Goal: Task Accomplishment & Management: Manage account settings

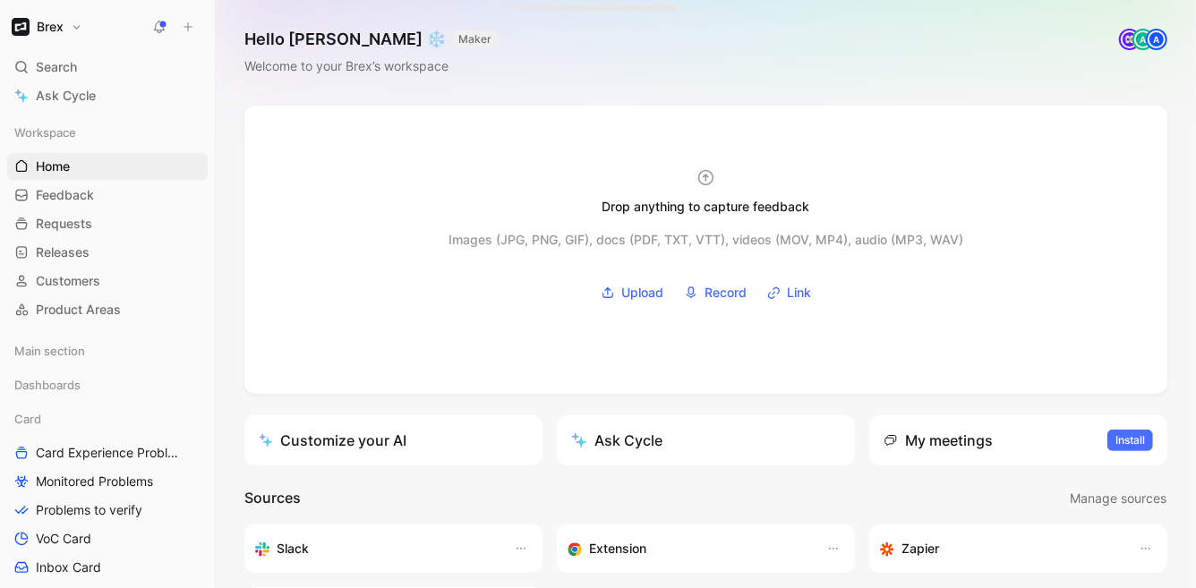
scroll to position [153, 0]
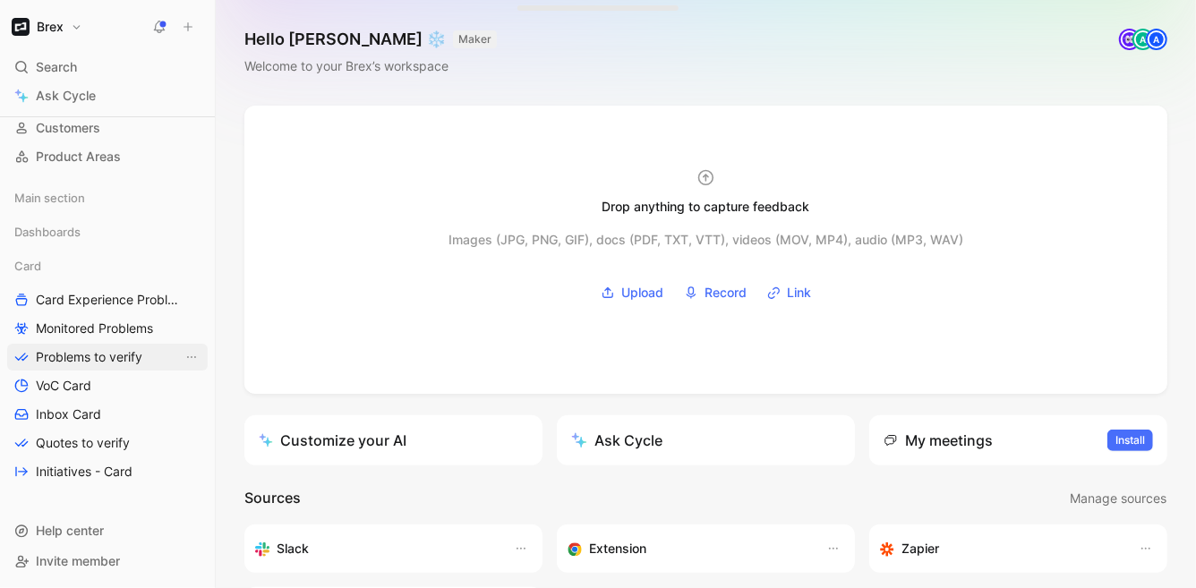
click at [111, 348] on span "Problems to verify" at bounding box center [89, 357] width 107 height 18
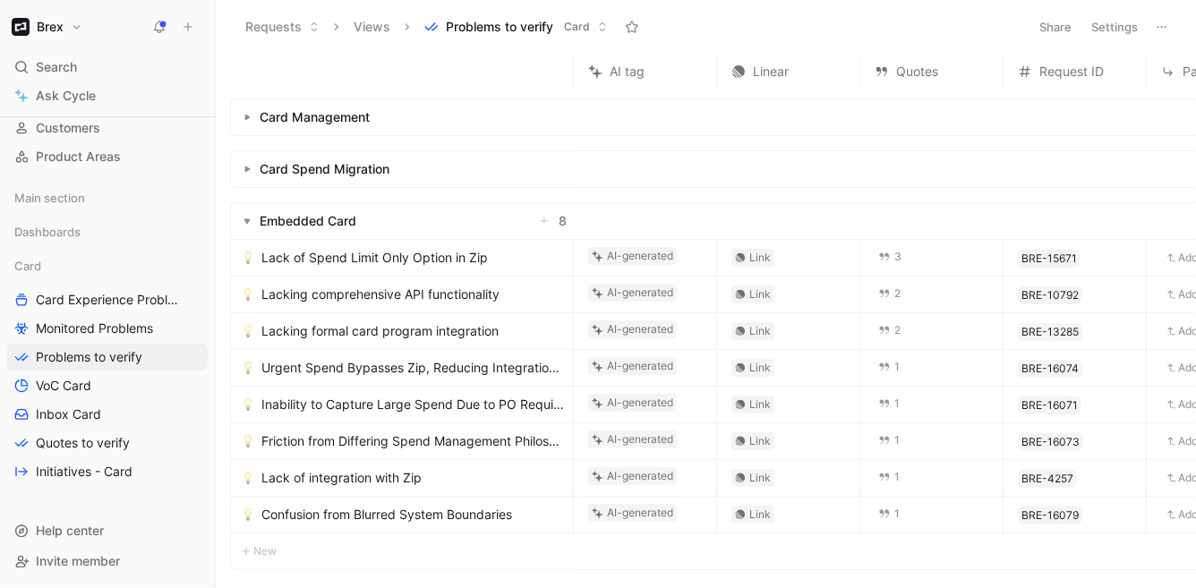
scroll to position [161, 0]
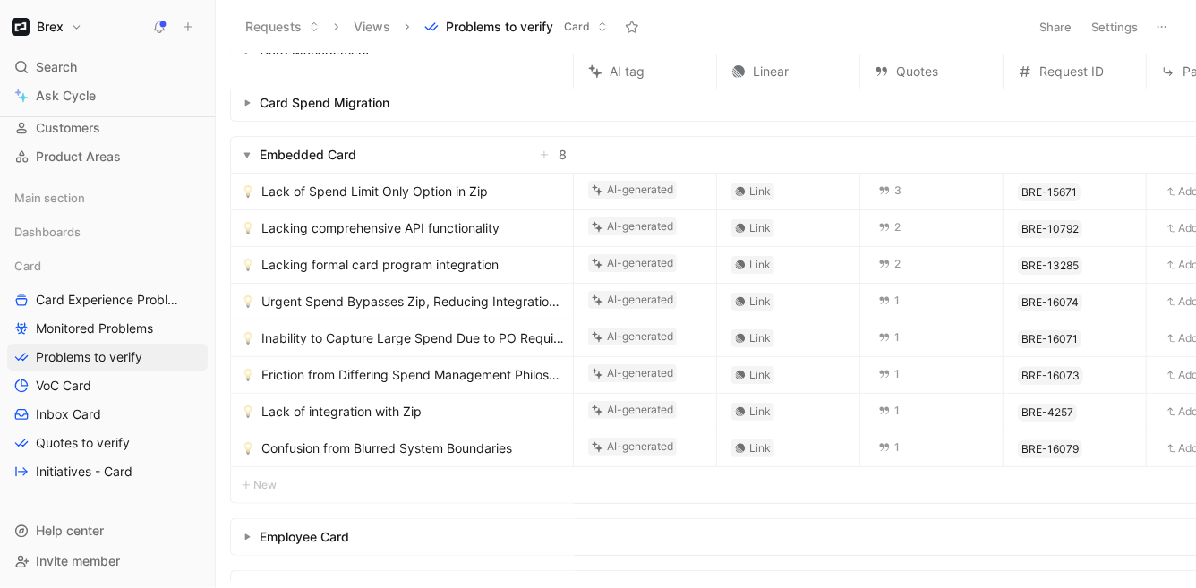
click at [496, 193] on link "Lack of Spend Limit Only Option in Zip" at bounding box center [404, 191] width 324 height 21
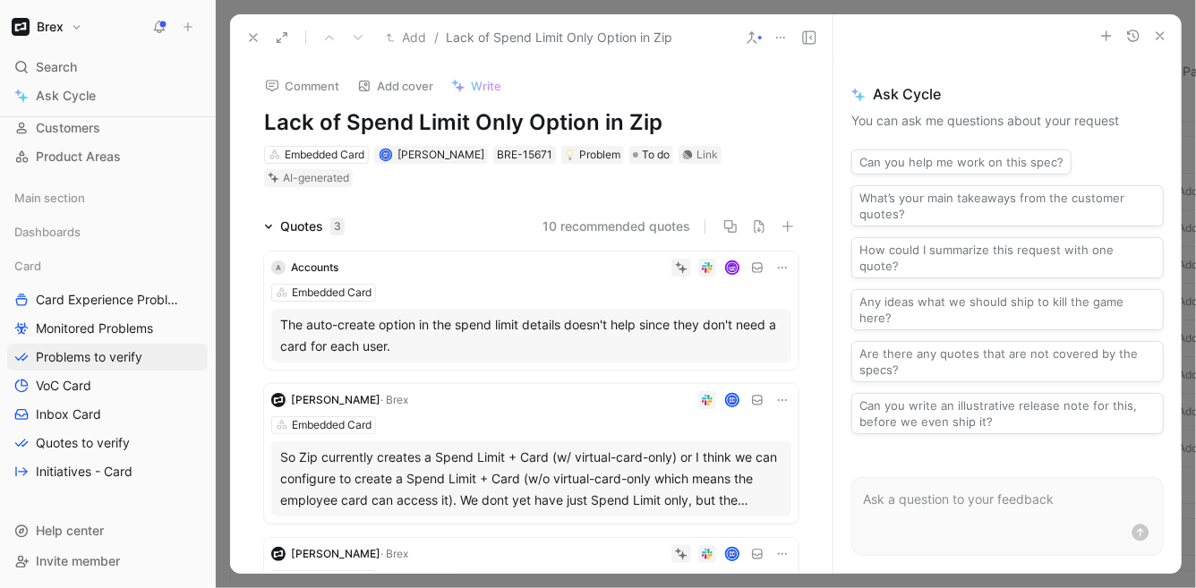
click at [345, 342] on div "The auto-create option in the spend limit details doesn't help since they don't…" at bounding box center [531, 335] width 502 height 43
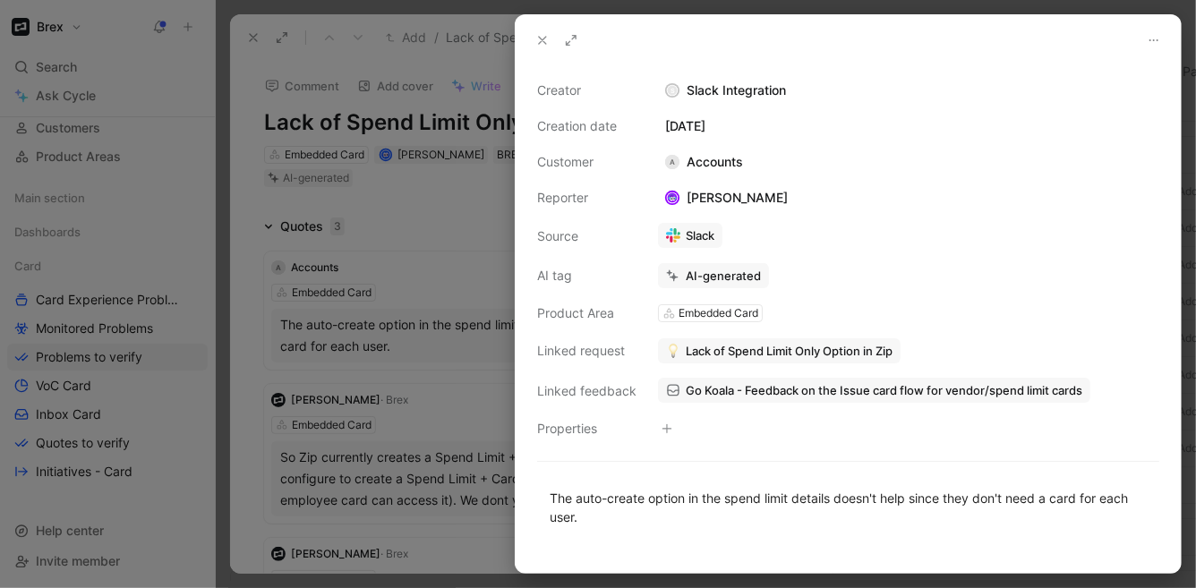
click at [545, 44] on icon at bounding box center [542, 40] width 14 height 14
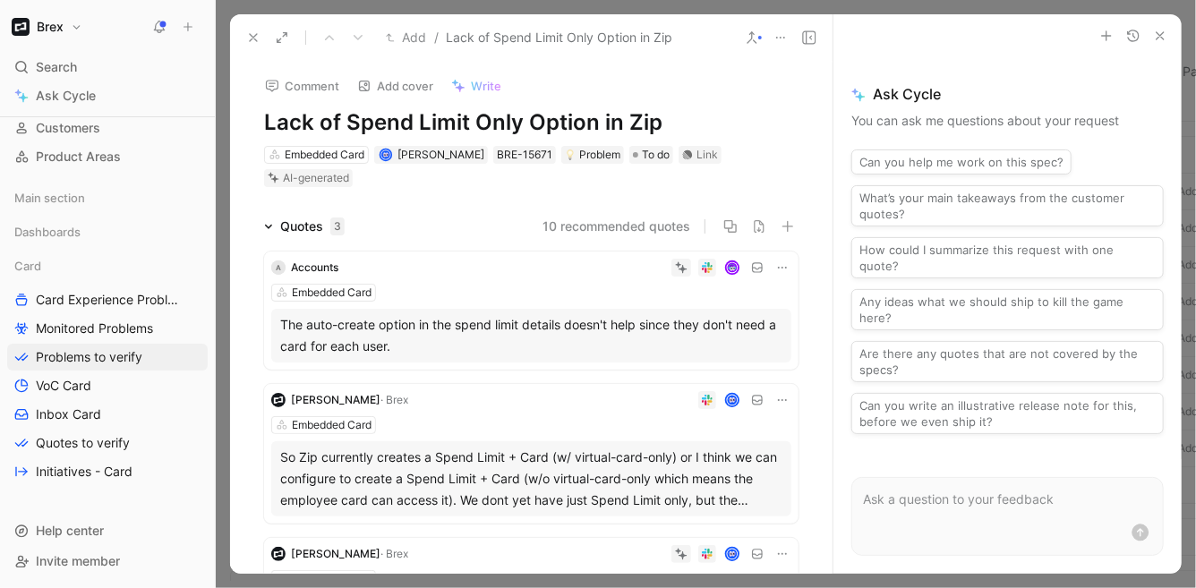
click at [778, 267] on icon at bounding box center [782, 267] width 14 height 14
click at [679, 266] on icon at bounding box center [683, 269] width 8 height 8
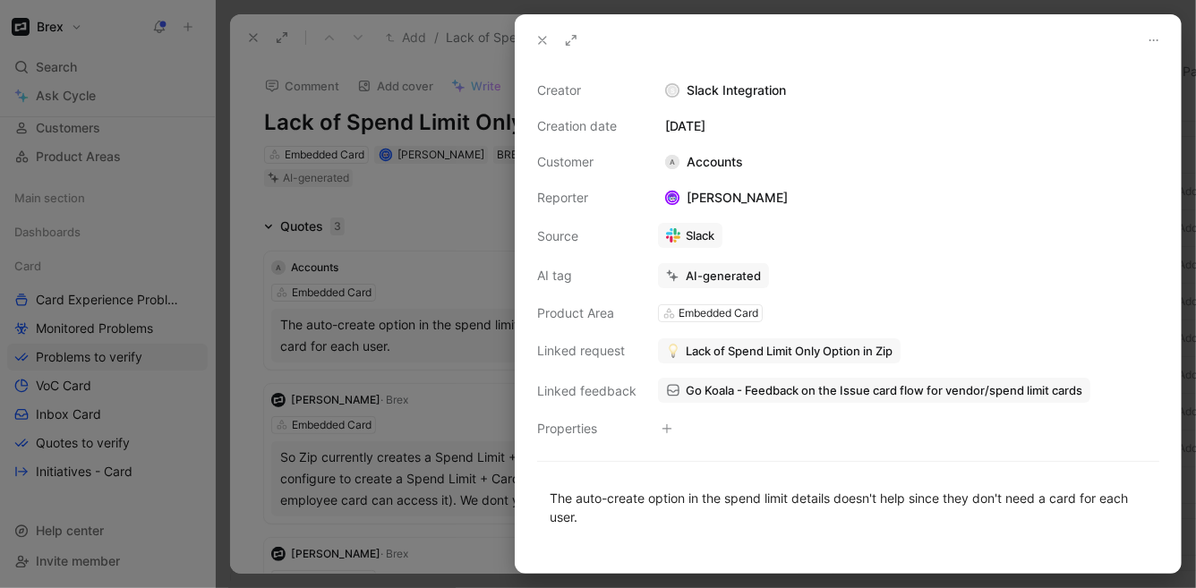
click at [536, 41] on icon at bounding box center [542, 40] width 14 height 14
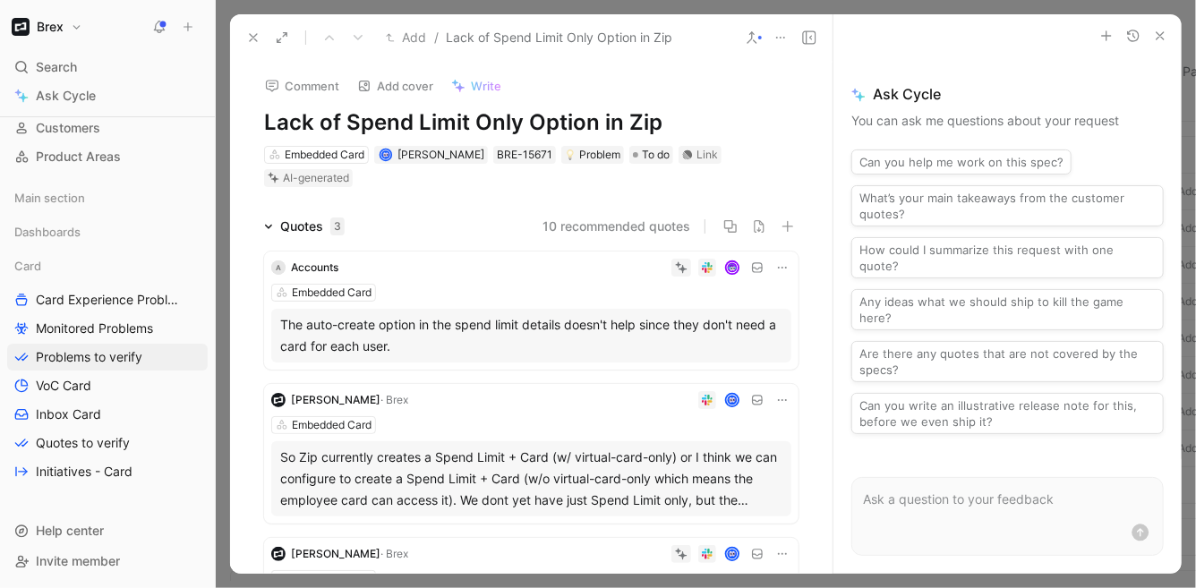
click at [465, 269] on div at bounding box center [569, 268] width 446 height 18
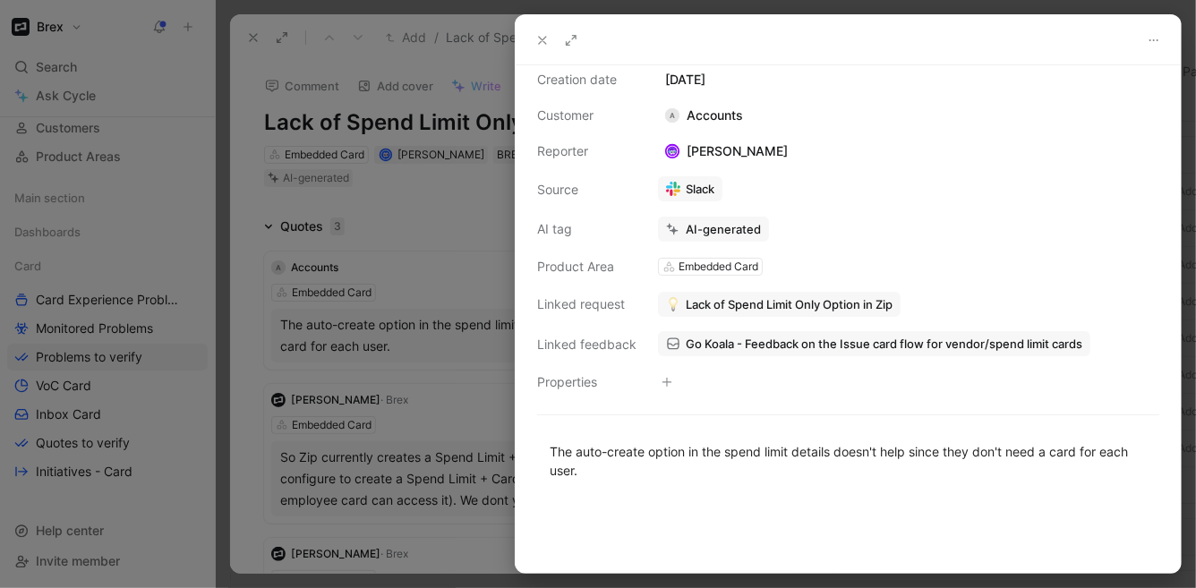
scroll to position [87, 0]
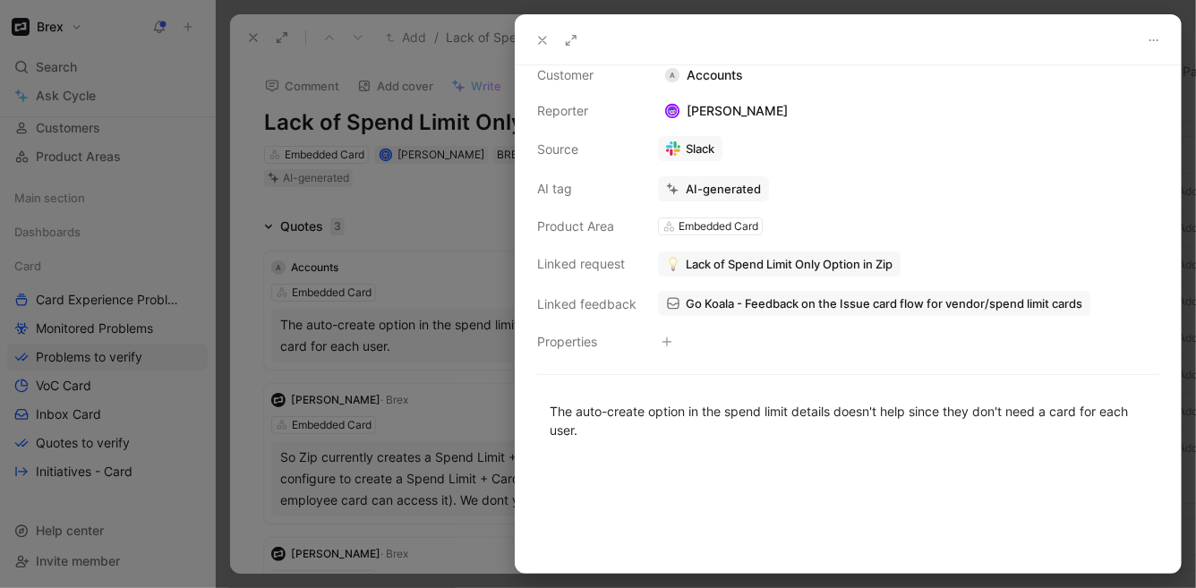
click at [549, 33] on icon at bounding box center [542, 40] width 14 height 14
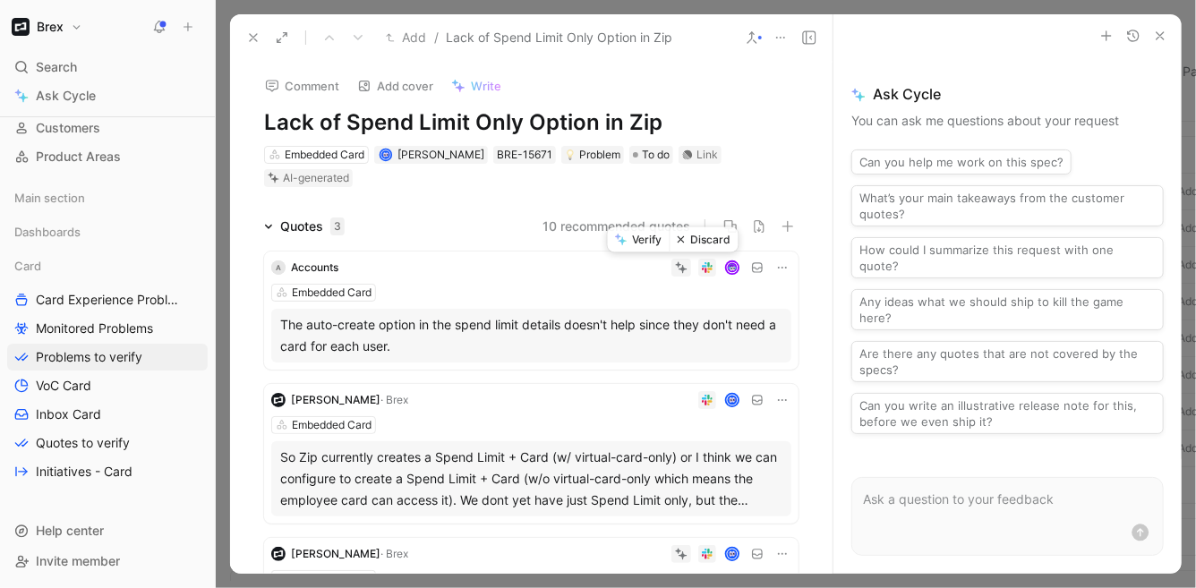
click at [687, 238] on button "Discard" at bounding box center [704, 239] width 69 height 25
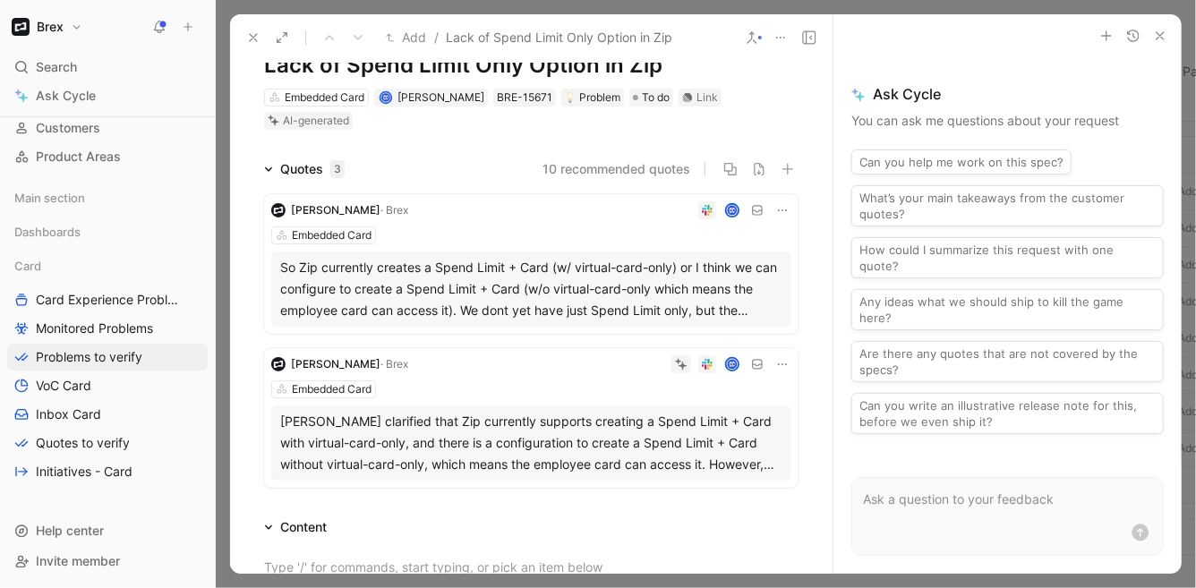
scroll to position [150, 0]
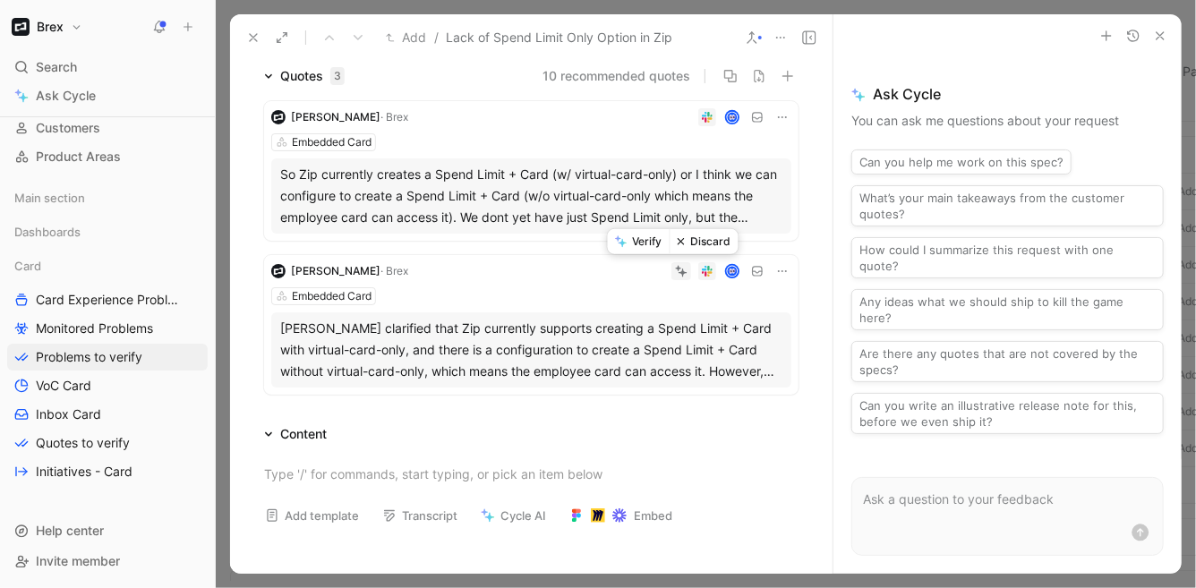
click at [641, 245] on button "Verify" at bounding box center [639, 241] width 62 height 25
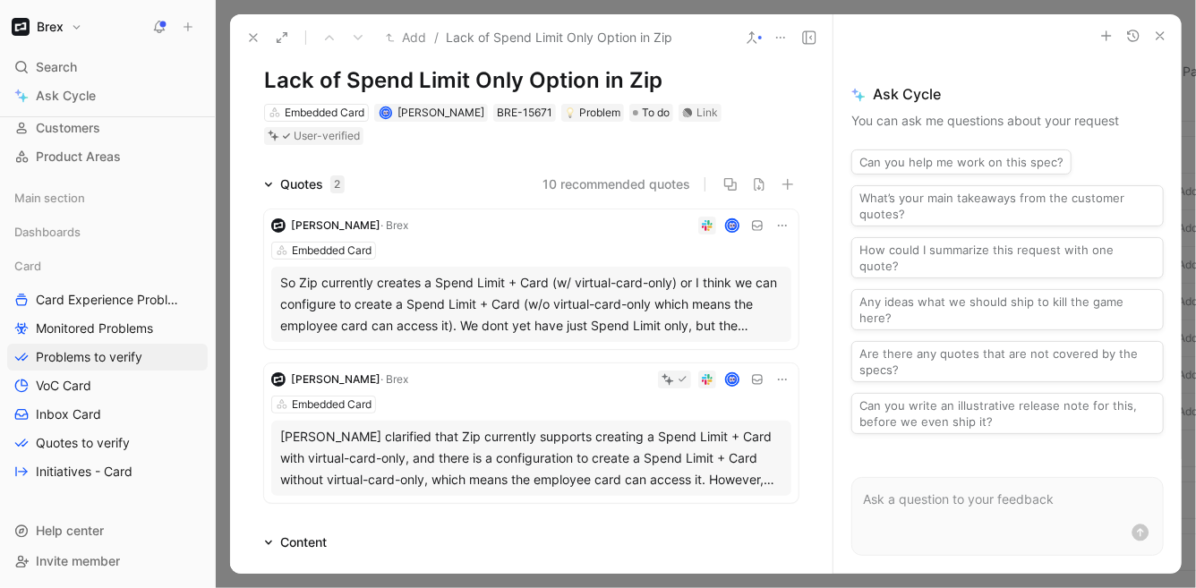
scroll to position [0, 0]
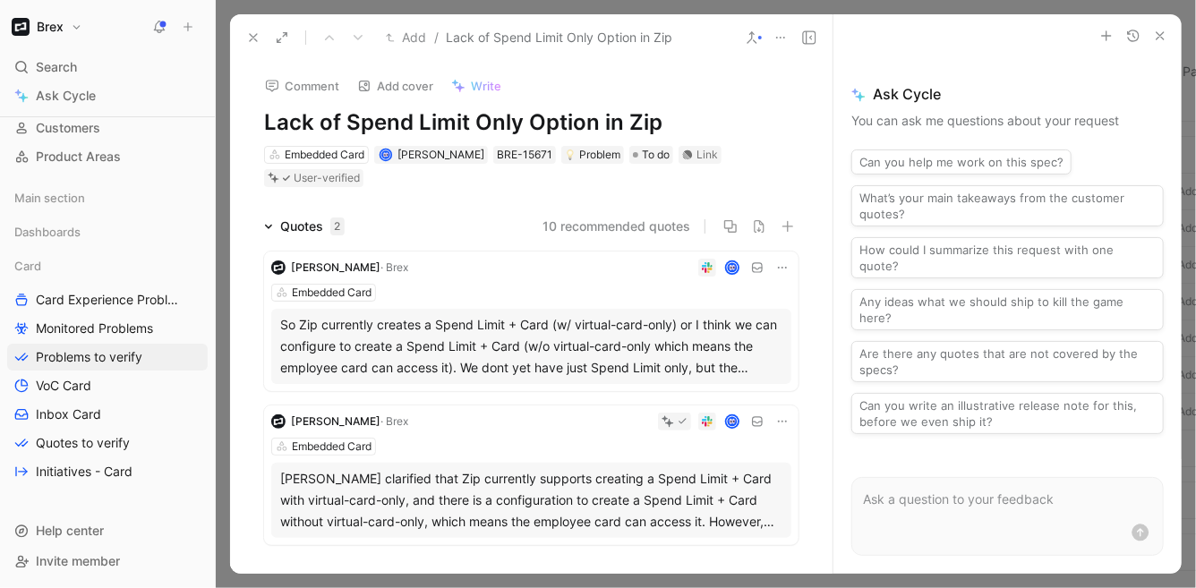
click at [639, 224] on button "10 recommended quotes" at bounding box center [616, 226] width 148 height 21
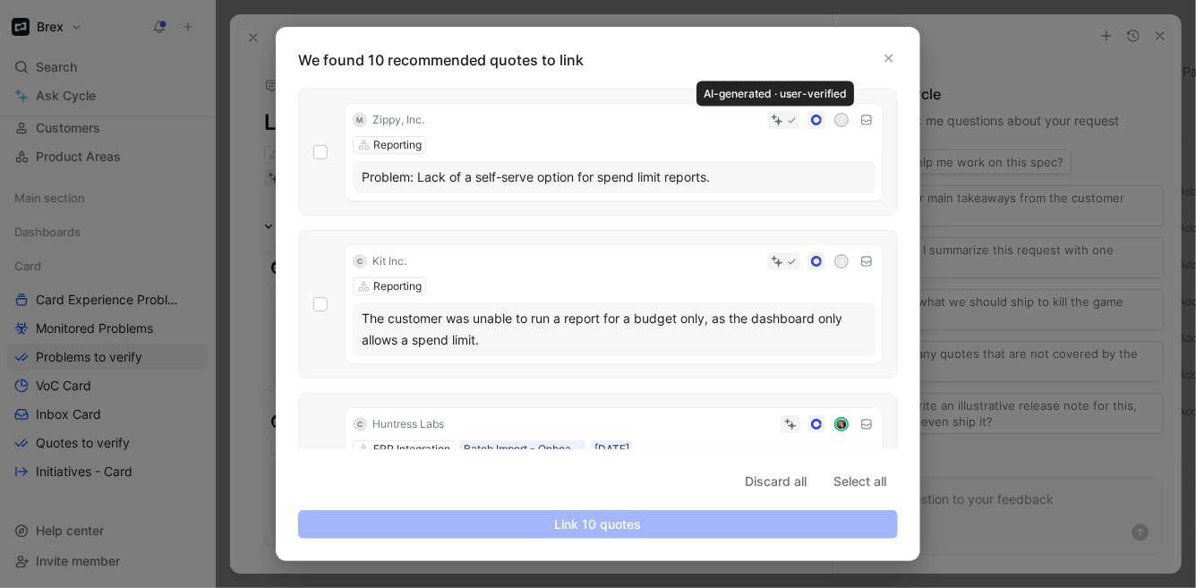
click at [787, 121] on icon at bounding box center [792, 120] width 10 height 10
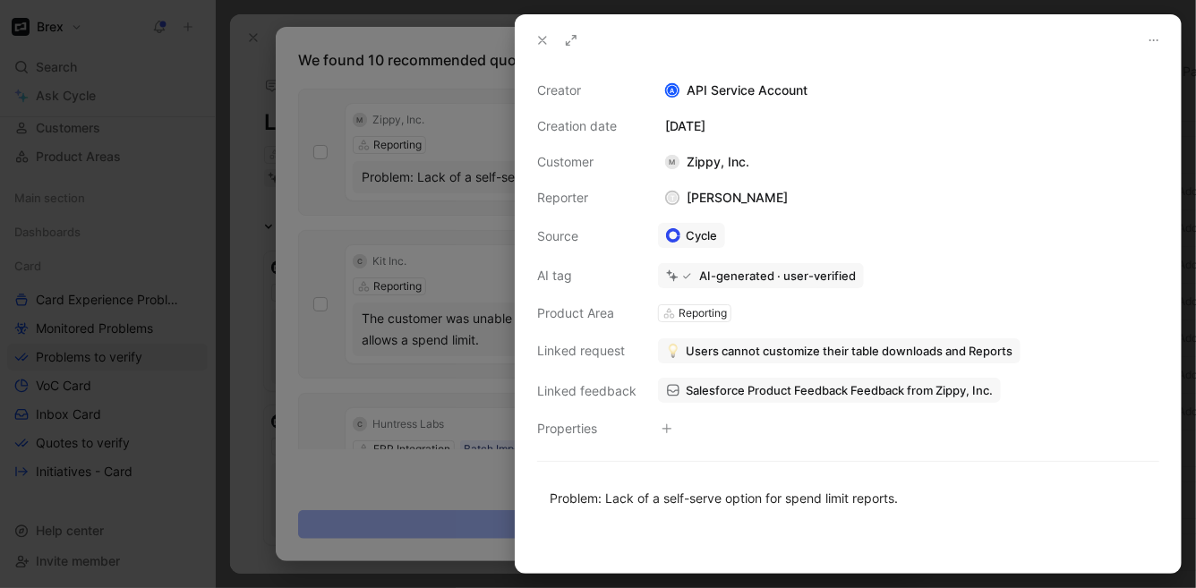
click at [541, 41] on use at bounding box center [542, 40] width 7 height 7
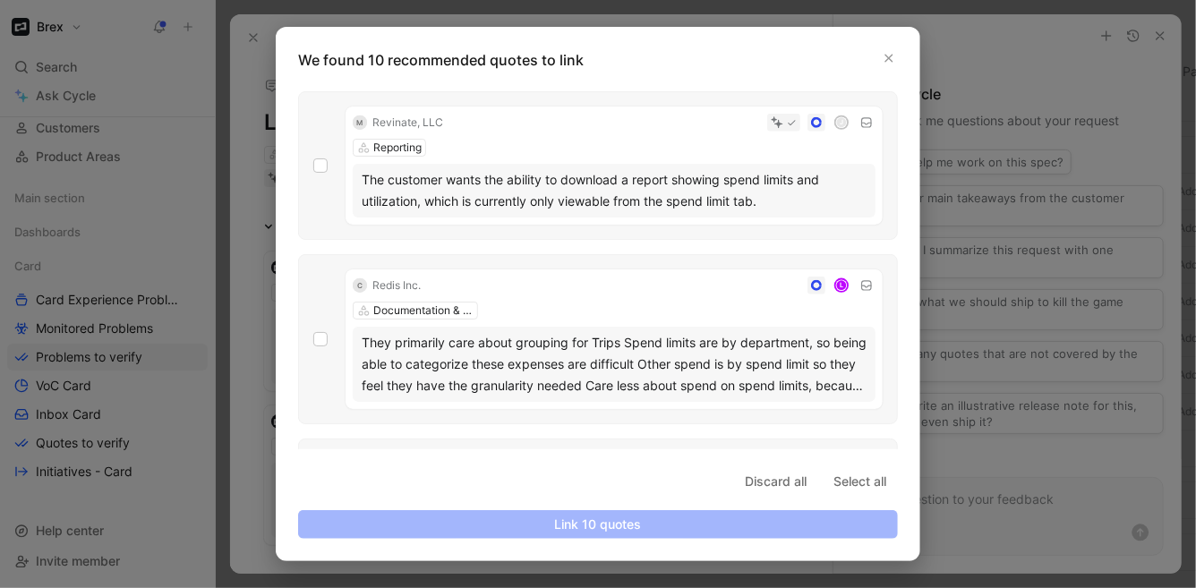
scroll to position [792, 0]
click at [569, 378] on div "They primarily care about grouping for Trips Spend limits are by department, so…" at bounding box center [614, 362] width 505 height 64
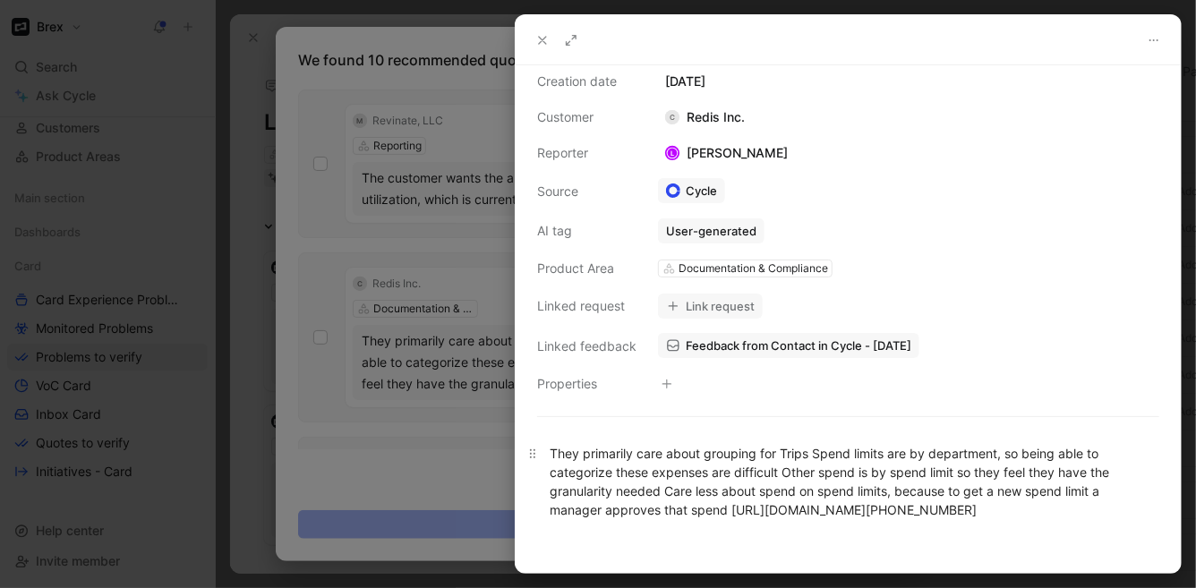
scroll to position [143, 0]
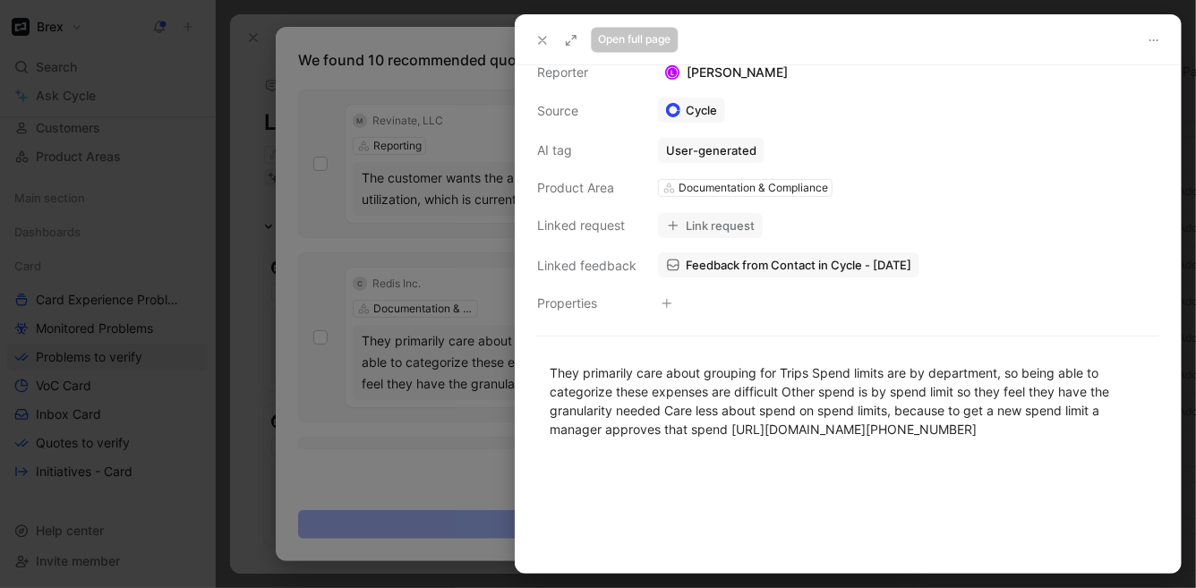
click at [549, 42] on icon at bounding box center [542, 40] width 14 height 14
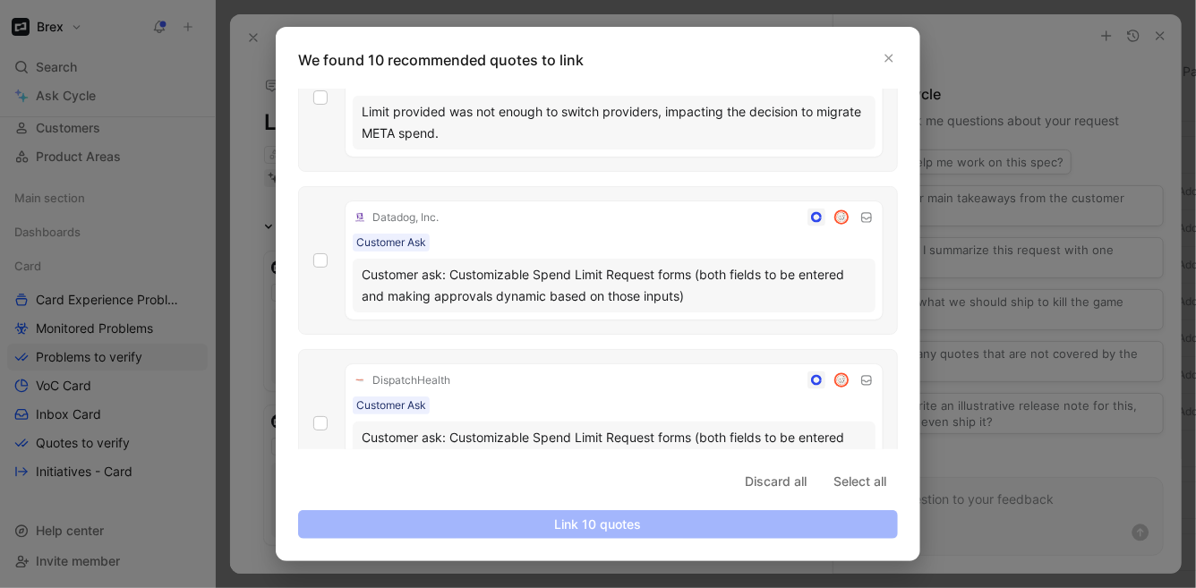
scroll to position [1251, 0]
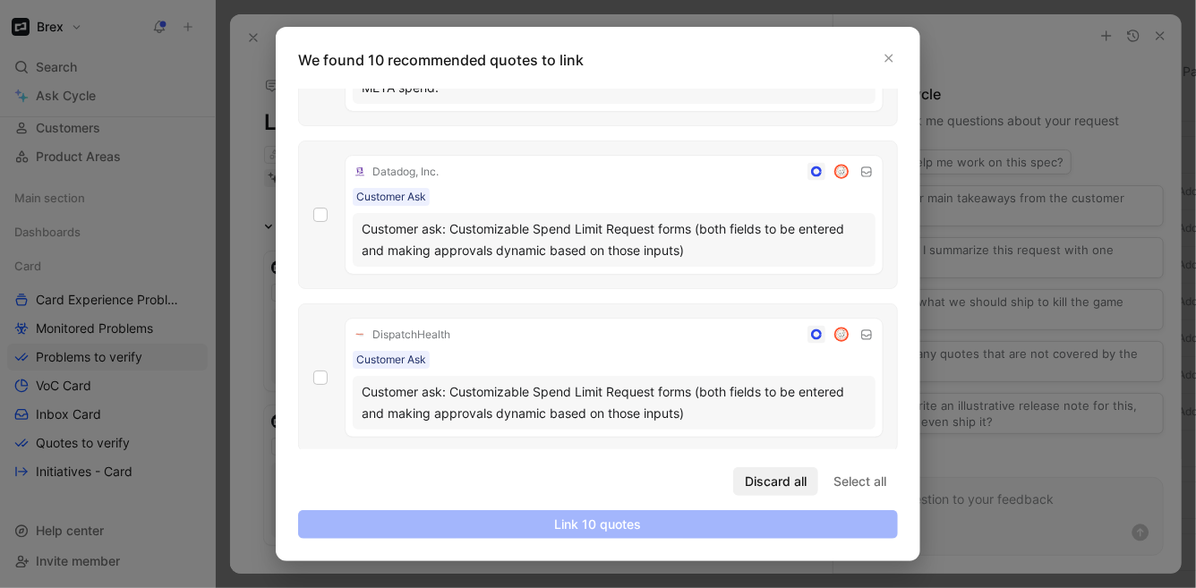
click at [788, 485] on span "Discard all" at bounding box center [776, 481] width 62 height 21
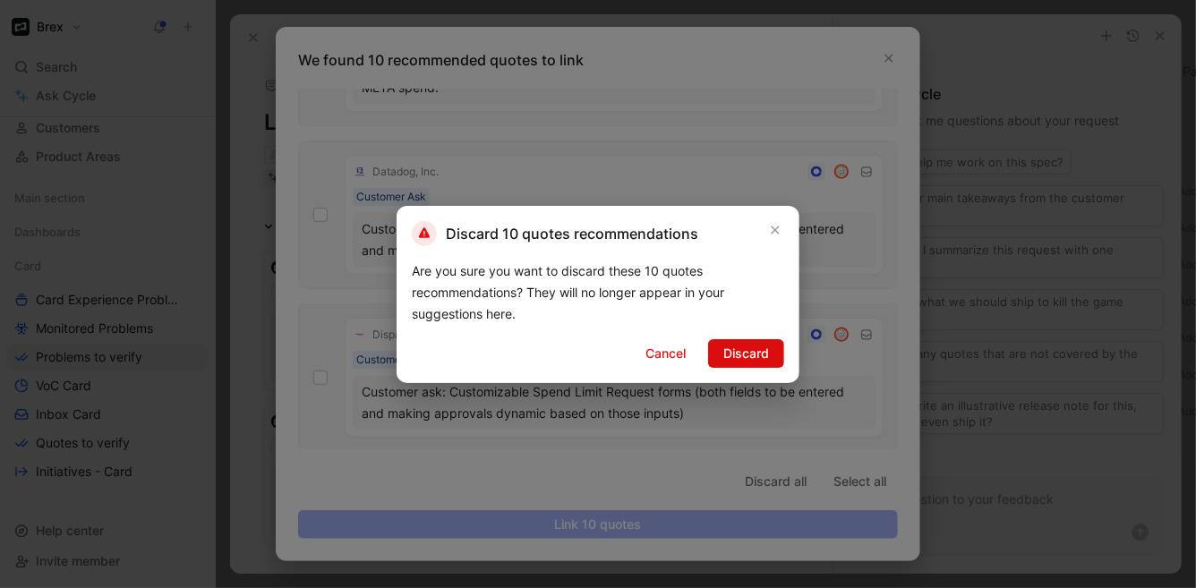
click at [738, 353] on span "Discard" at bounding box center [746, 353] width 46 height 21
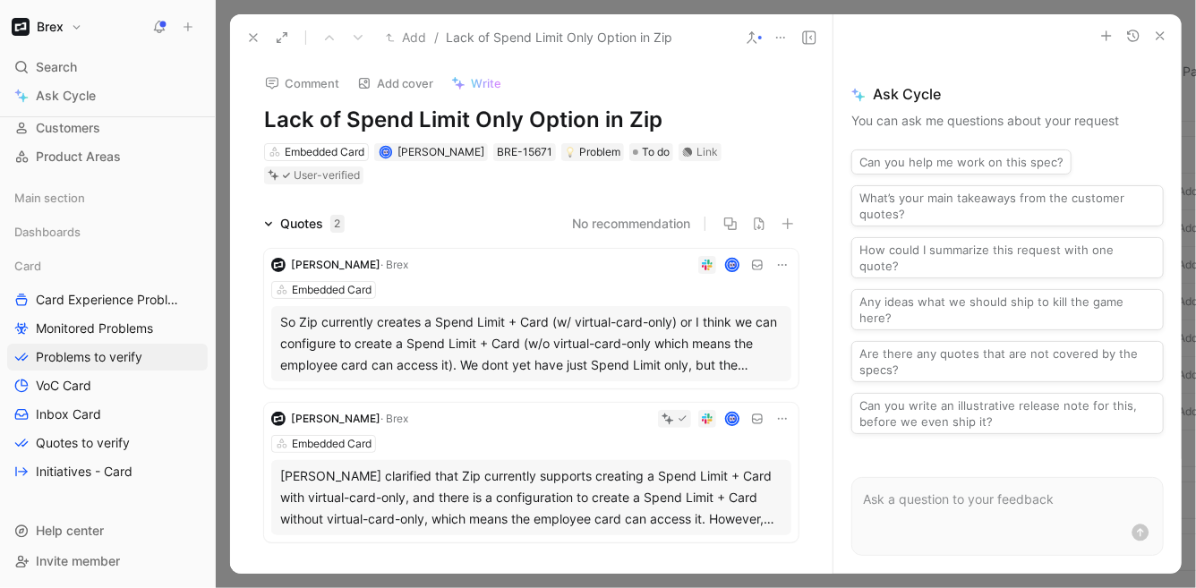
scroll to position [0, 0]
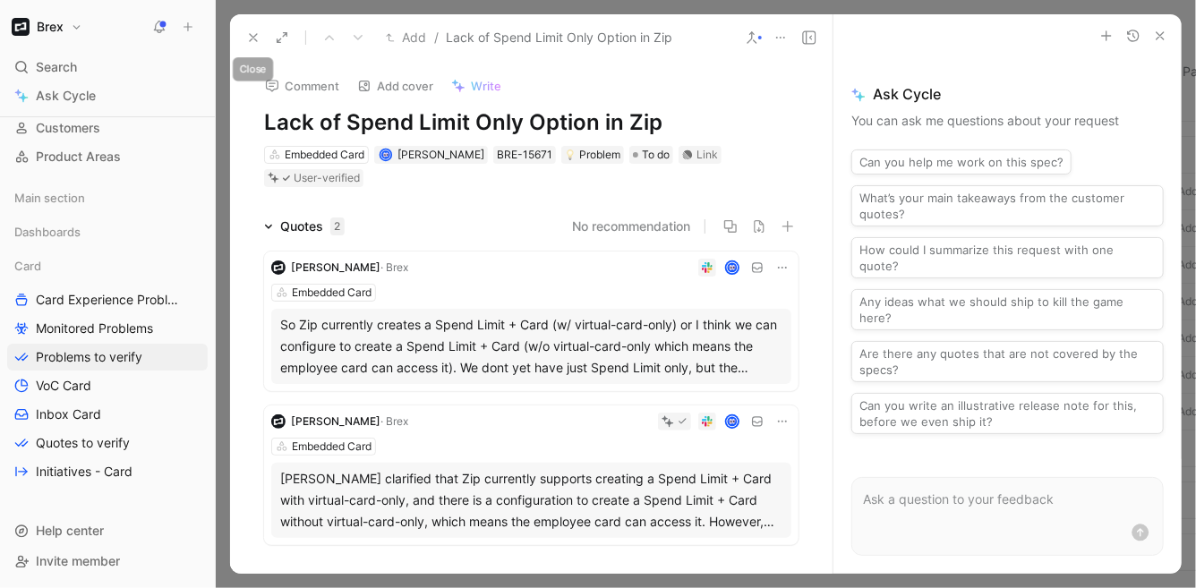
click at [250, 34] on use at bounding box center [253, 37] width 7 height 7
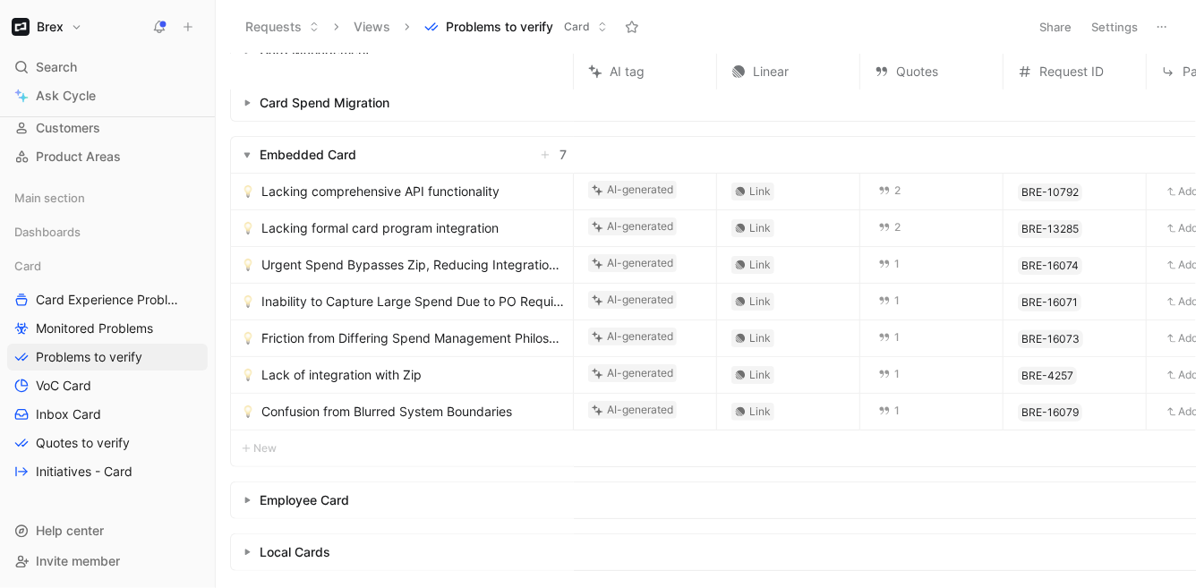
click at [539, 195] on link "Lacking comprehensive API functionality" at bounding box center [404, 191] width 324 height 21
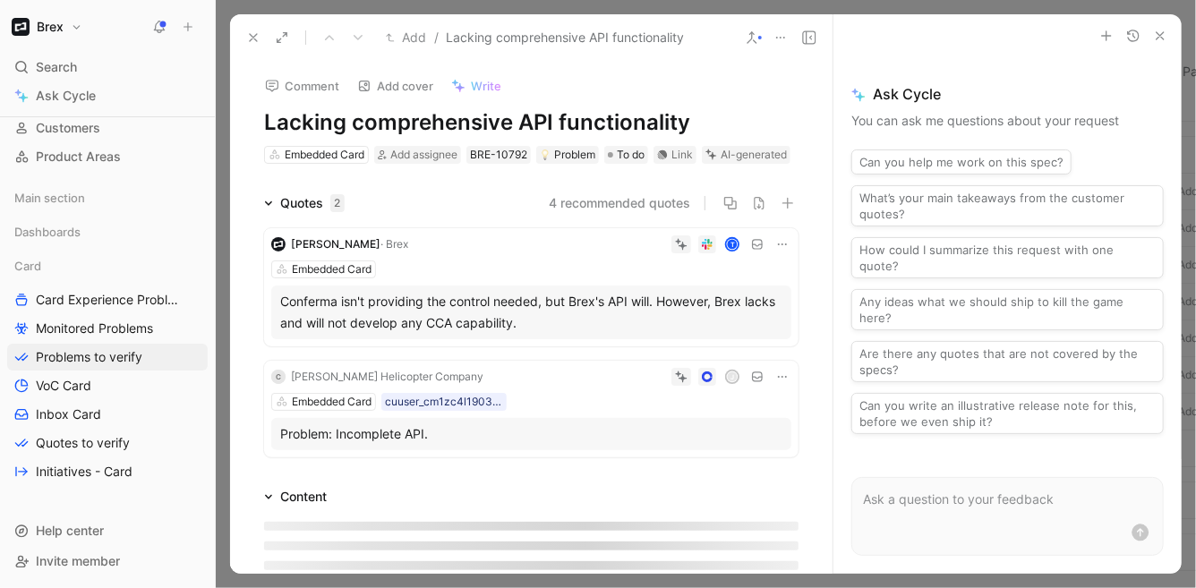
click at [438, 334] on div "Conferma isn't providing the control needed, but Brex's API will. However, Brex…" at bounding box center [531, 312] width 502 height 43
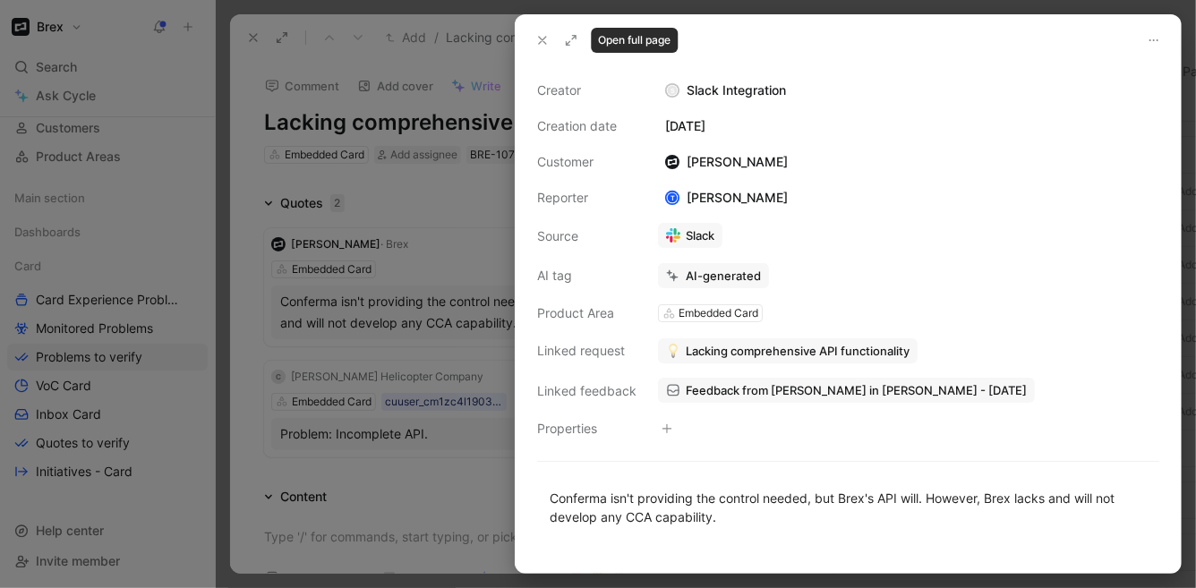
click at [550, 45] on icon at bounding box center [542, 40] width 14 height 14
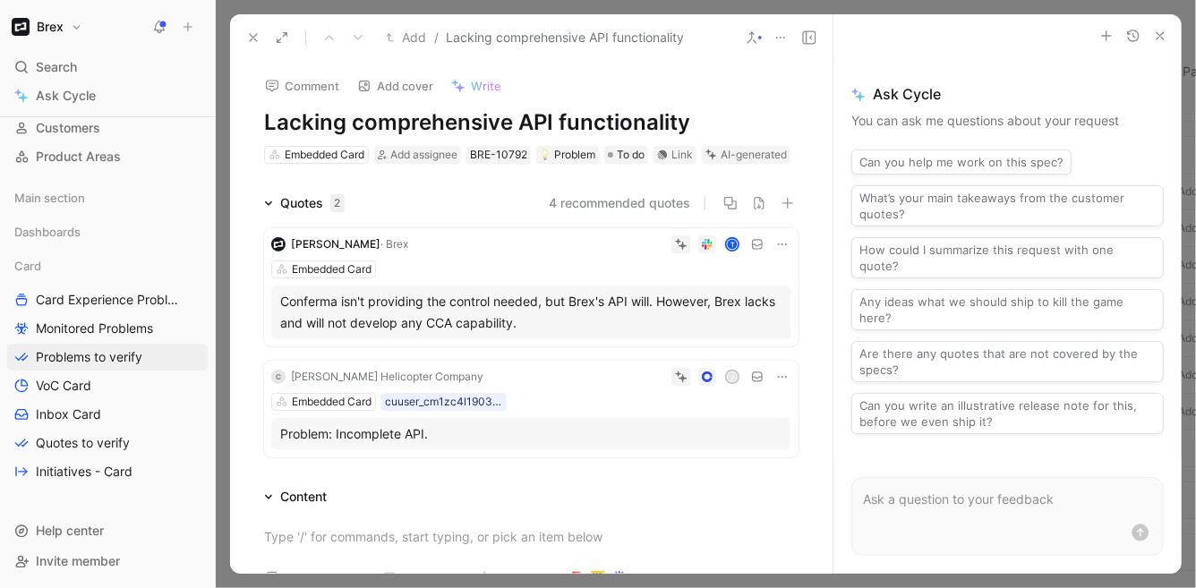
click at [677, 251] on icon at bounding box center [681, 244] width 13 height 13
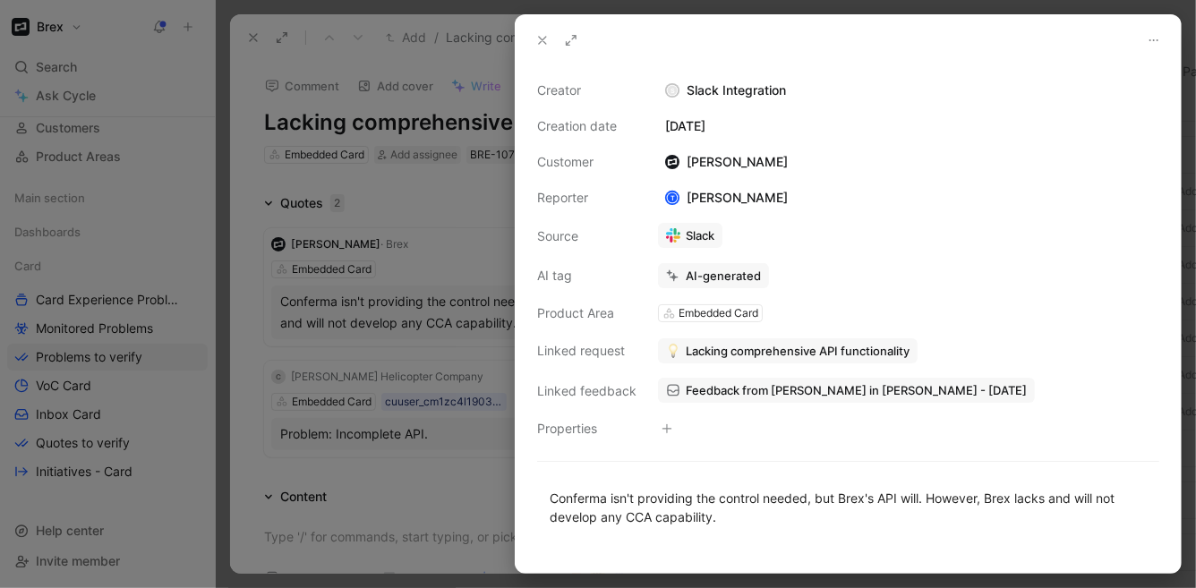
click at [540, 37] on use at bounding box center [542, 40] width 7 height 7
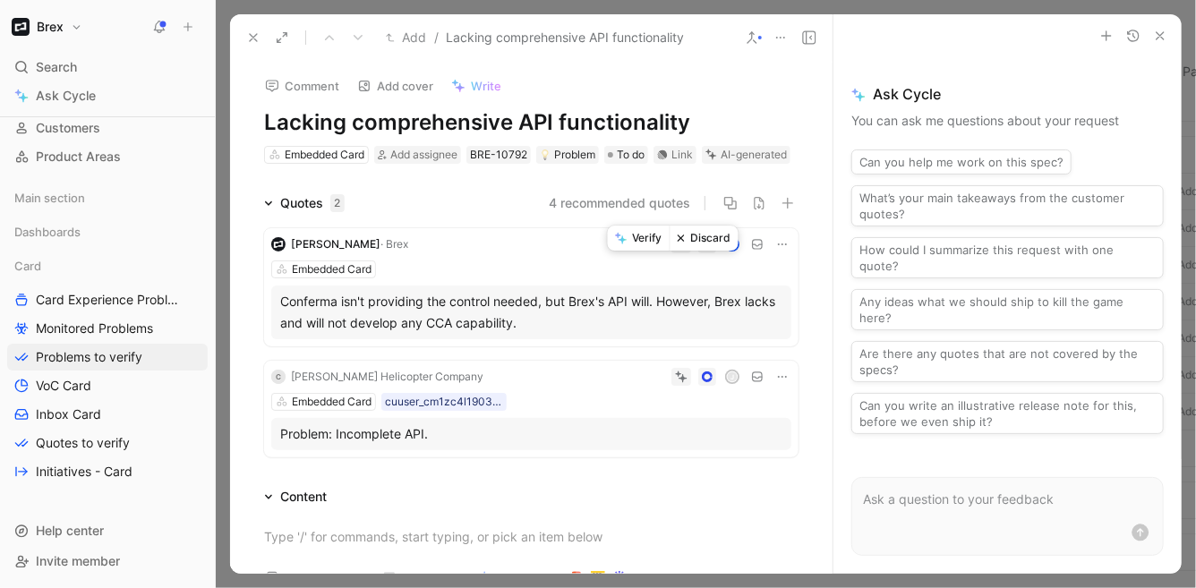
click at [642, 241] on button "Verify" at bounding box center [639, 238] width 62 height 25
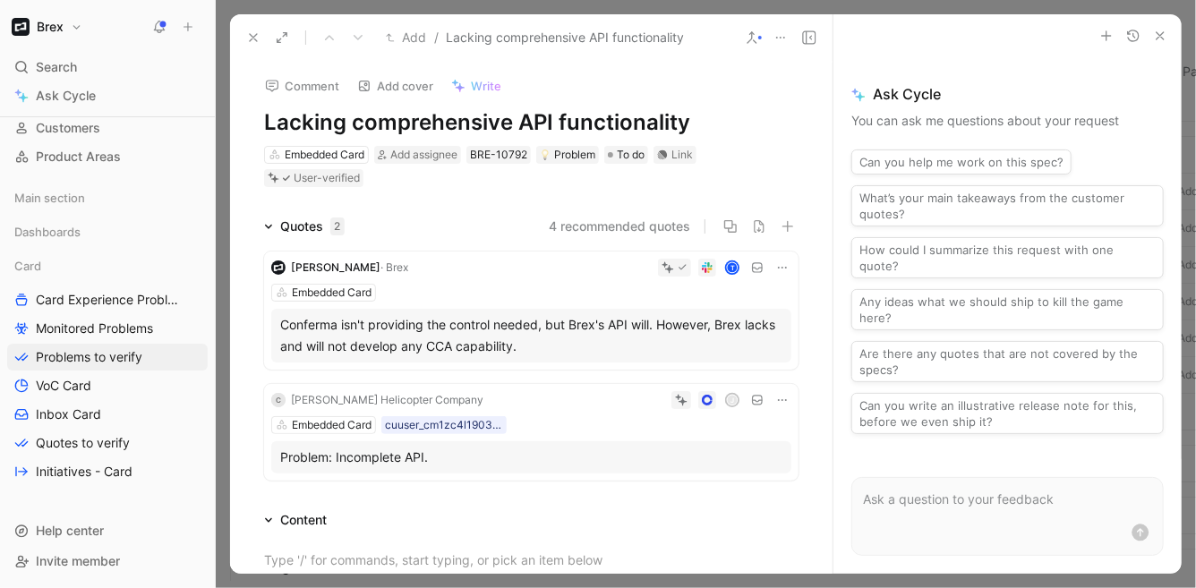
click at [606, 424] on div "Embedded Card cuuser_cm1zc4l1903320g43f9fi6w70" at bounding box center [531, 425] width 520 height 18
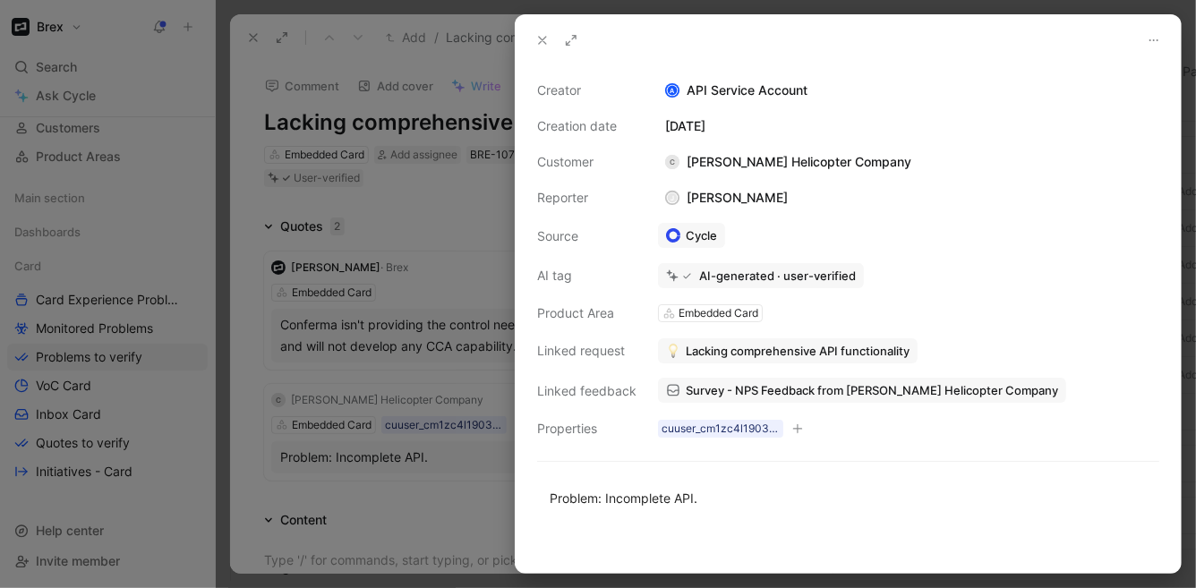
click at [743, 353] on span "Lacking comprehensive API functionality" at bounding box center [798, 351] width 224 height 16
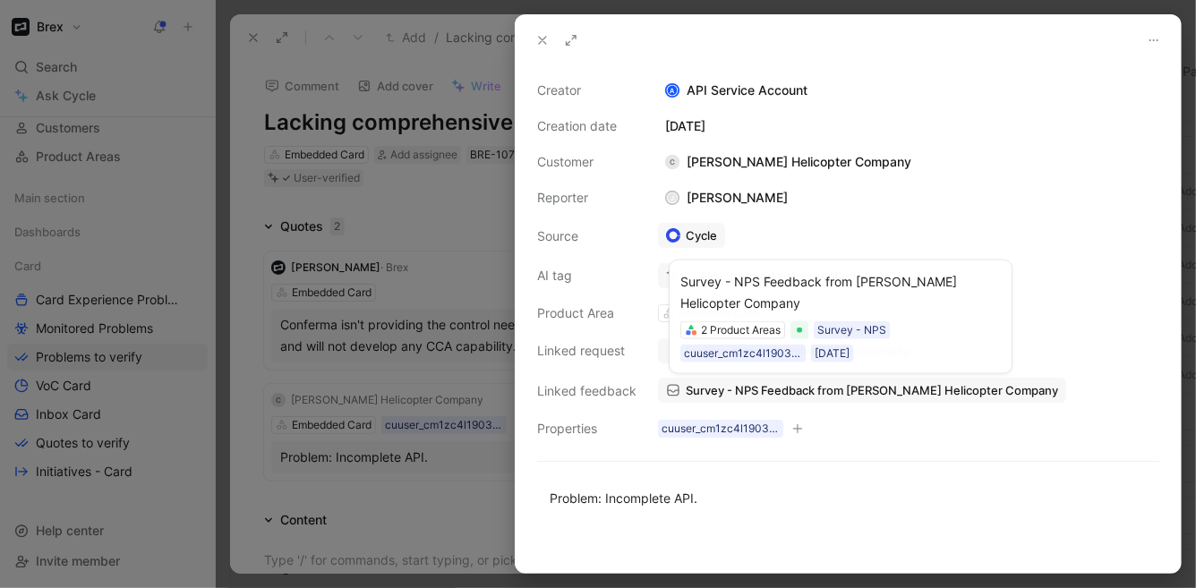
click at [811, 388] on span "Survey - NPS Feedback from Robinson Helicopter Company" at bounding box center [872, 390] width 372 height 16
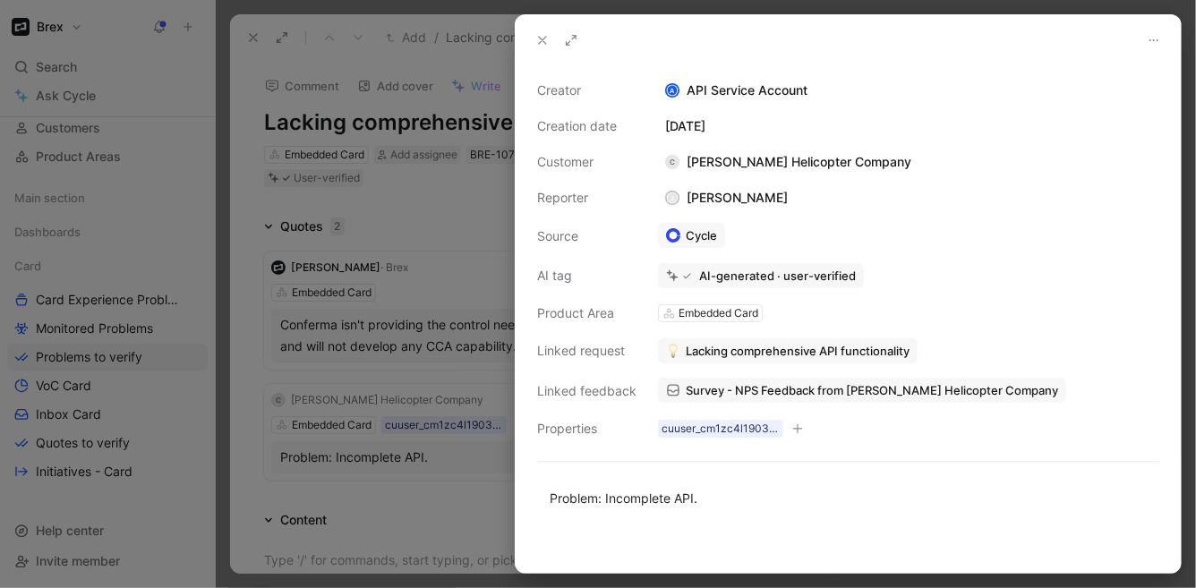
click at [235, 470] on div at bounding box center [598, 294] width 1196 height 588
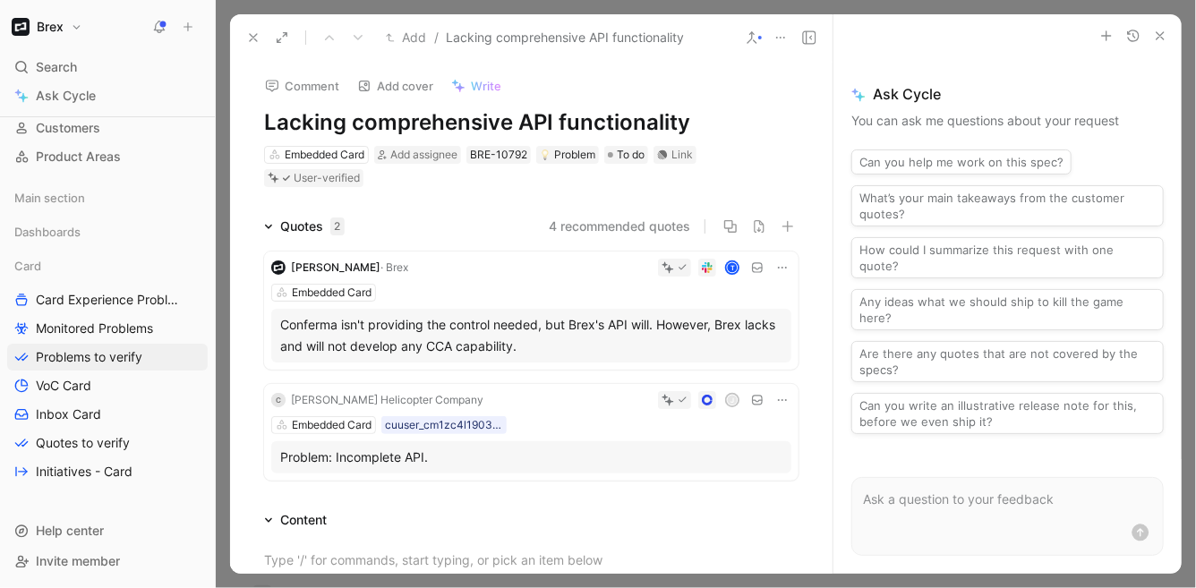
click at [678, 396] on icon at bounding box center [683, 400] width 10 height 10
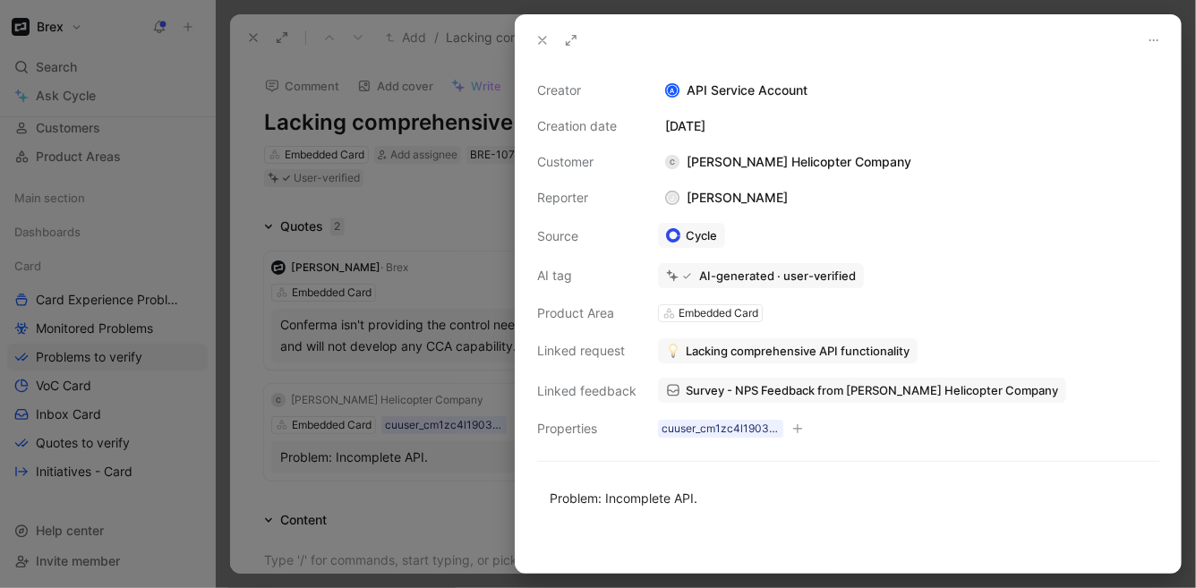
drag, startPoint x: 537, startPoint y: 31, endPoint x: 558, endPoint y: 48, distance: 26.7
click at [537, 31] on button at bounding box center [542, 40] width 25 height 25
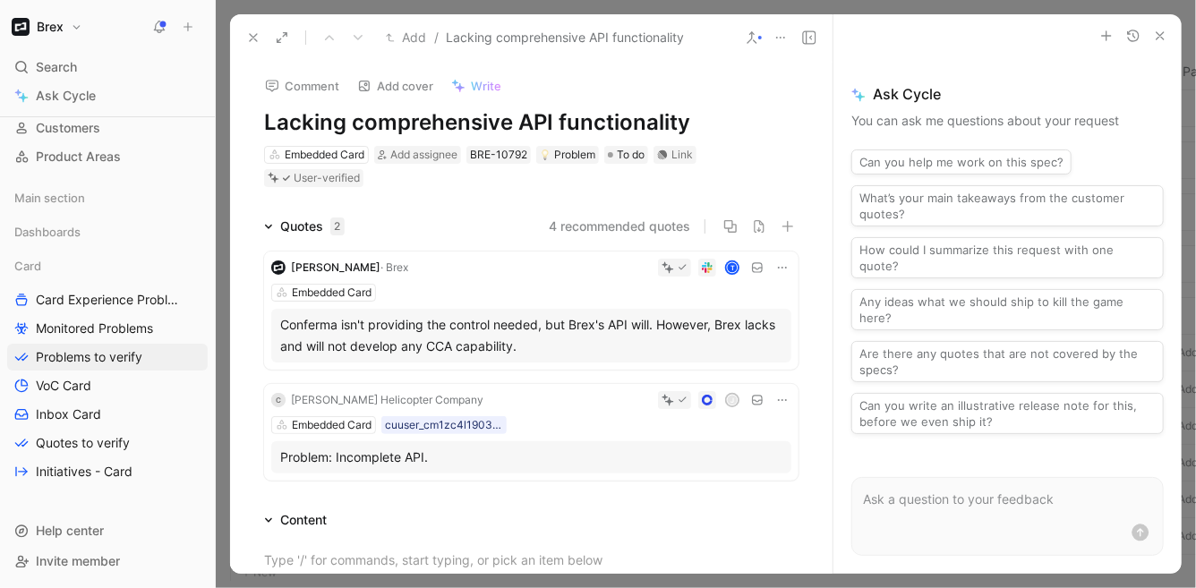
click at [775, 397] on icon at bounding box center [782, 400] width 14 height 14
click at [678, 399] on icon at bounding box center [683, 400] width 10 height 10
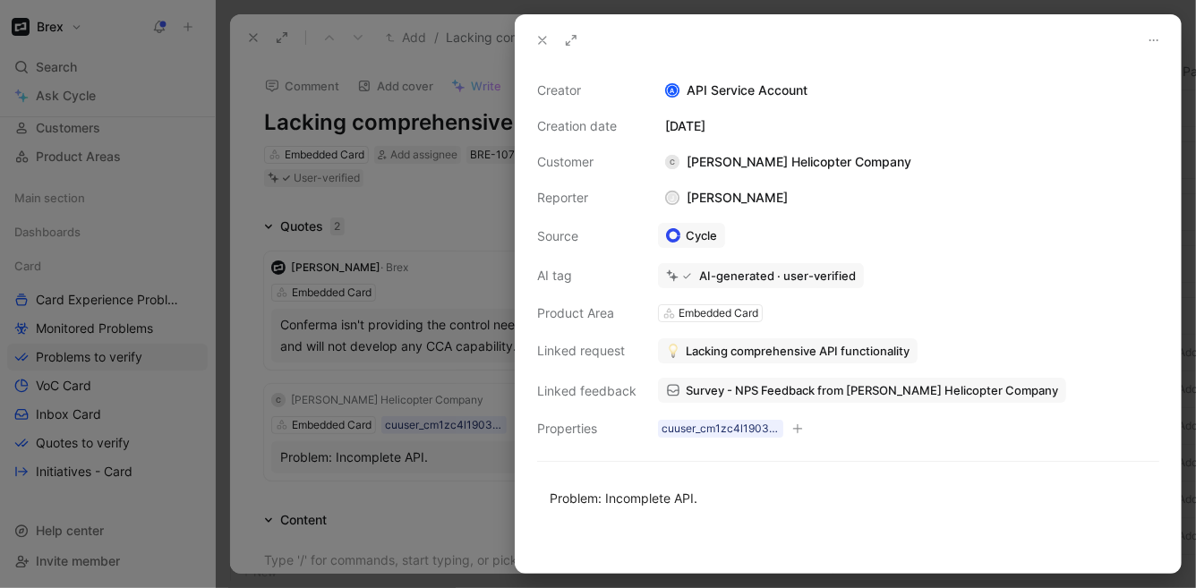
click at [536, 41] on icon at bounding box center [542, 40] width 14 height 14
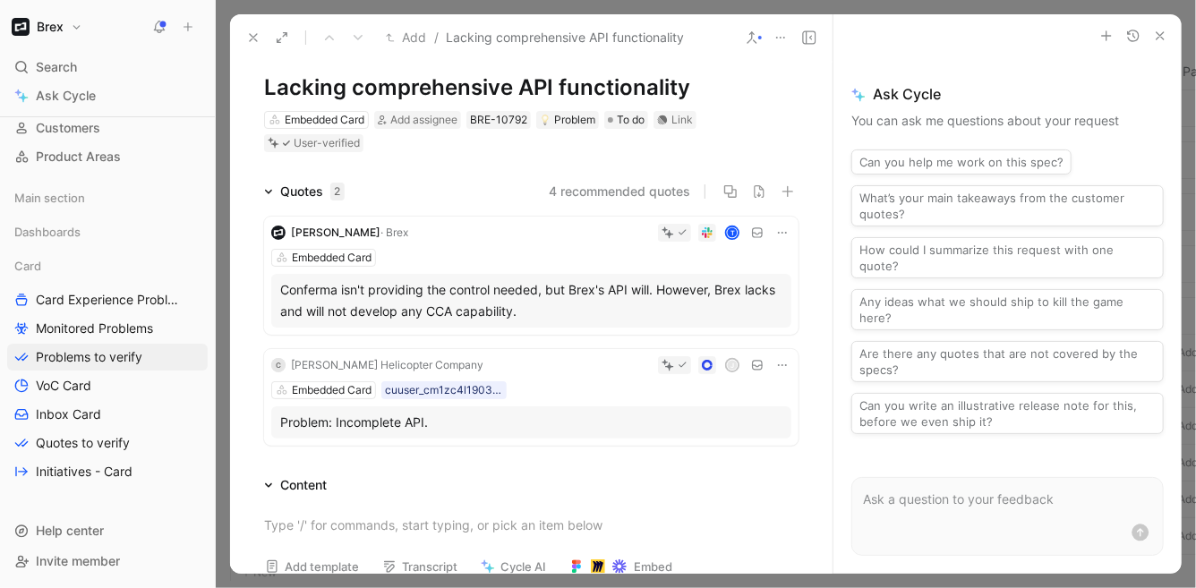
scroll to position [109, 0]
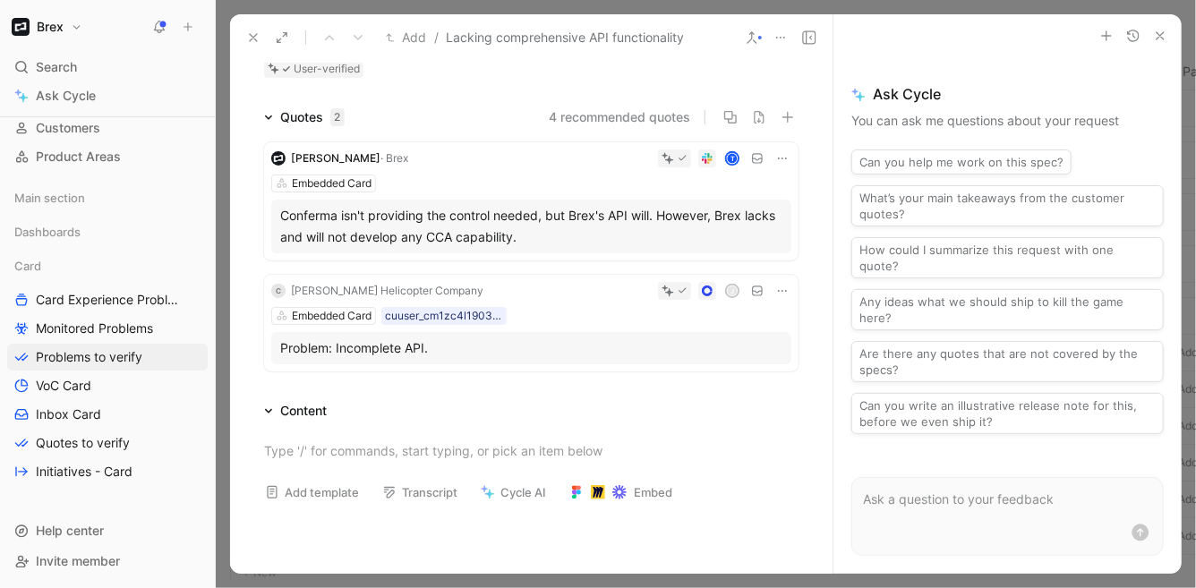
click at [575, 297] on div "J" at bounding box center [641, 291] width 301 height 18
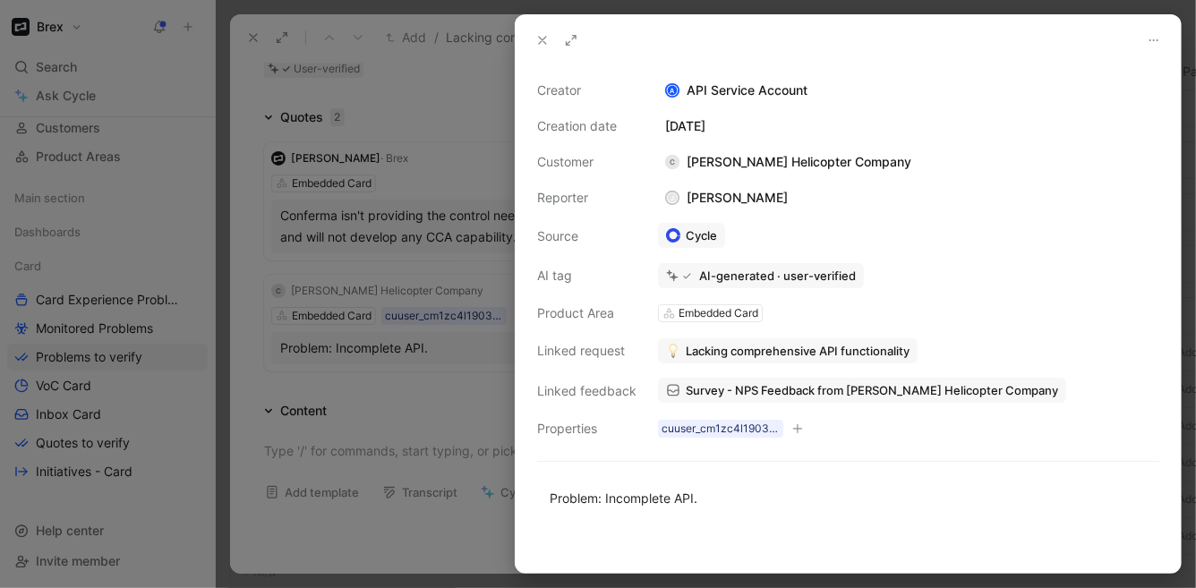
click at [539, 30] on button at bounding box center [542, 40] width 25 height 25
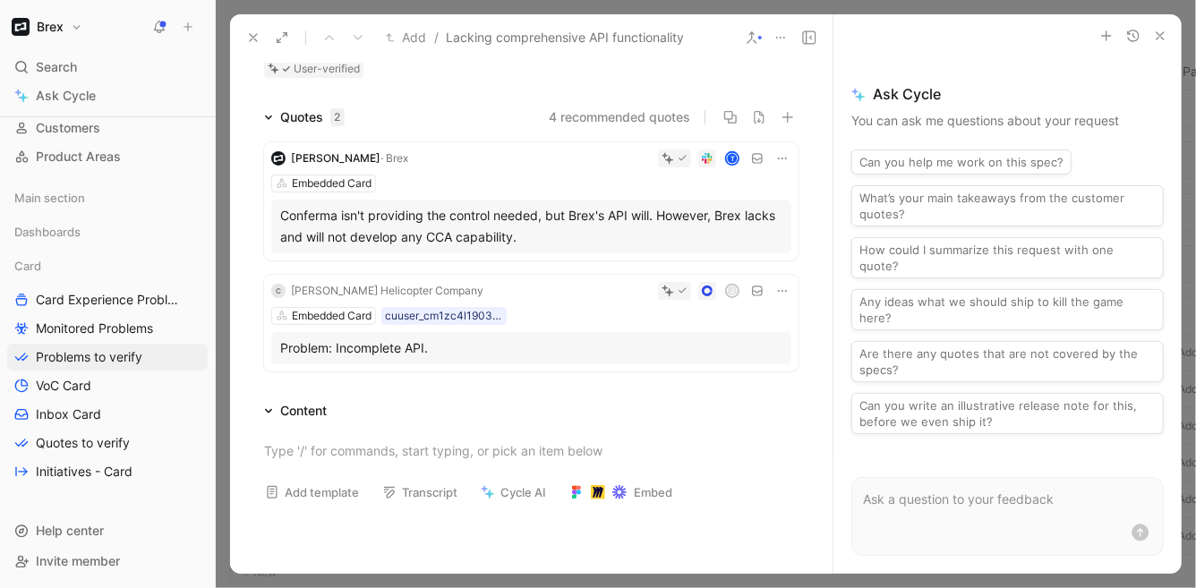
click at [775, 290] on icon at bounding box center [782, 291] width 14 height 14
click at [410, 285] on div "Robinson Helicopter Company" at bounding box center [387, 291] width 192 height 18
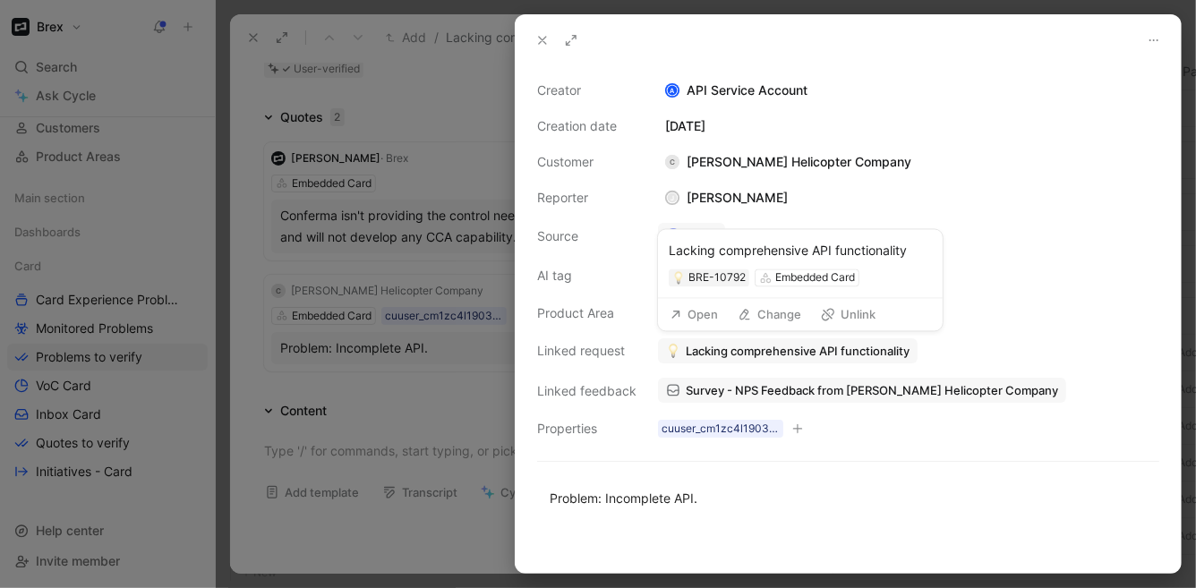
click at [548, 38] on icon at bounding box center [542, 40] width 14 height 14
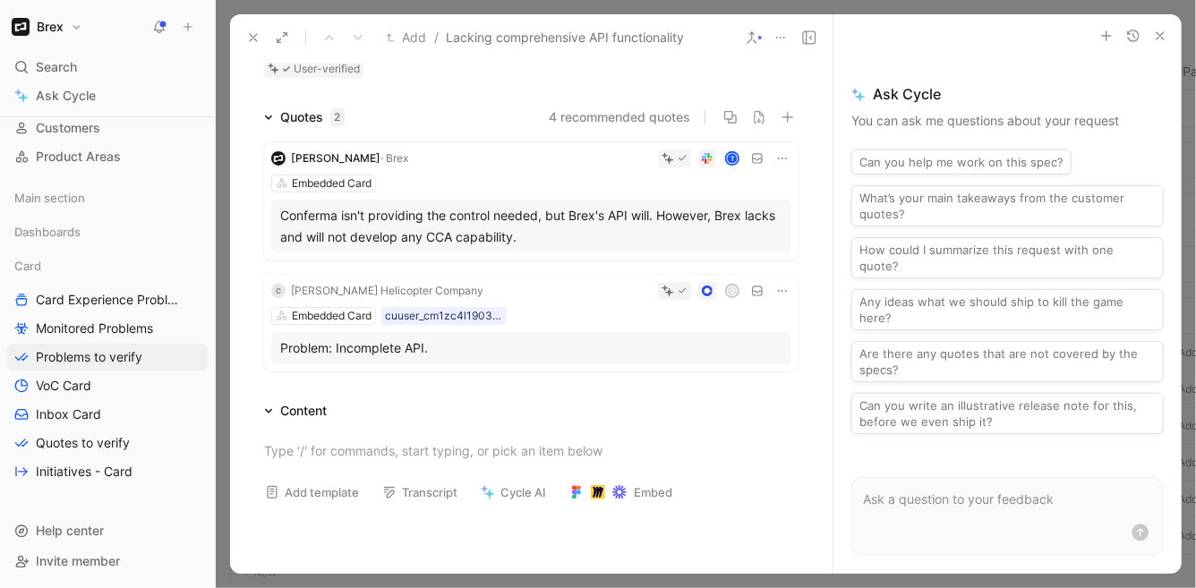
click at [640, 115] on button "4 recommended quotes" at bounding box center [619, 117] width 141 height 21
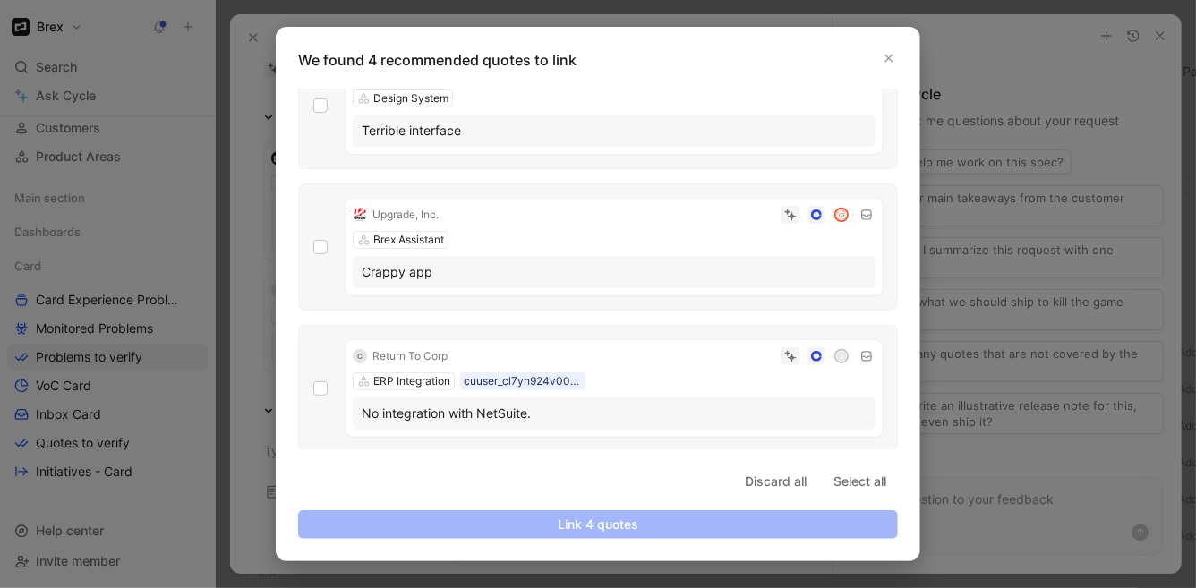
scroll to position [189, 0]
click at [765, 488] on span "Discard all" at bounding box center [776, 481] width 62 height 21
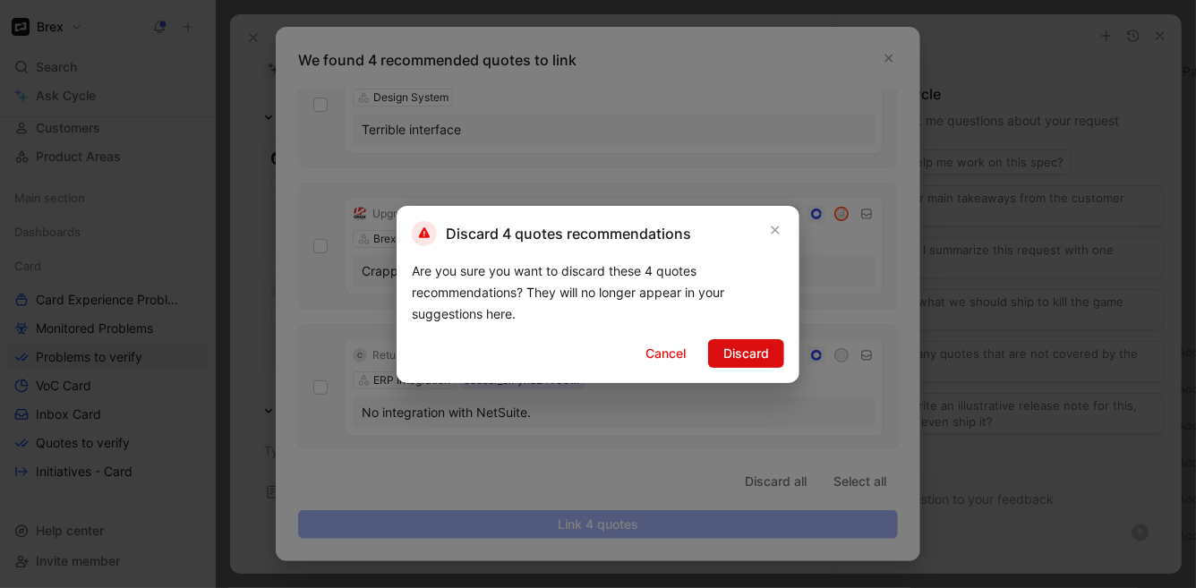
click at [746, 352] on span "Discard" at bounding box center [746, 353] width 46 height 21
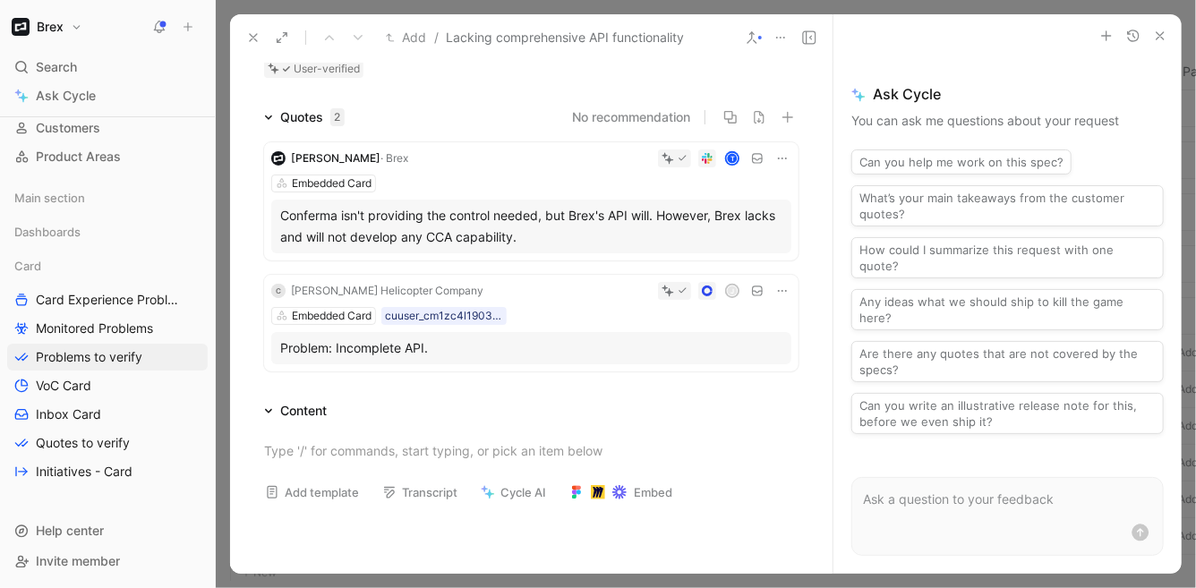
click at [775, 288] on icon at bounding box center [782, 291] width 14 height 14
click at [437, 286] on div "Robinson Helicopter Company" at bounding box center [387, 291] width 192 height 18
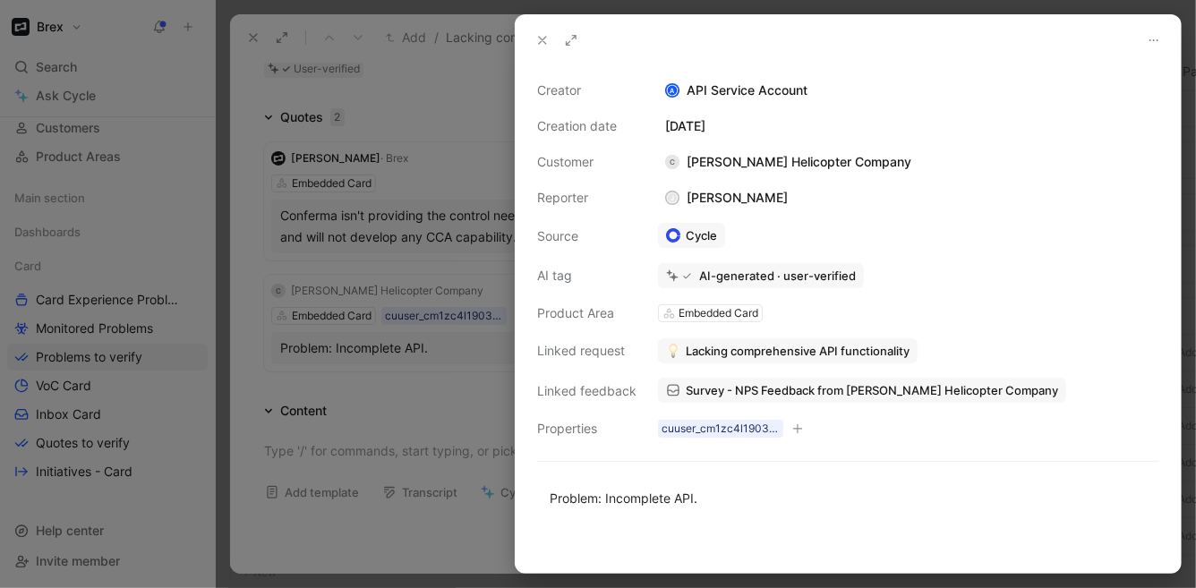
click at [1154, 44] on icon at bounding box center [1154, 40] width 14 height 14
click at [1116, 96] on span "Delete quote" at bounding box center [1111, 103] width 75 height 15
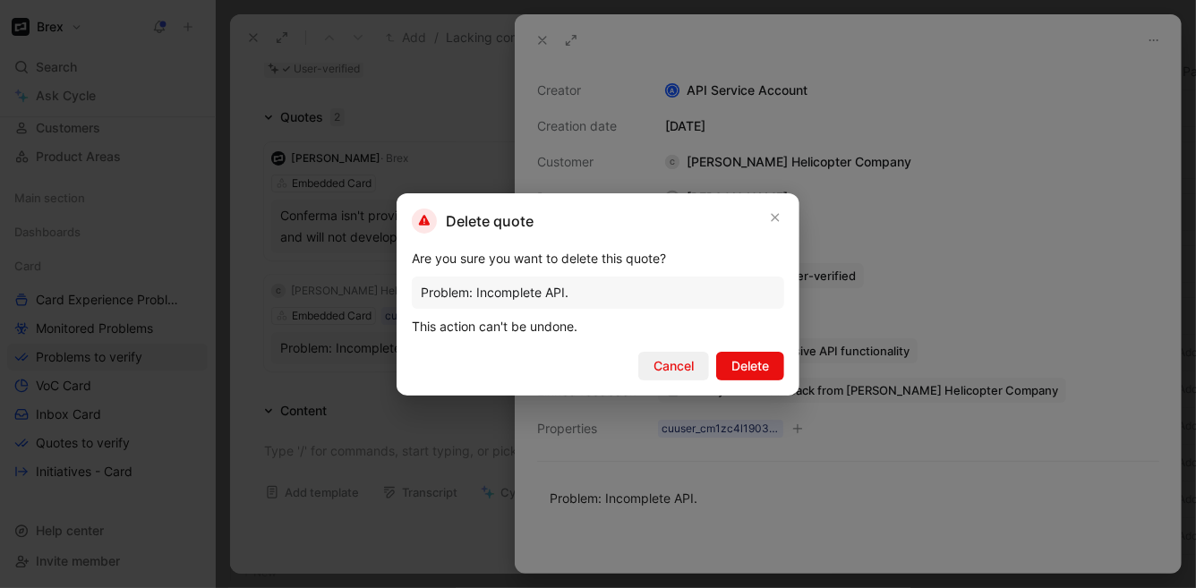
click at [653, 361] on span "Cancel" at bounding box center [673, 365] width 40 height 21
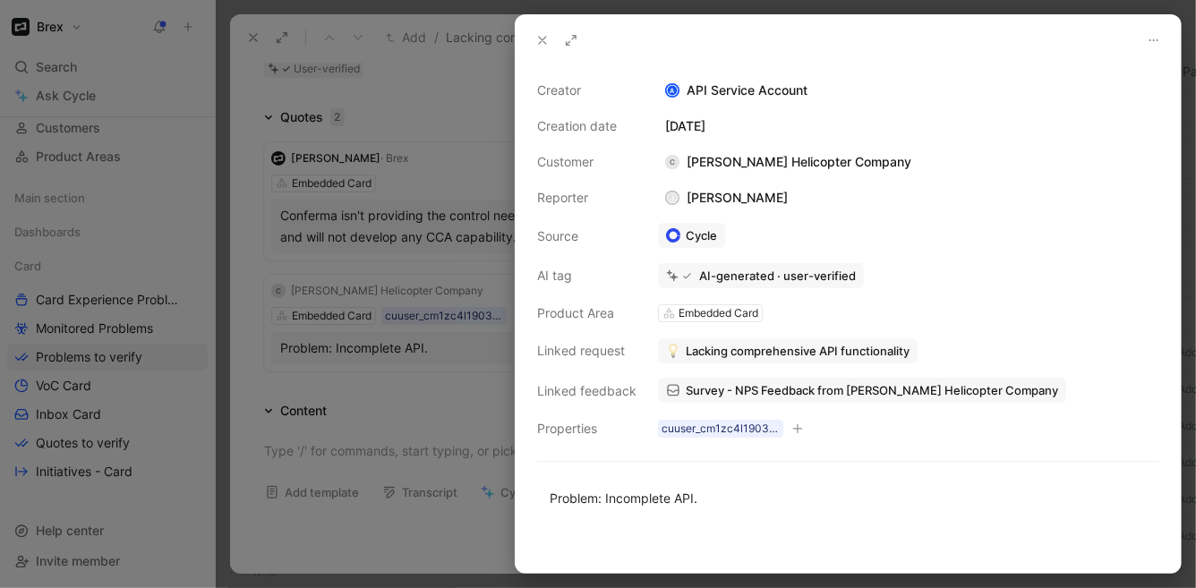
click at [538, 46] on icon at bounding box center [542, 40] width 14 height 14
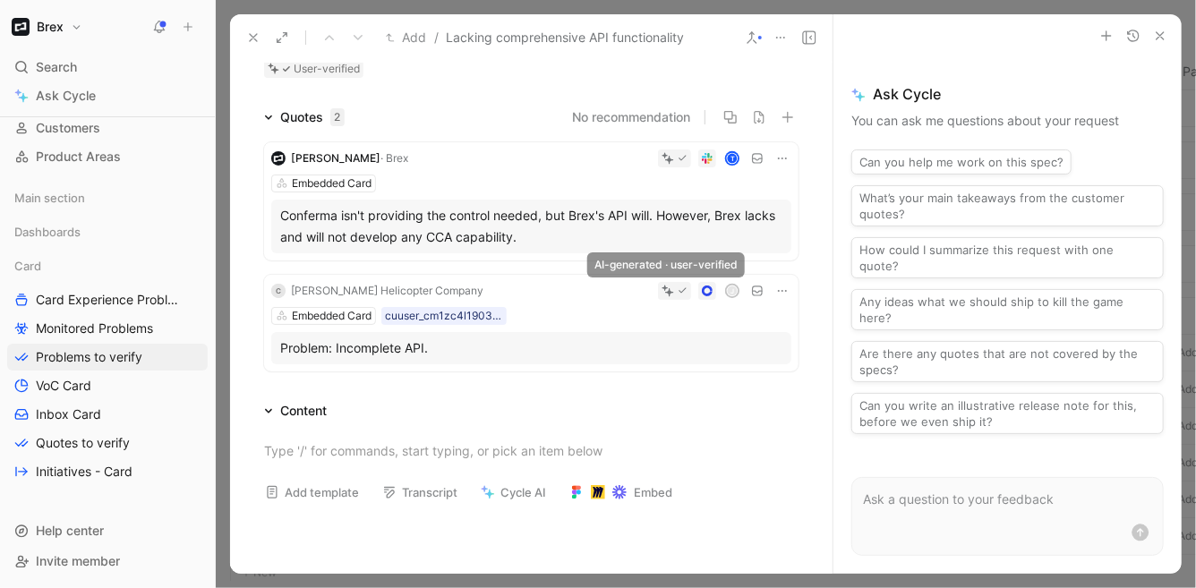
click at [658, 294] on div at bounding box center [674, 291] width 33 height 18
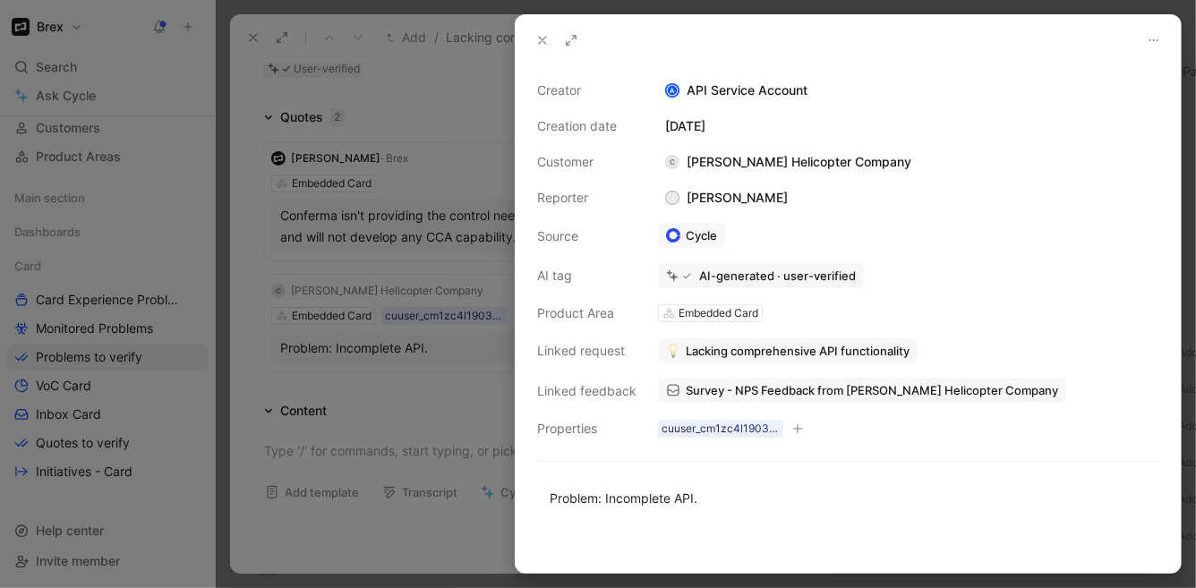
click at [443, 293] on div at bounding box center [598, 294] width 1196 height 588
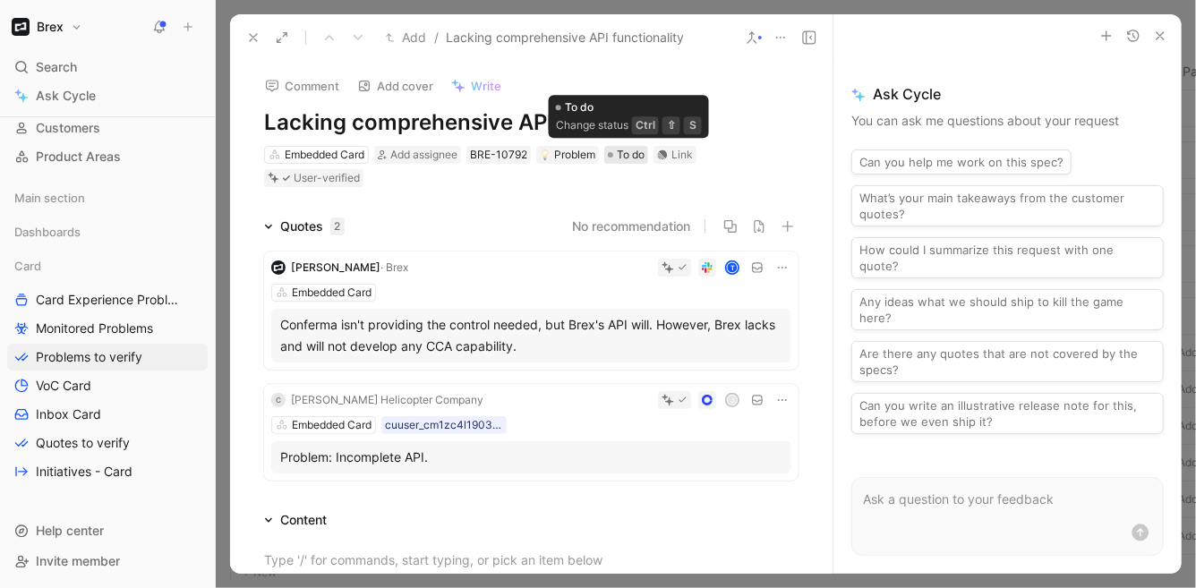
click at [631, 158] on span "To do" at bounding box center [631, 155] width 28 height 18
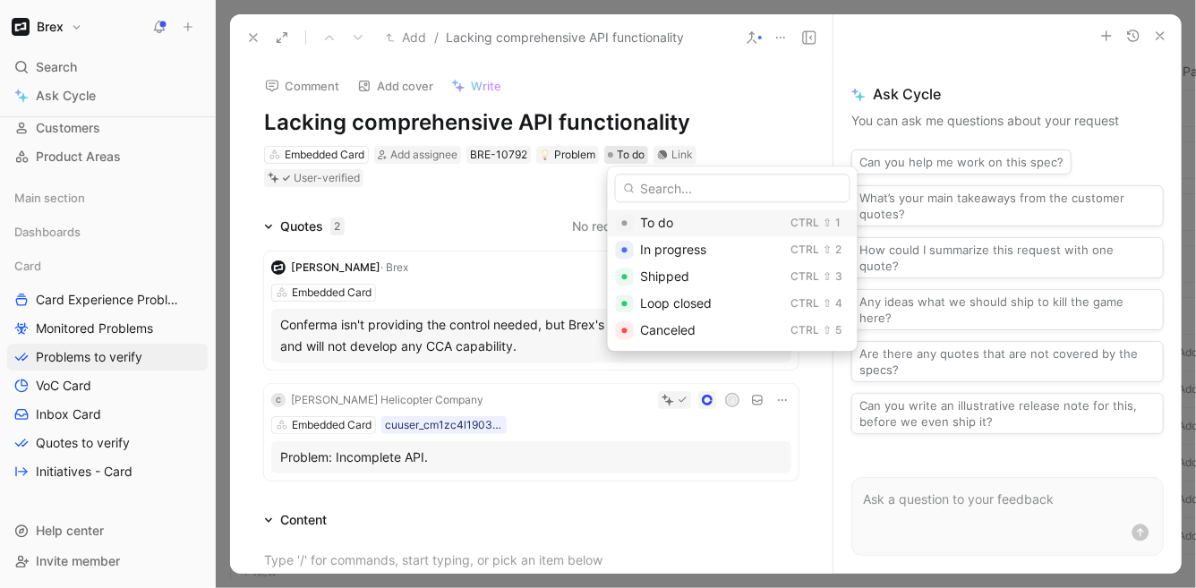
click at [636, 224] on div "To do Ctrl ⇧ 1" at bounding box center [733, 222] width 250 height 27
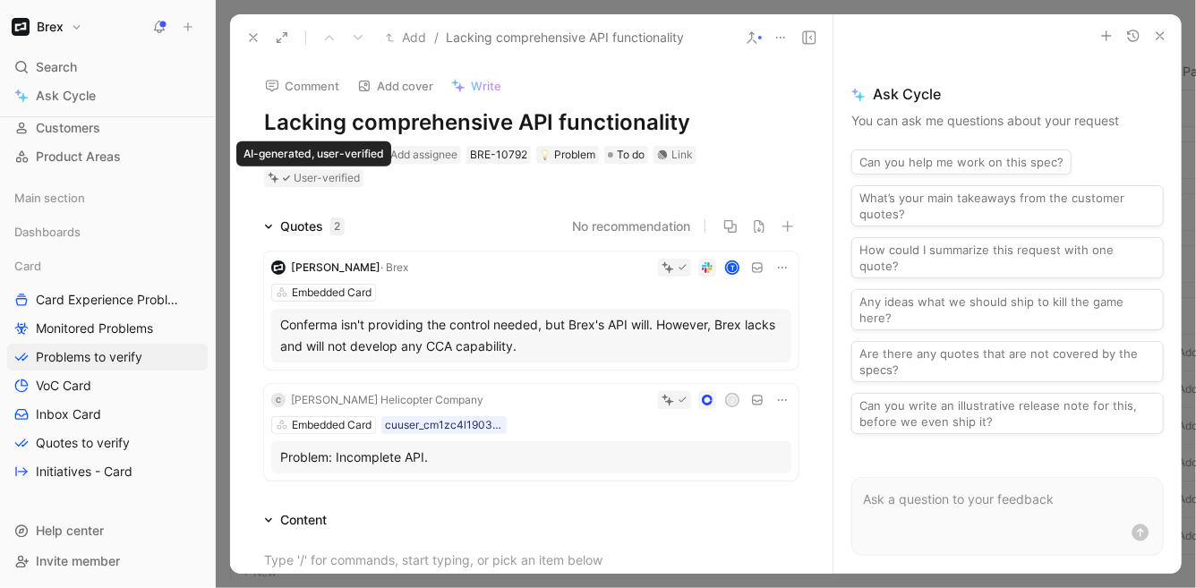
click at [287, 178] on icon at bounding box center [286, 178] width 7 height 7
click at [414, 158] on span "Add assignee" at bounding box center [423, 154] width 67 height 13
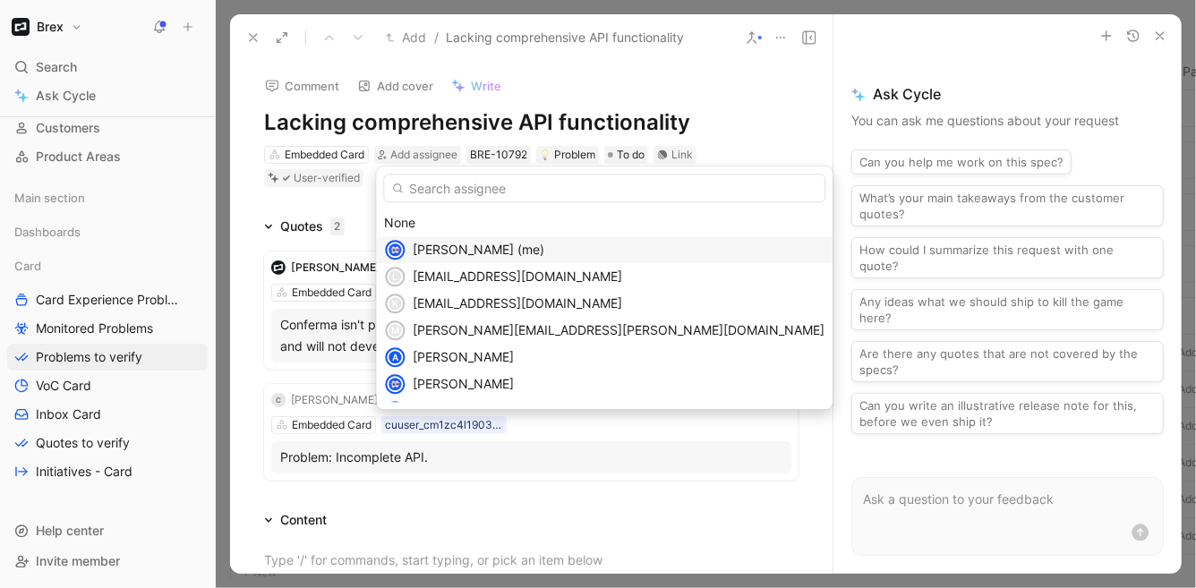
click at [442, 246] on span "Alexis Villalobos (me)" at bounding box center [479, 249] width 132 height 15
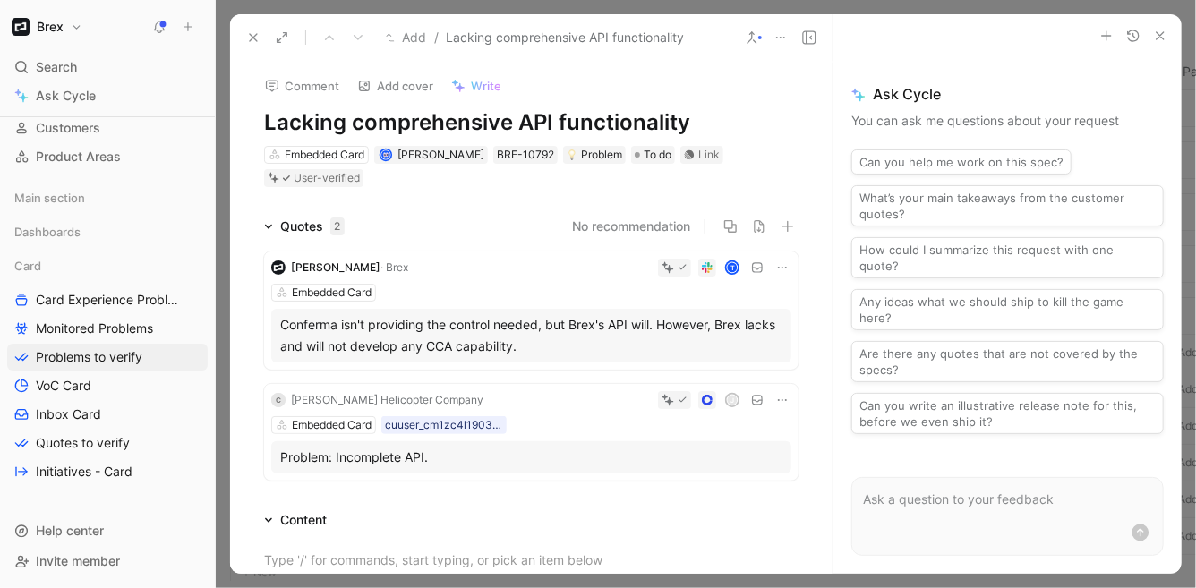
click at [783, 41] on icon at bounding box center [780, 37] width 14 height 14
click at [1129, 33] on icon "button" at bounding box center [1133, 36] width 14 height 14
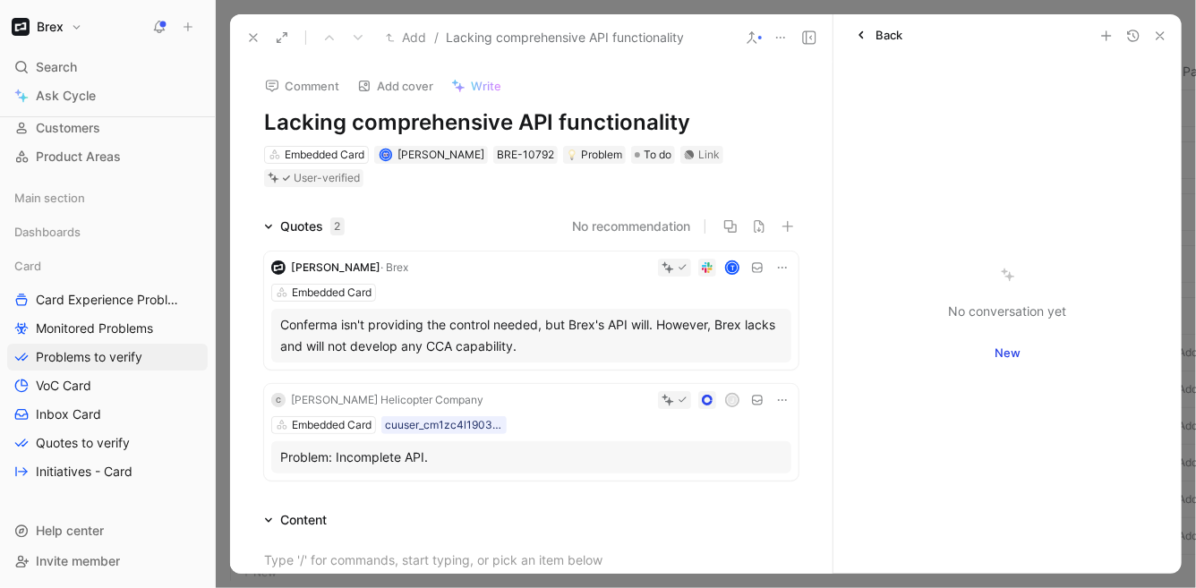
click at [867, 30] on icon "button" at bounding box center [861, 35] width 18 height 18
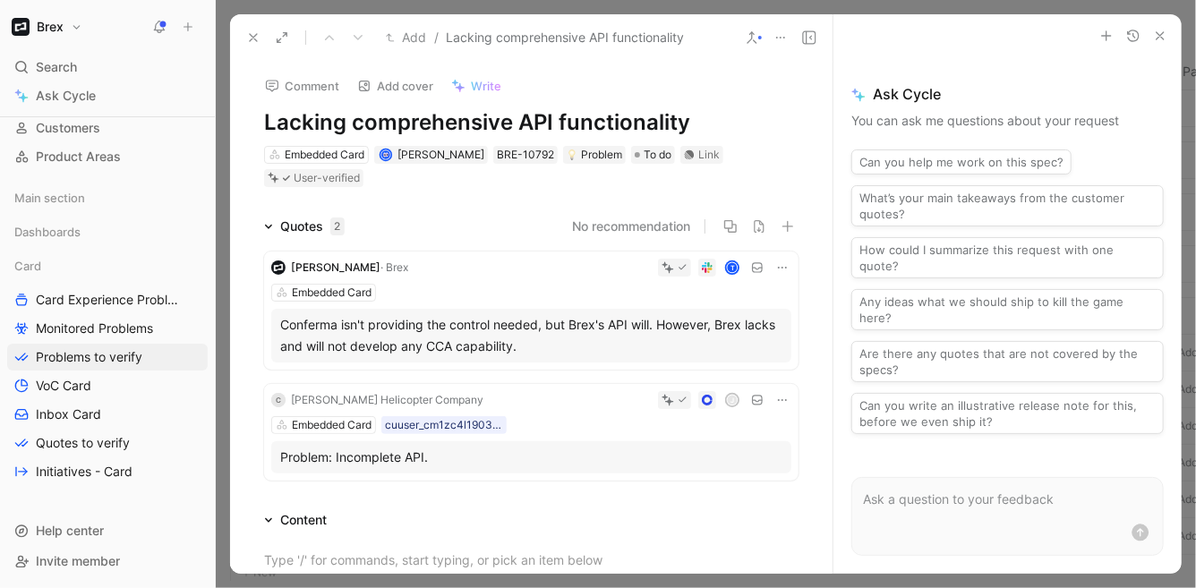
click at [1155, 34] on icon "button" at bounding box center [1160, 36] width 14 height 14
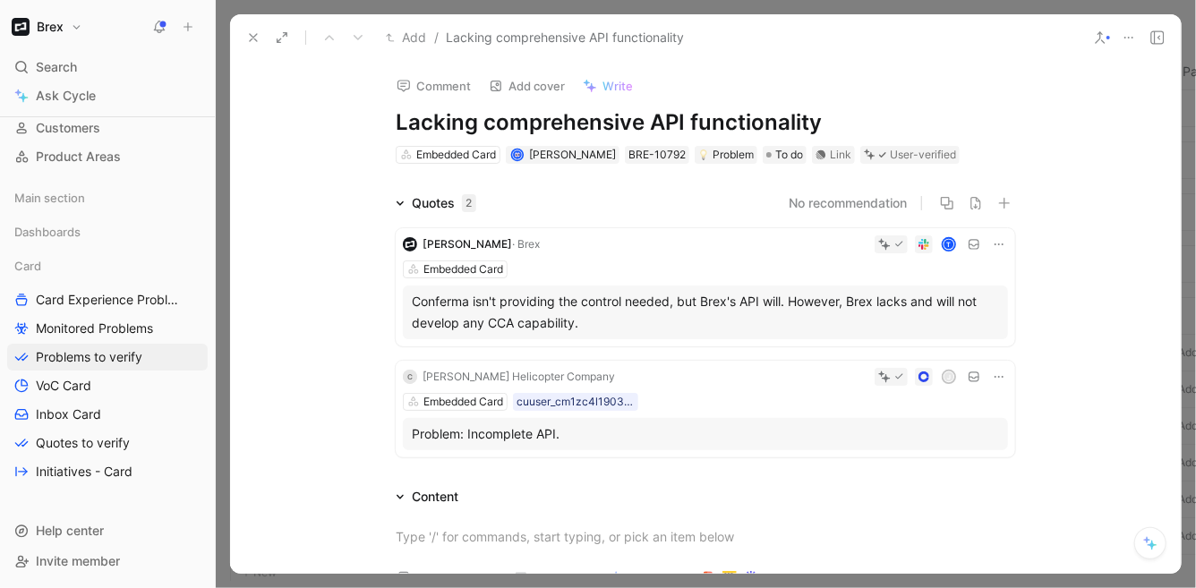
click at [992, 379] on icon at bounding box center [999, 377] width 14 height 14
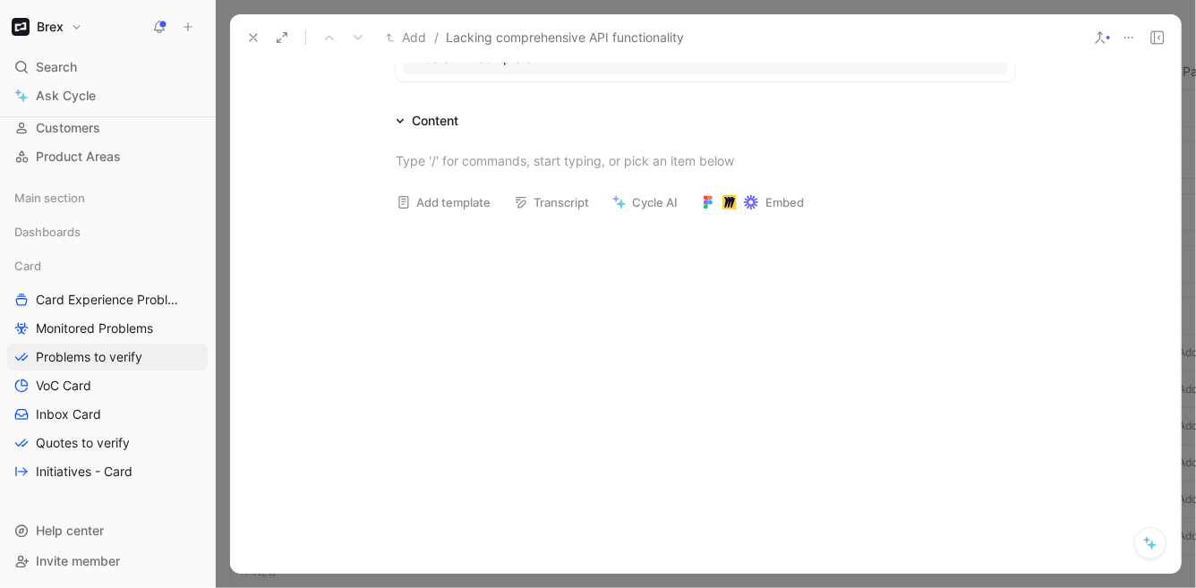
click at [1102, 38] on icon at bounding box center [1100, 37] width 14 height 14
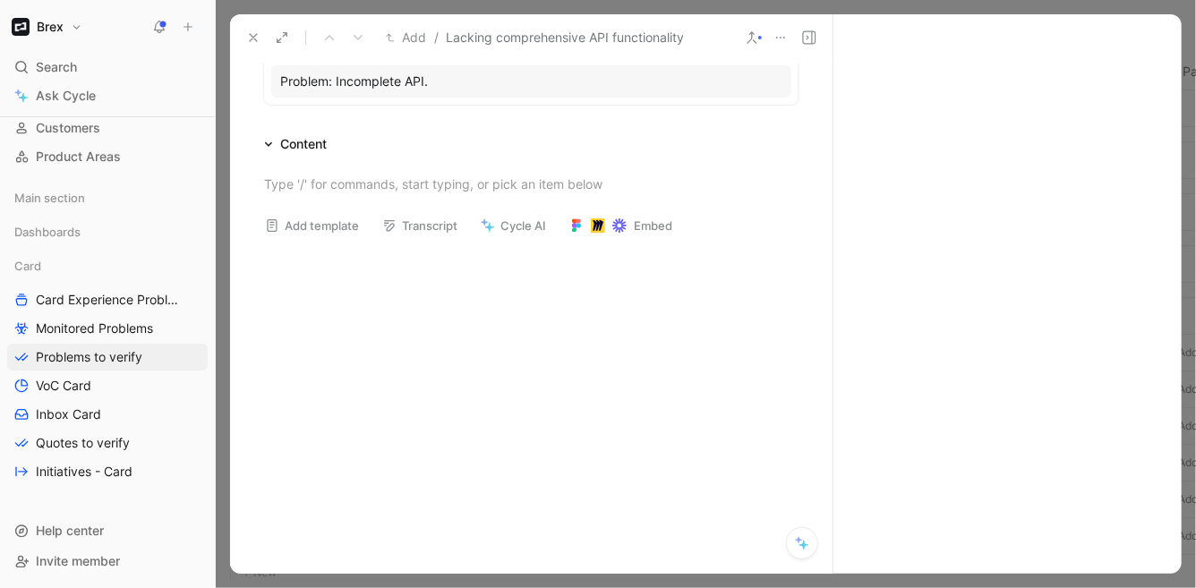
scroll to position [398, 0]
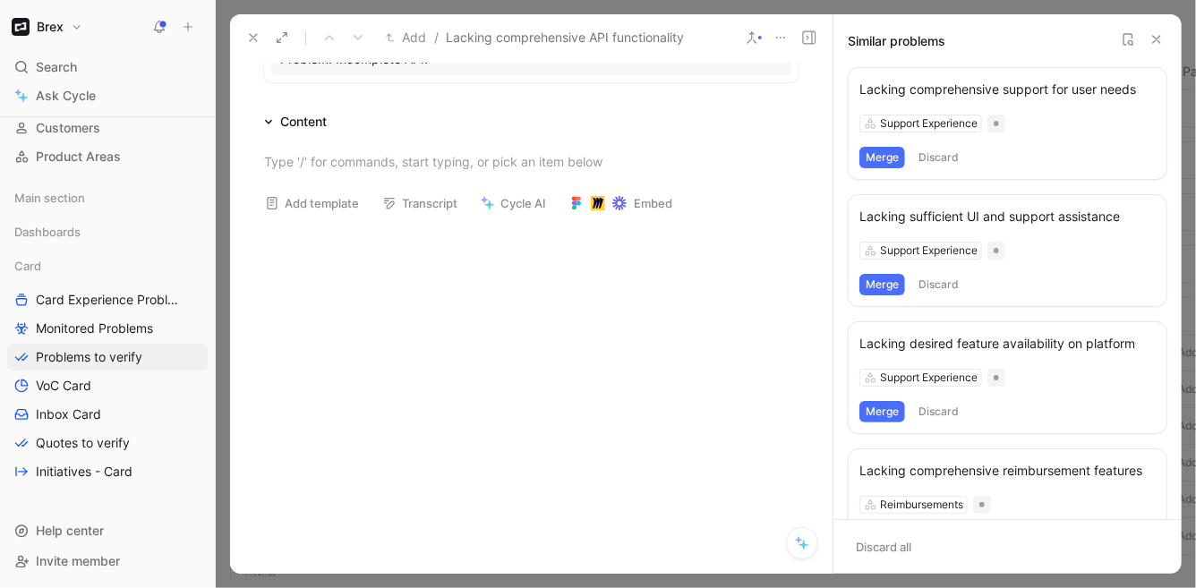
click at [945, 158] on button "Discard" at bounding box center [938, 157] width 53 height 21
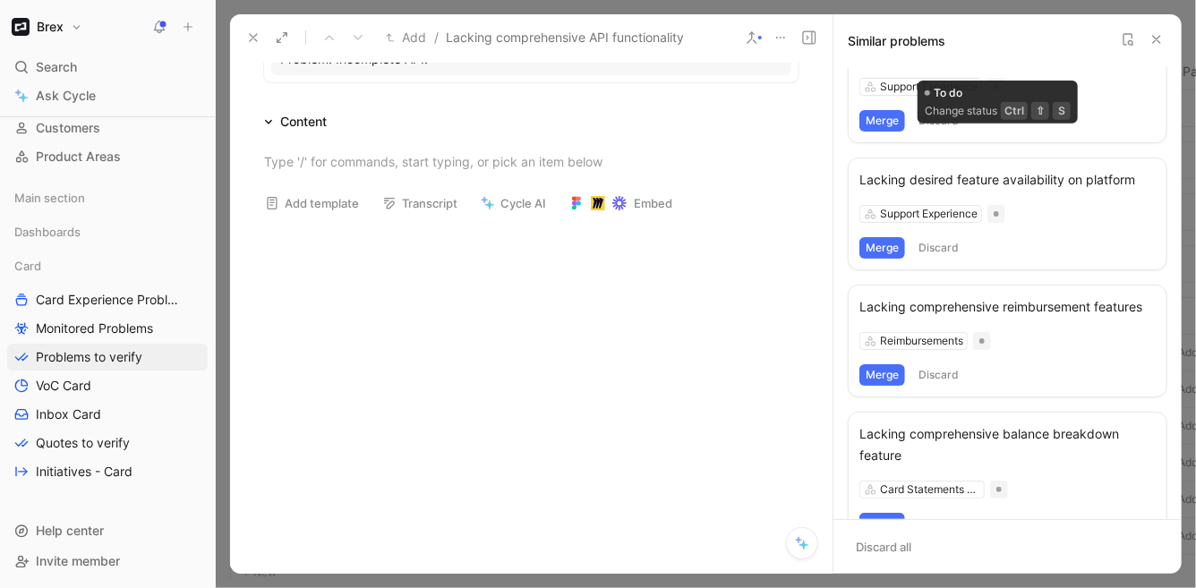
scroll to position [124, 0]
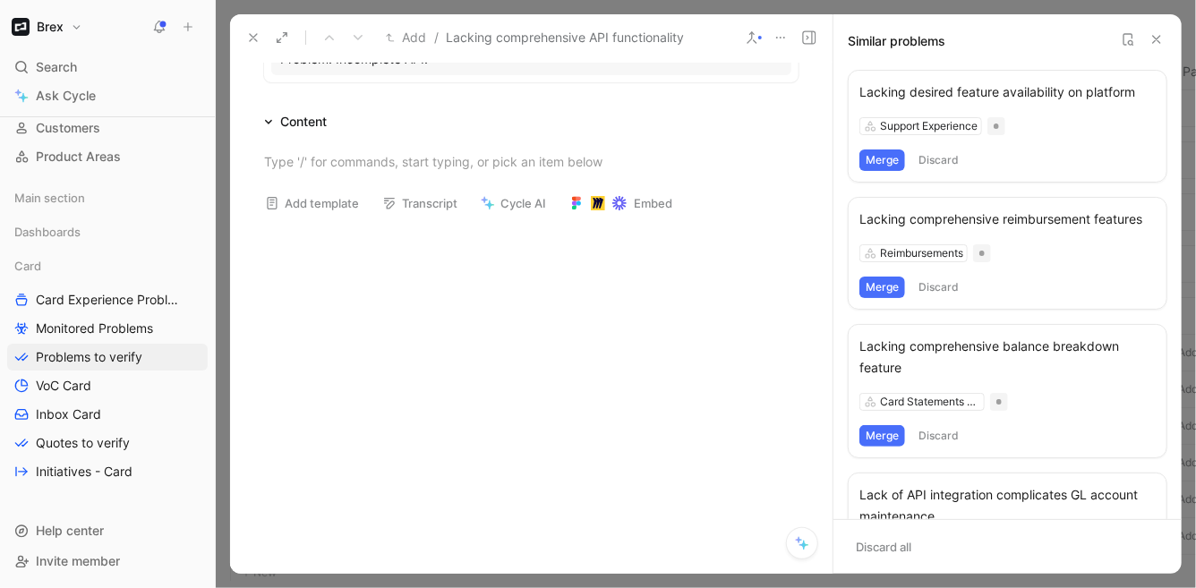
click at [927, 91] on div "Lacking desired feature availability on platform" at bounding box center [1007, 91] width 296 height 21
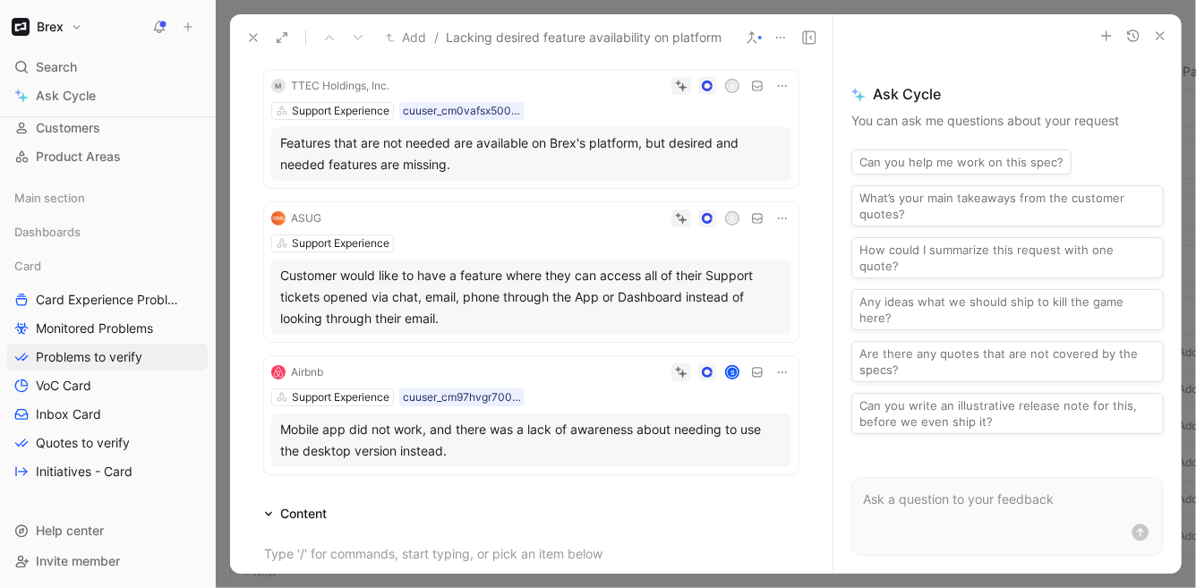
scroll to position [185, 0]
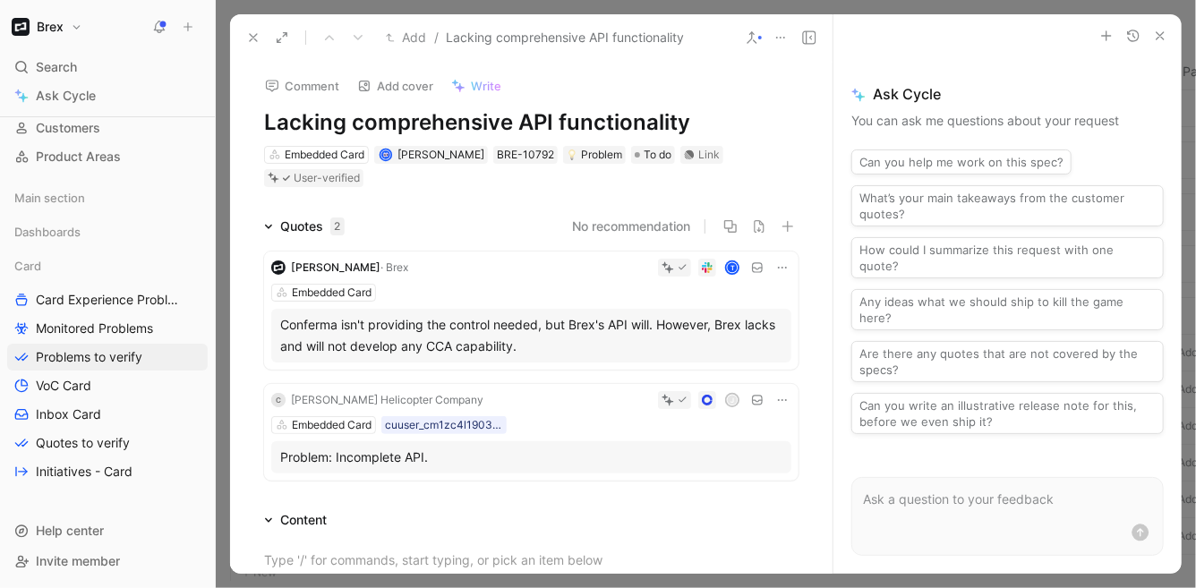
click at [1165, 37] on icon "button" at bounding box center [1160, 36] width 14 height 14
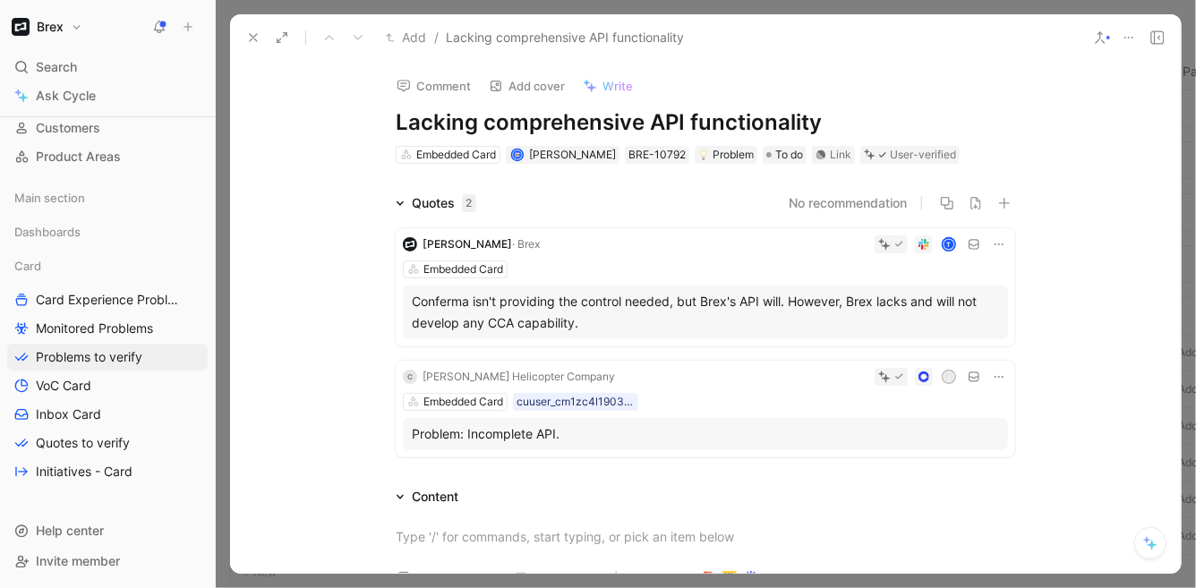
click at [1097, 48] on button at bounding box center [1100, 37] width 25 height 25
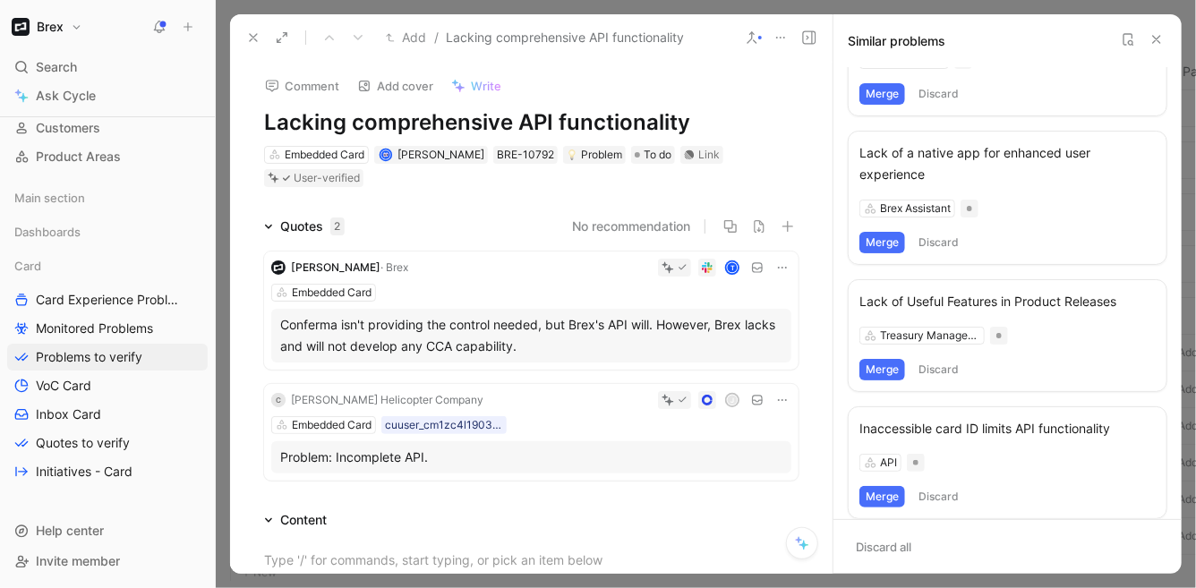
scroll to position [879, 0]
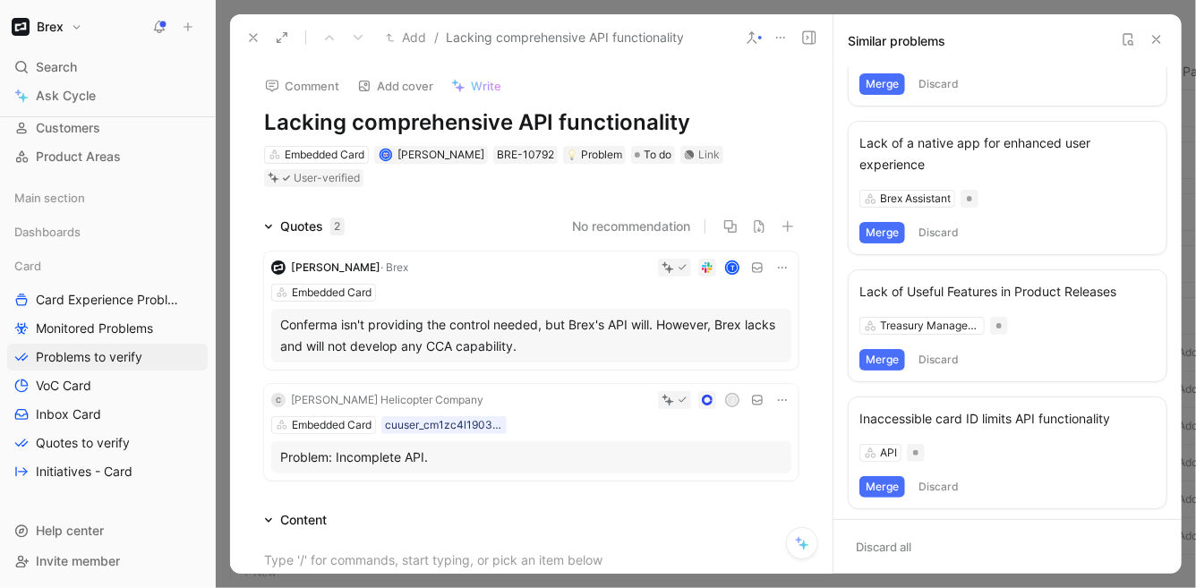
click at [892, 542] on button "Discard all" at bounding box center [884, 546] width 72 height 25
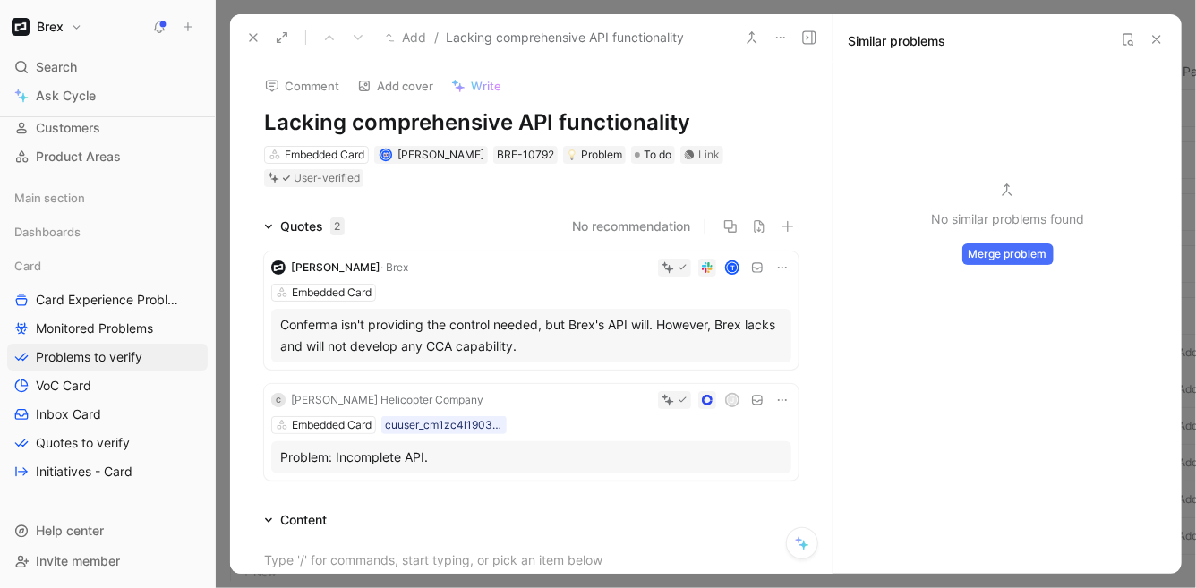
click at [1017, 256] on button "Merge problem" at bounding box center [1007, 253] width 91 height 21
click at [1169, 40] on header "Similar problems" at bounding box center [1007, 40] width 348 height 53
click at [1161, 29] on button at bounding box center [1156, 39] width 21 height 21
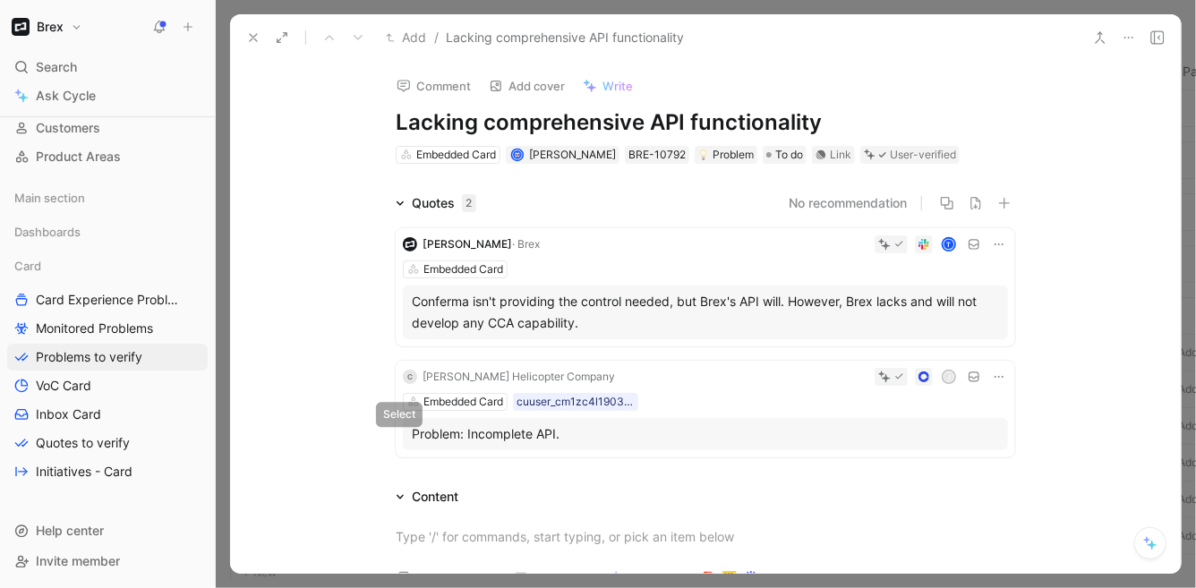
click at [400, 431] on icon at bounding box center [403, 434] width 7 height 7
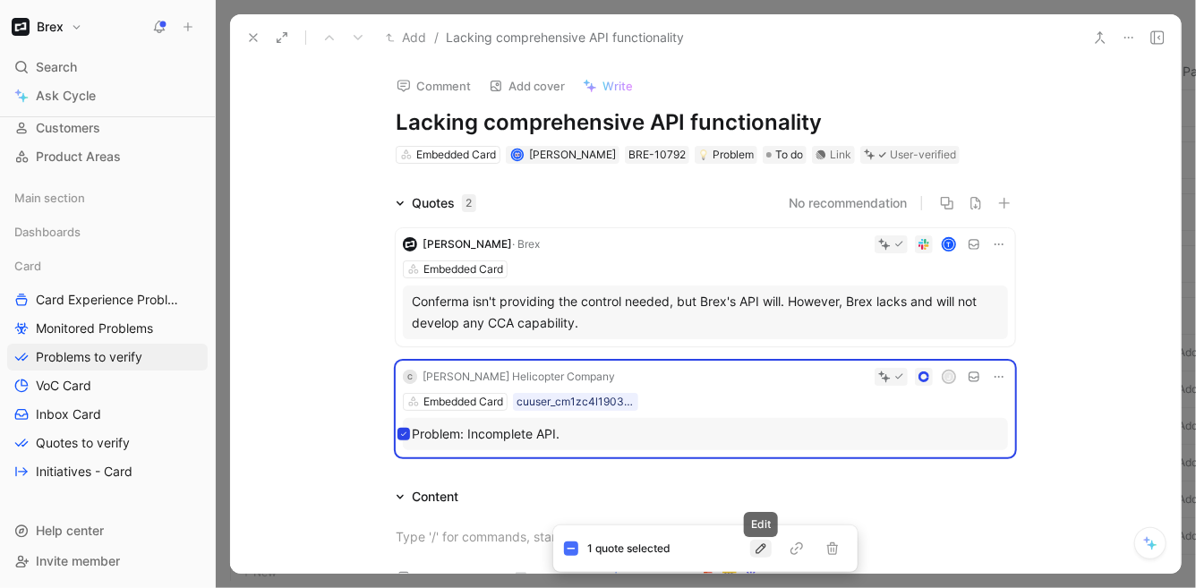
click at [764, 549] on icon "button" at bounding box center [761, 549] width 14 height 14
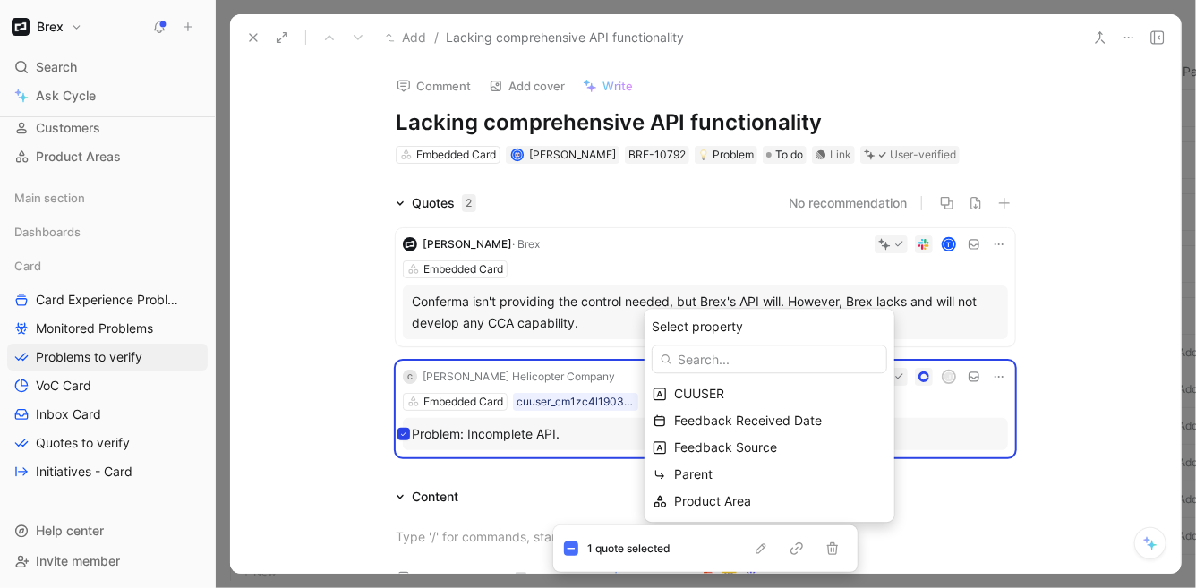
click at [768, 324] on div "Select property" at bounding box center [769, 326] width 235 height 21
click at [572, 548] on icon at bounding box center [571, 548] width 9 height 9
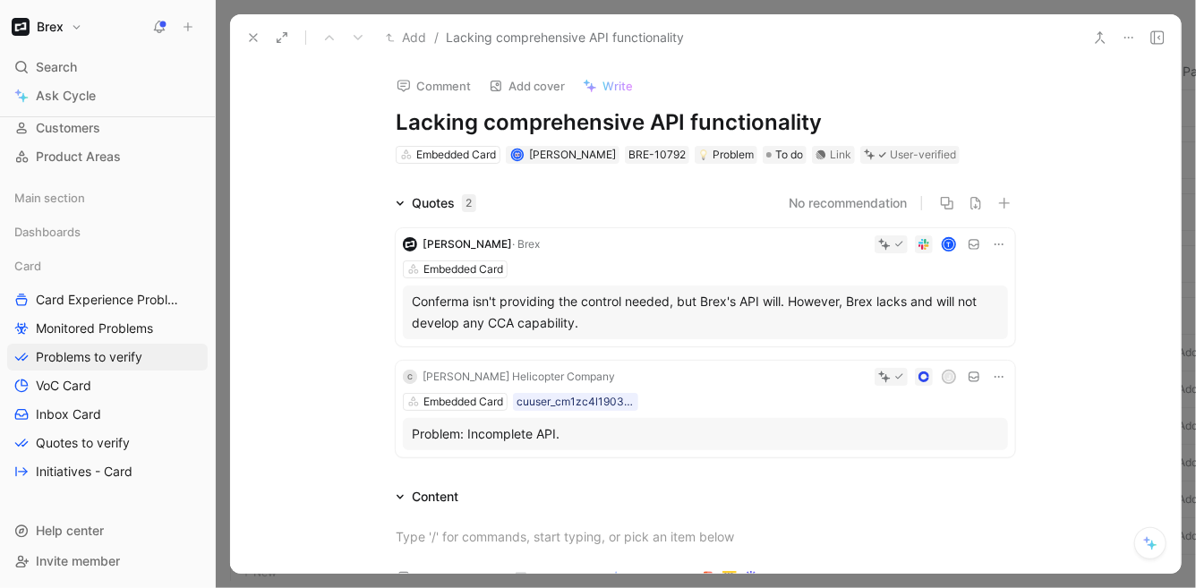
click at [498, 376] on div "Robinson Helicopter Company" at bounding box center [519, 377] width 192 height 18
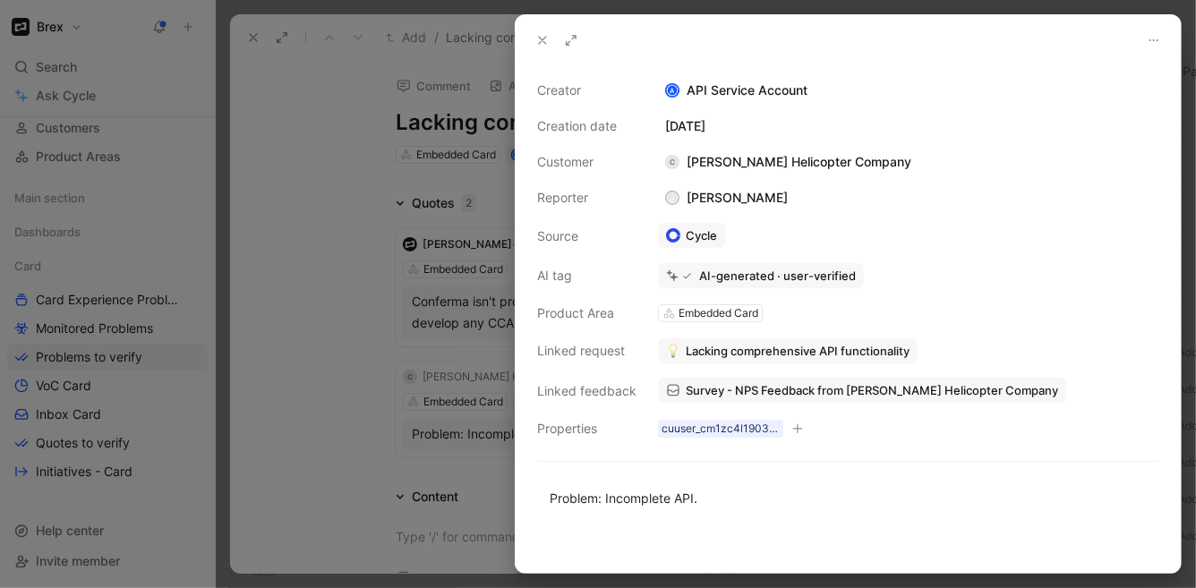
click at [501, 377] on div at bounding box center [598, 294] width 1196 height 588
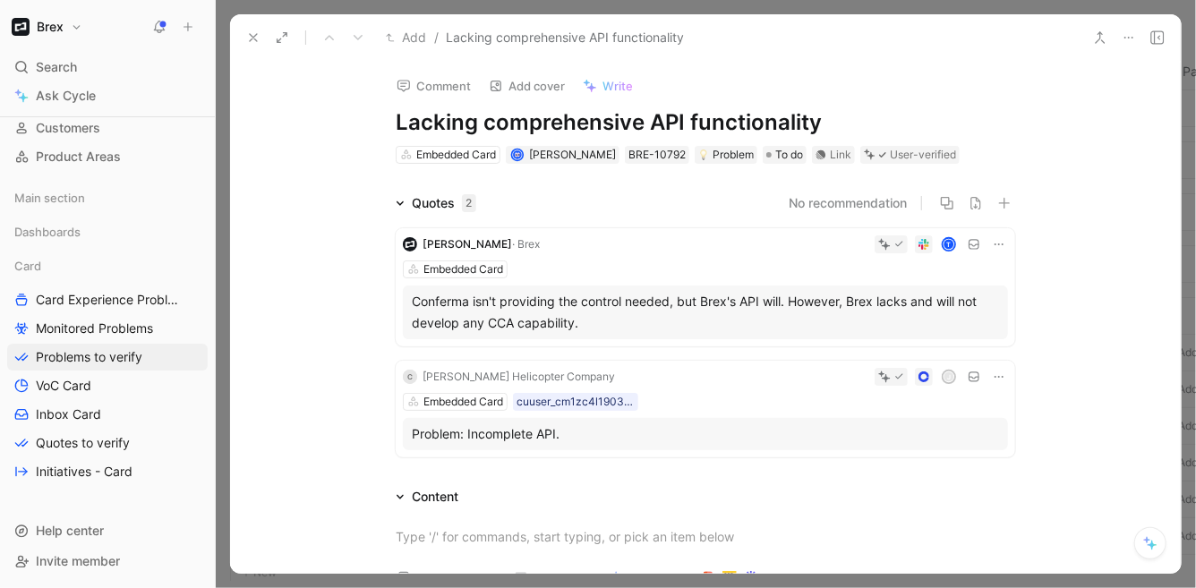
click at [1161, 39] on icon at bounding box center [1157, 37] width 14 height 14
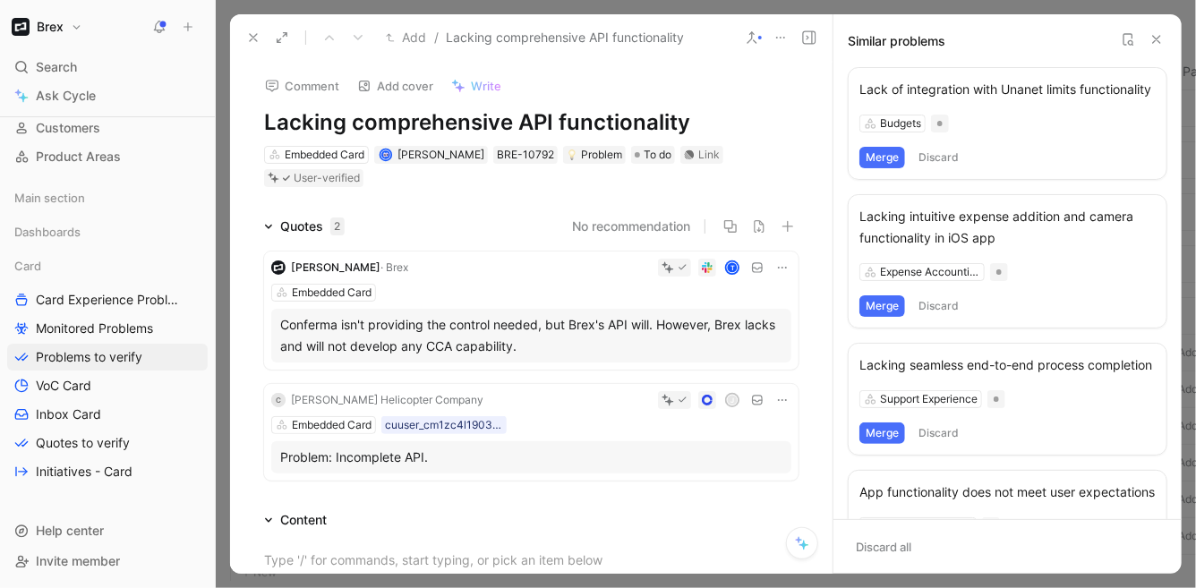
click at [260, 42] on button at bounding box center [253, 37] width 25 height 25
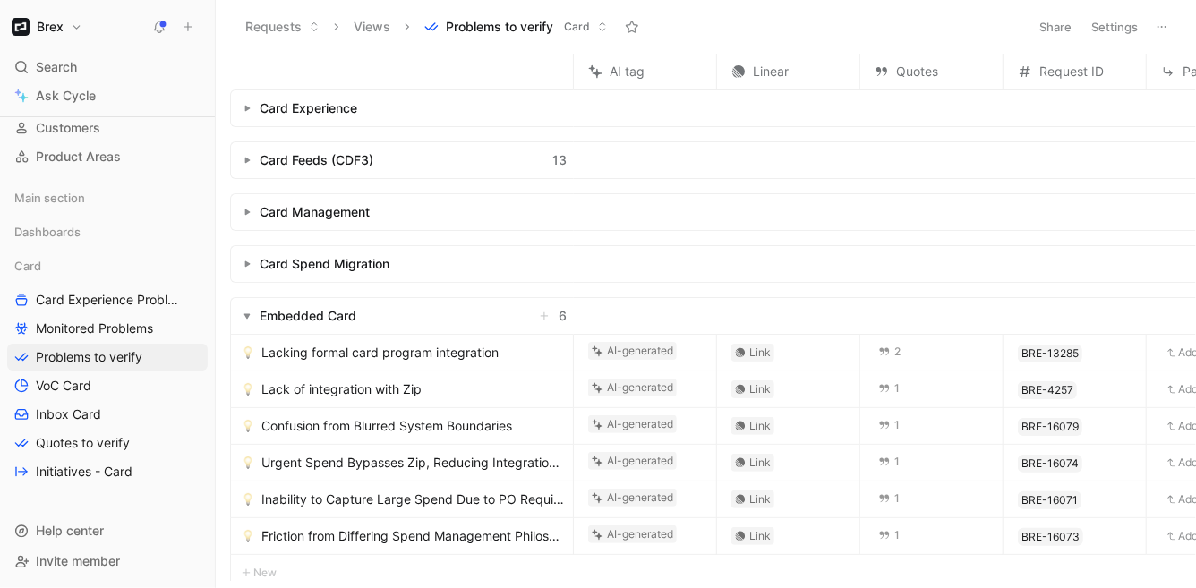
click at [465, 356] on span "Lacking formal card program integration" at bounding box center [379, 352] width 237 height 21
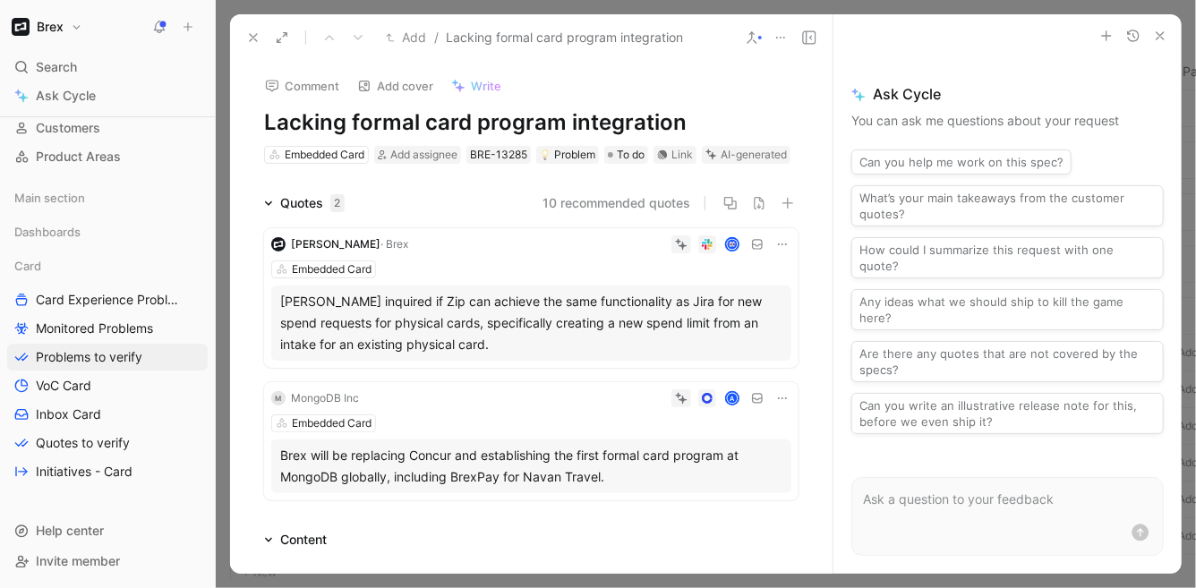
click at [423, 344] on div "Lou Knaak inquired if Zip can achieve the same functionality as Jira for new sp…" at bounding box center [531, 323] width 502 height 64
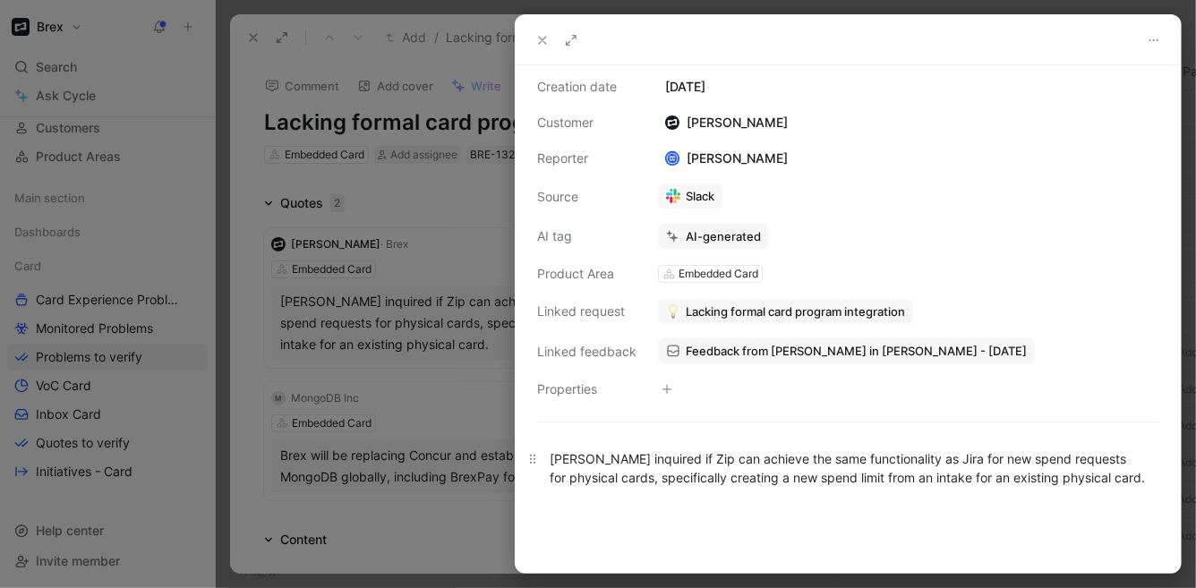
scroll to position [87, 0]
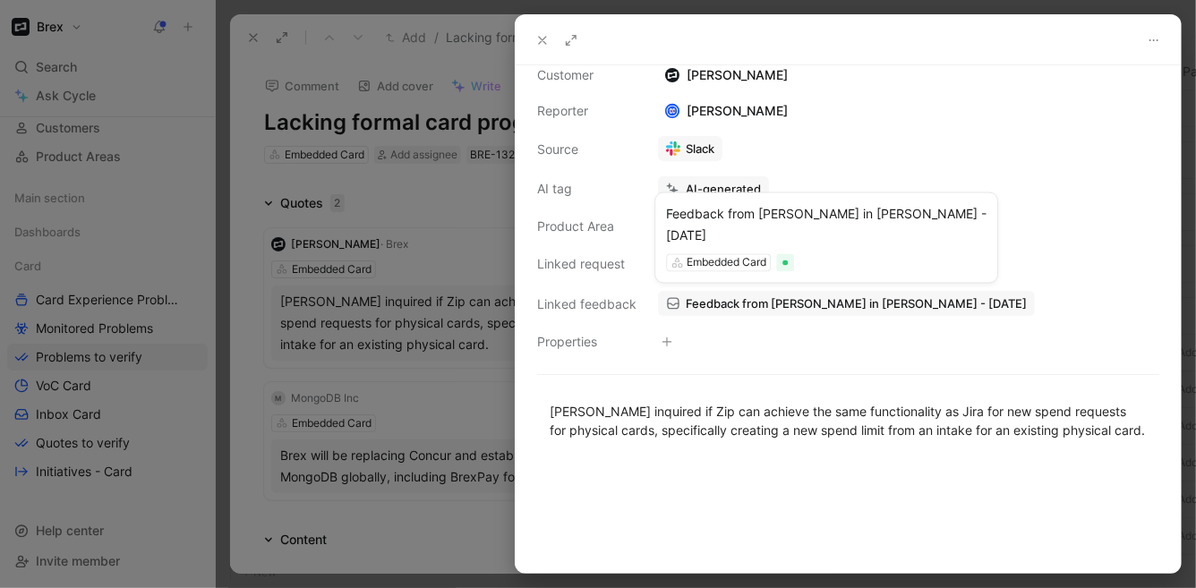
click at [866, 298] on span "Feedback from Lou Knaak in Slack - 7/31/2025" at bounding box center [856, 303] width 341 height 16
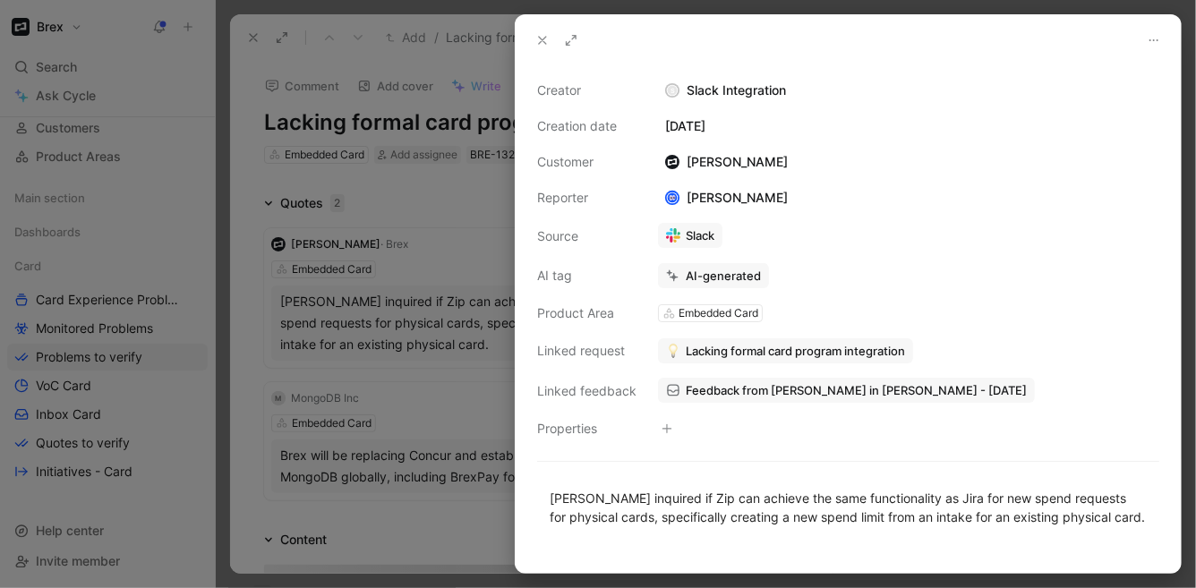
click at [430, 205] on div at bounding box center [598, 294] width 1196 height 588
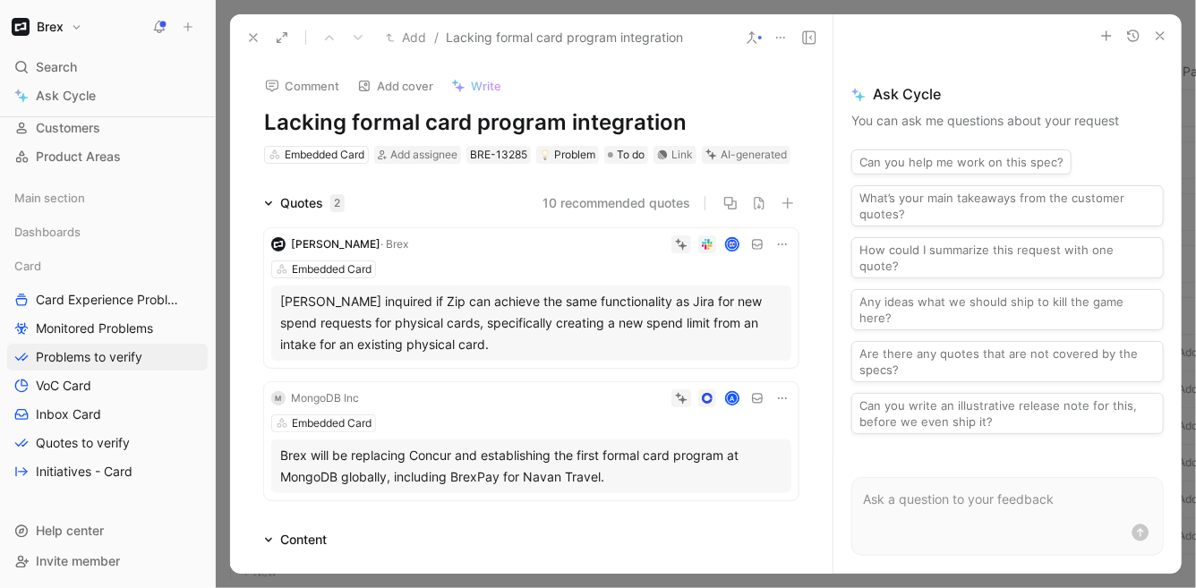
click at [640, 214] on button "10 recommended quotes" at bounding box center [616, 202] width 148 height 21
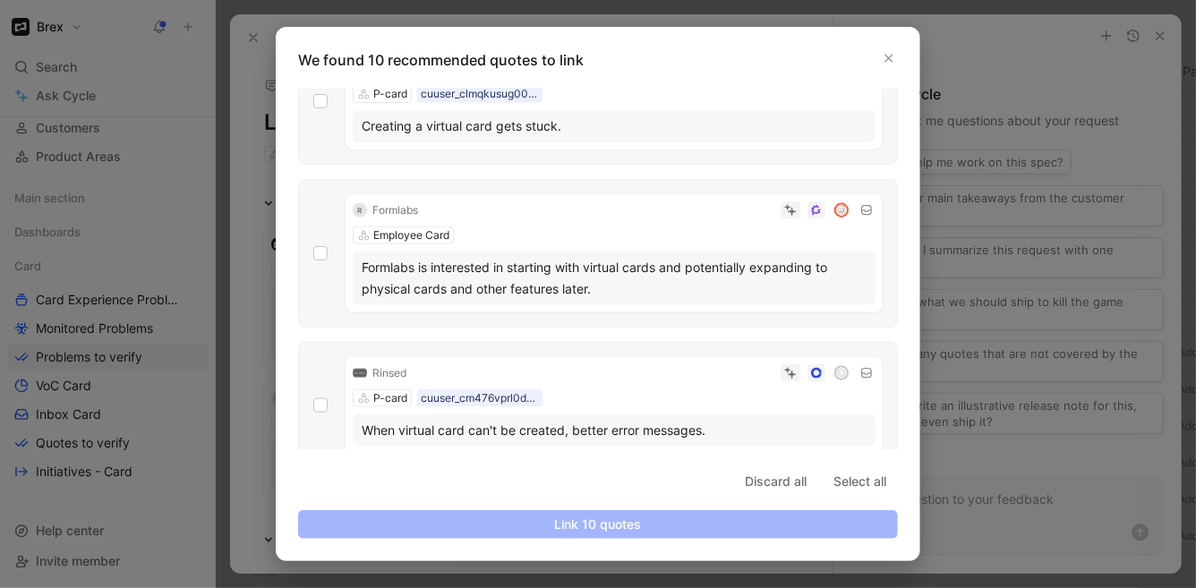
scroll to position [1079, 0]
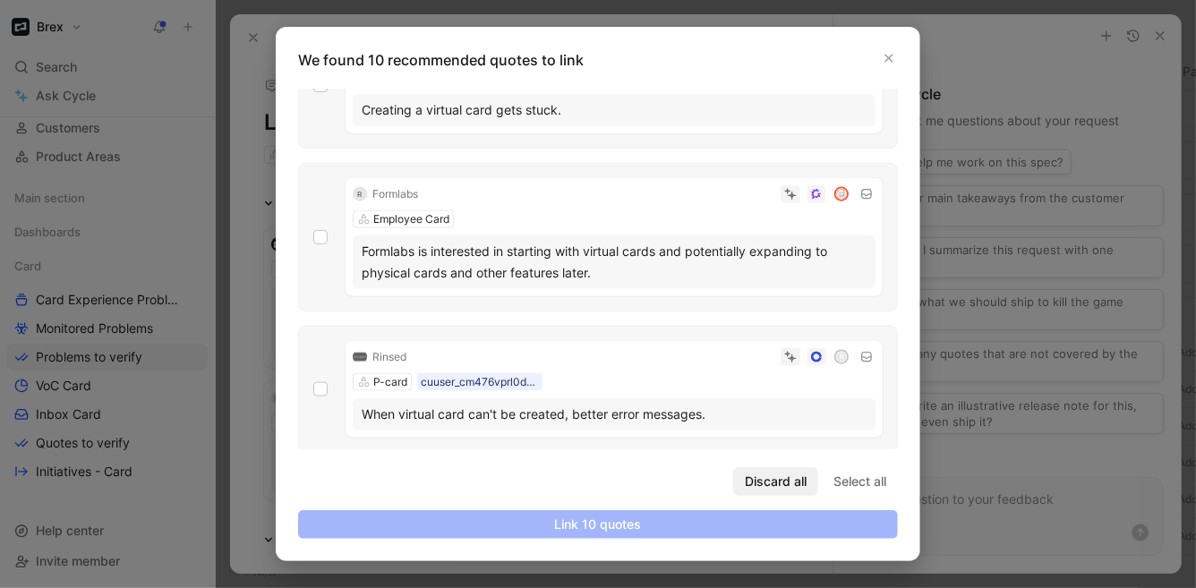
click at [785, 479] on span "Discard all" at bounding box center [776, 481] width 62 height 21
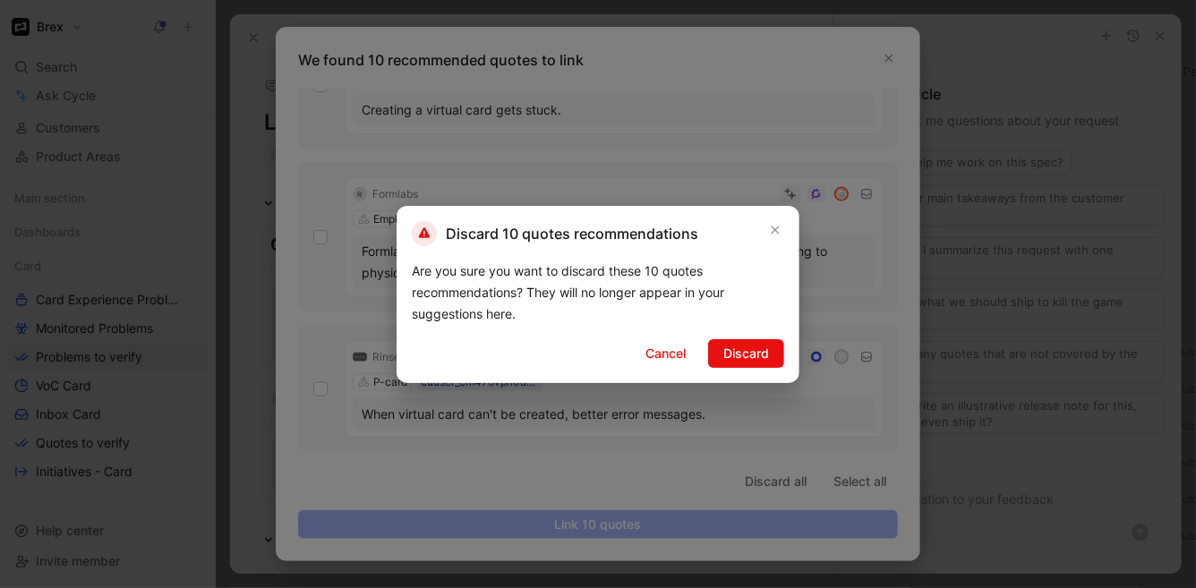
click at [741, 354] on span "Discard" at bounding box center [746, 353] width 46 height 21
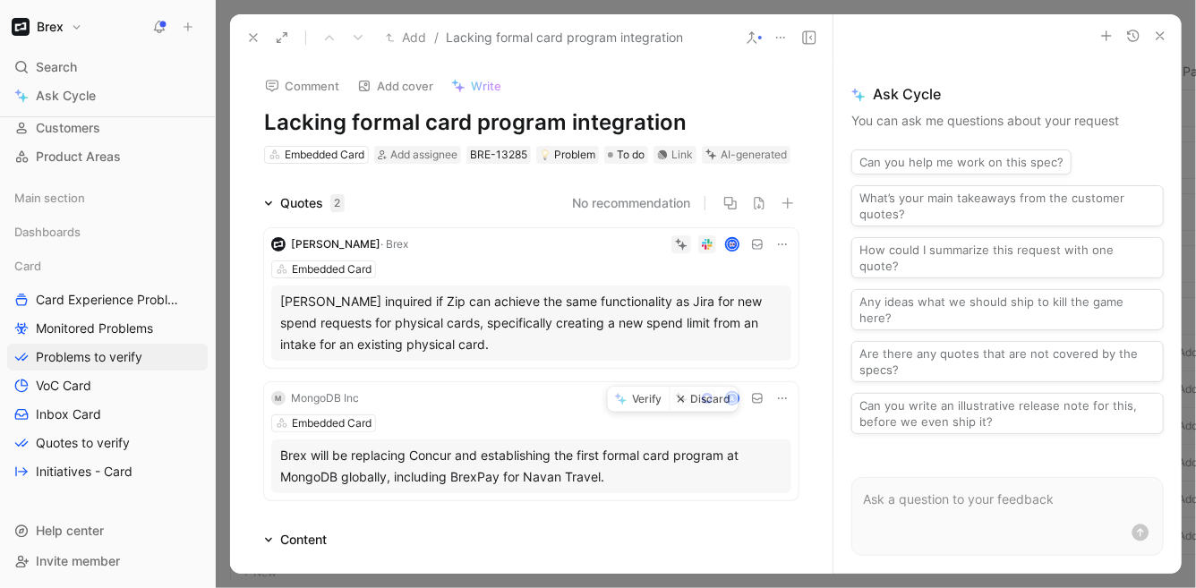
click at [675, 405] on icon at bounding box center [681, 398] width 13 height 13
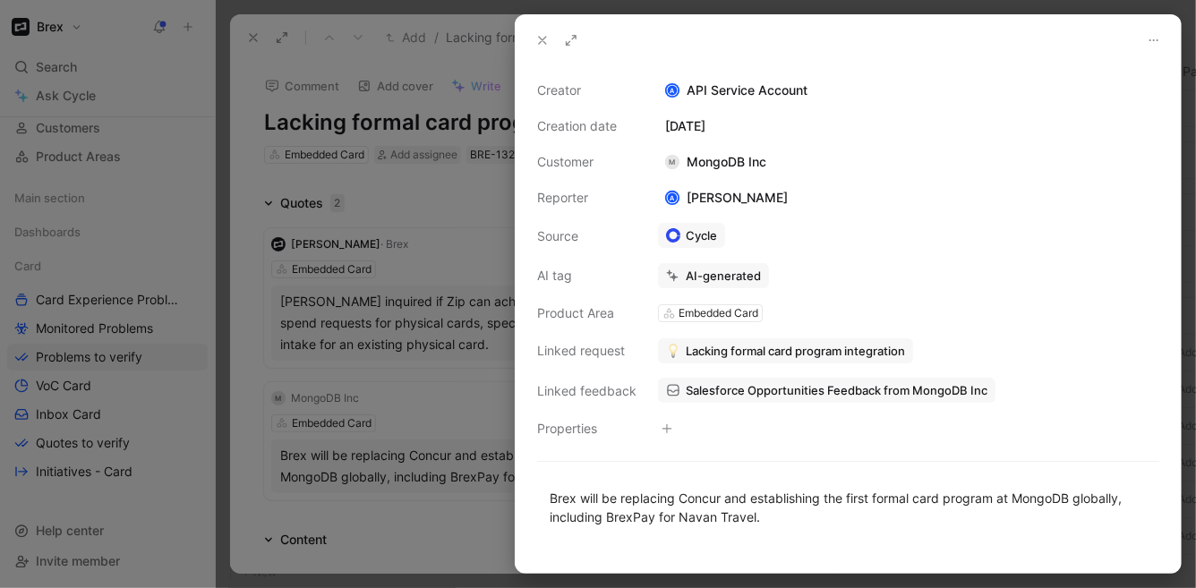
drag, startPoint x: 450, startPoint y: 427, endPoint x: 494, endPoint y: 425, distance: 43.9
click at [450, 427] on div at bounding box center [598, 294] width 1196 height 588
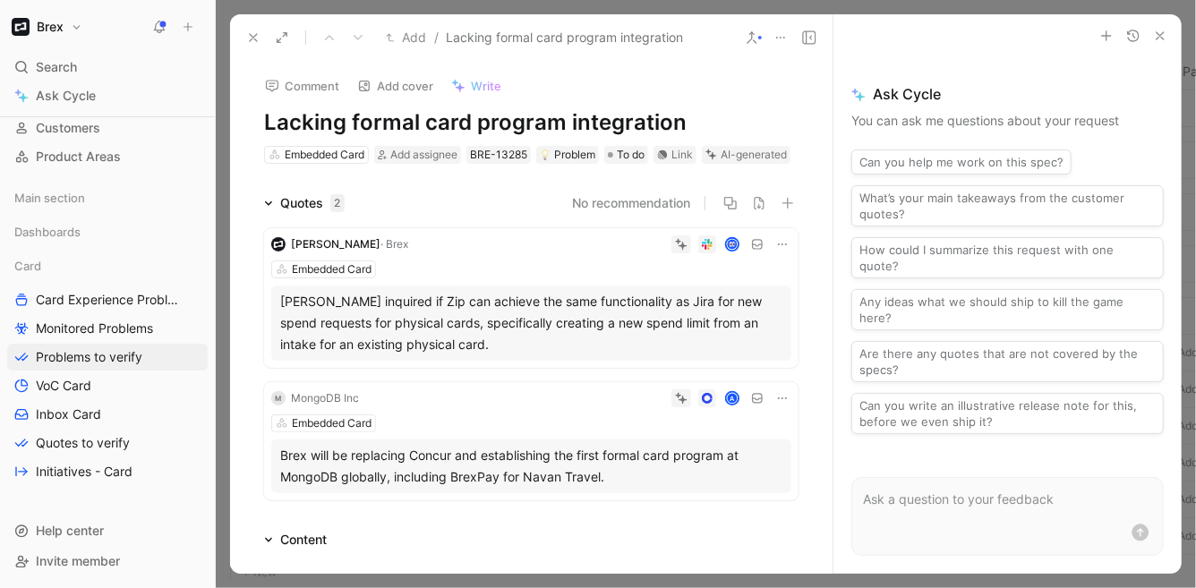
click at [619, 488] on div "Brex will be replacing Concur and establishing the first formal card program at…" at bounding box center [531, 466] width 502 height 43
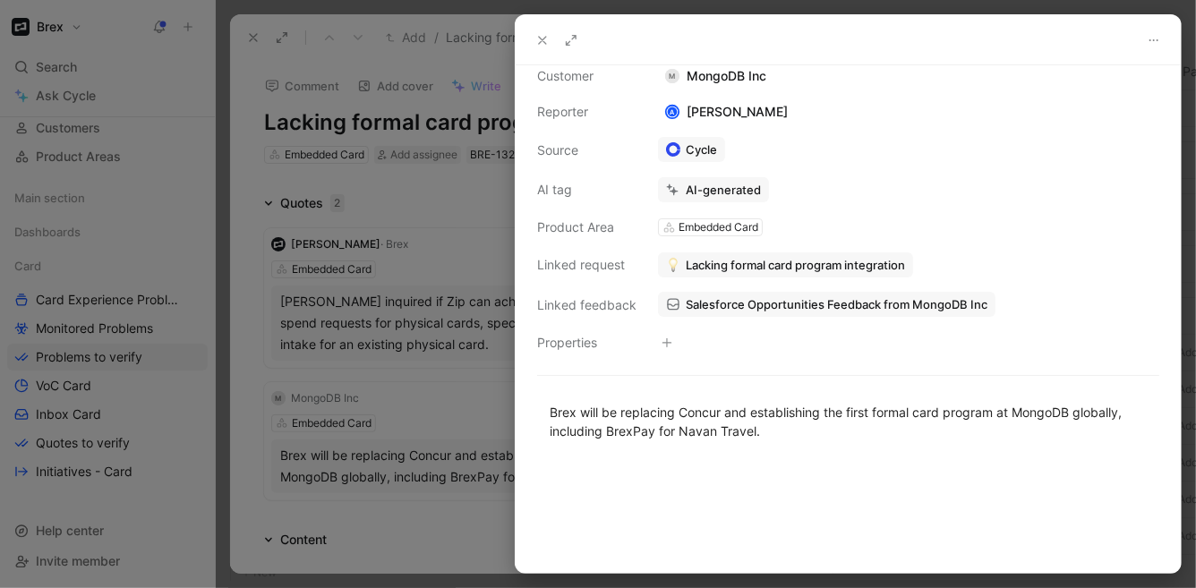
scroll to position [87, 0]
click at [534, 29] on button at bounding box center [542, 40] width 25 height 25
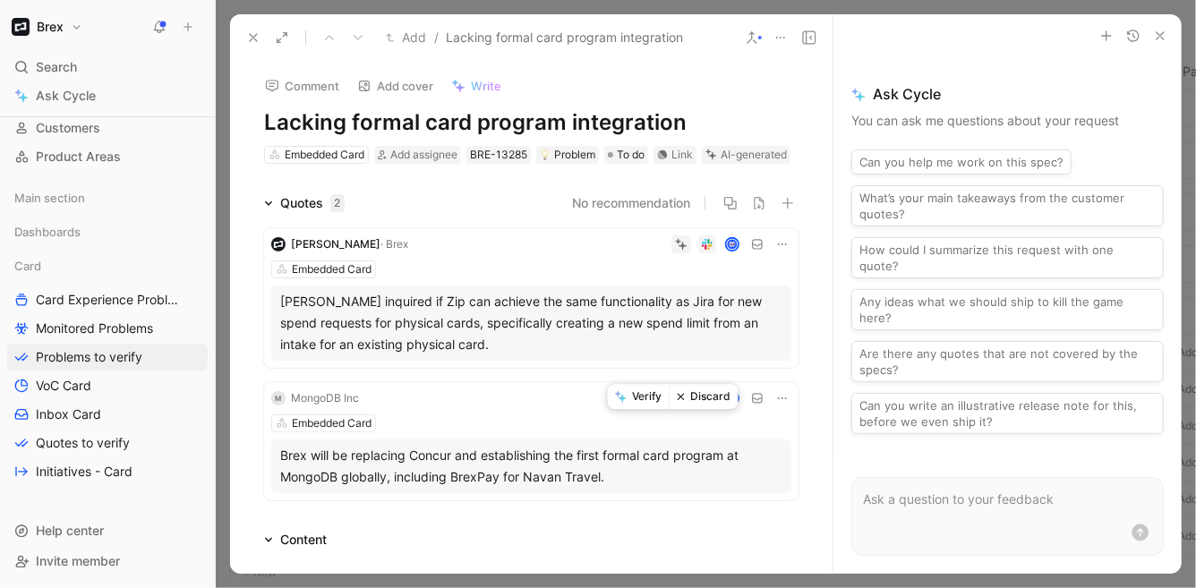
click at [675, 405] on icon at bounding box center [681, 398] width 13 height 13
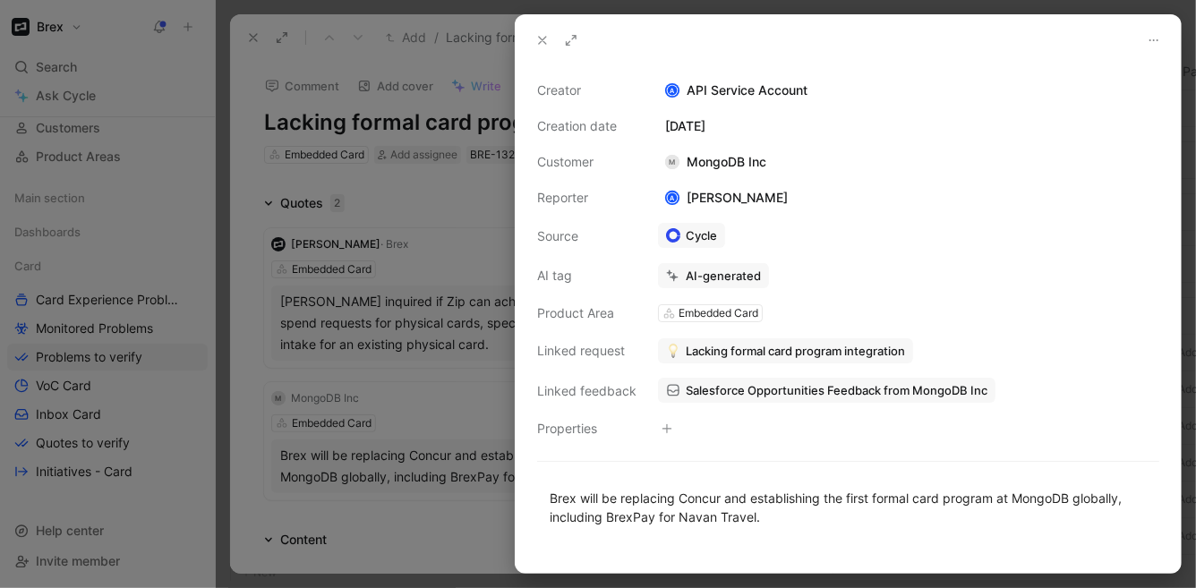
click at [541, 38] on icon at bounding box center [542, 40] width 14 height 14
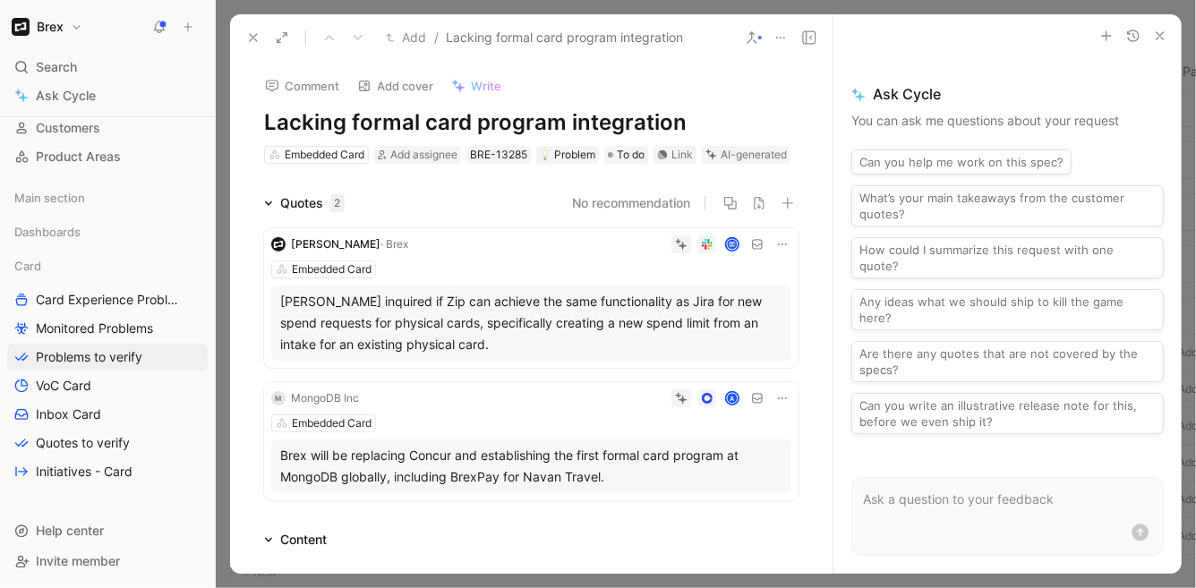
click at [1161, 35] on use "button" at bounding box center [1160, 35] width 7 height 7
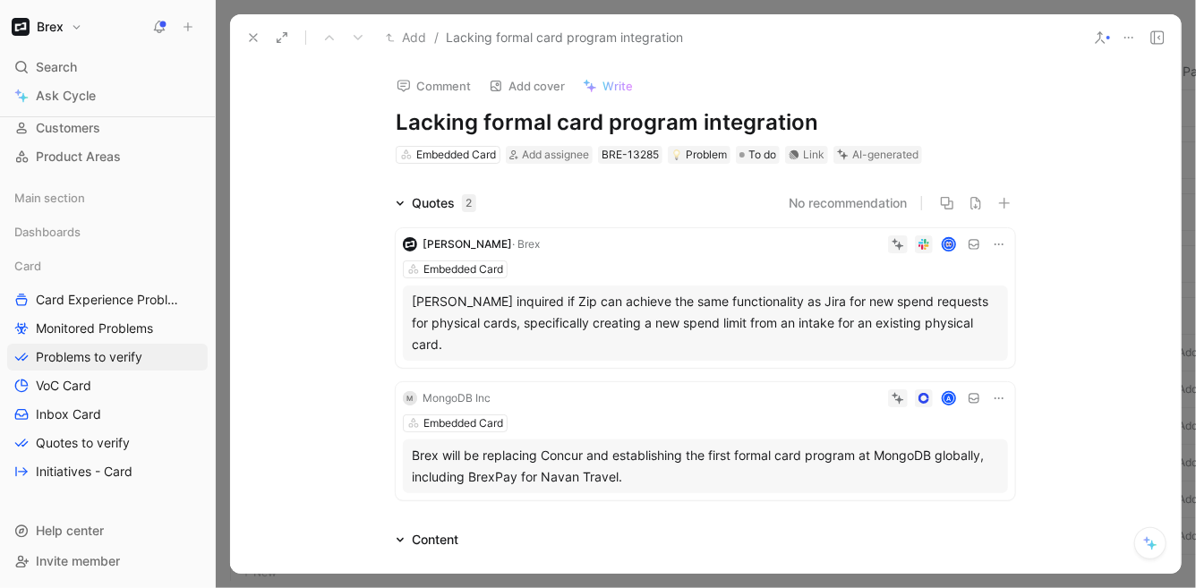
click at [999, 391] on icon at bounding box center [999, 398] width 14 height 14
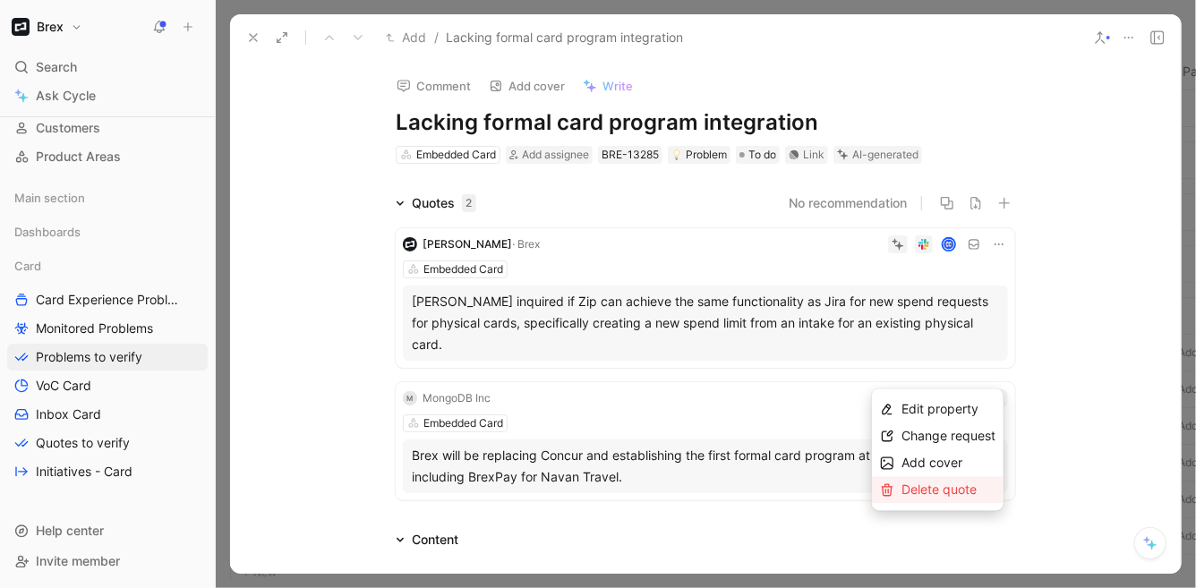
click at [968, 485] on span "Delete quote" at bounding box center [938, 489] width 75 height 15
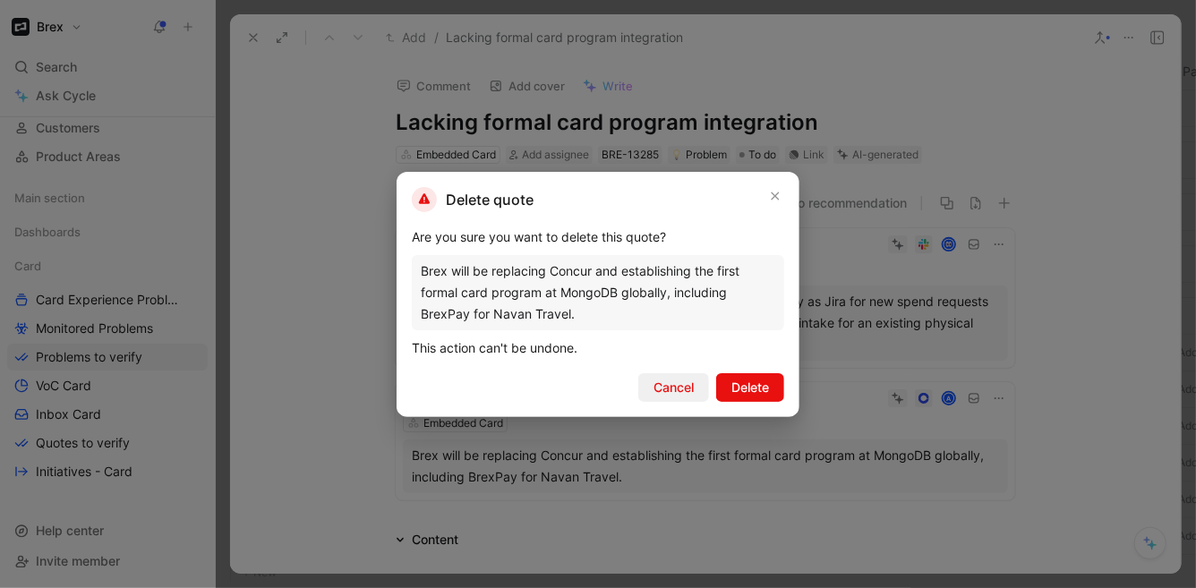
click at [676, 388] on span "Cancel" at bounding box center [673, 387] width 40 height 21
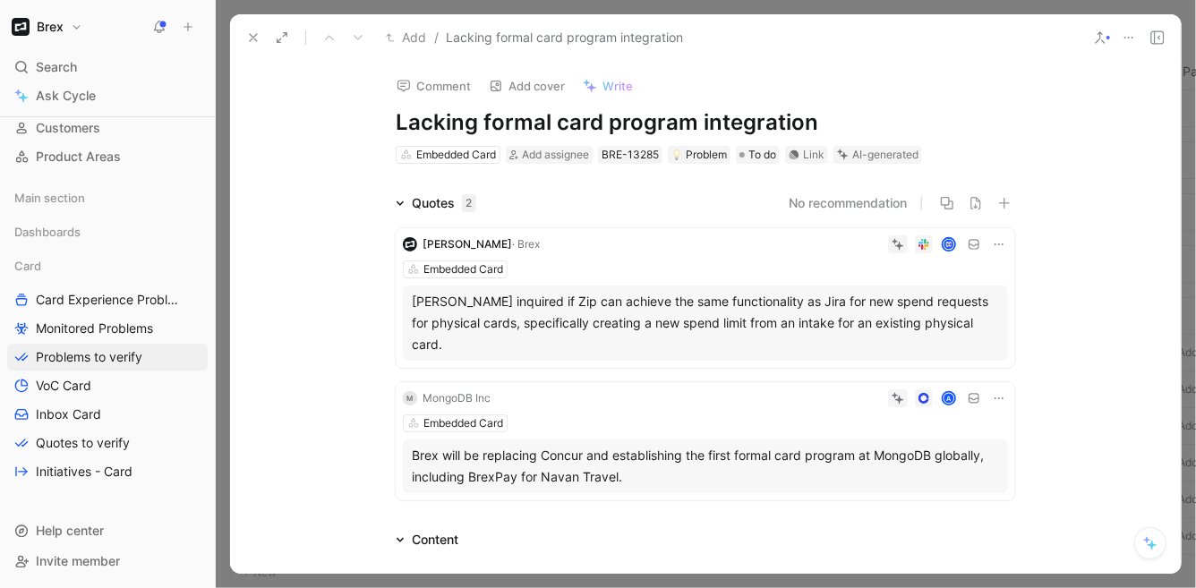
click at [895, 396] on icon at bounding box center [899, 400] width 8 height 8
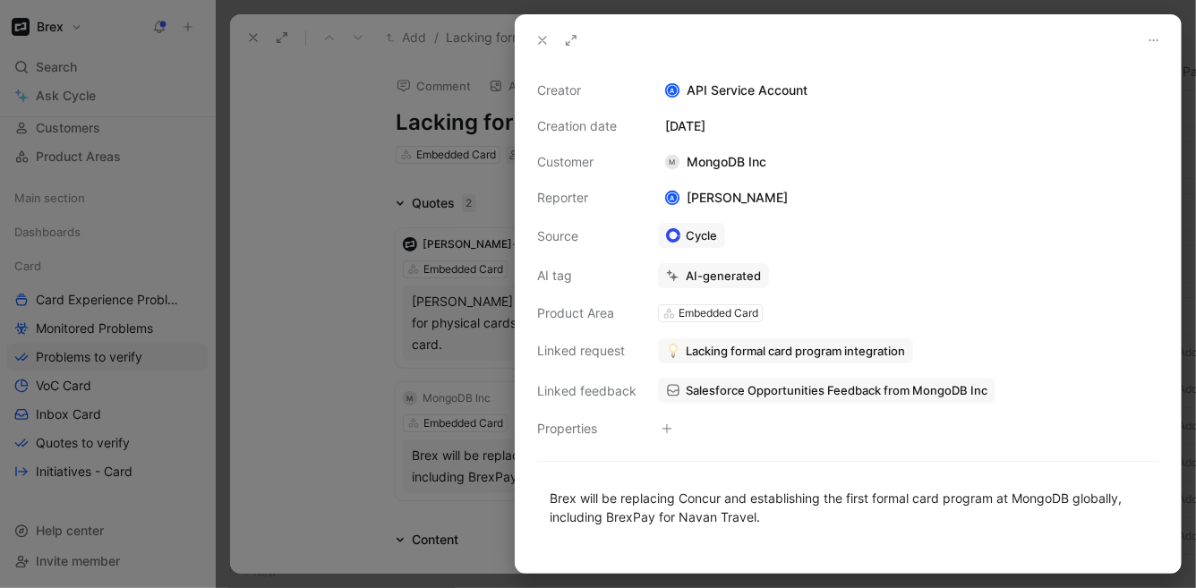
click at [489, 374] on div at bounding box center [598, 294] width 1196 height 588
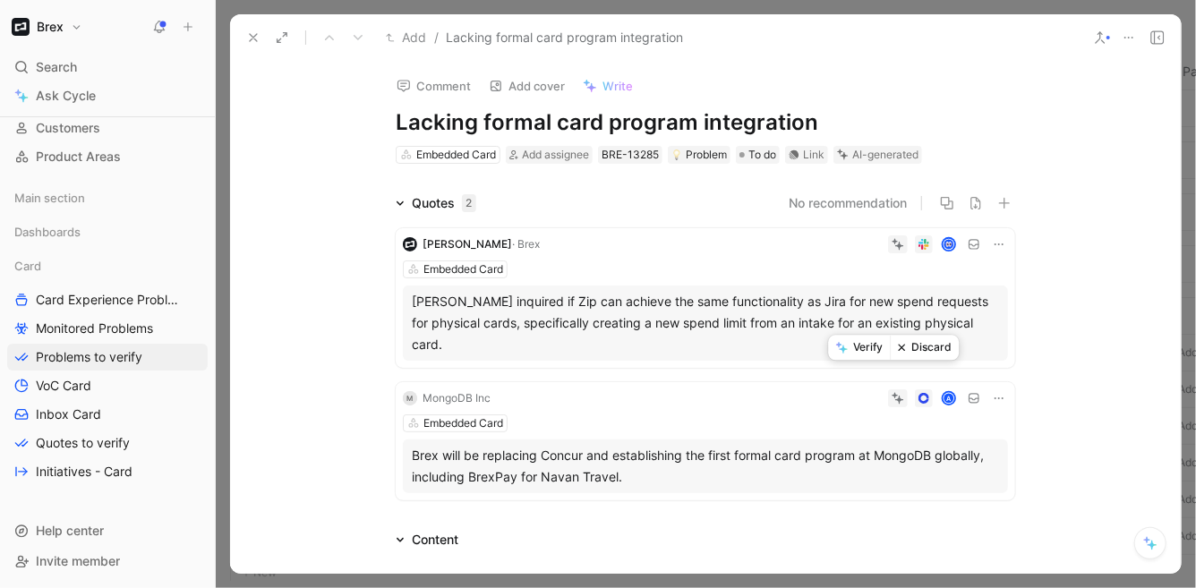
click at [910, 351] on button "Discard" at bounding box center [924, 347] width 69 height 25
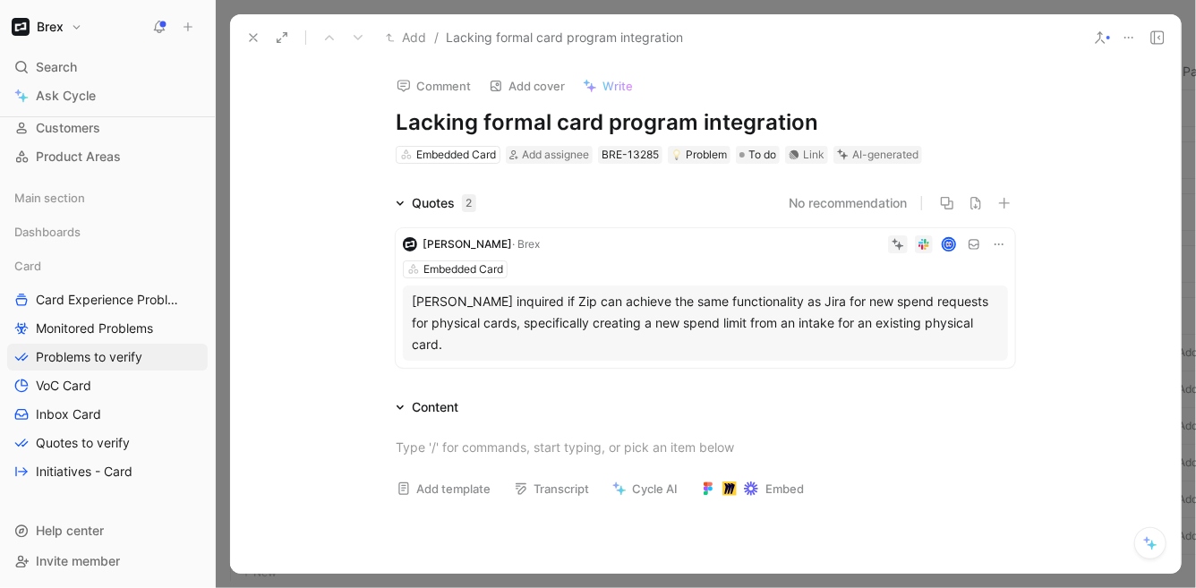
click at [898, 246] on icon at bounding box center [898, 244] width 13 height 13
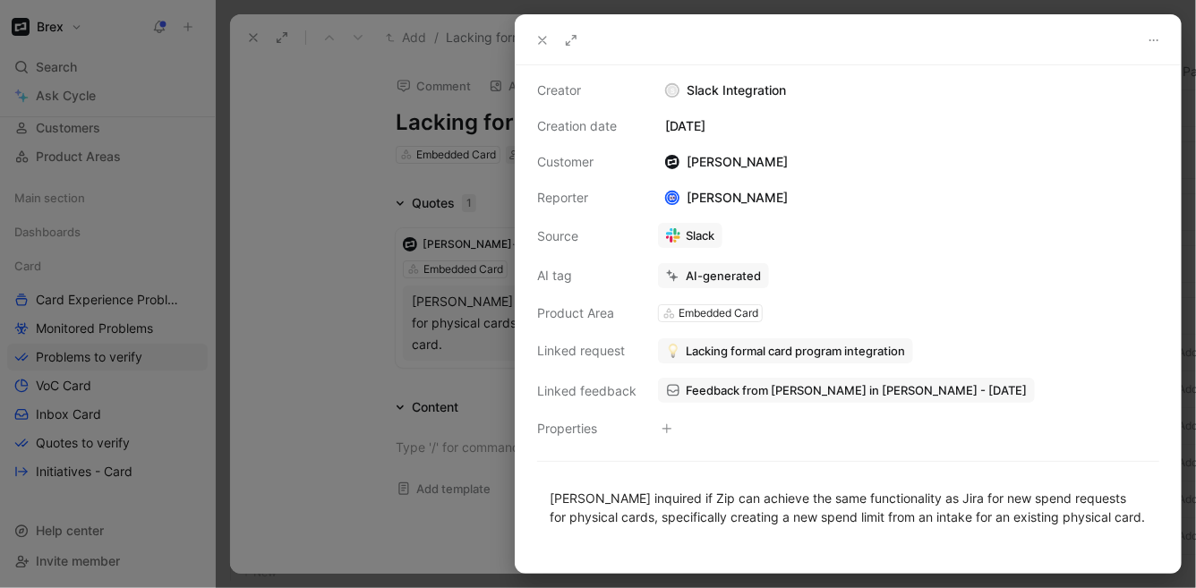
scroll to position [87, 0]
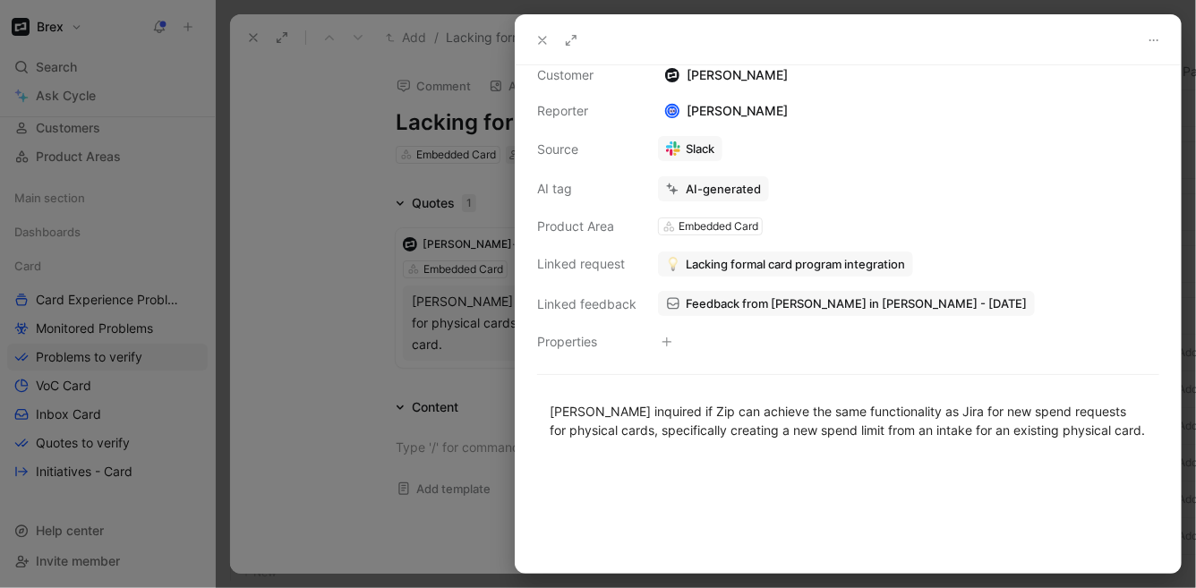
click at [357, 381] on div at bounding box center [598, 294] width 1196 height 588
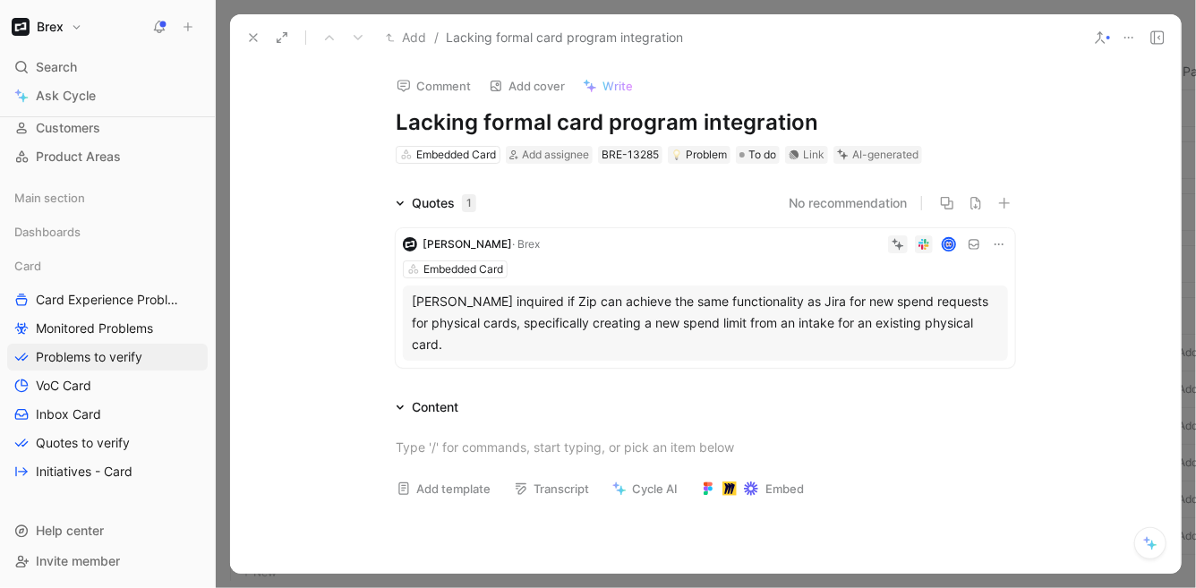
click at [896, 242] on icon at bounding box center [898, 244] width 13 height 13
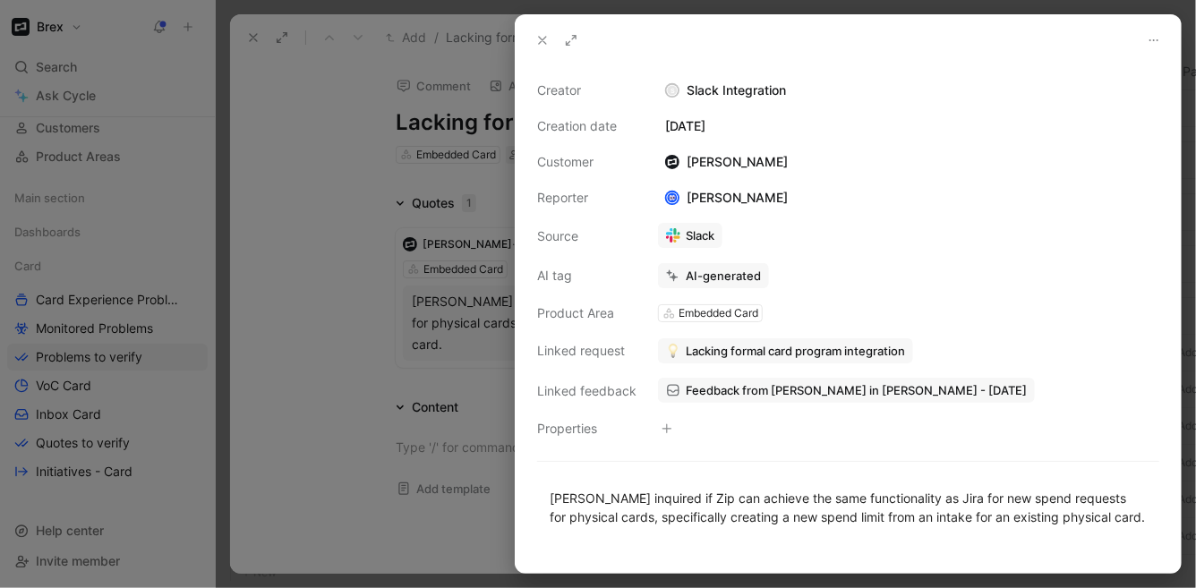
click at [528, 37] on div at bounding box center [848, 40] width 665 height 50
click at [535, 35] on icon at bounding box center [542, 40] width 14 height 14
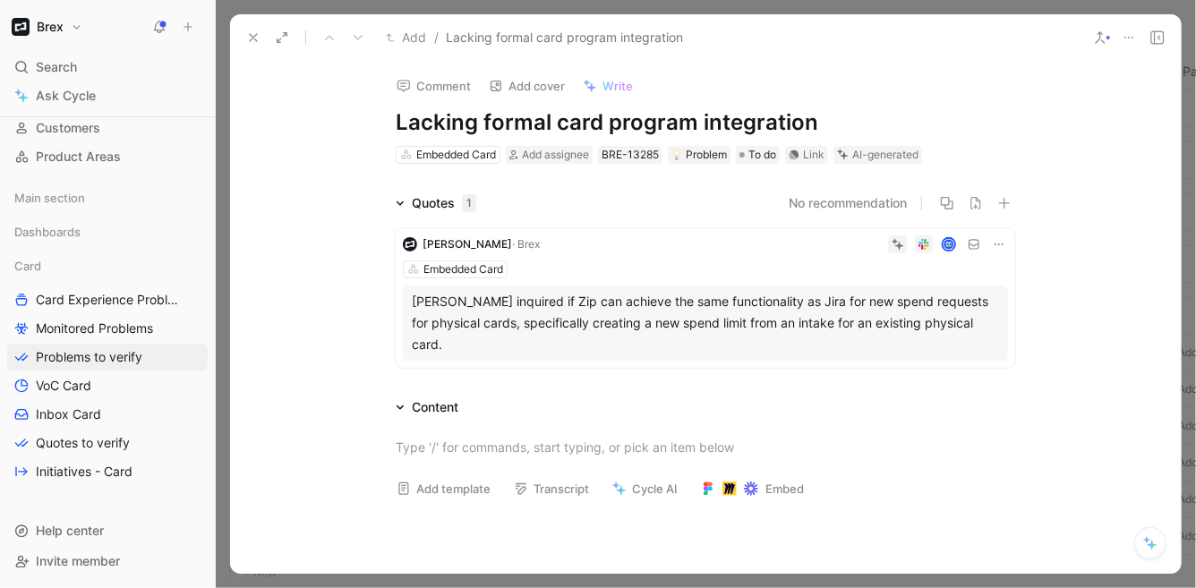
click at [1125, 36] on icon at bounding box center [1129, 37] width 14 height 14
click at [897, 127] on button "Discard" at bounding box center [909, 125] width 69 height 25
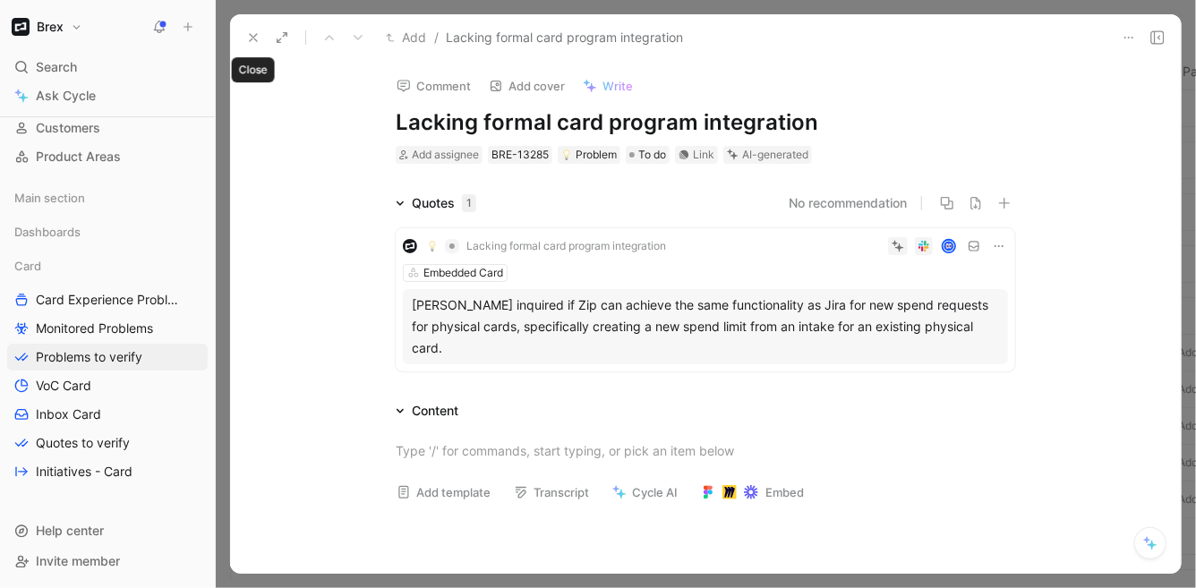
click at [254, 32] on icon at bounding box center [253, 37] width 14 height 14
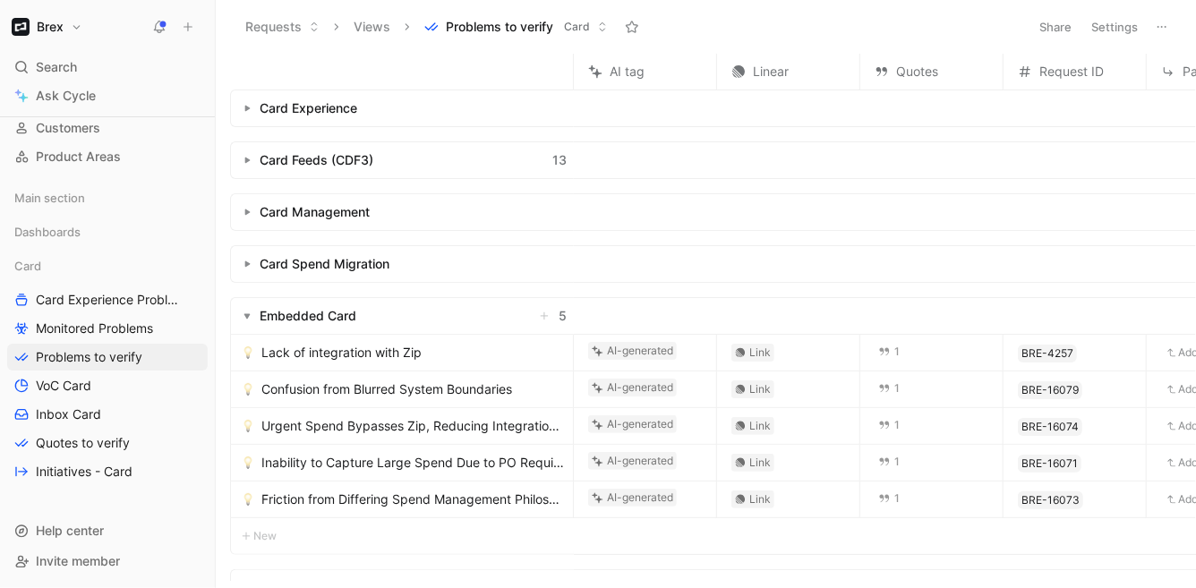
click at [409, 354] on span "Lack of integration with Zip" at bounding box center [341, 352] width 160 height 21
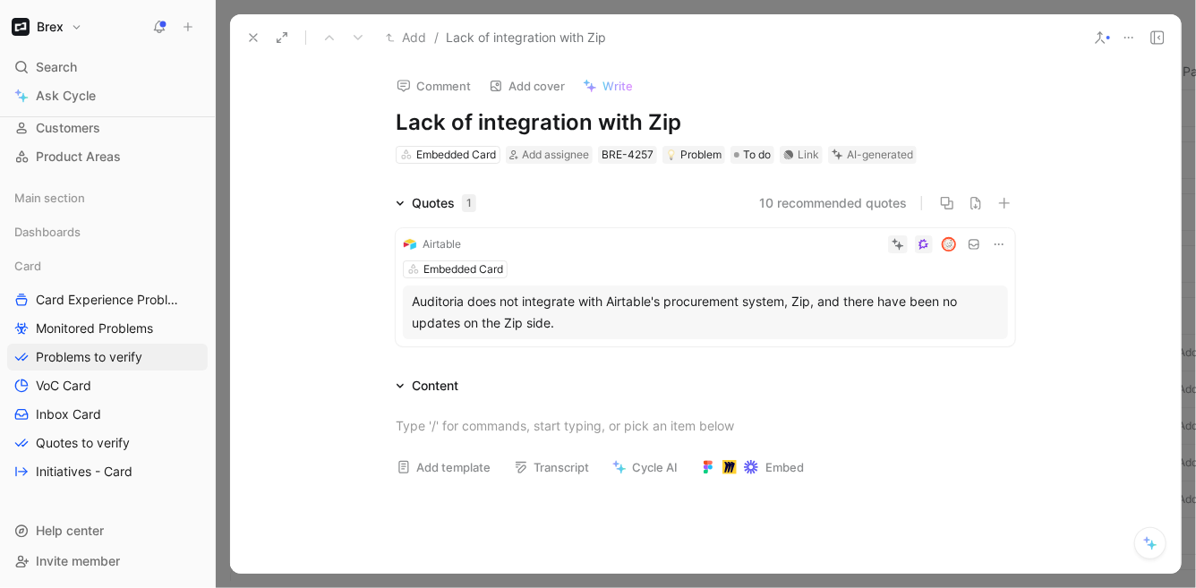
click at [858, 158] on div "AI-generated" at bounding box center [880, 155] width 66 height 18
click at [834, 151] on icon at bounding box center [834, 151] width 5 height 5
click at [835, 153] on icon at bounding box center [838, 155] width 12 height 12
click at [620, 319] on div "Auditoria does not integrate with Airtable's procurement system, Zip, and there…" at bounding box center [705, 312] width 587 height 43
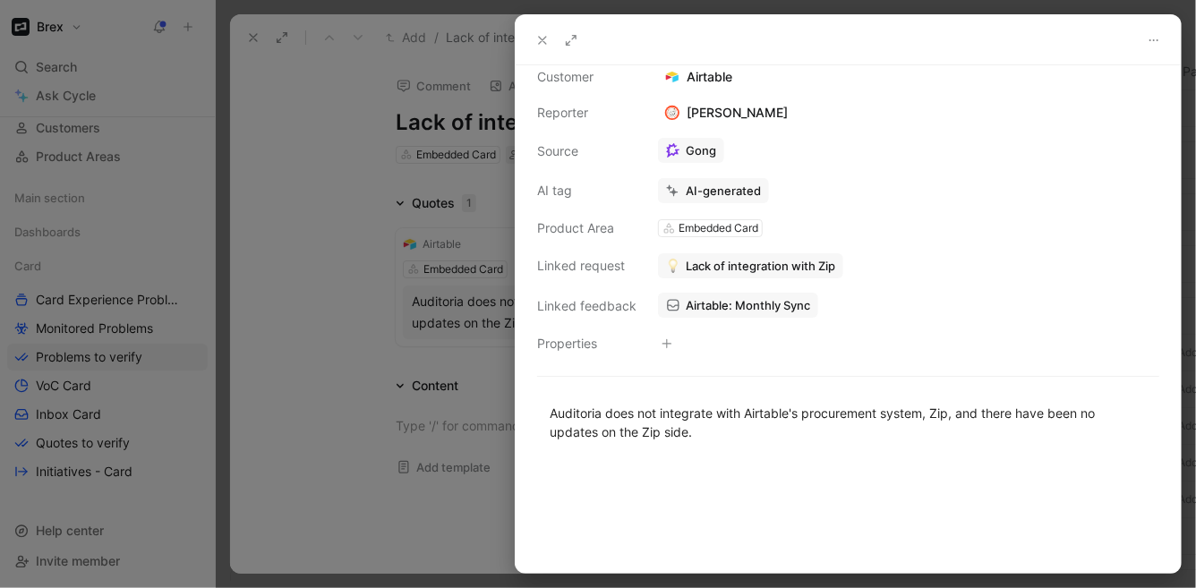
scroll to position [87, 0]
click at [442, 409] on div at bounding box center [598, 294] width 1196 height 588
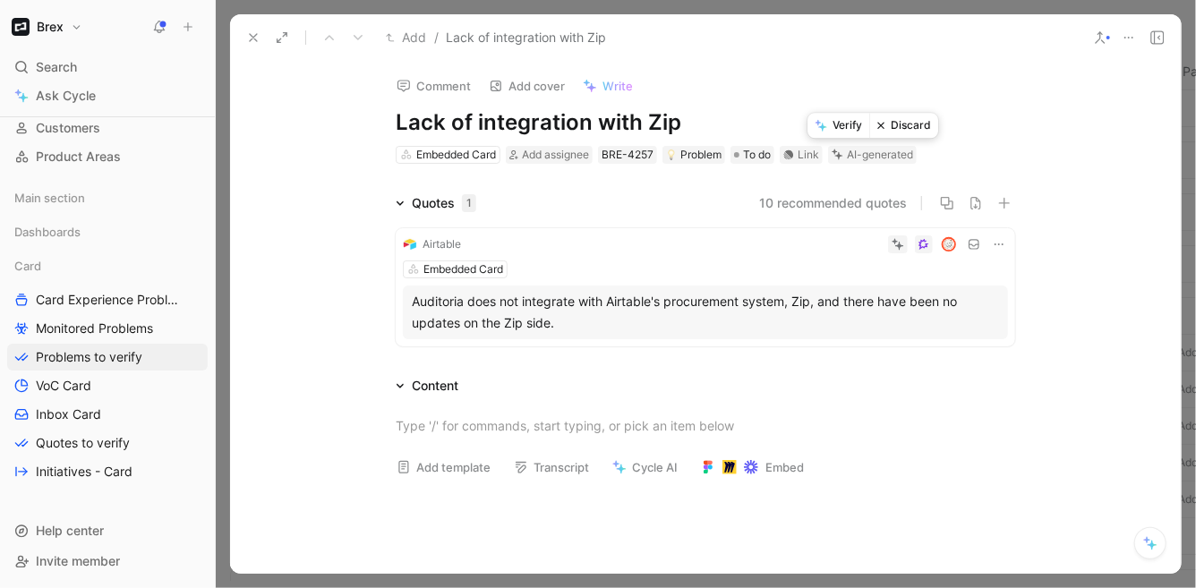
click at [891, 118] on button "Discard" at bounding box center [903, 125] width 69 height 25
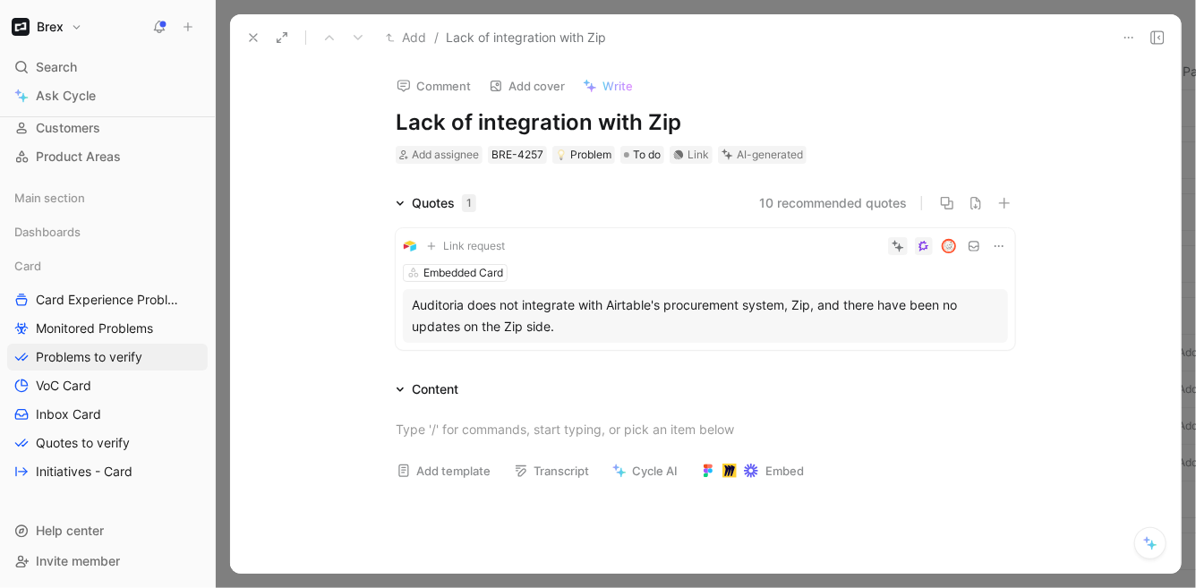
click at [257, 31] on icon at bounding box center [253, 37] width 14 height 14
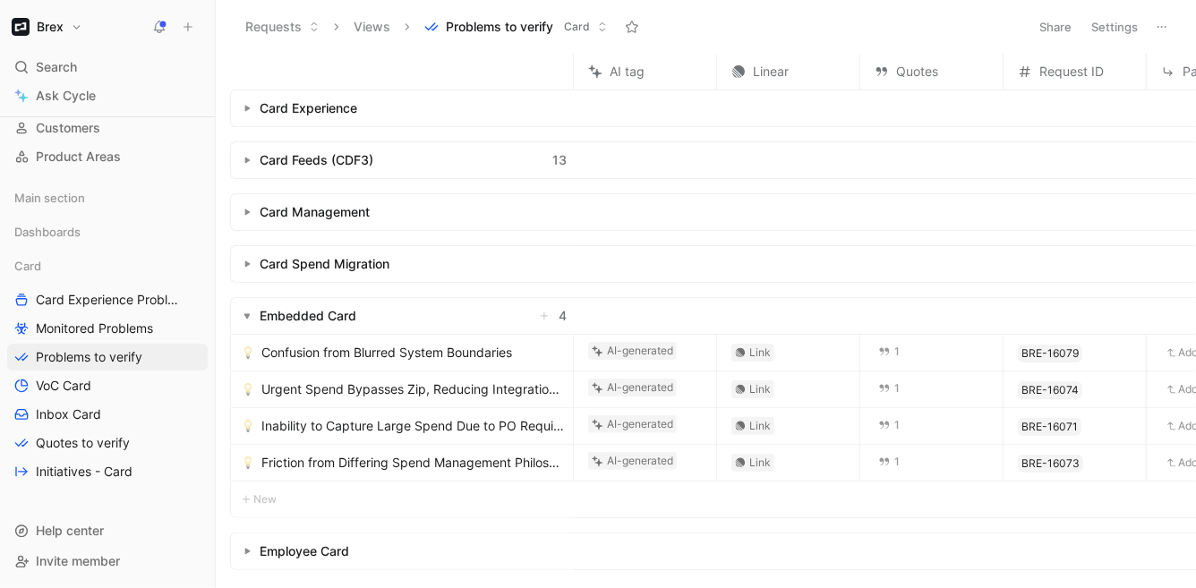
click at [417, 366] on div "Confusion from Blurred System Boundaries" at bounding box center [402, 353] width 342 height 36
click at [419, 354] on span "Confusion from Blurred System Boundaries" at bounding box center [386, 352] width 251 height 21
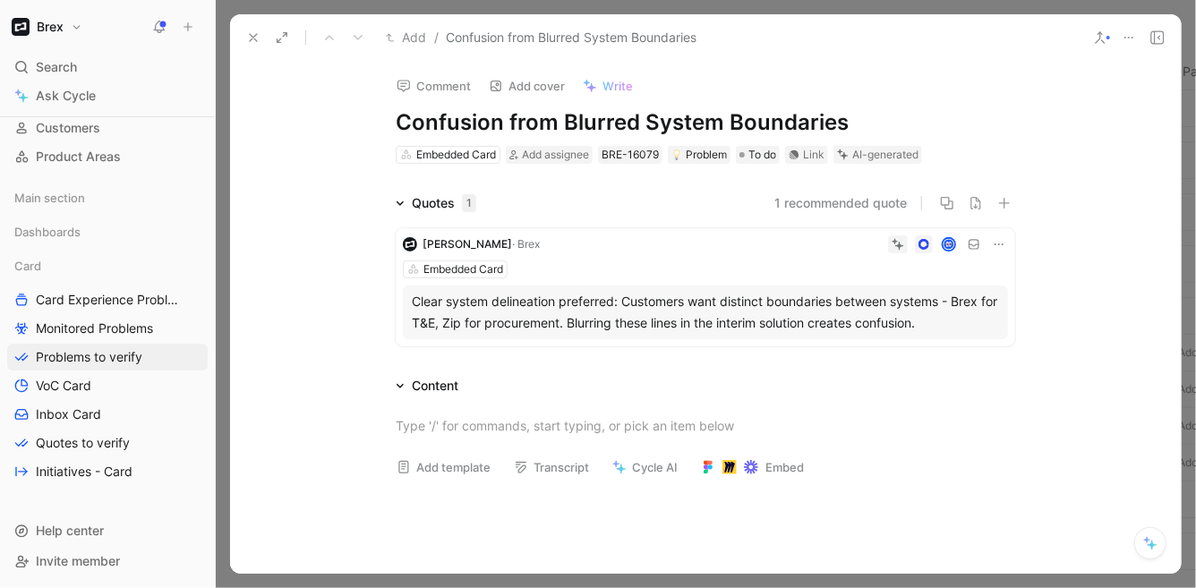
click at [636, 311] on div "Clear system delineation preferred: Customers want distinct boundaries between …" at bounding box center [705, 312] width 587 height 43
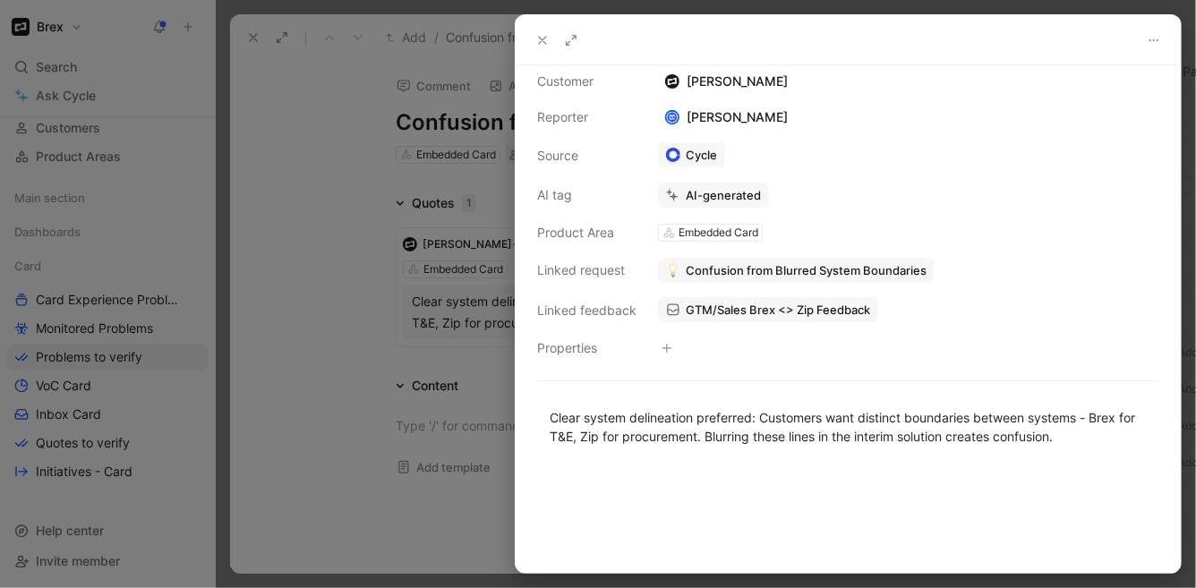
scroll to position [87, 0]
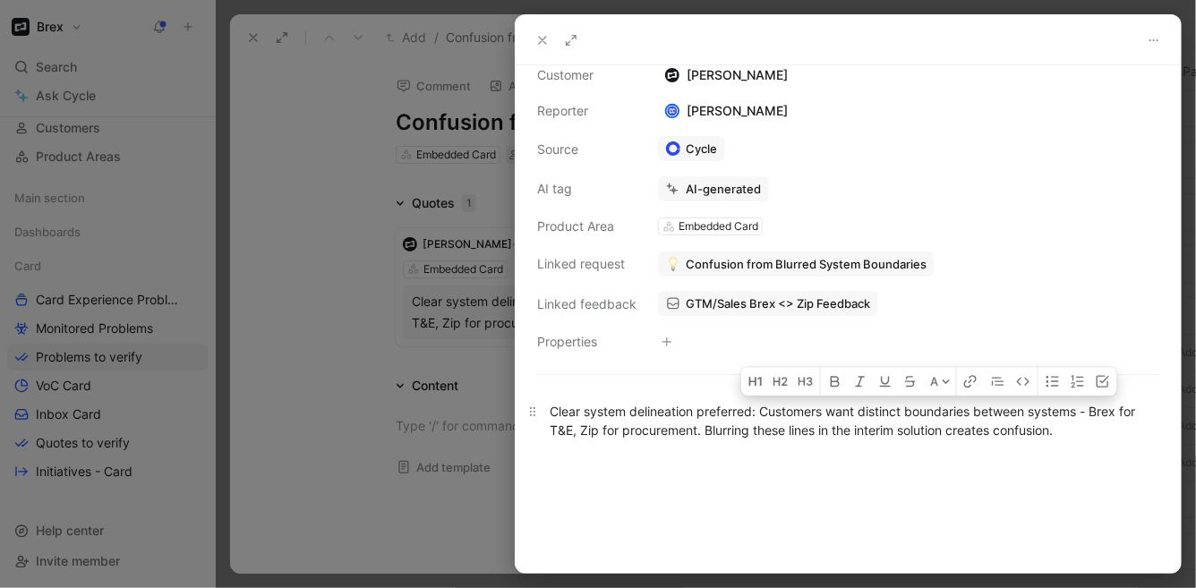
drag, startPoint x: 869, startPoint y: 408, endPoint x: 1098, endPoint y: 432, distance: 230.4
click at [1098, 432] on div "Clear system delineation preferred: Customers want distinct boundaries between …" at bounding box center [848, 421] width 597 height 38
click at [825, 476] on div at bounding box center [848, 516] width 665 height 115
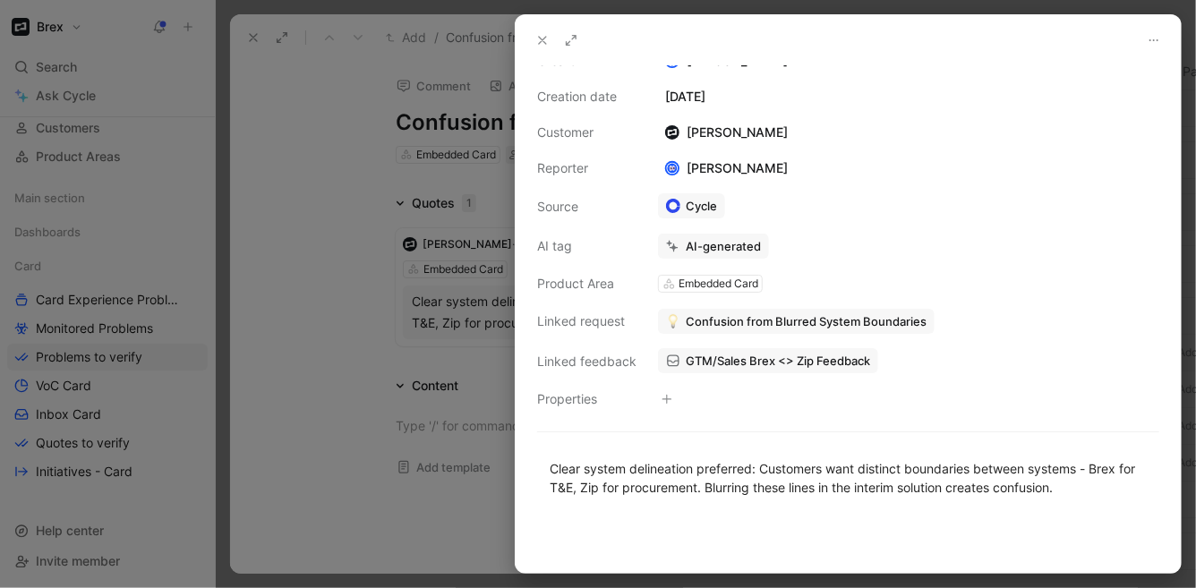
scroll to position [0, 0]
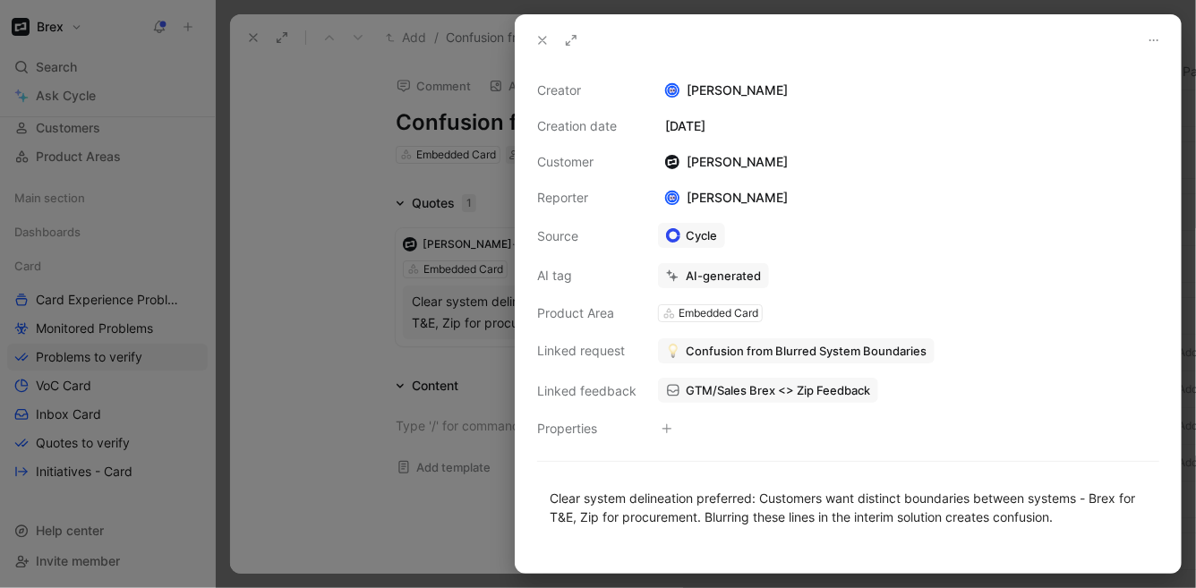
click at [719, 273] on div "AI-generated" at bounding box center [723, 276] width 75 height 16
click at [737, 245] on button "Discard" at bounding box center [743, 243] width 69 height 25
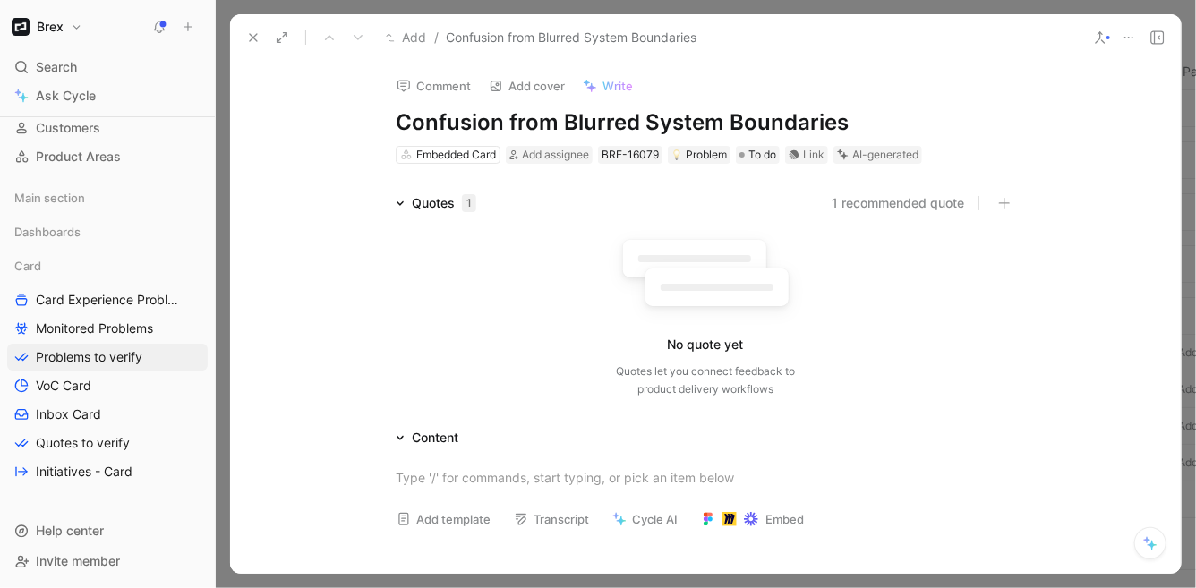
click at [878, 162] on div "AI-generated" at bounding box center [885, 155] width 66 height 18
click at [872, 153] on div "AI-generated" at bounding box center [885, 155] width 66 height 18
click at [842, 152] on icon at bounding box center [843, 155] width 12 height 12
click at [896, 192] on button "1 recommended quote" at bounding box center [898, 202] width 132 height 21
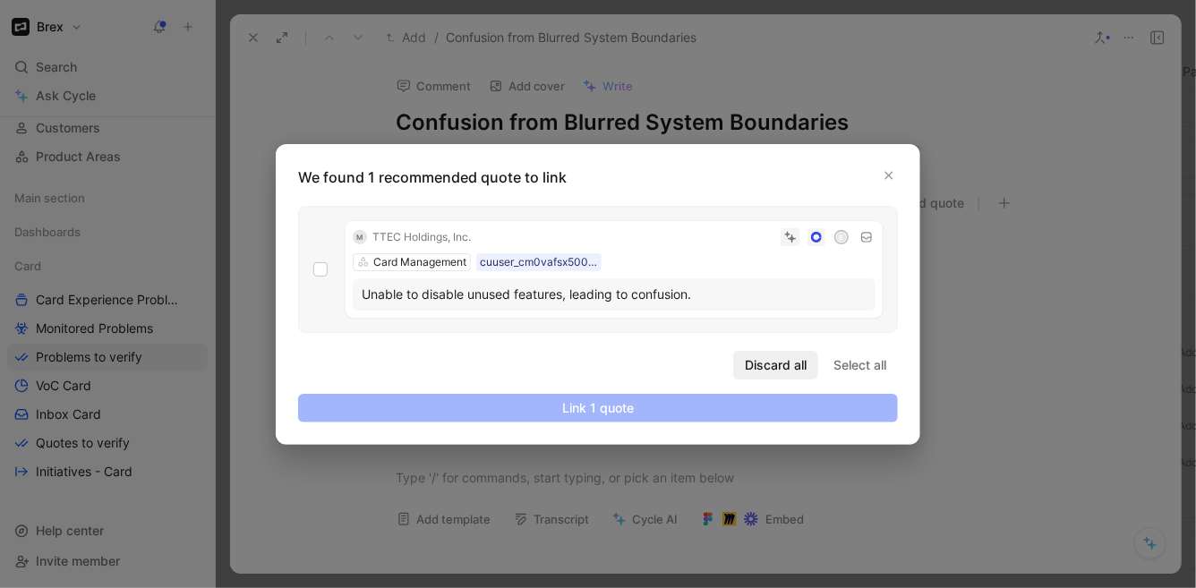
click at [791, 361] on span "Discard all" at bounding box center [776, 364] width 62 height 21
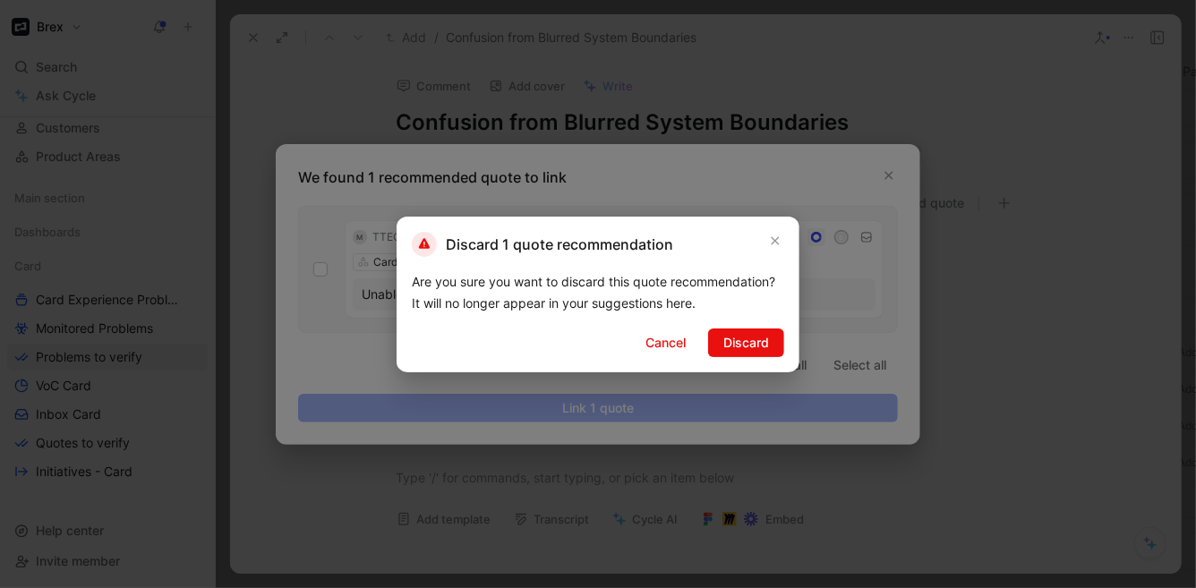
click at [761, 345] on span "Discard" at bounding box center [746, 342] width 46 height 21
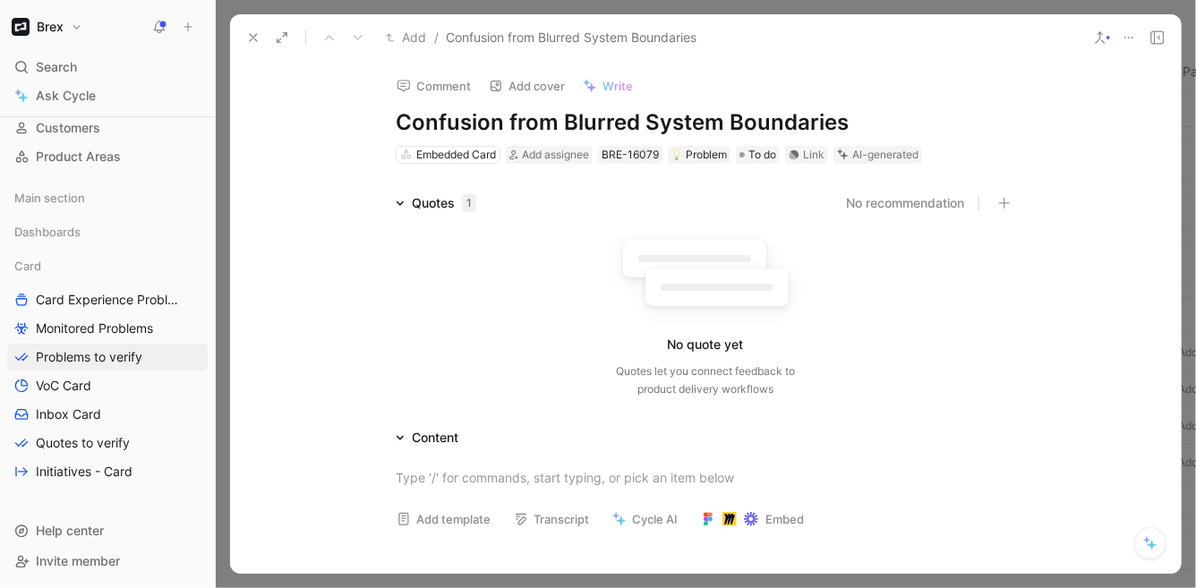
click at [846, 156] on icon at bounding box center [845, 156] width 8 height 8
click at [247, 34] on icon at bounding box center [253, 37] width 14 height 14
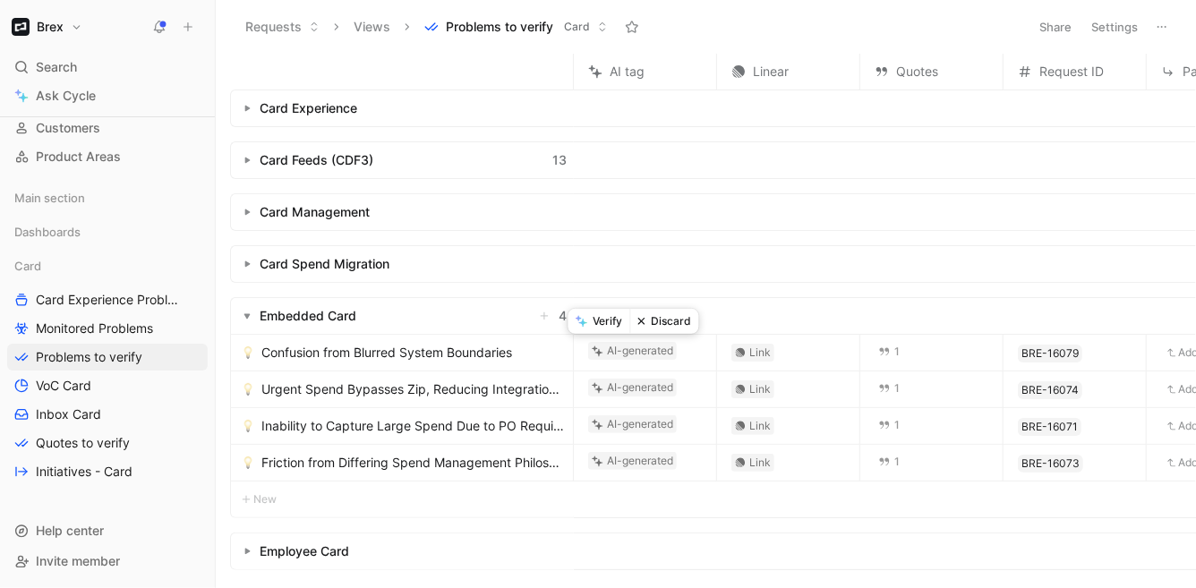
click at [669, 319] on button "Discard" at bounding box center [664, 321] width 69 height 25
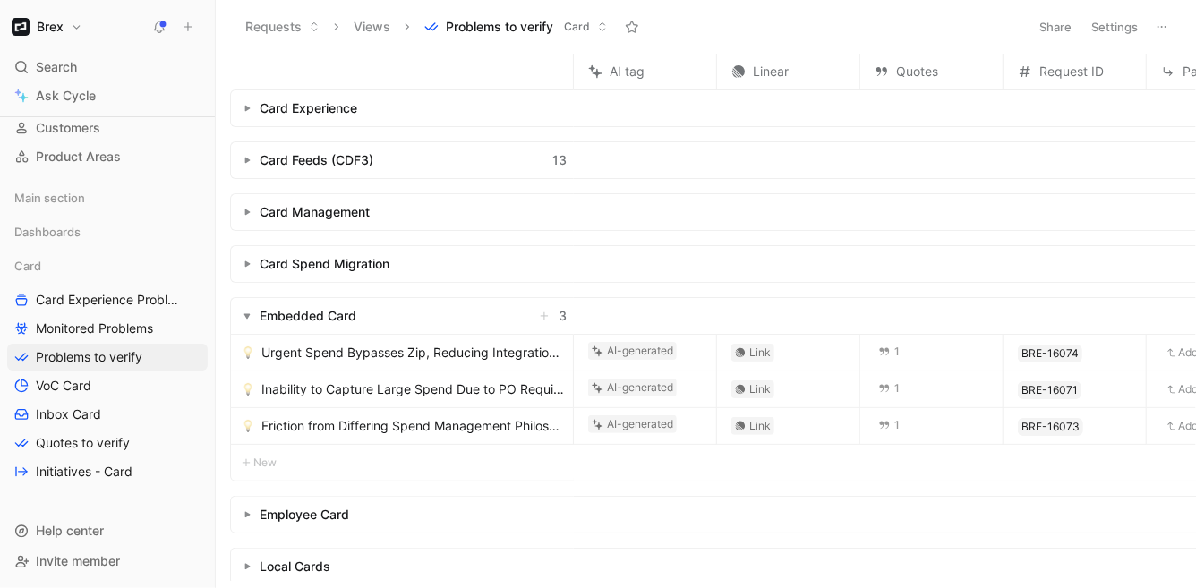
click at [328, 346] on span "Urgent Spend Bypasses Zip, Reducing Integration Value" at bounding box center [413, 352] width 304 height 21
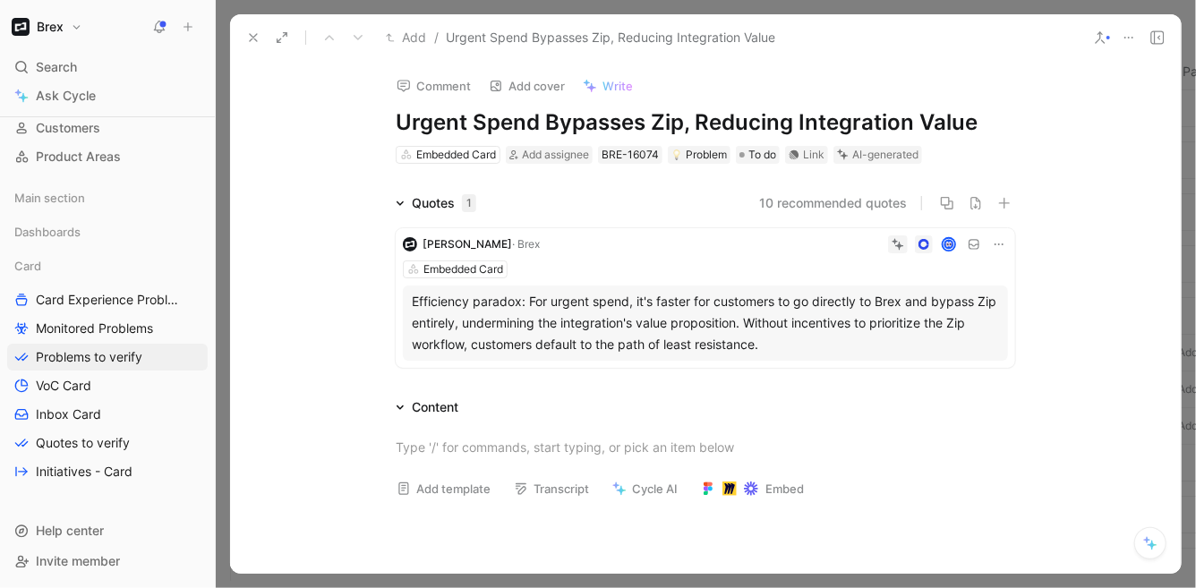
click at [819, 184] on div "Comment Add cover Write Urgent Spend Bypasses Zip, Reducing Integration Value E…" at bounding box center [705, 317] width 951 height 513
click at [818, 196] on button "10 recommended quotes" at bounding box center [833, 202] width 148 height 21
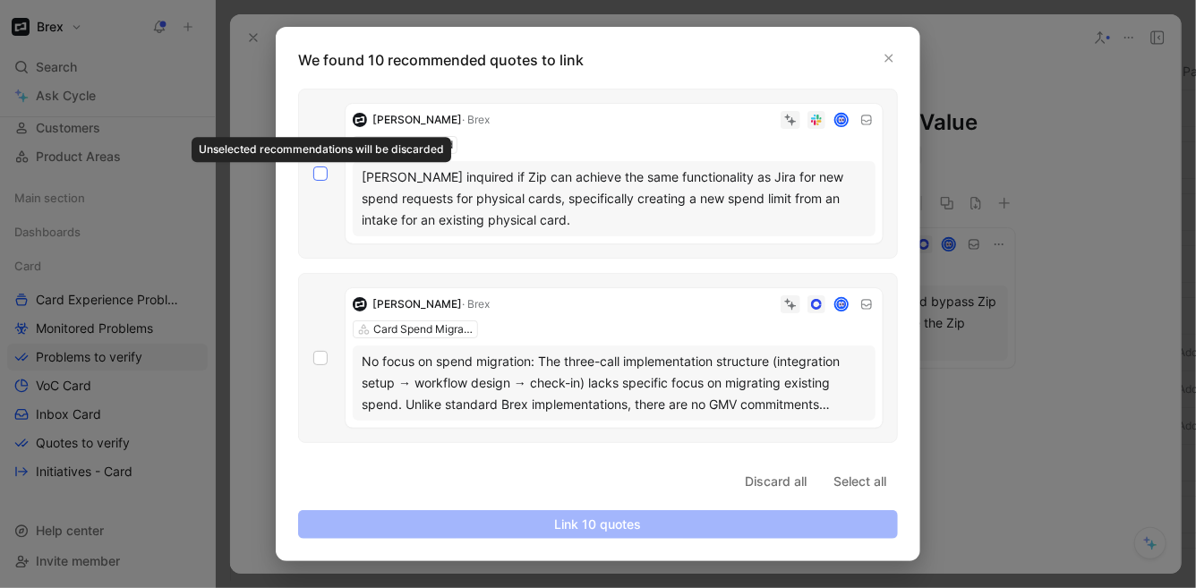
click at [318, 172] on icon at bounding box center [320, 173] width 11 height 11
click at [313, 166] on input "checkbox" at bounding box center [313, 166] width 0 height 0
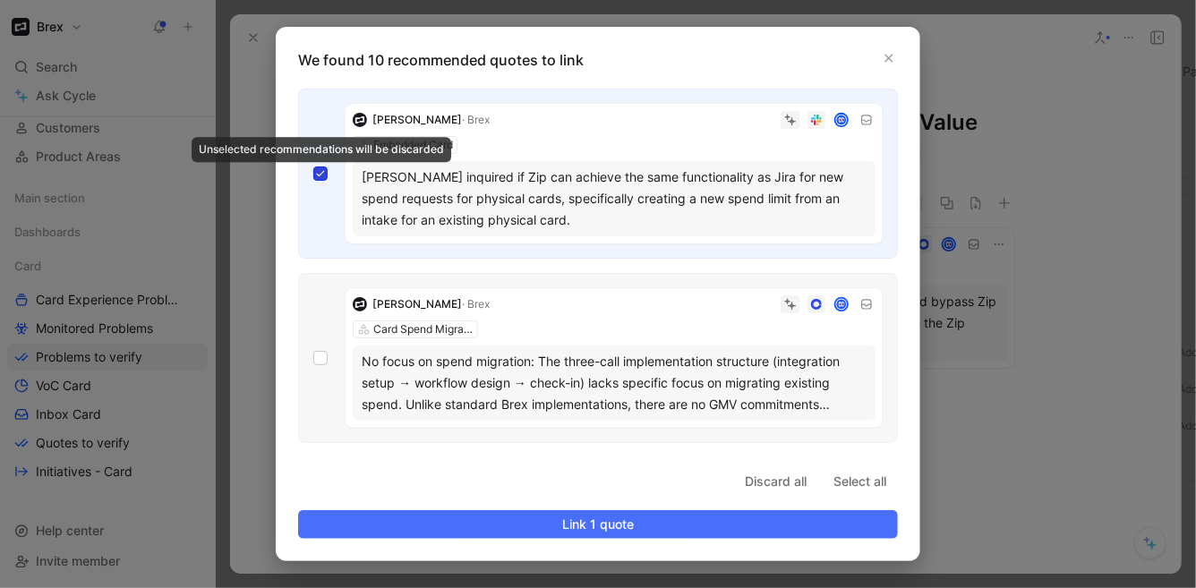
click at [314, 166] on label at bounding box center [320, 173] width 14 height 14
click at [313, 166] on input "checkbox" at bounding box center [313, 166] width 0 height 0
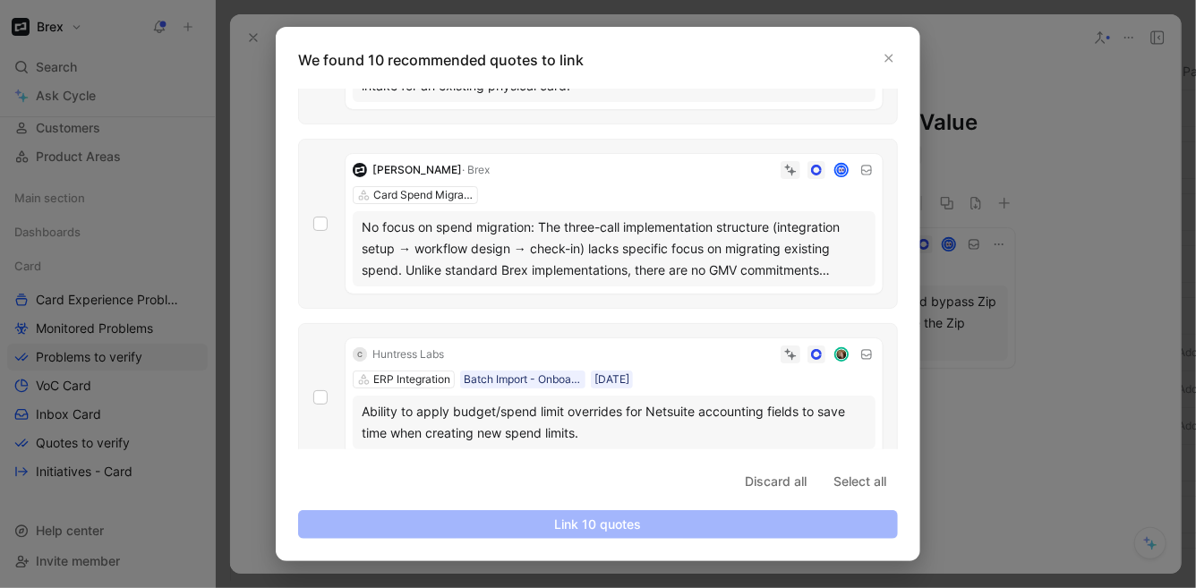
scroll to position [235, 0]
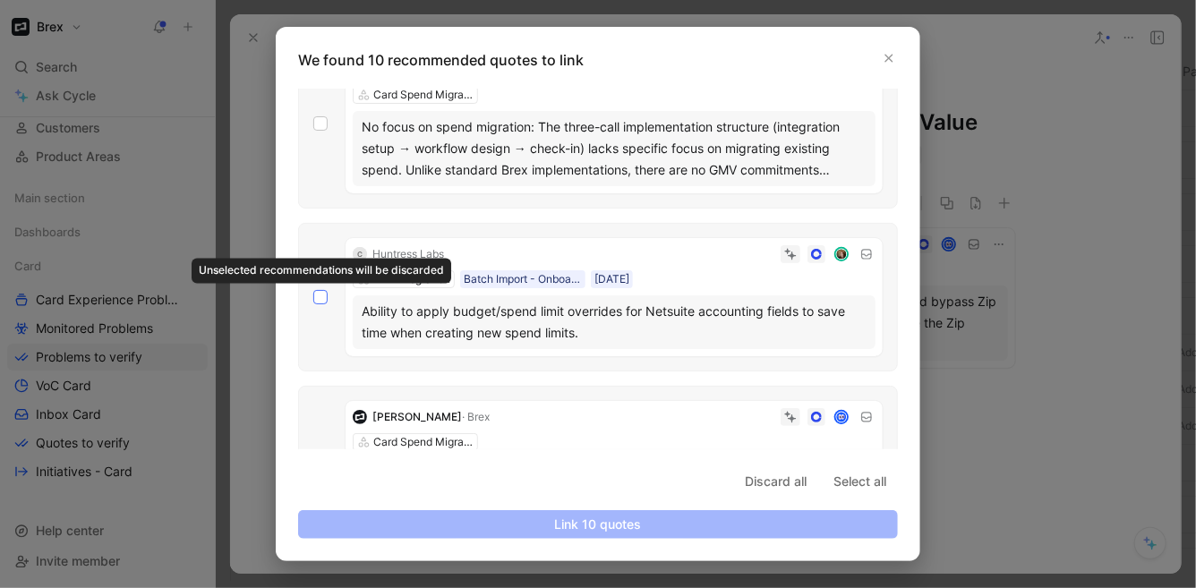
click at [320, 290] on div at bounding box center [320, 297] width 14 height 14
click at [313, 525] on input "checkbox" at bounding box center [313, 525] width 0 height 0
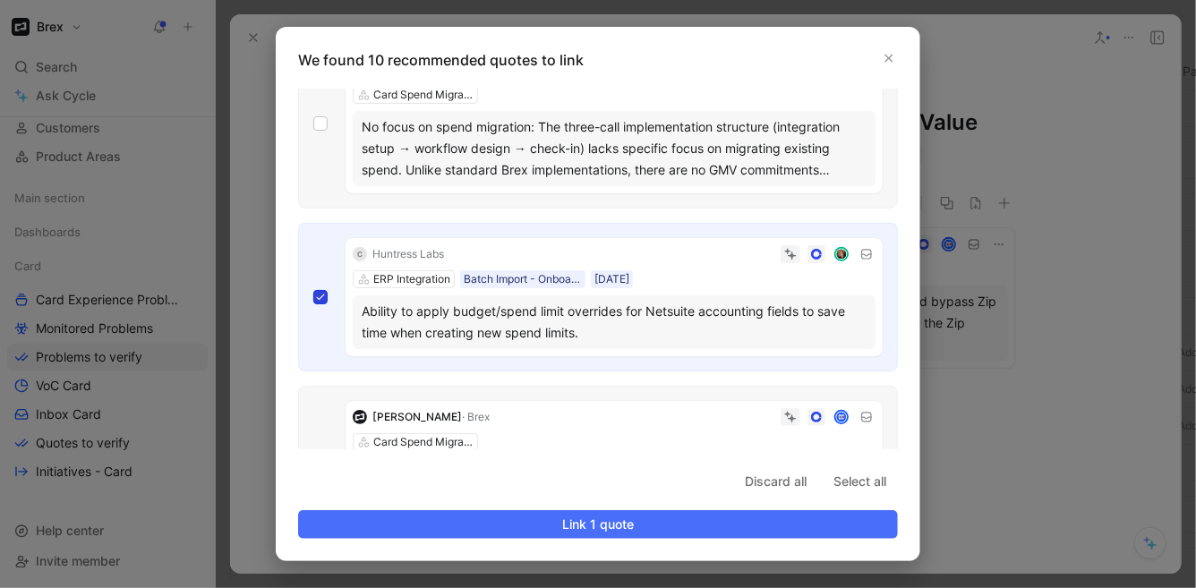
click at [320, 290] on div at bounding box center [320, 297] width 14 height 14
click at [313, 525] on input "checkbox" at bounding box center [313, 525] width 0 height 0
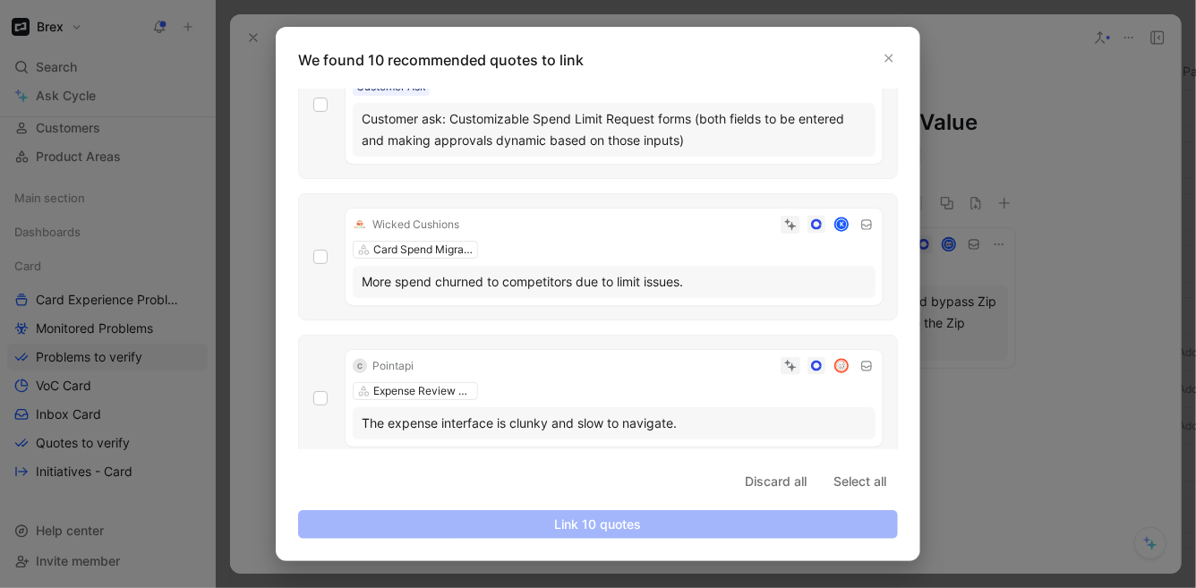
scroll to position [1251, 0]
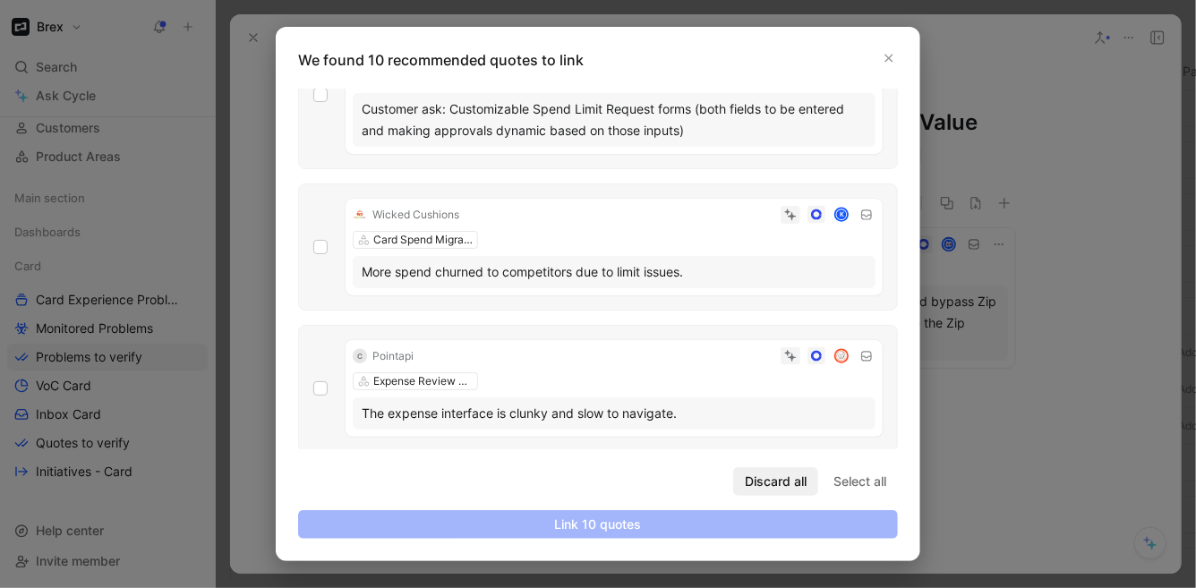
click at [762, 482] on span "Discard all" at bounding box center [776, 481] width 62 height 21
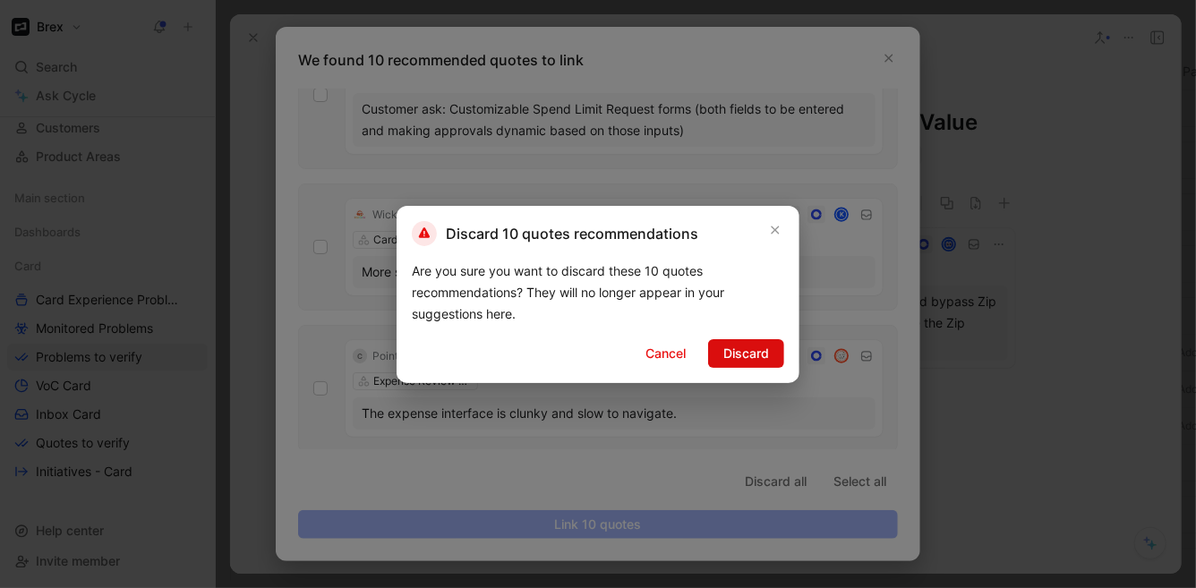
click at [731, 344] on span "Discard" at bounding box center [746, 353] width 46 height 21
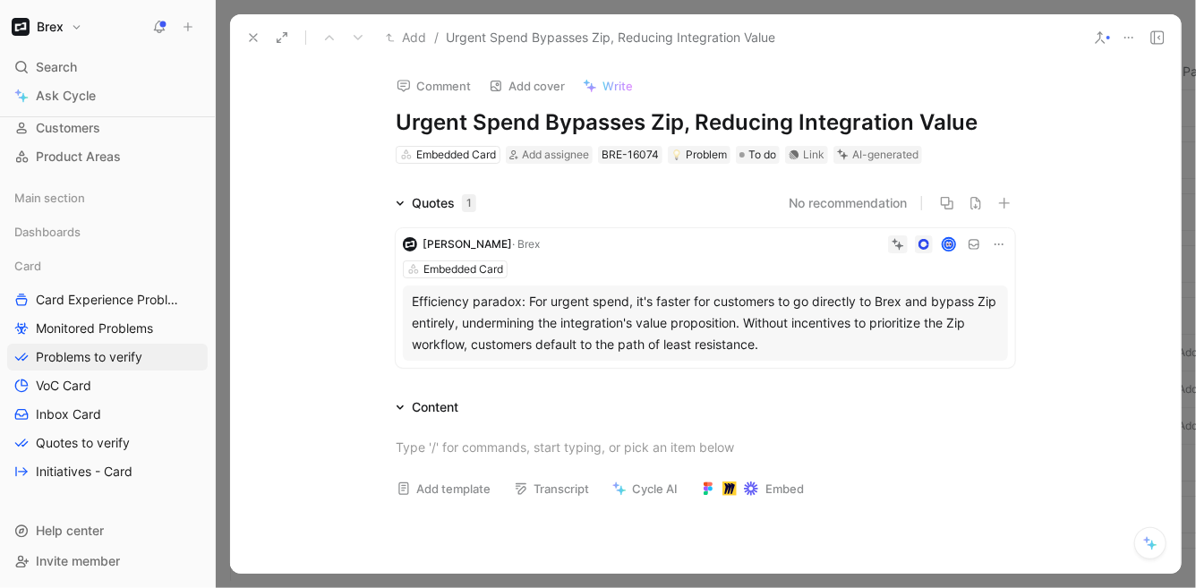
click at [255, 32] on icon at bounding box center [253, 37] width 14 height 14
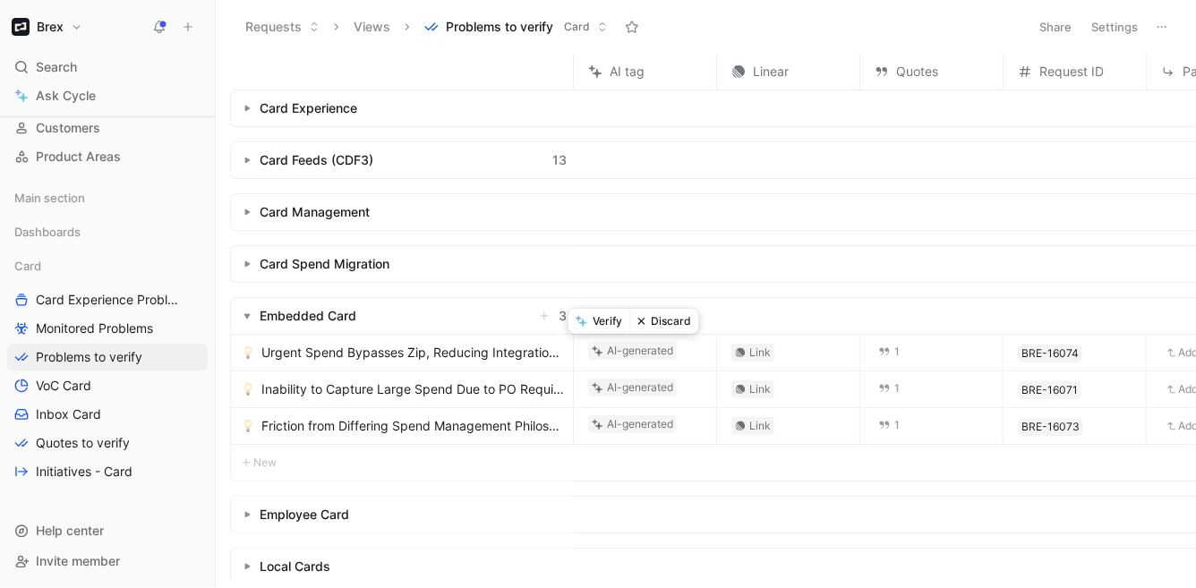
click at [657, 319] on button "Discard" at bounding box center [664, 321] width 69 height 25
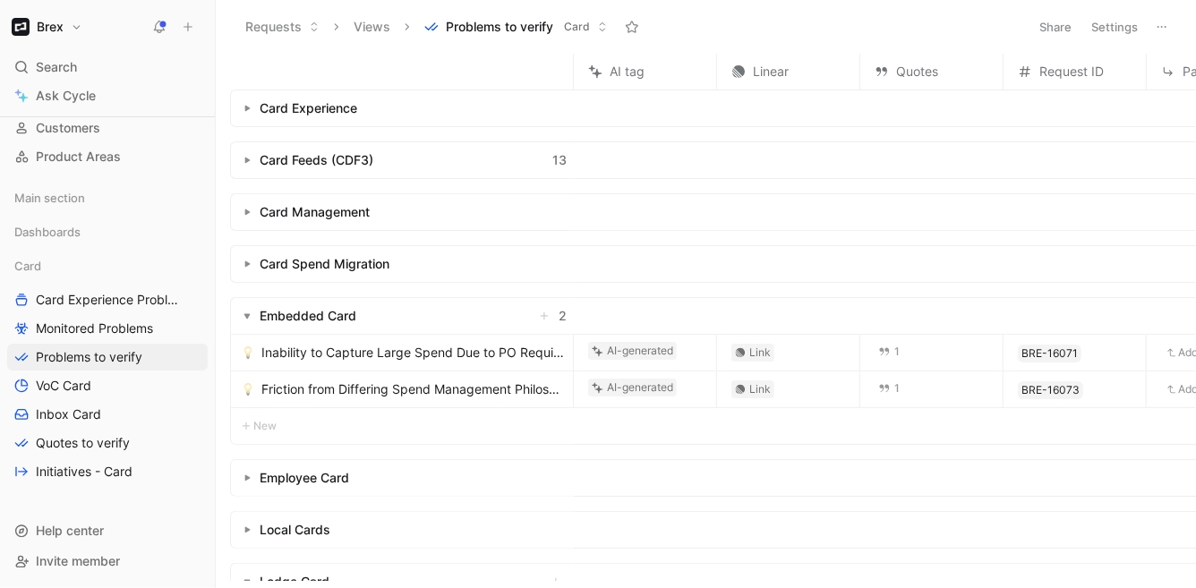
click at [377, 353] on span "Inability to Capture Large Spend Due to PO Requirement" at bounding box center [413, 352] width 304 height 21
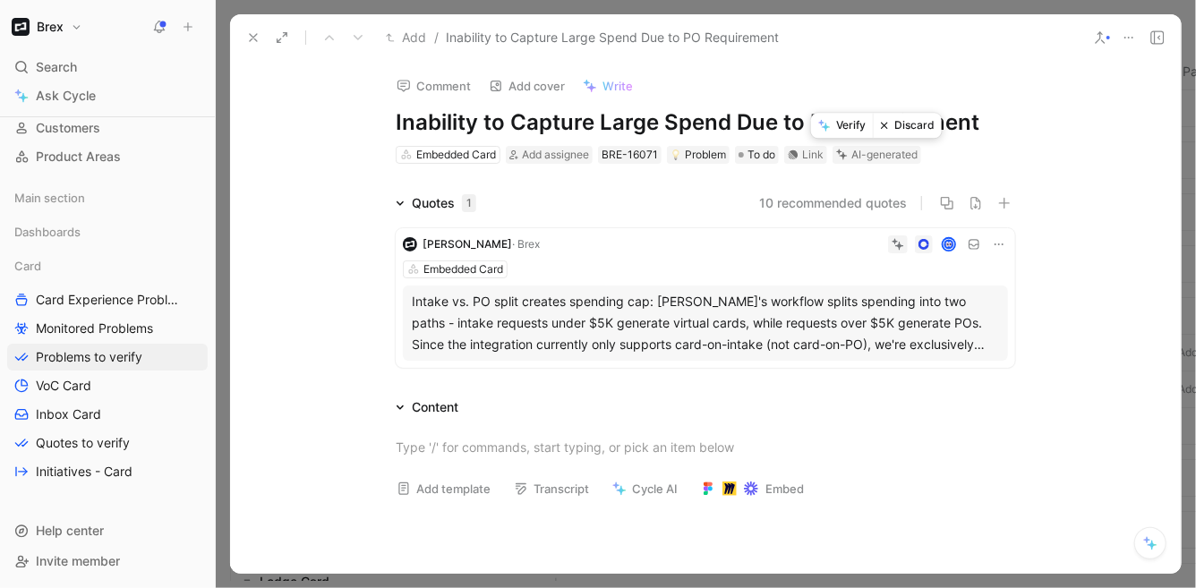
click at [843, 132] on button "Verify" at bounding box center [842, 125] width 62 height 25
click at [250, 37] on icon at bounding box center [253, 37] width 14 height 14
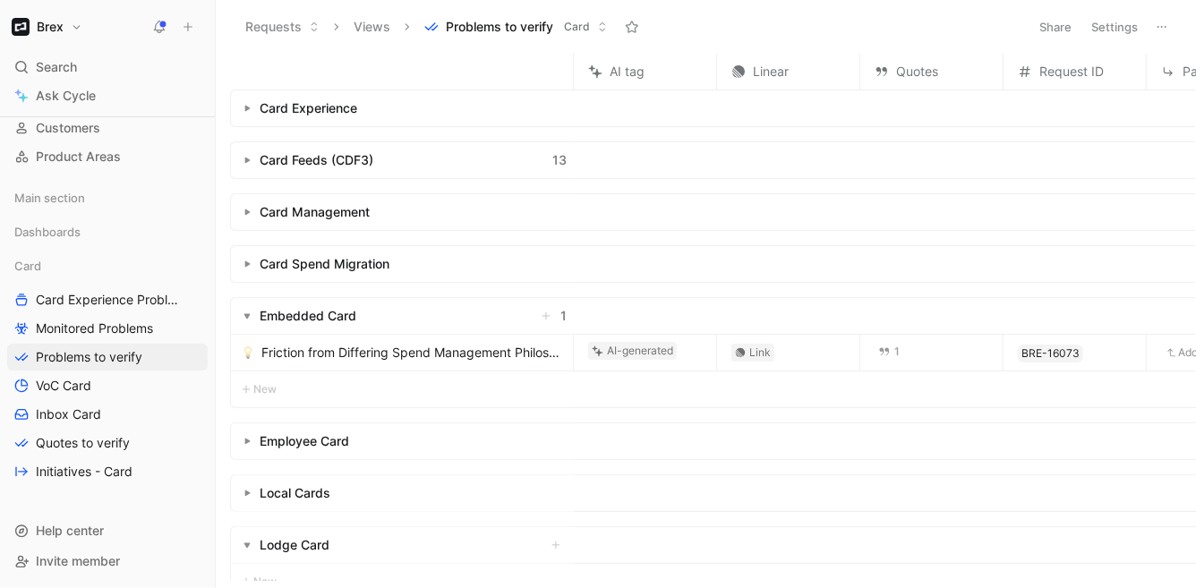
click at [610, 348] on div "AI-generated" at bounding box center [640, 351] width 66 height 18
click at [594, 347] on icon at bounding box center [595, 348] width 5 height 5
click at [499, 357] on span "Friction from Differing Spend Management Philosophies" at bounding box center [413, 352] width 304 height 21
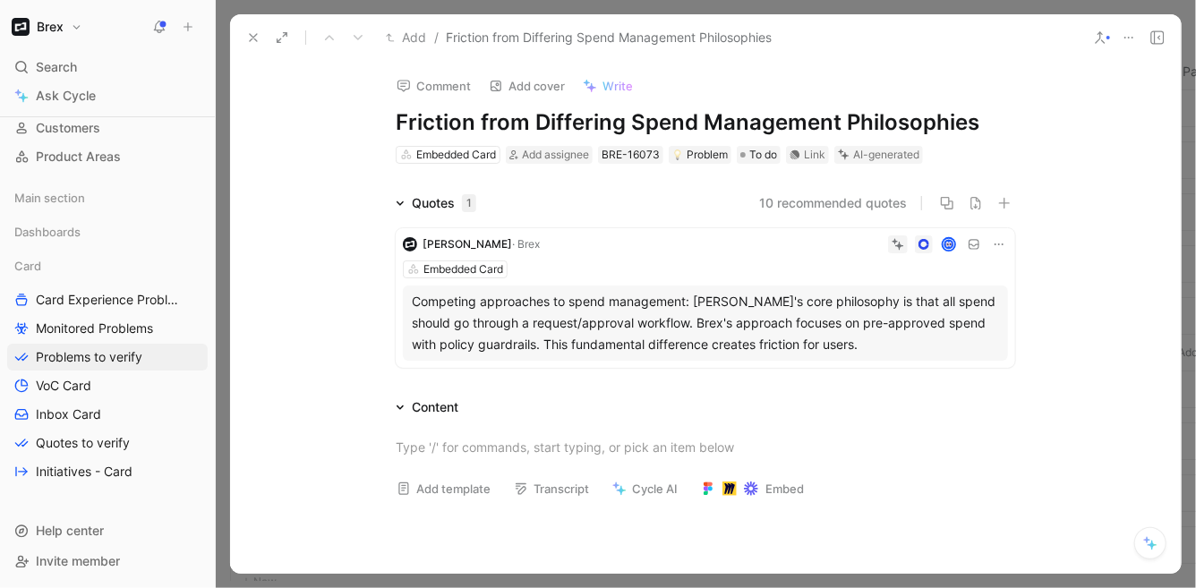
click at [686, 121] on h1 "Friction from Differing Spend Management Philosophies" at bounding box center [705, 122] width 619 height 29
click at [687, 121] on h1 "Friction from Differing Spend Management Philosophies" at bounding box center [705, 122] width 619 height 29
click at [849, 202] on button "10 recommended quotes" at bounding box center [833, 202] width 148 height 21
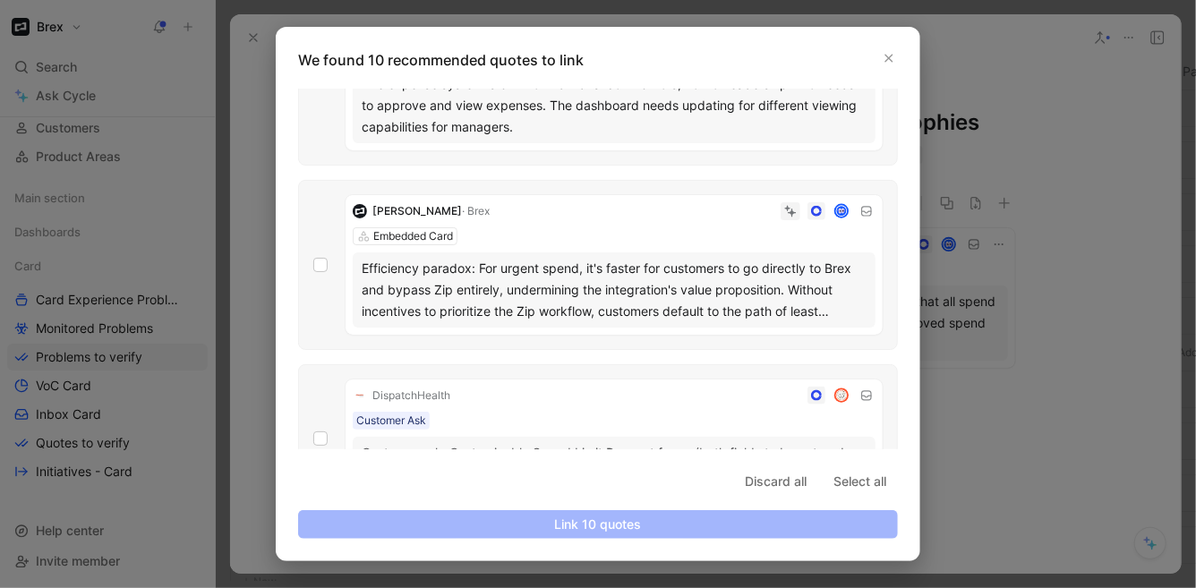
scroll to position [1087, 0]
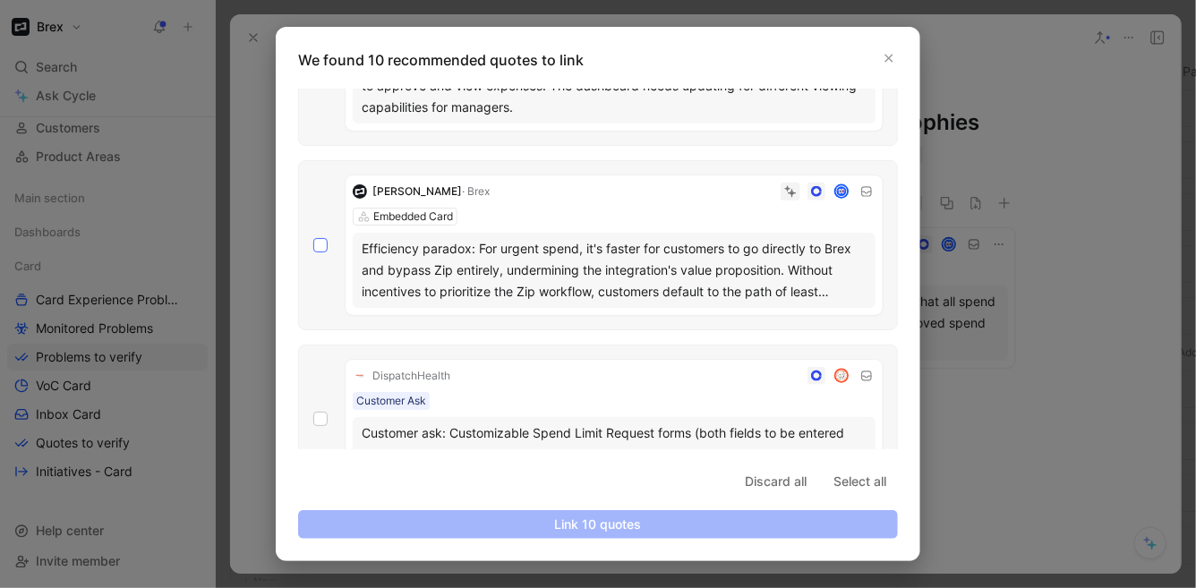
click at [322, 240] on icon at bounding box center [320, 245] width 11 height 11
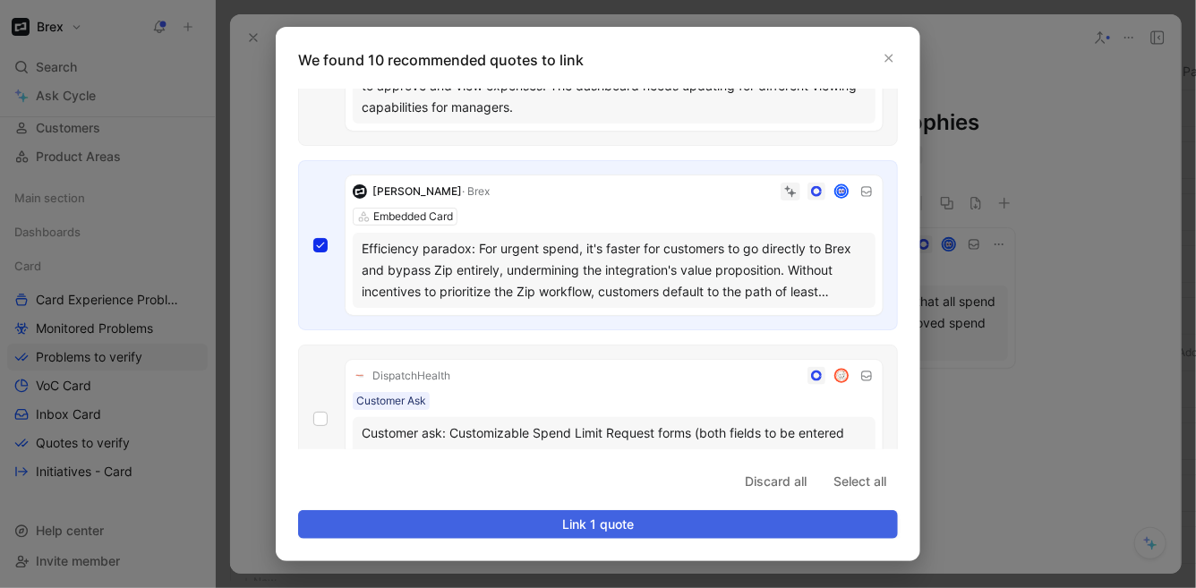
click at [653, 522] on span "Link 1 quote" at bounding box center [597, 524] width 569 height 21
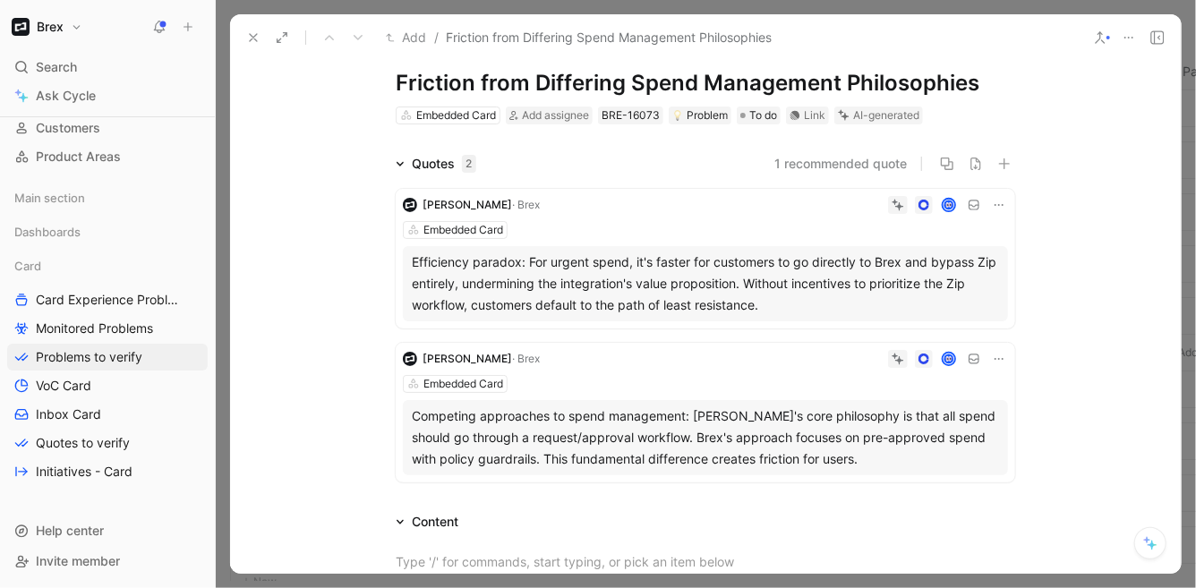
scroll to position [0, 0]
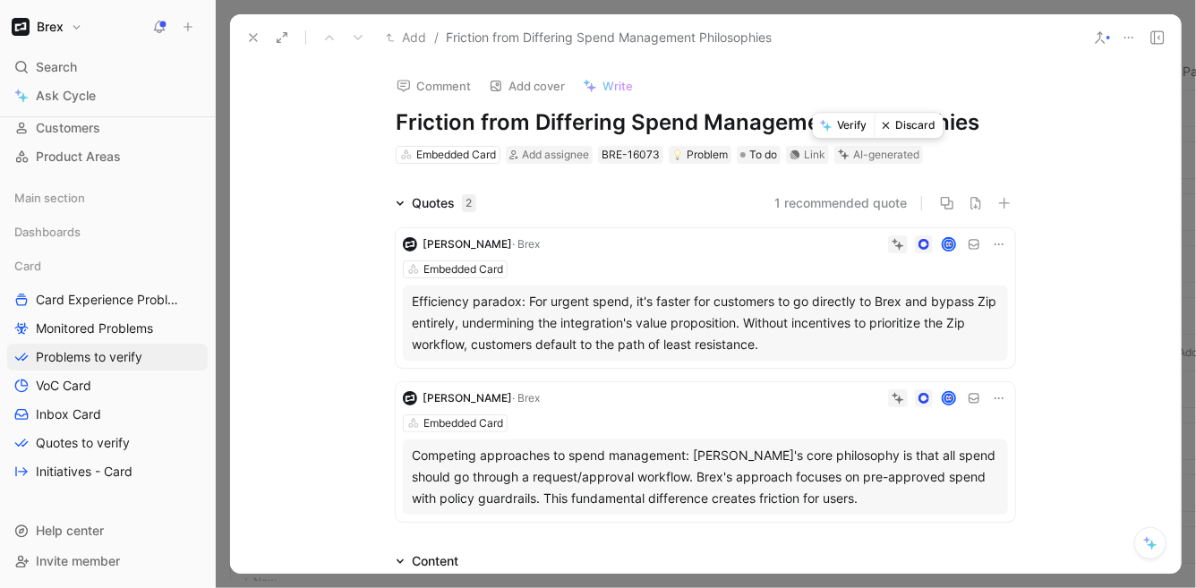
click at [840, 131] on button "Verify" at bounding box center [844, 125] width 62 height 25
click at [899, 242] on icon at bounding box center [898, 244] width 13 height 13
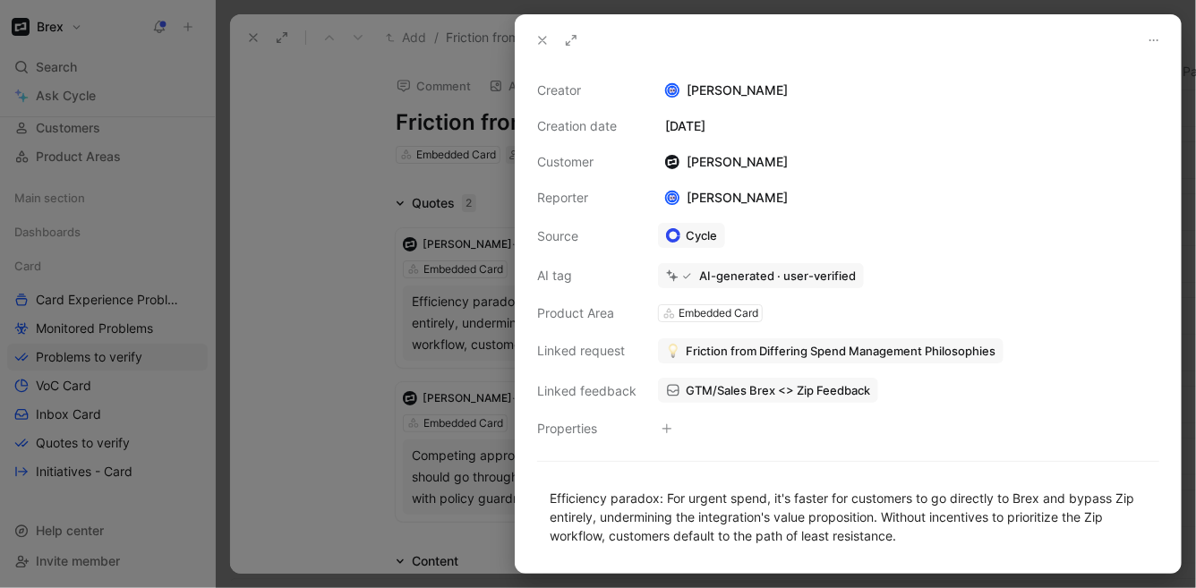
click at [447, 290] on div at bounding box center [598, 294] width 1196 height 588
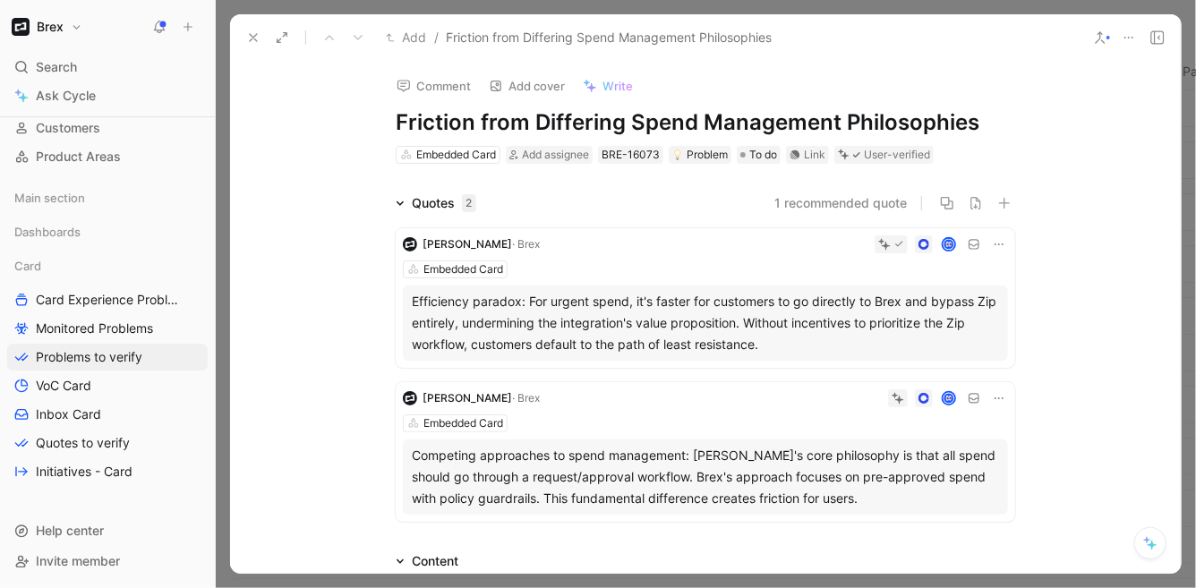
click at [892, 397] on icon at bounding box center [894, 394] width 5 height 5
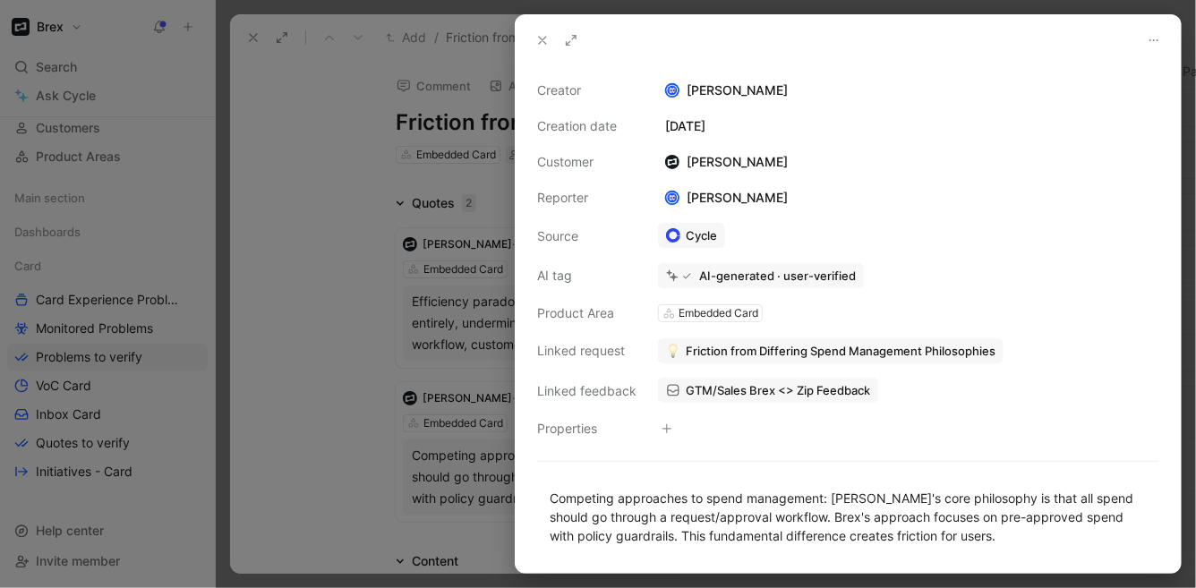
click at [447, 312] on div at bounding box center [598, 294] width 1196 height 588
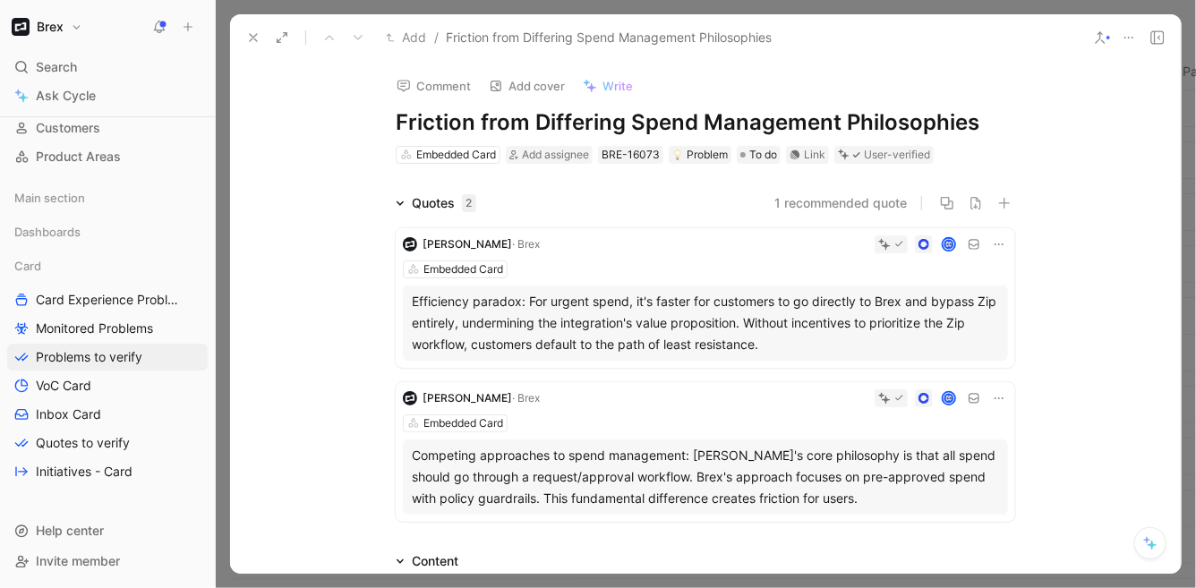
click at [1102, 36] on icon at bounding box center [1100, 37] width 14 height 14
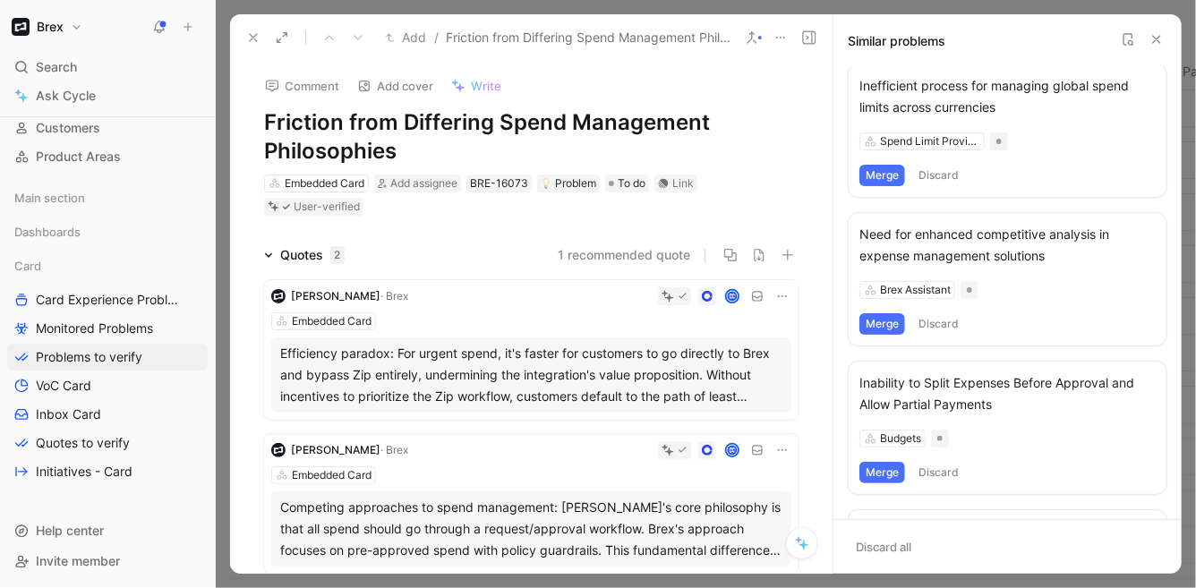
scroll to position [1094, 0]
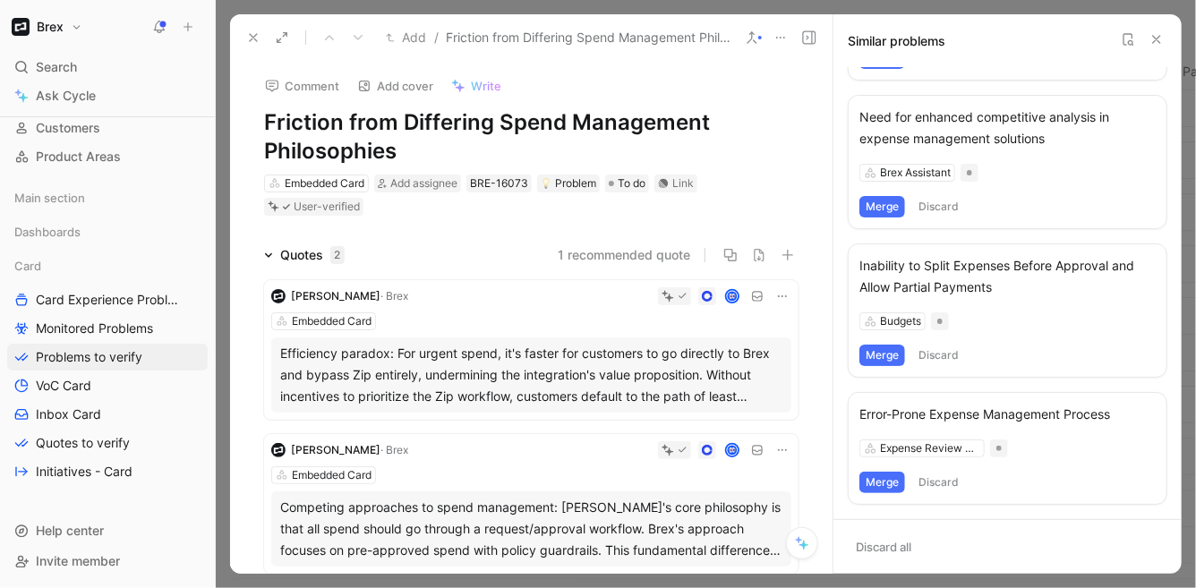
click at [244, 35] on button at bounding box center [253, 37] width 25 height 25
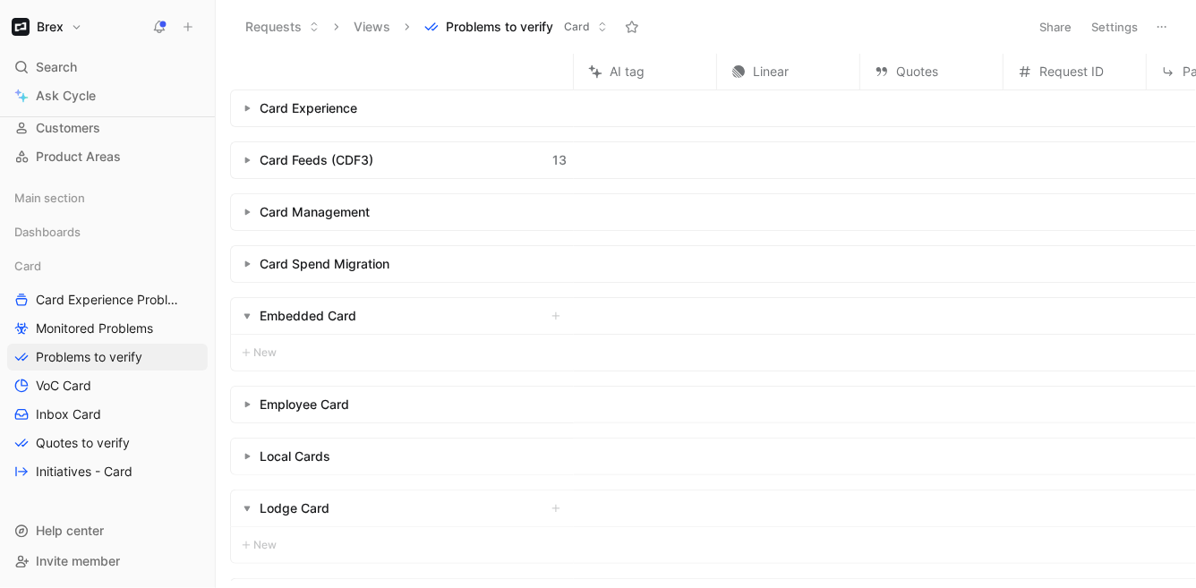
click at [244, 311] on button "button" at bounding box center [247, 316] width 18 height 18
click at [252, 163] on button "button" at bounding box center [247, 160] width 18 height 18
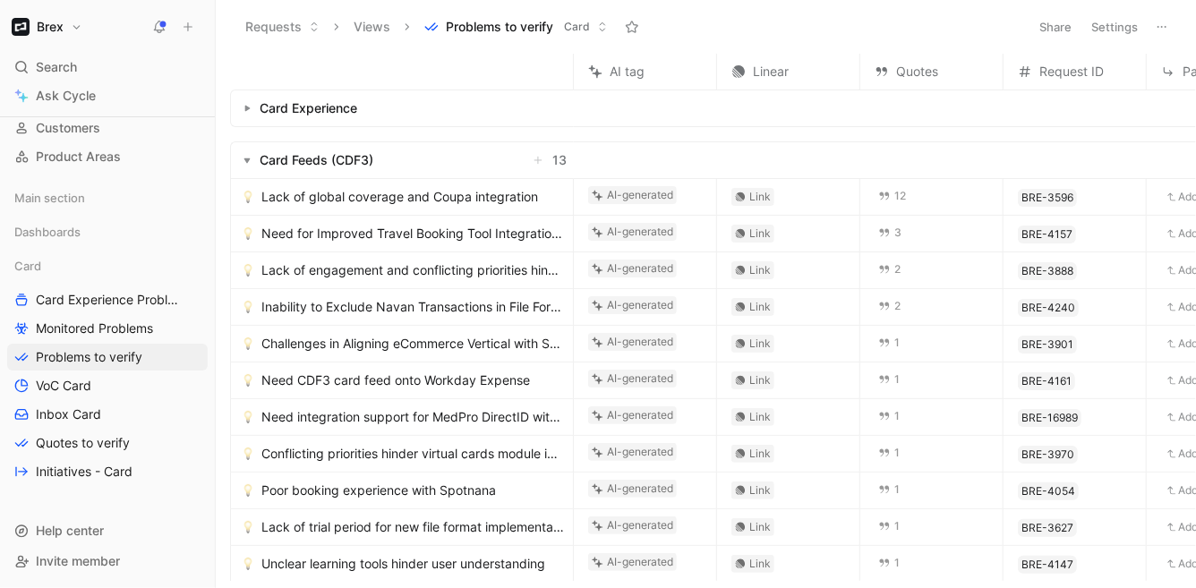
click at [249, 109] on icon "button" at bounding box center [246, 108] width 7 height 7
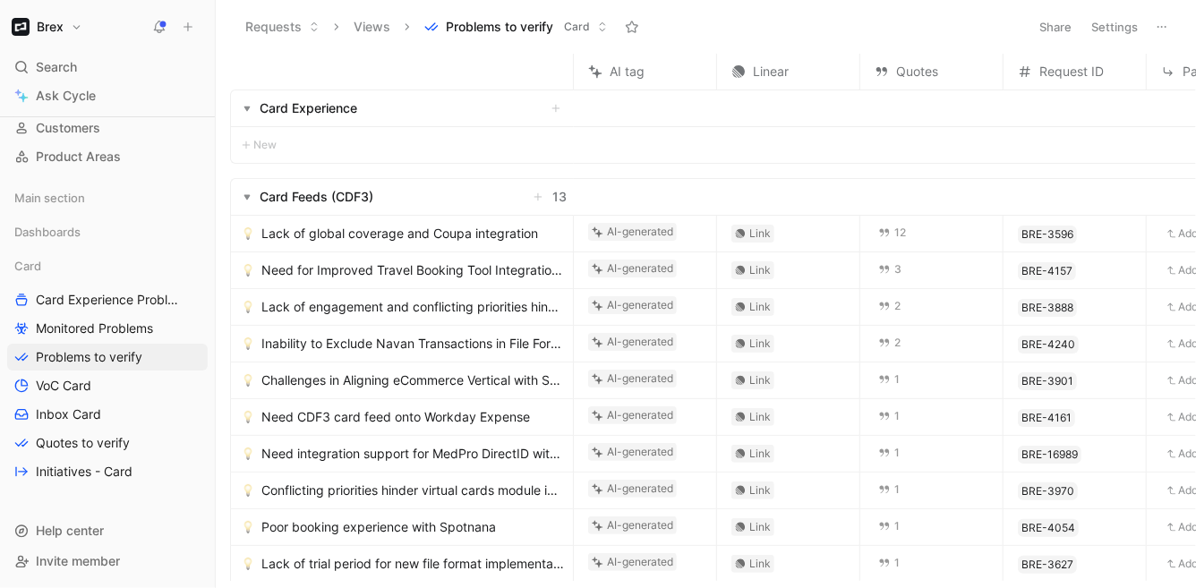
click at [250, 108] on icon "button" at bounding box center [246, 108] width 7 height 7
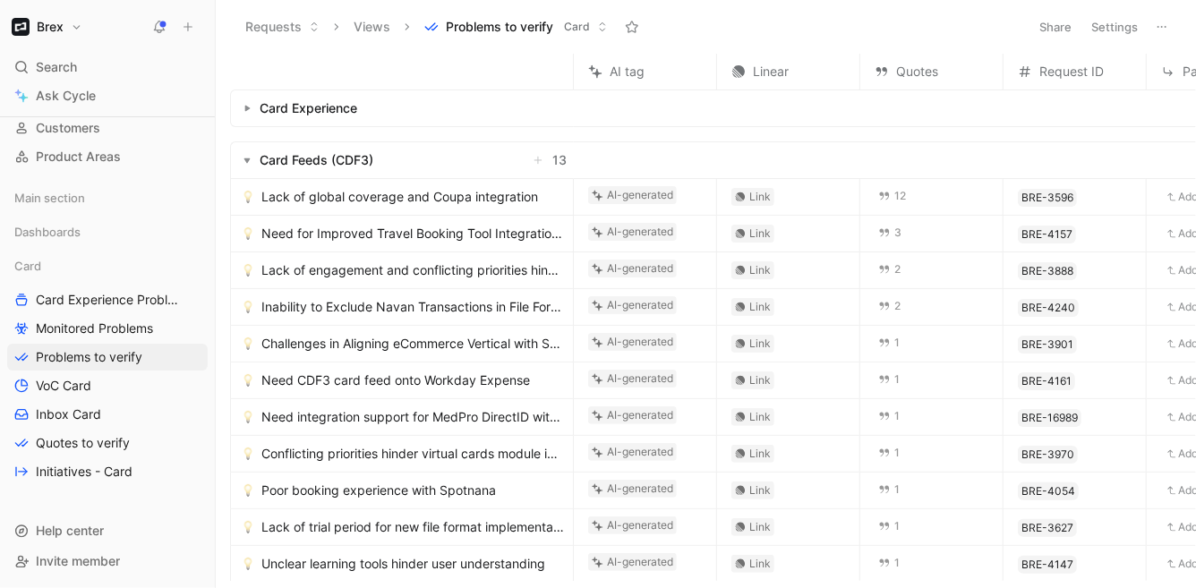
click at [246, 158] on use "button" at bounding box center [247, 160] width 6 height 5
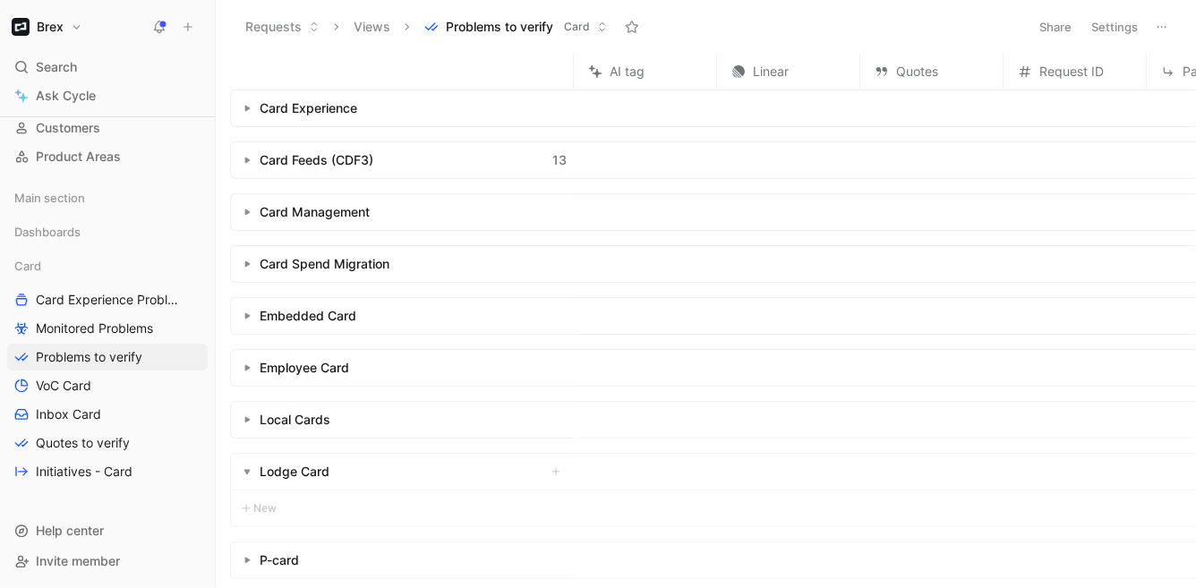
click at [244, 99] on button "button" at bounding box center [247, 108] width 18 height 18
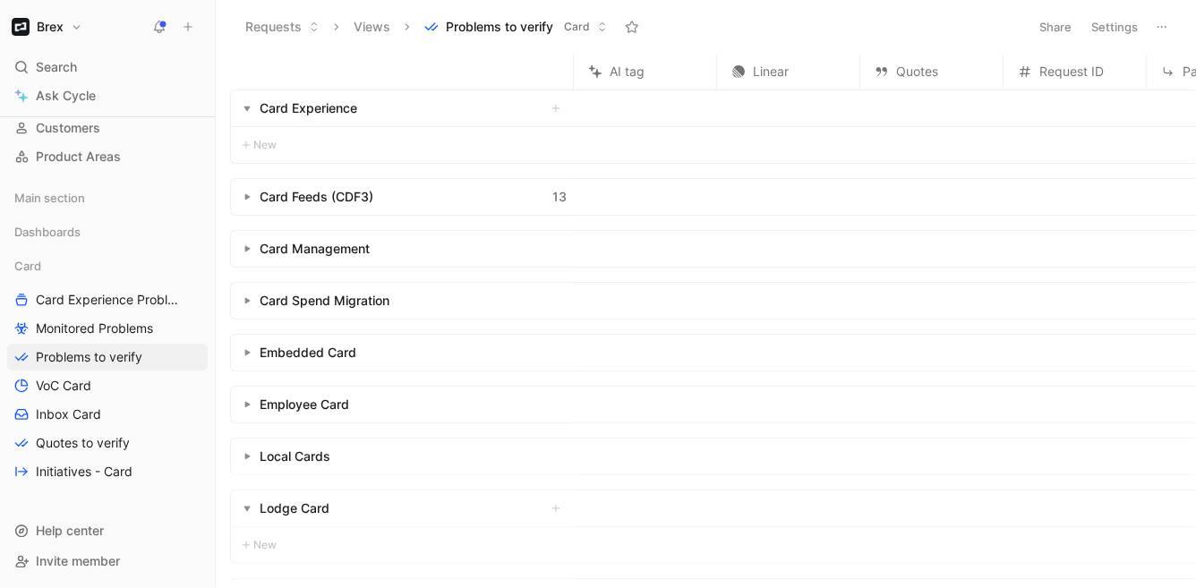
click at [245, 100] on button "button" at bounding box center [247, 108] width 18 height 18
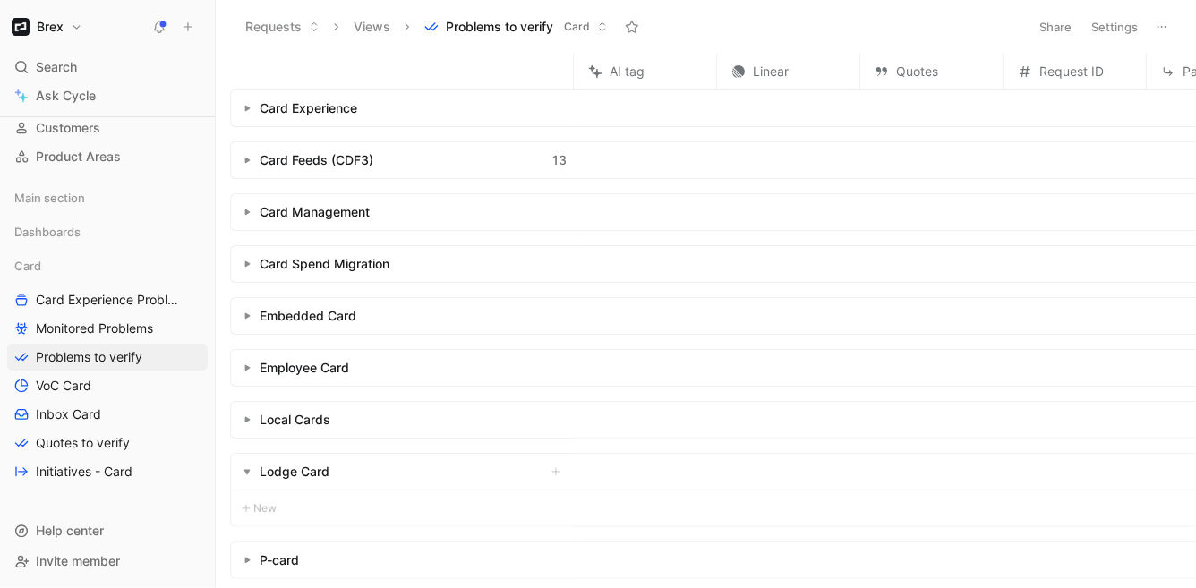
scroll to position [20, 0]
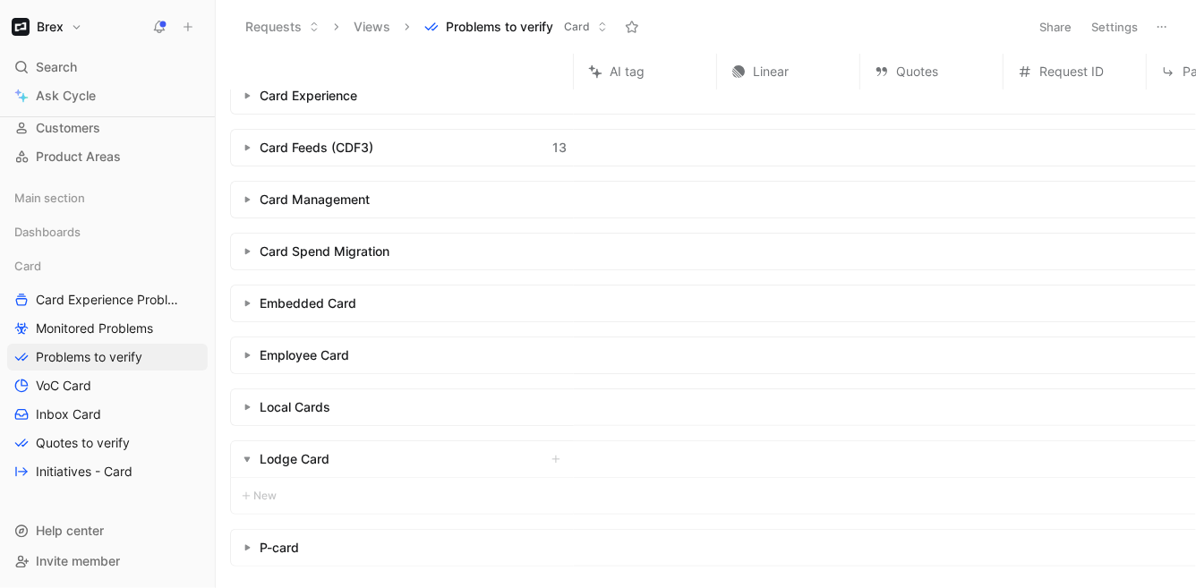
click at [277, 23] on button "Requests" at bounding box center [282, 26] width 90 height 27
click at [124, 292] on span "Card Experience Problems" at bounding box center [109, 300] width 147 height 18
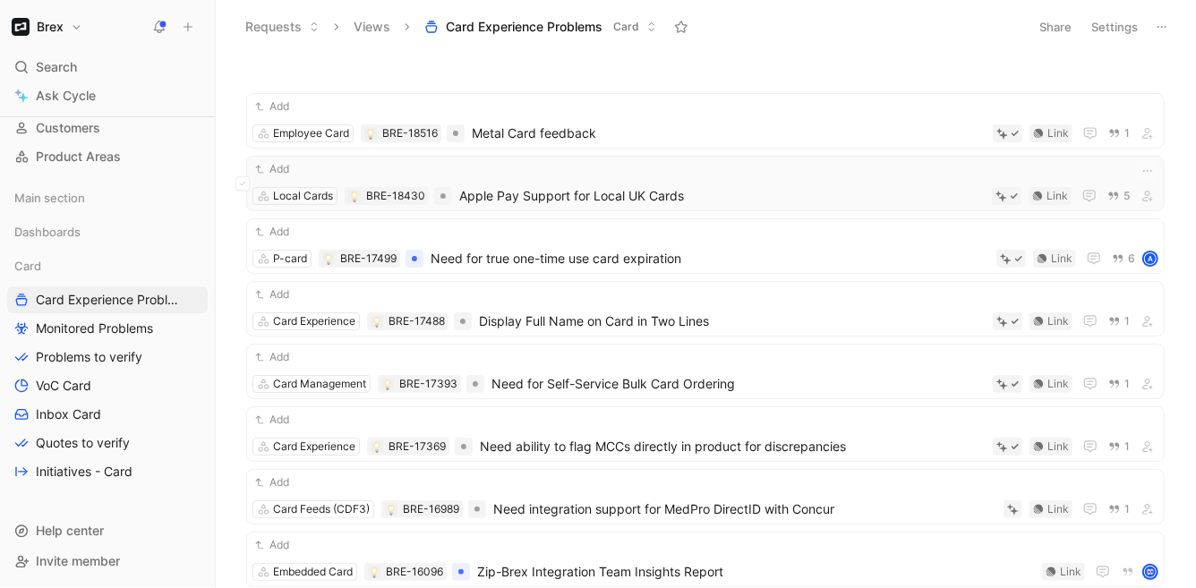
click at [736, 179] on div "Add Local Cards BRE-18430 Apple Pay Support for Local UK Cards Link 5" at bounding box center [705, 183] width 906 height 47
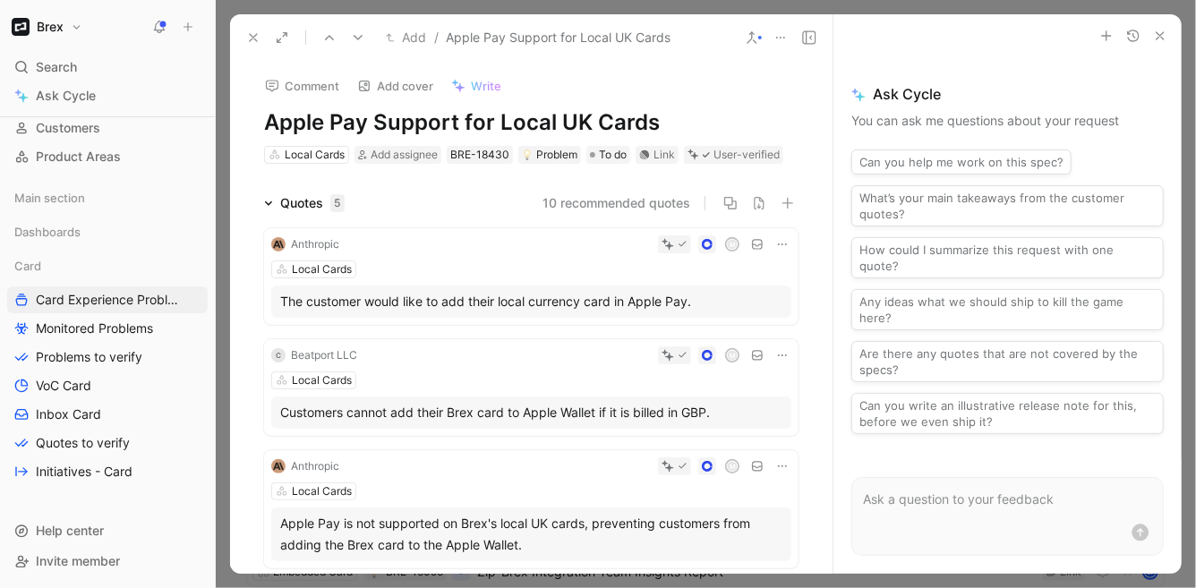
click at [253, 34] on icon at bounding box center [253, 37] width 14 height 14
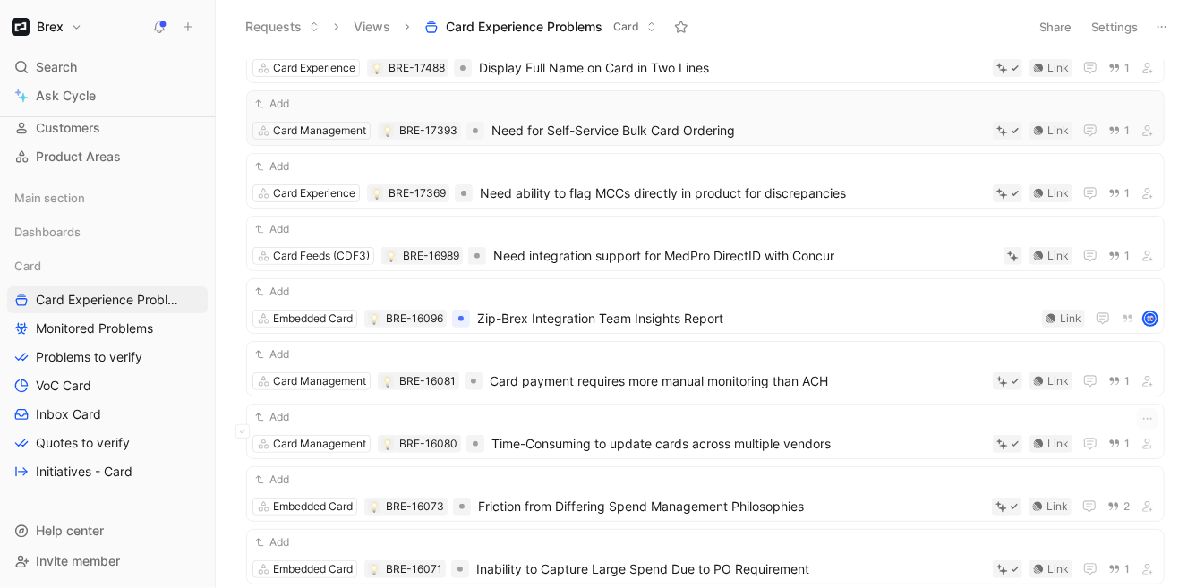
scroll to position [383, 0]
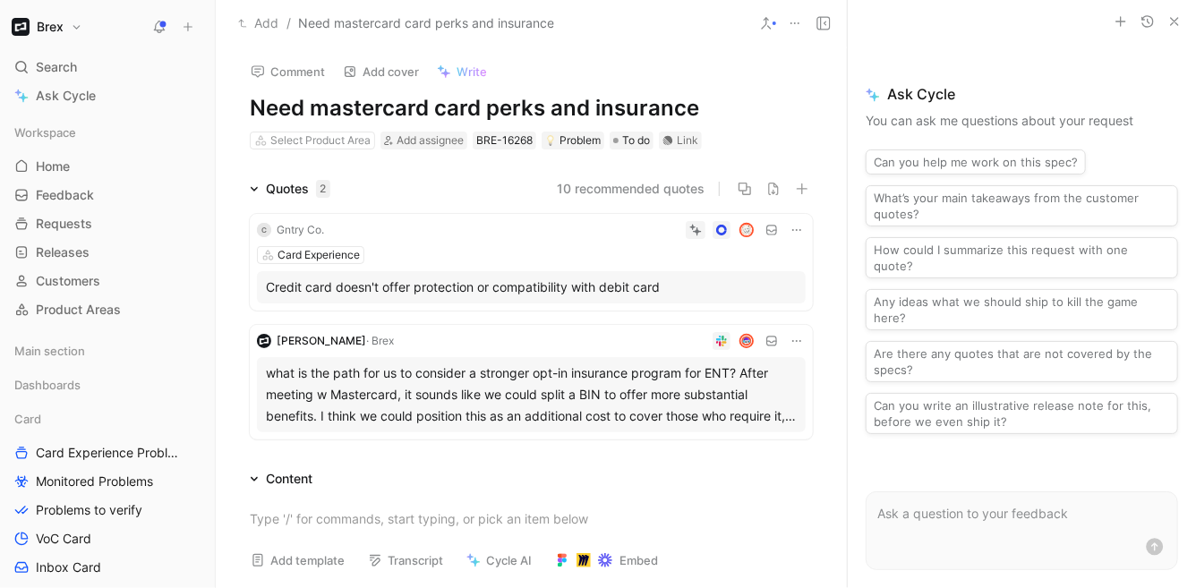
click at [395, 111] on h1 "Need mastercard card perks and insurance" at bounding box center [531, 108] width 563 height 29
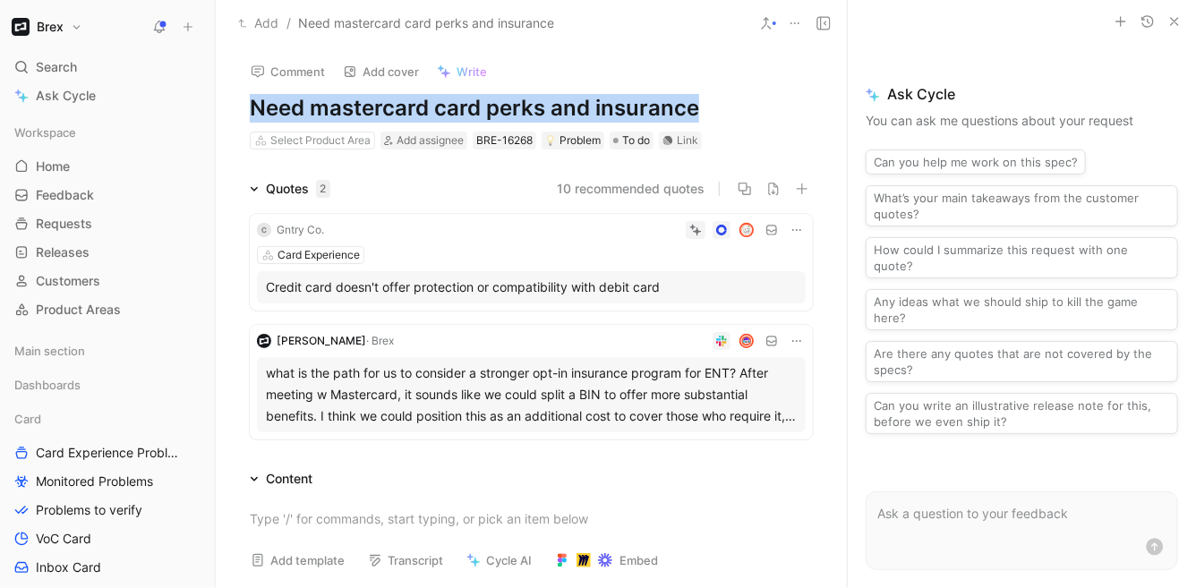
click at [395, 111] on h1 "Need mastercard card perks and insurance" at bounding box center [531, 108] width 563 height 29
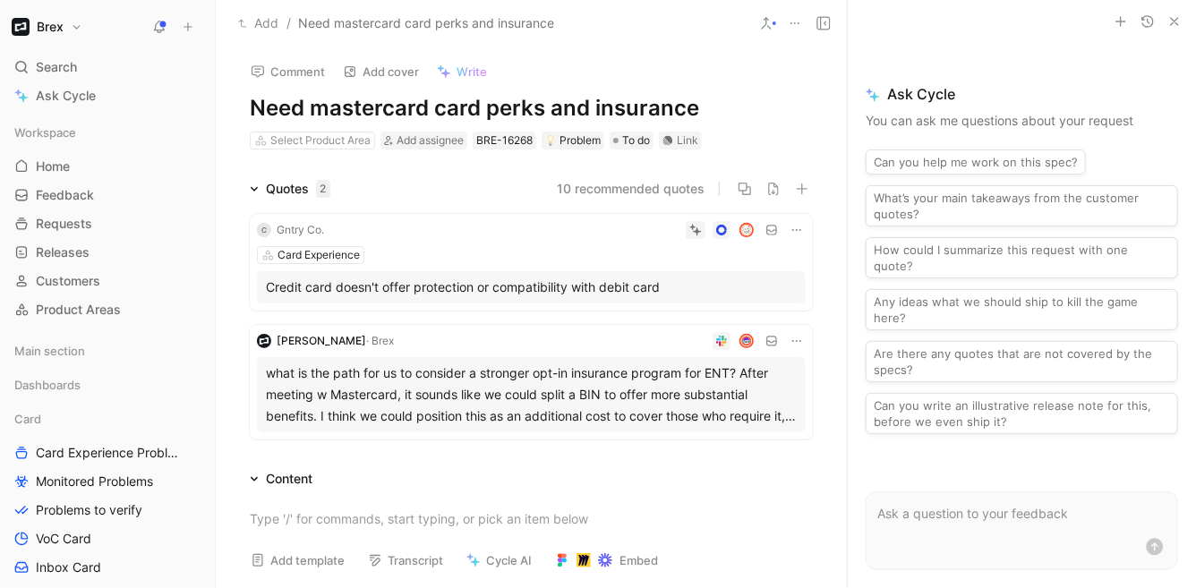
click at [438, 178] on div "10 recommended quotes" at bounding box center [579, 188] width 468 height 21
click at [97, 447] on span "Card Experience Problems" at bounding box center [109, 453] width 147 height 18
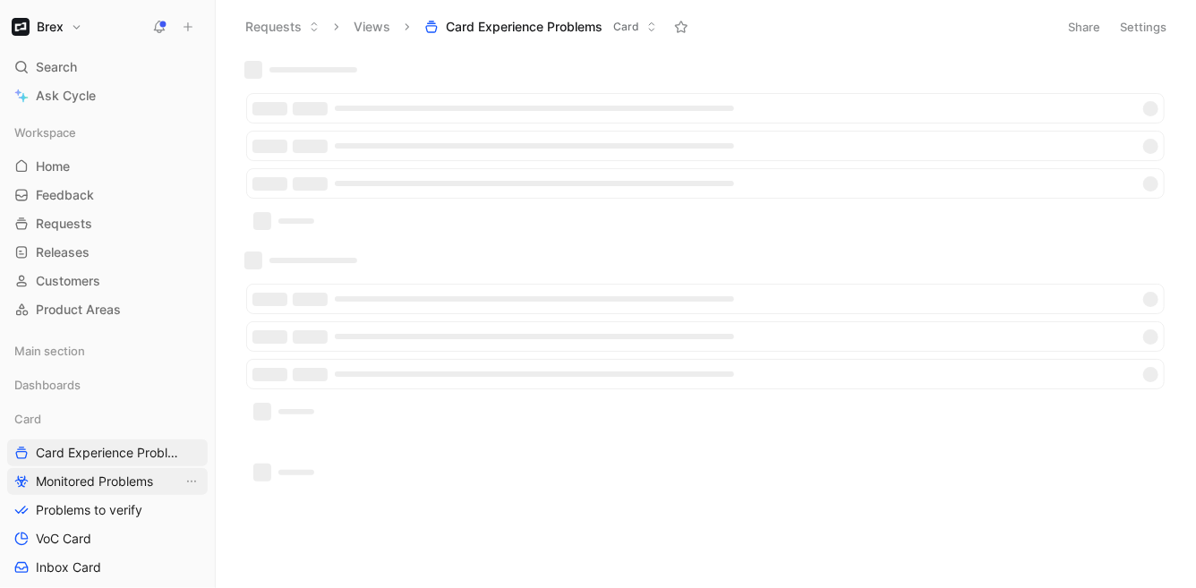
click at [94, 473] on span "Monitored Problems" at bounding box center [94, 482] width 117 height 18
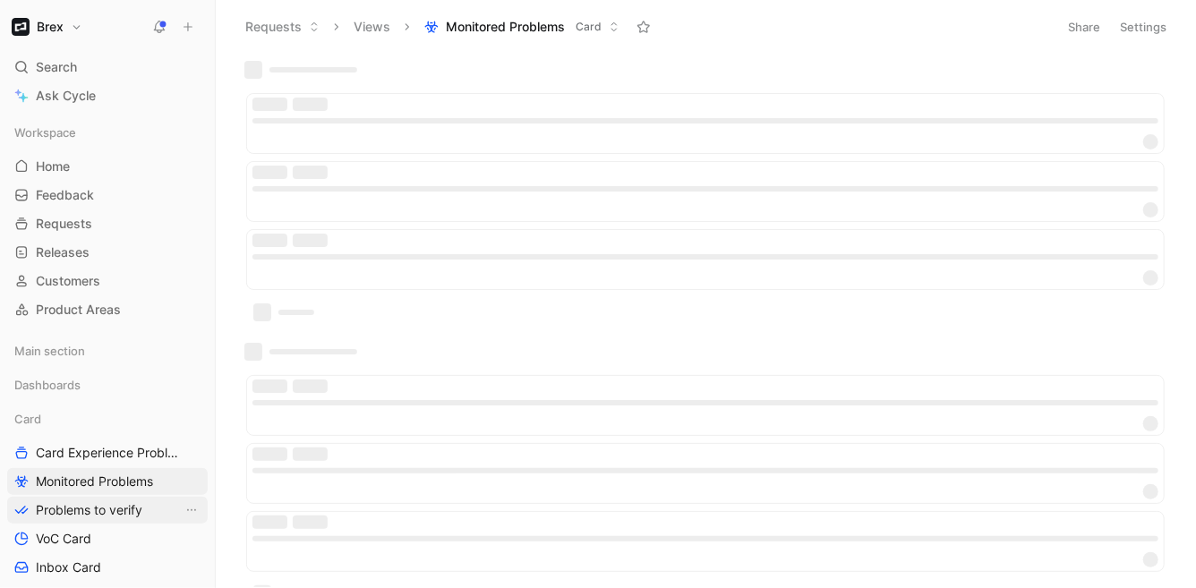
click at [80, 507] on span "Problems to verify" at bounding box center [89, 510] width 107 height 18
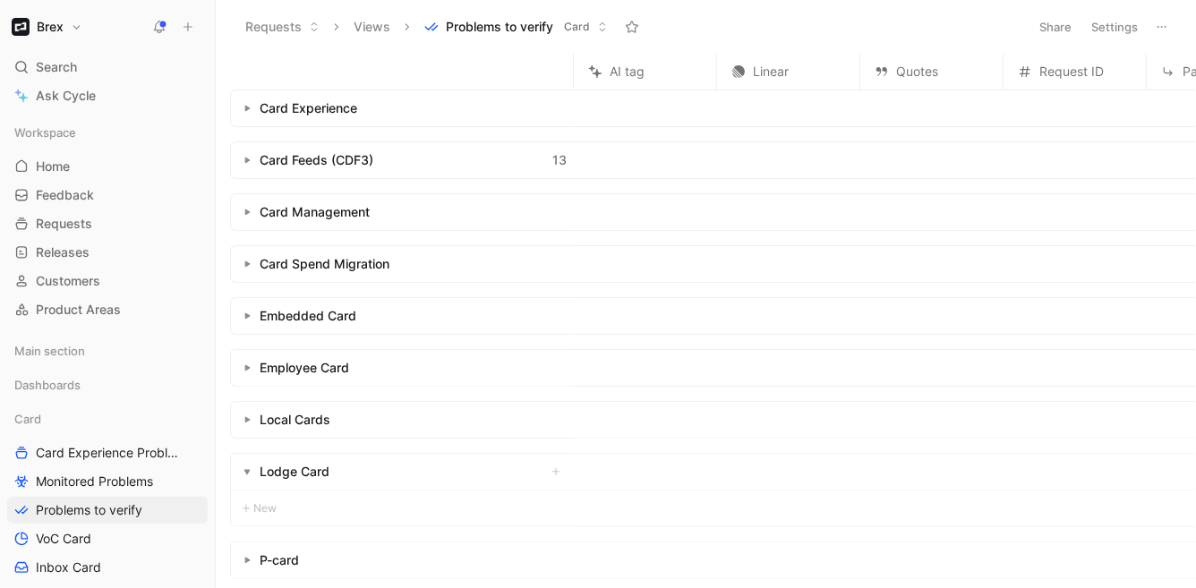
click at [258, 158] on div "Card Feeds (CDF3) 13" at bounding box center [402, 160] width 343 height 36
click at [251, 160] on button "button" at bounding box center [247, 160] width 18 height 18
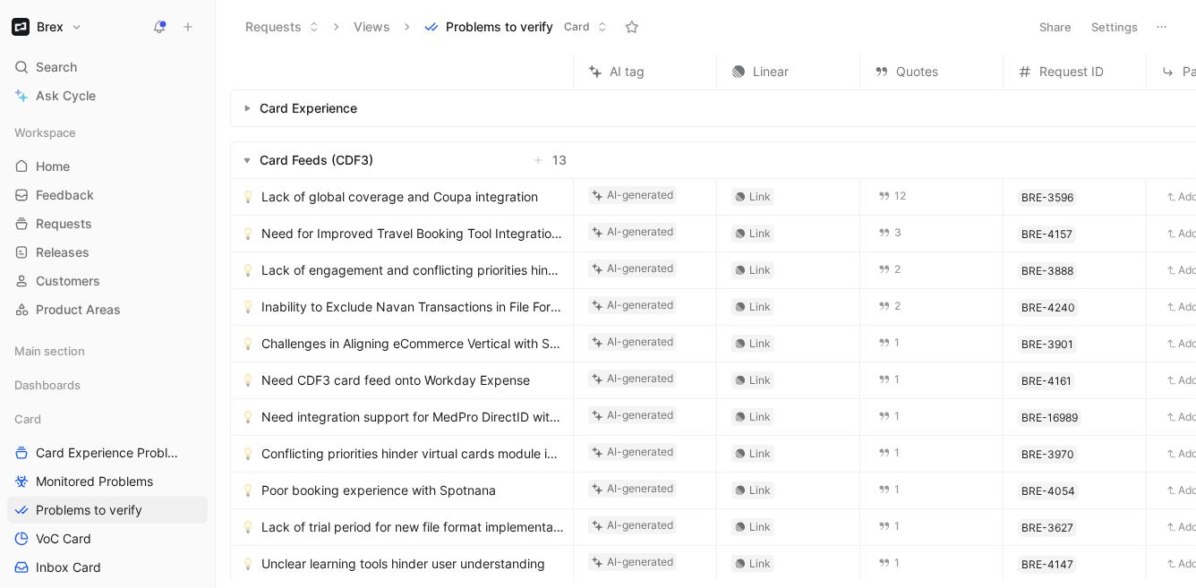
click at [384, 193] on span "Lack of global coverage and Coupa integration" at bounding box center [399, 196] width 277 height 21
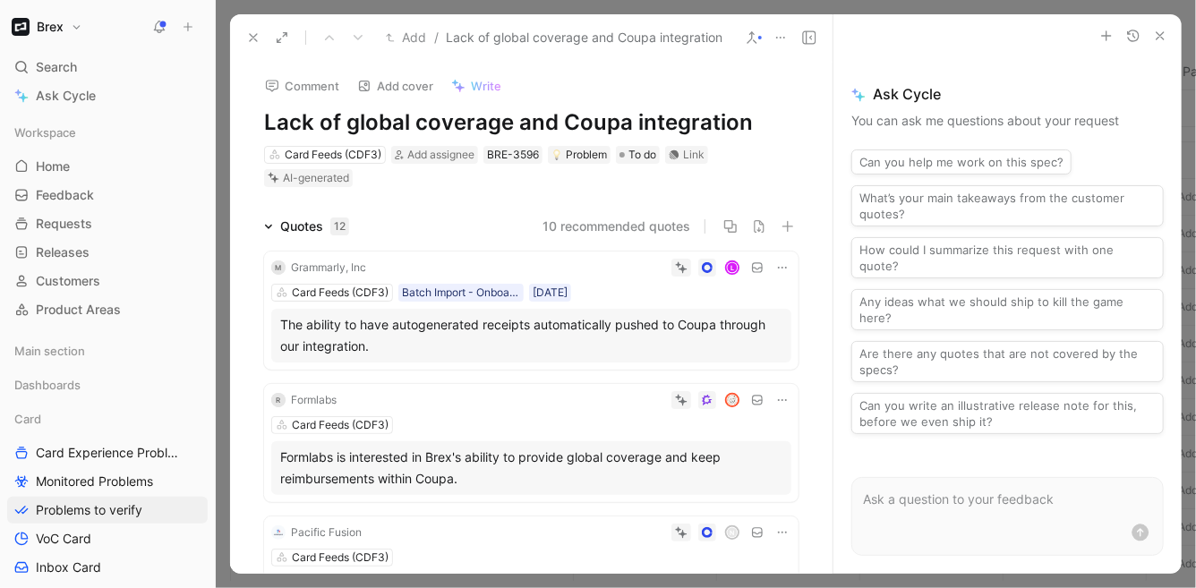
click at [602, 196] on div "Comment Add cover Write Lack of global coverage and Coupa integration Card Feed…" at bounding box center [531, 317] width 602 height 513
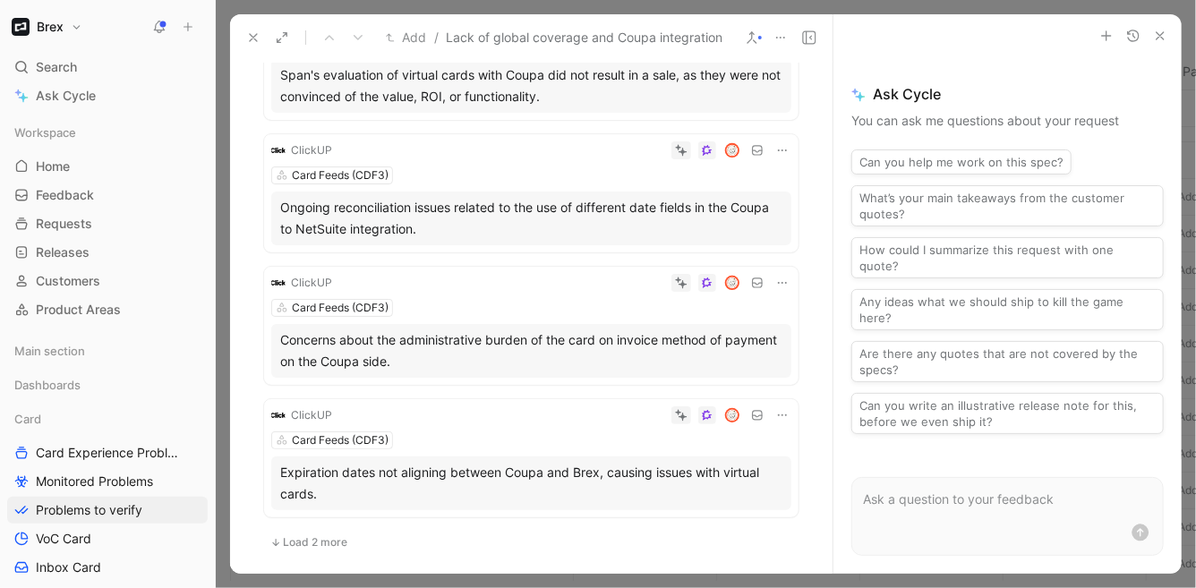
scroll to position [123, 0]
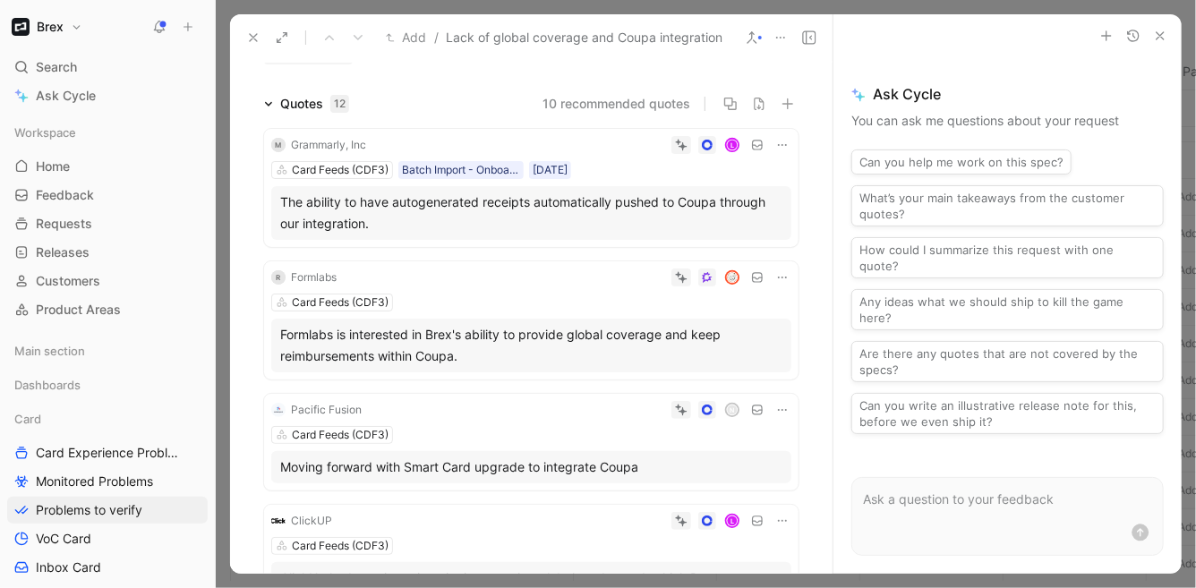
click at [246, 38] on icon at bounding box center [253, 37] width 14 height 14
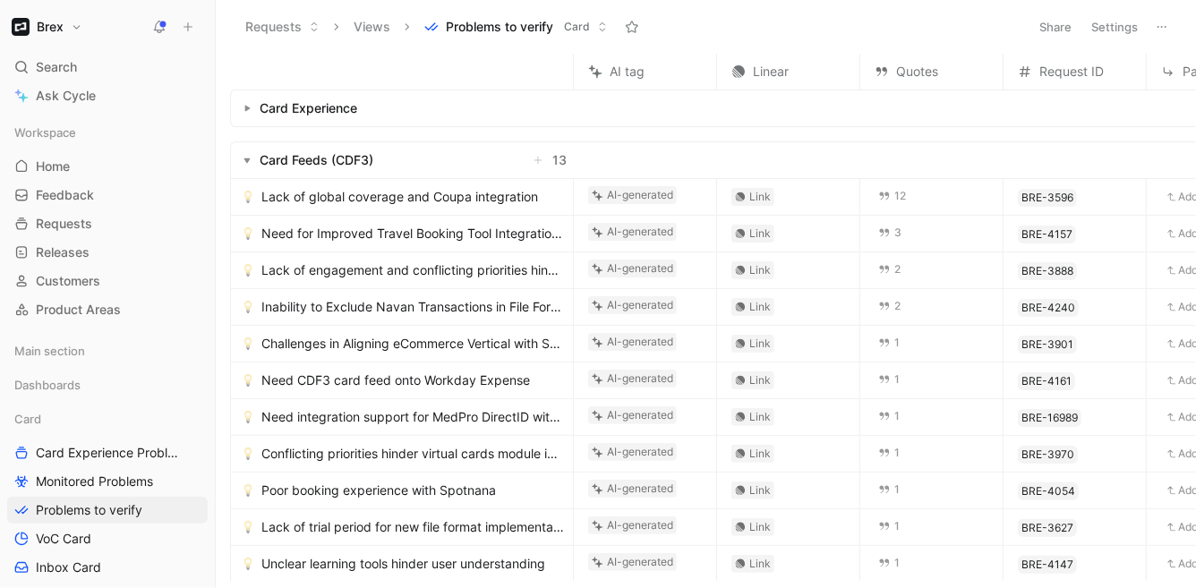
click at [383, 243] on span "Need for Improved Travel Booking Tool Integration and Understanding" at bounding box center [413, 233] width 304 height 21
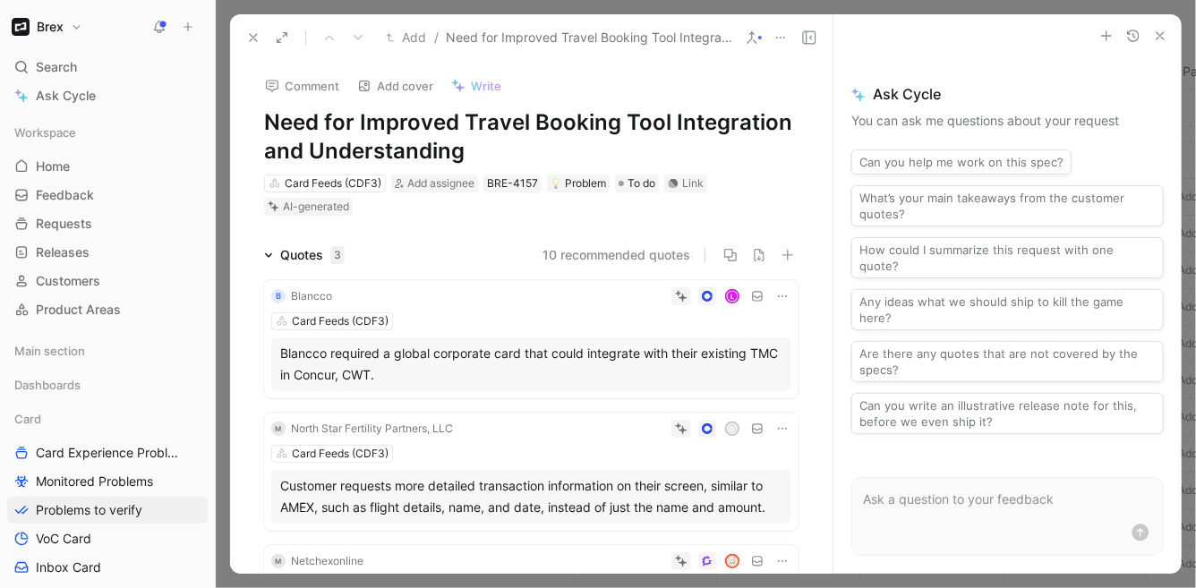
click at [254, 37] on use at bounding box center [253, 37] width 7 height 7
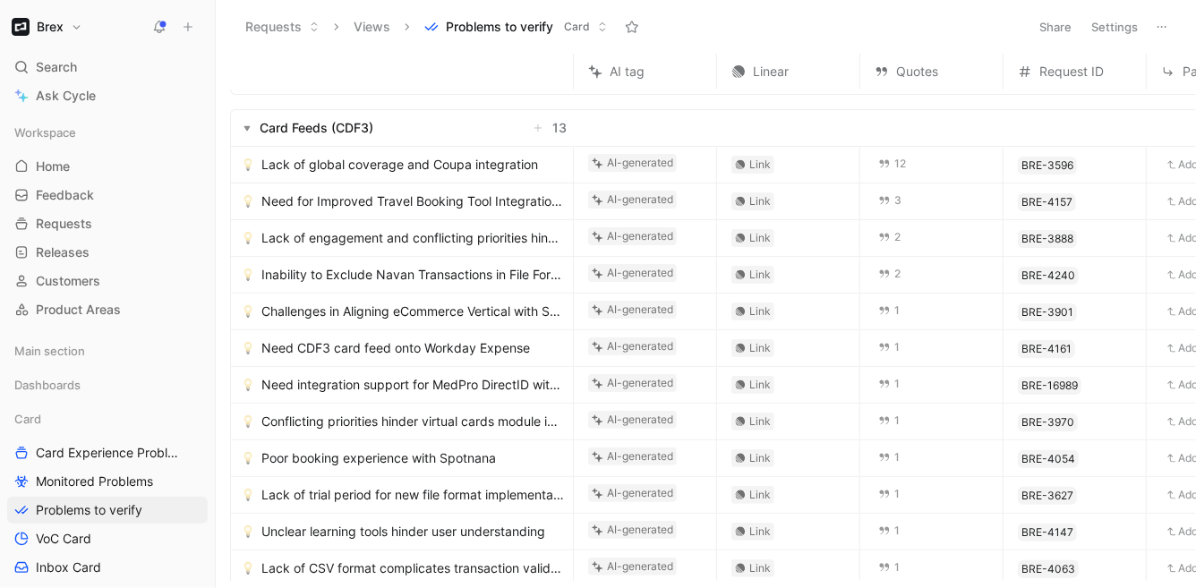
scroll to position [56, 0]
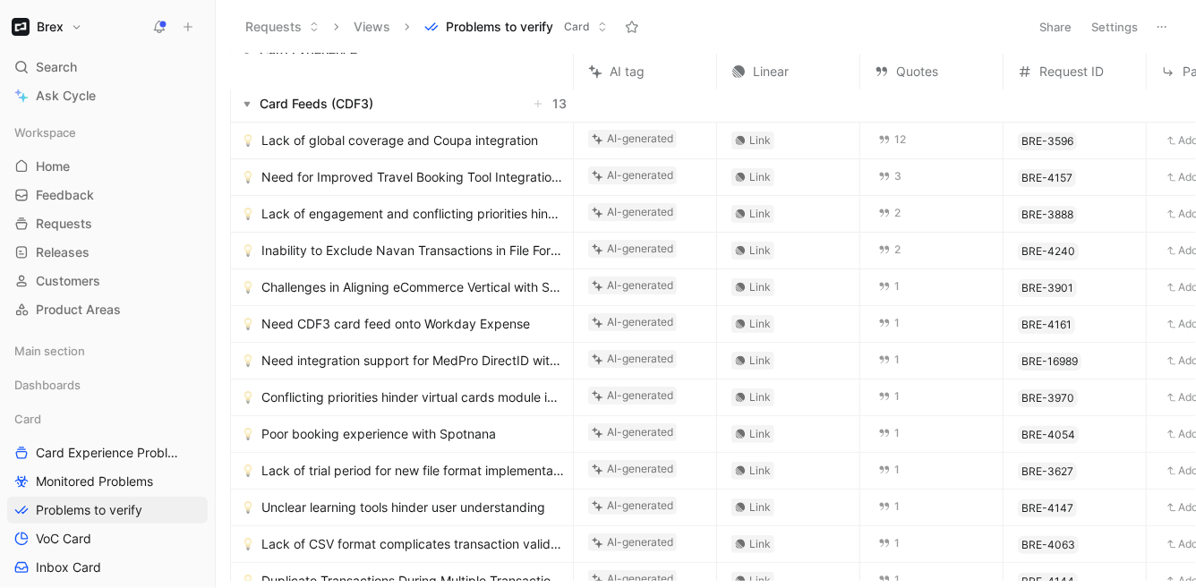
click at [526, 141] on span "Lack of global coverage and Coupa integration" at bounding box center [399, 140] width 277 height 21
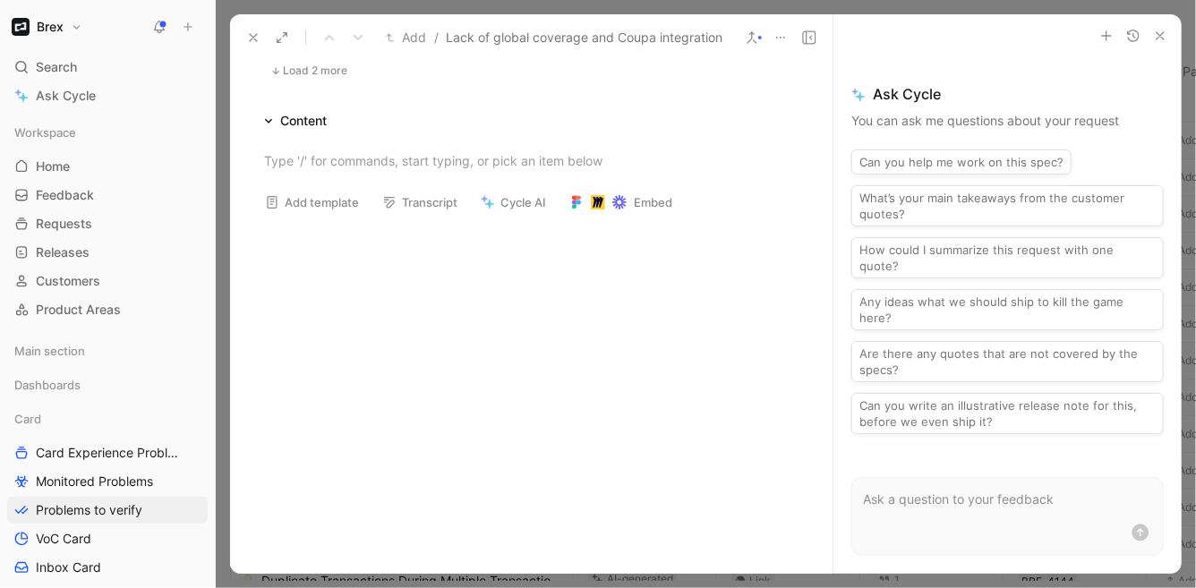
scroll to position [691, 0]
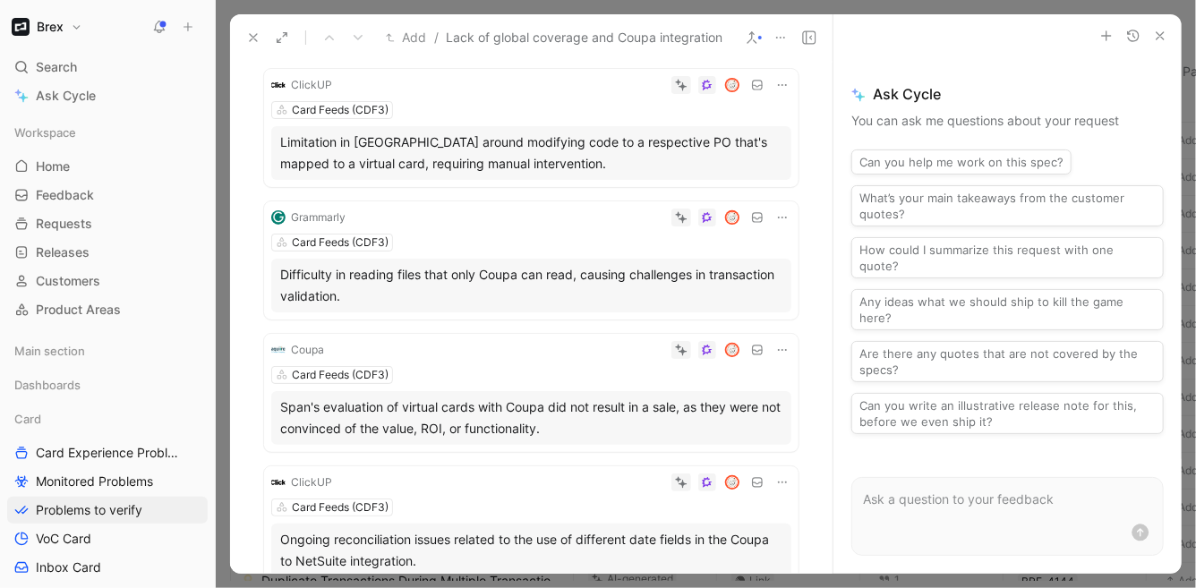
click at [249, 36] on icon at bounding box center [253, 37] width 14 height 14
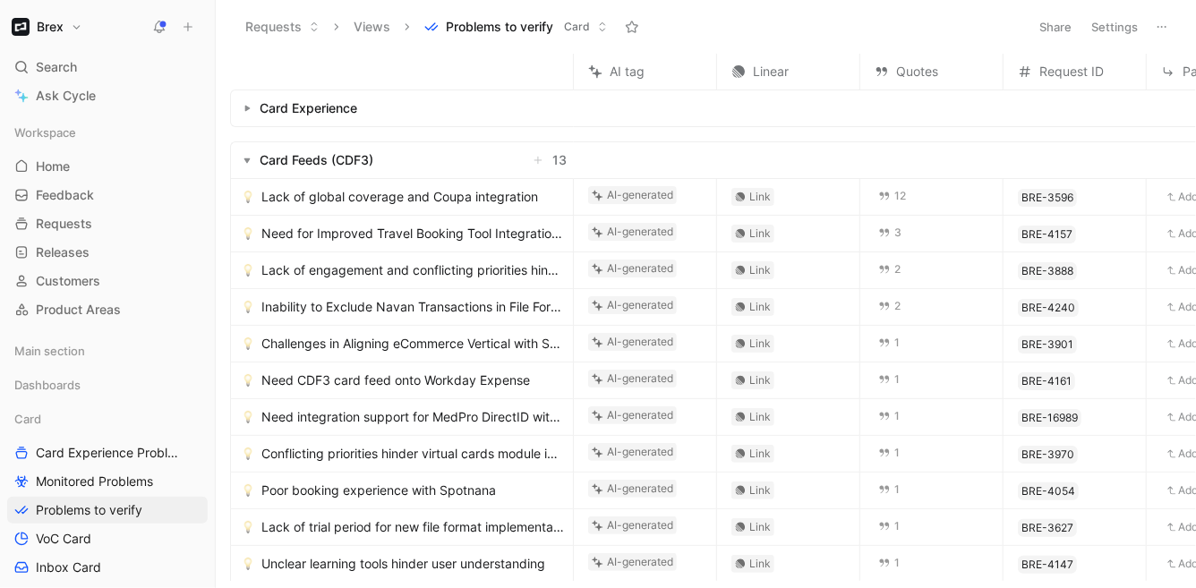
click at [250, 107] on icon "button" at bounding box center [246, 108] width 7 height 7
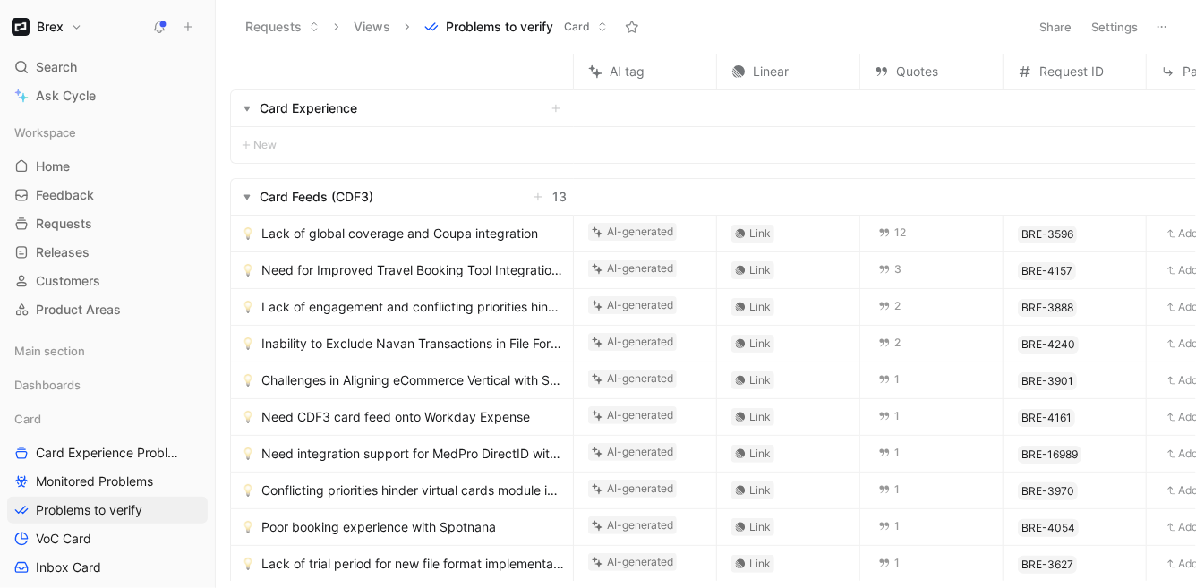
click at [250, 107] on icon "button" at bounding box center [246, 108] width 7 height 7
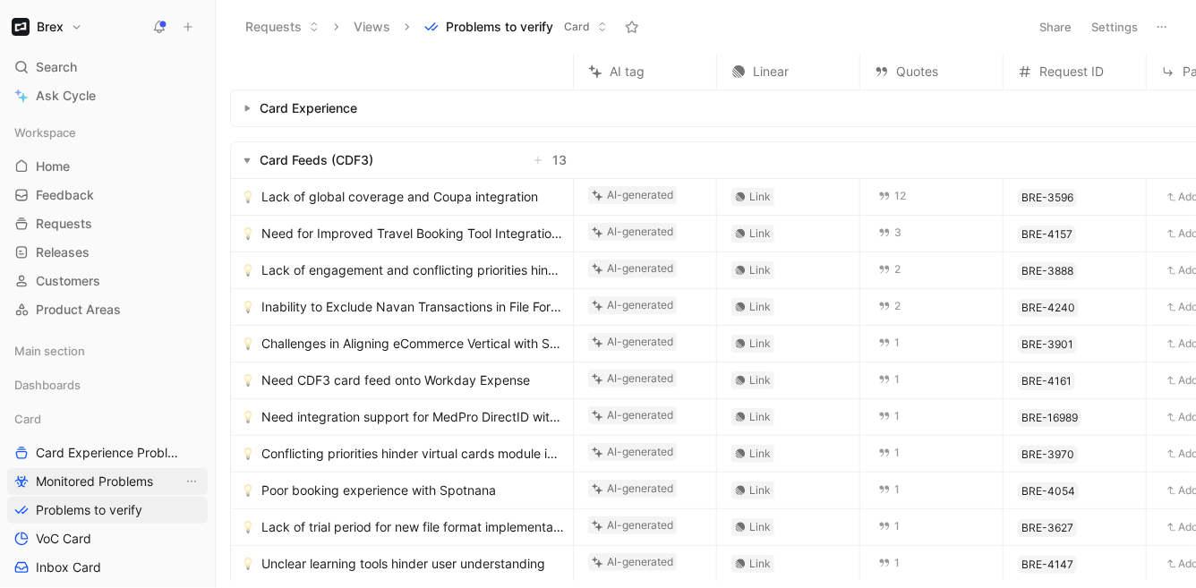
click at [101, 480] on span "Monitored Problems" at bounding box center [94, 482] width 117 height 18
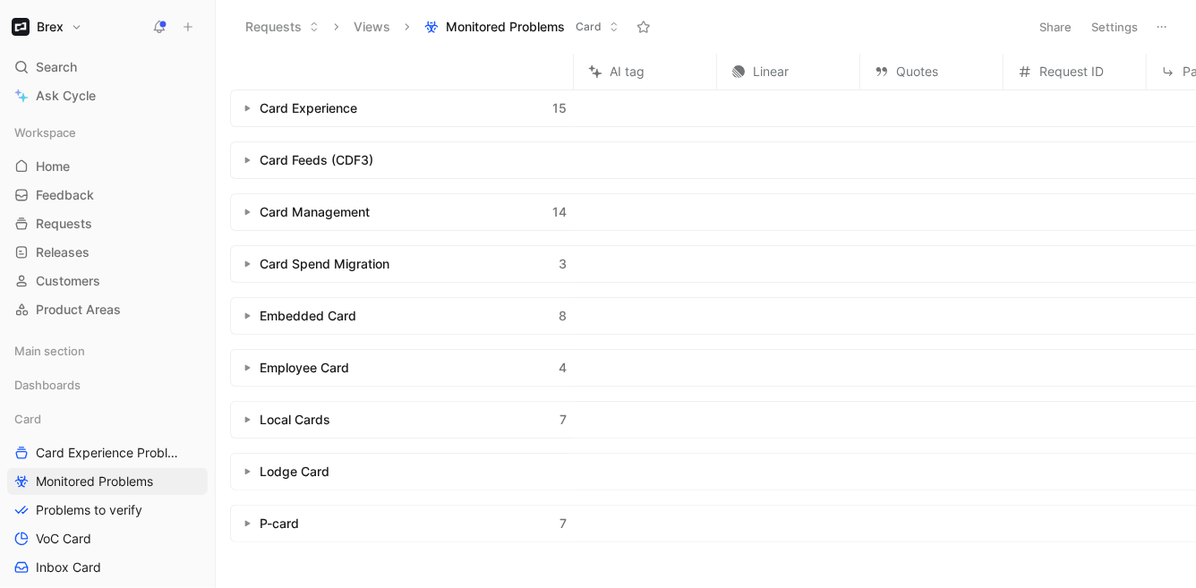
click at [244, 371] on button "button" at bounding box center [247, 368] width 18 height 18
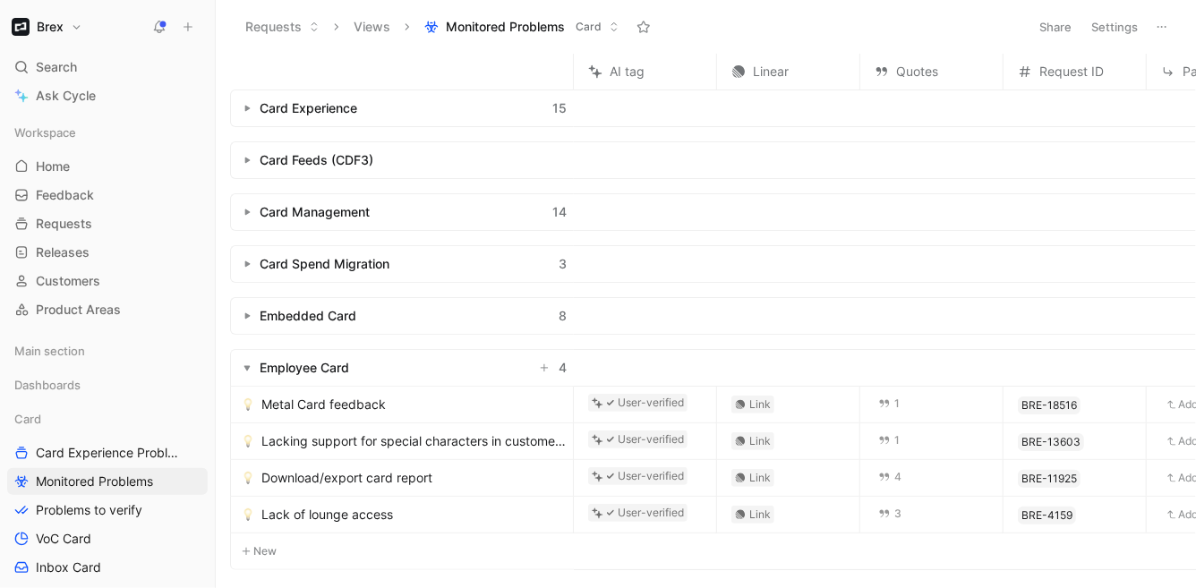
click at [245, 312] on icon "button" at bounding box center [246, 315] width 7 height 7
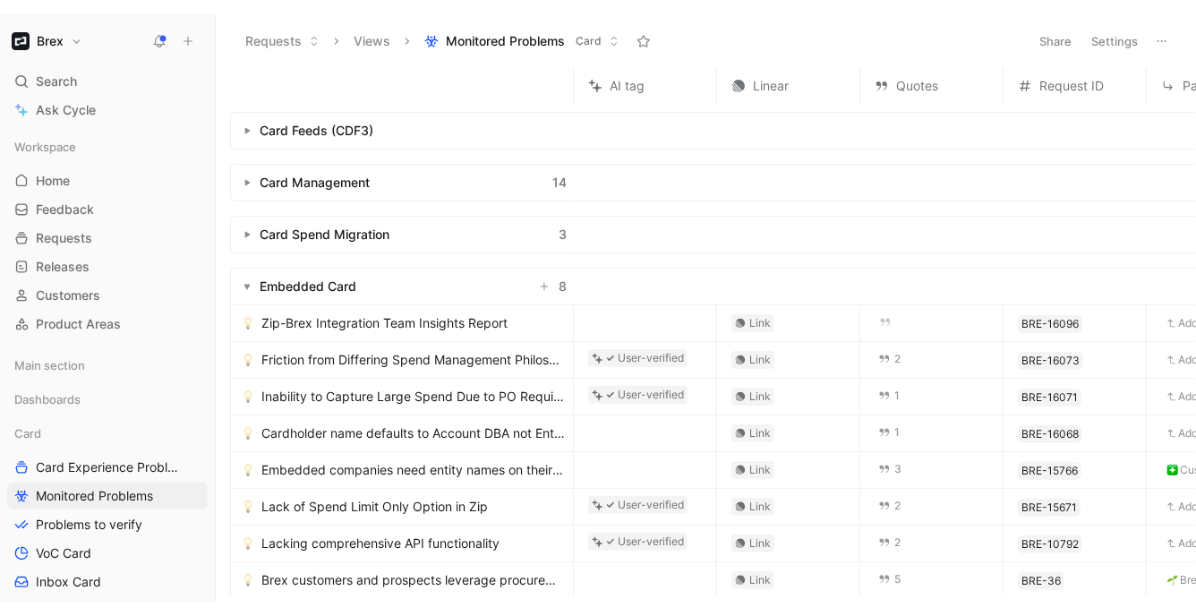
scroll to position [145, 0]
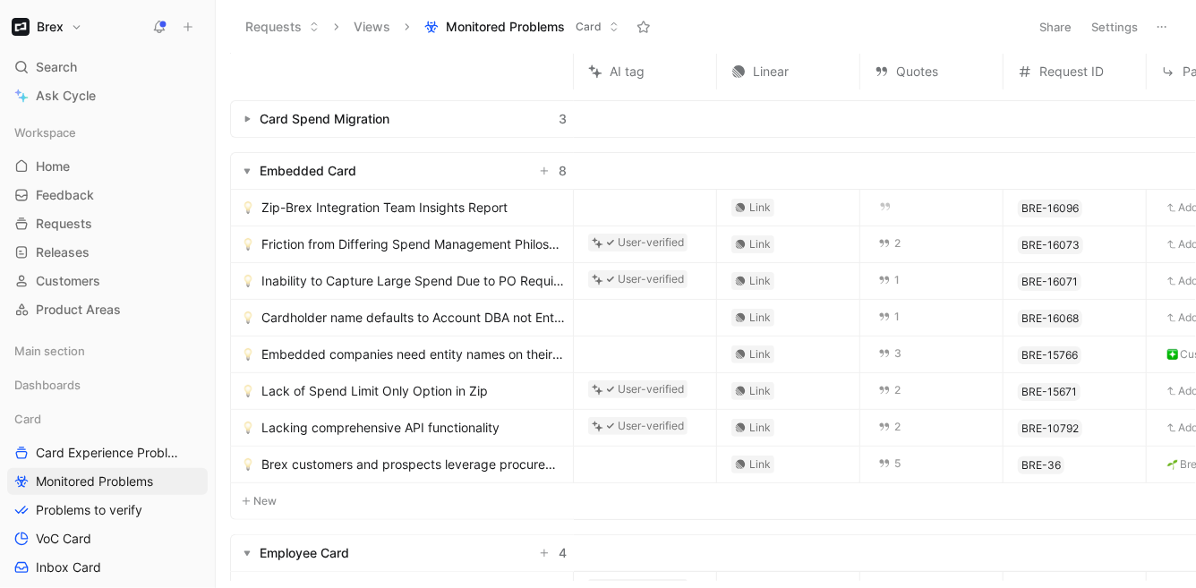
click at [627, 313] on td at bounding box center [645, 318] width 143 height 37
click at [485, 315] on span "Cardholder name defaults to Account DBA not Entity DBA name" at bounding box center [413, 317] width 304 height 21
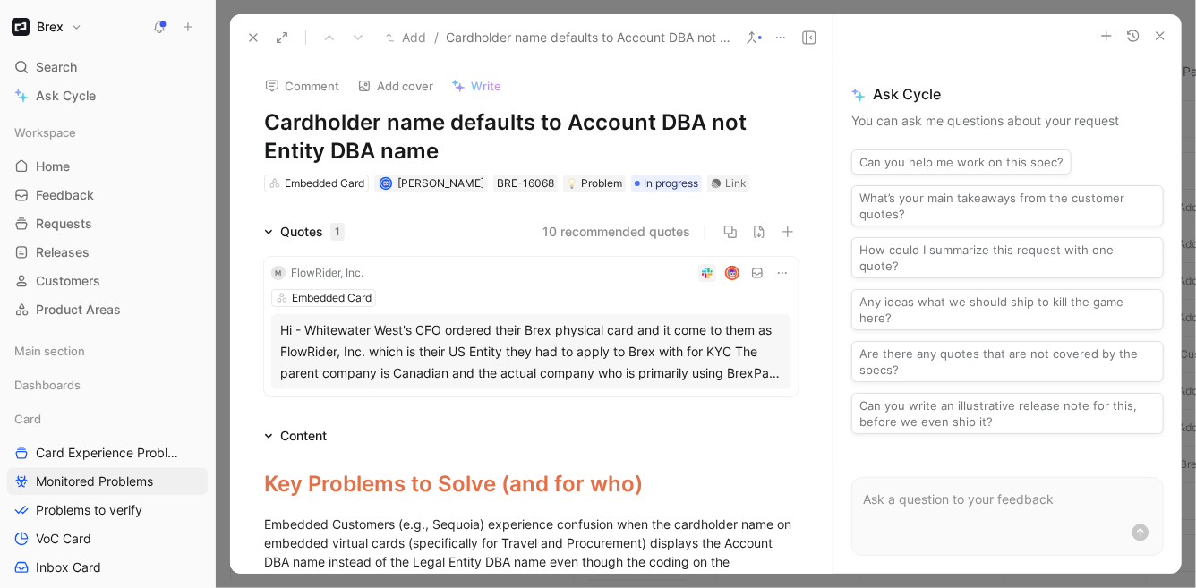
click at [250, 39] on use at bounding box center [253, 37] width 7 height 7
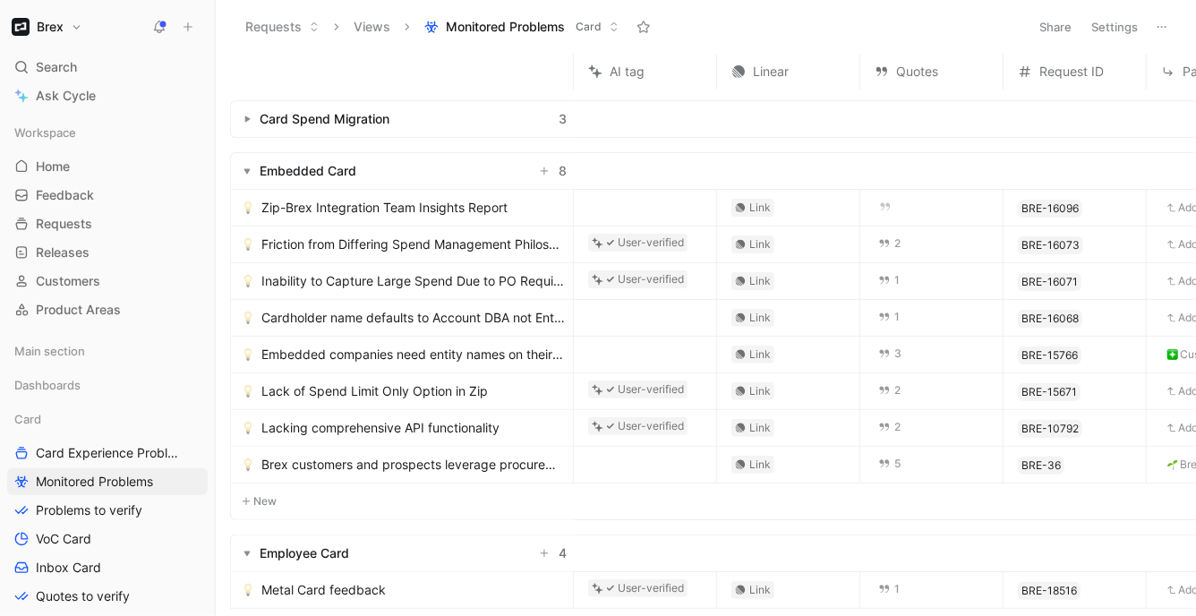
click at [241, 116] on button "button" at bounding box center [247, 119] width 18 height 18
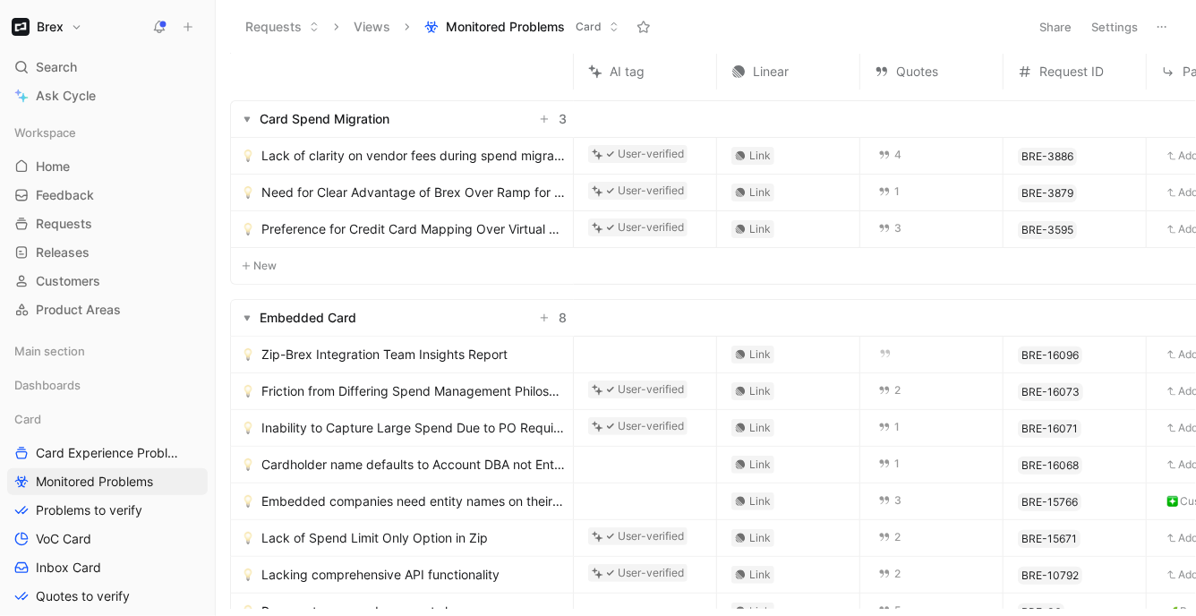
click at [244, 314] on icon "button" at bounding box center [246, 317] width 7 height 7
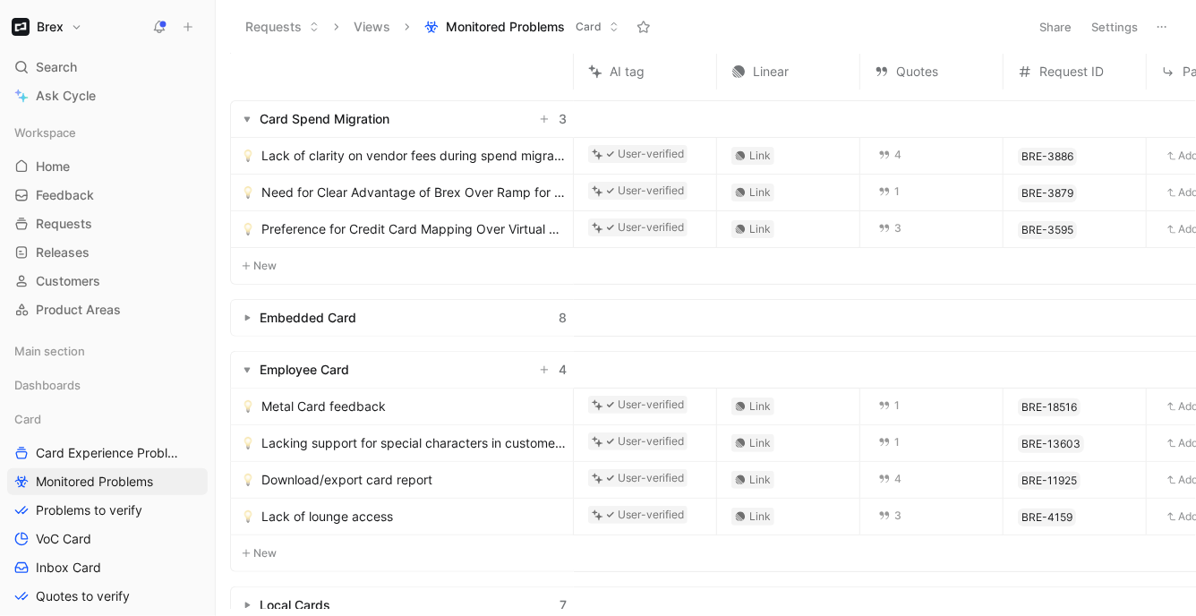
scroll to position [285, 0]
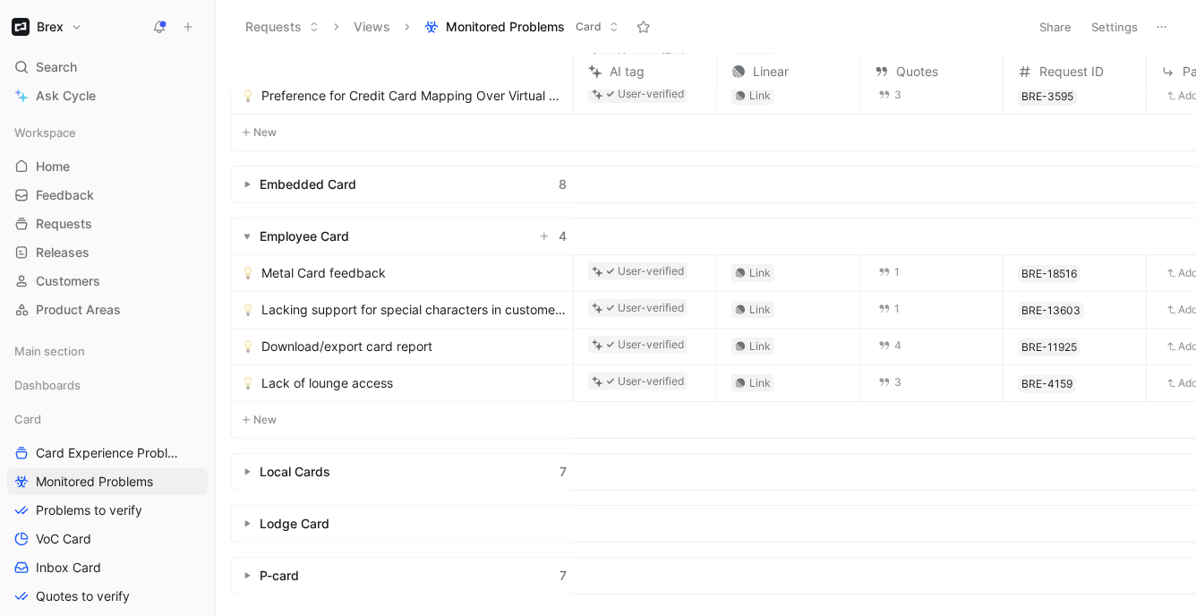
click at [250, 227] on button "button" at bounding box center [247, 236] width 18 height 18
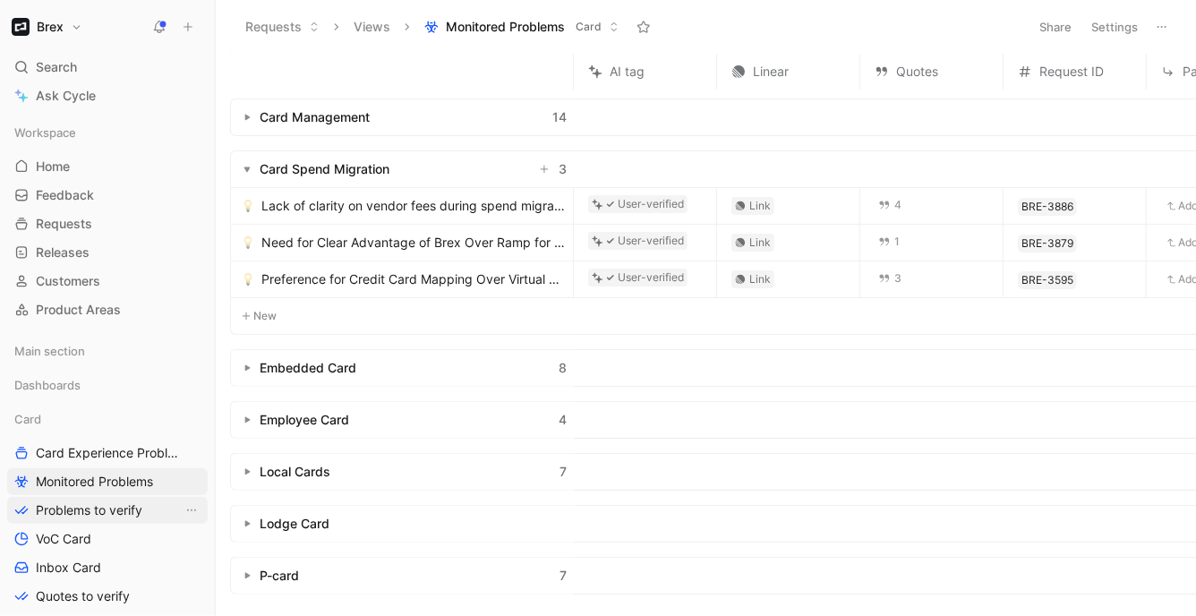
click at [107, 508] on span "Problems to verify" at bounding box center [89, 510] width 107 height 18
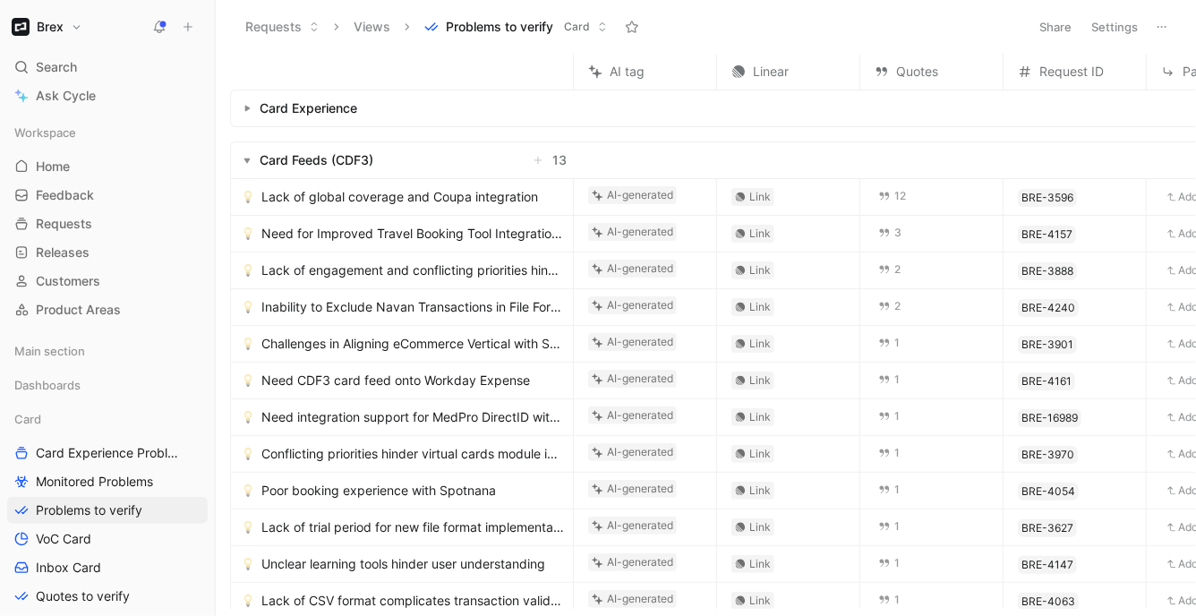
click at [248, 157] on icon "button" at bounding box center [246, 160] width 7 height 7
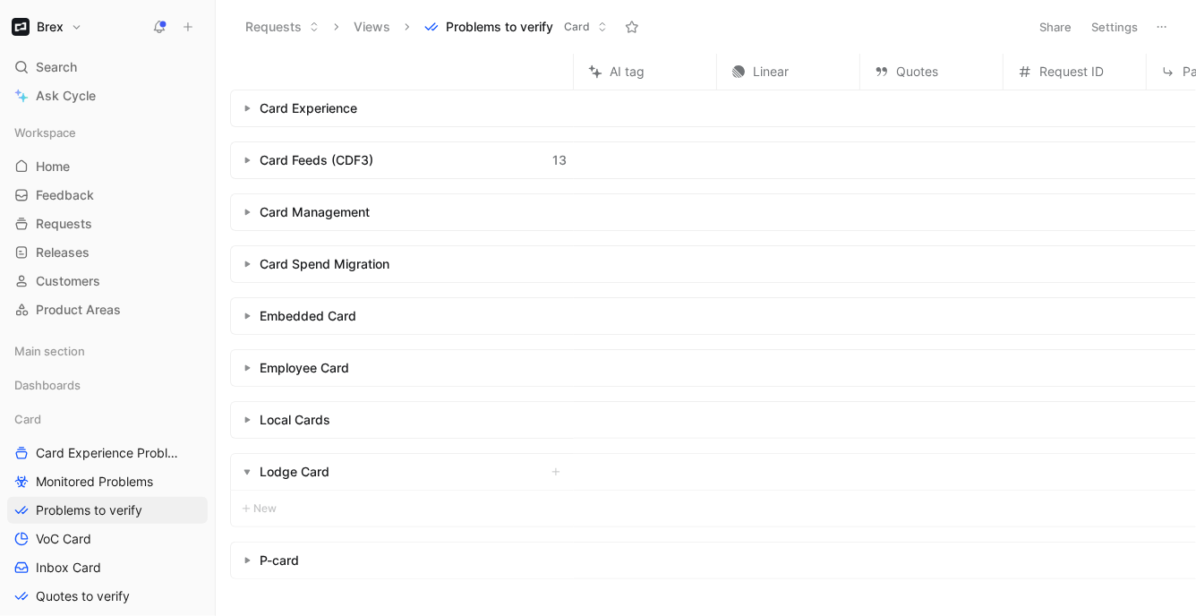
click at [248, 157] on icon "button" at bounding box center [246, 160] width 7 height 7
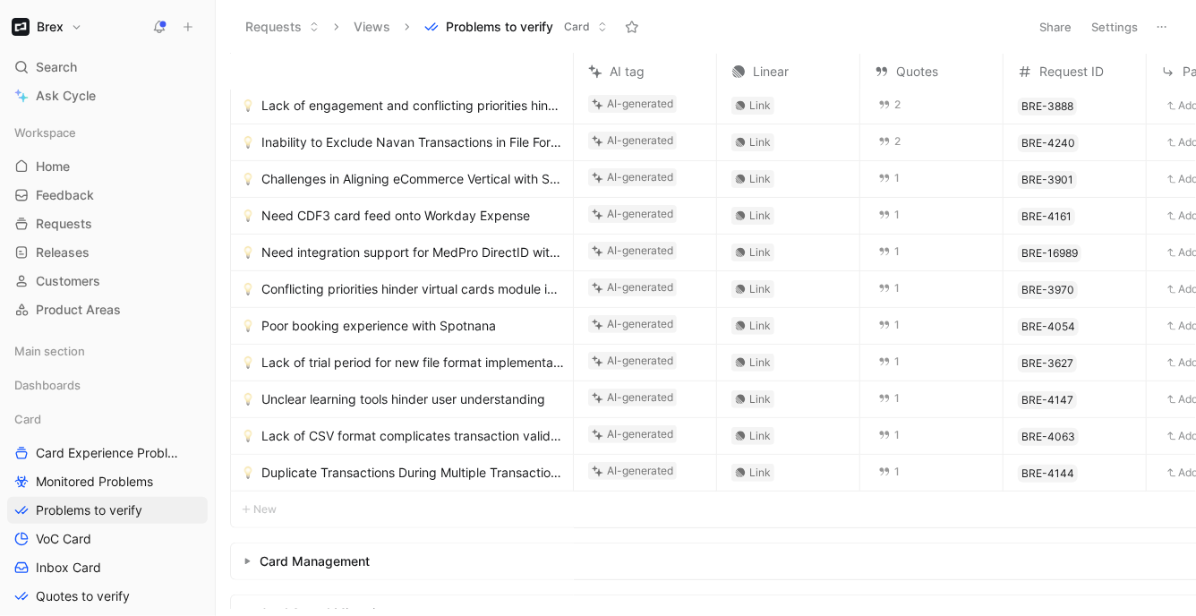
scroll to position [233, 0]
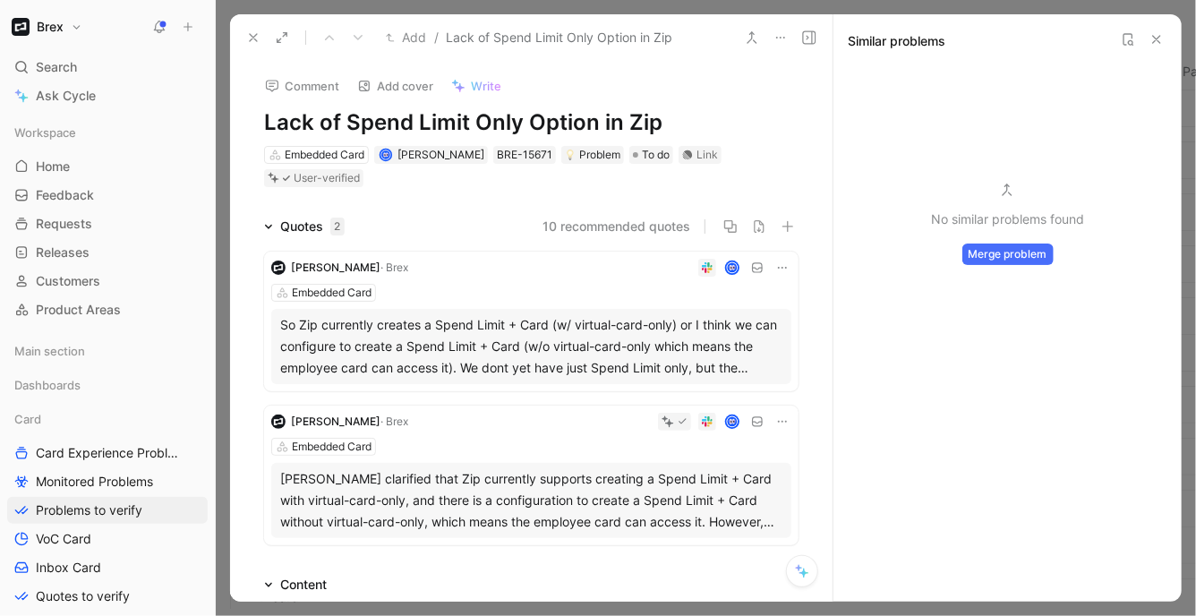
scroll to position [0, 566]
